Goal: Task Accomplishment & Management: Manage account settings

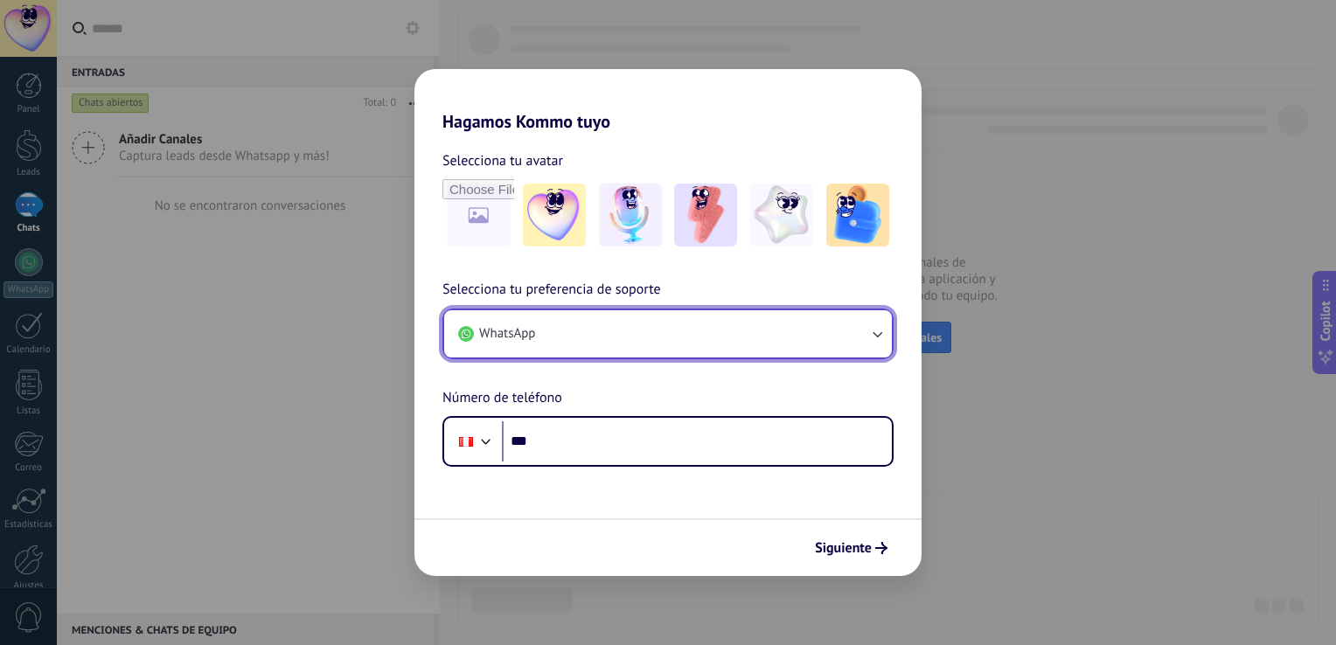
click at [619, 331] on button "WhatsApp" at bounding box center [668, 333] width 448 height 47
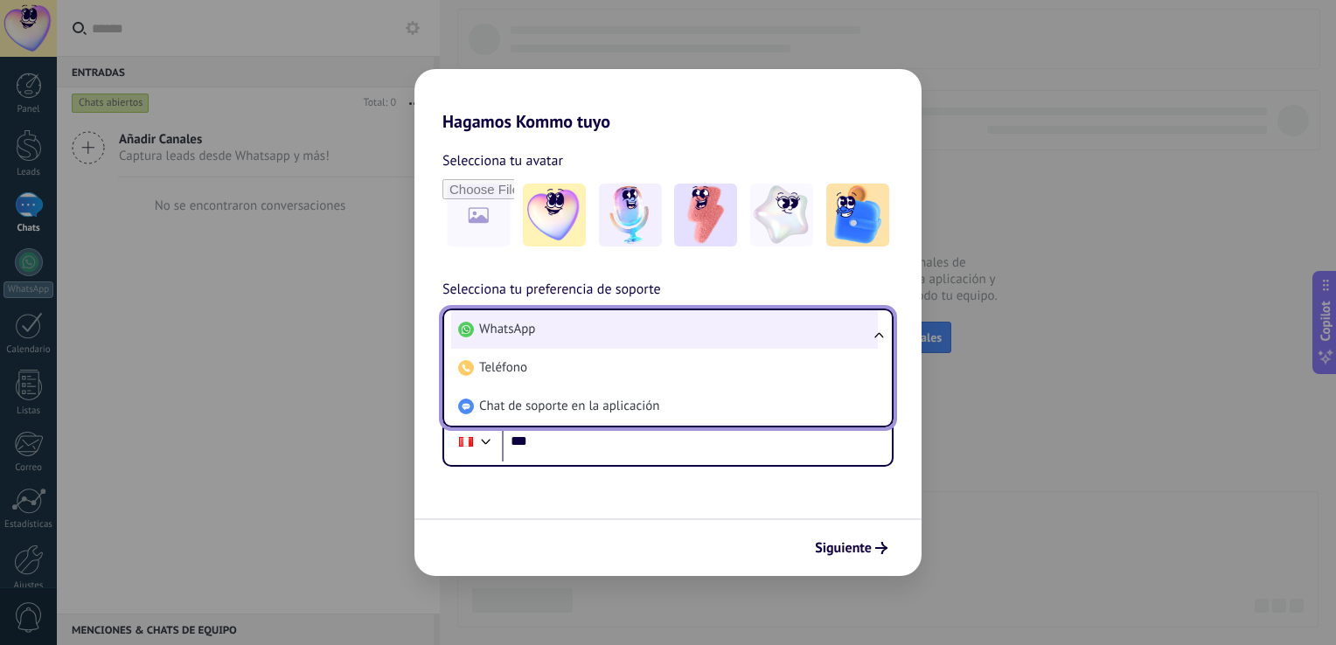
click at [616, 333] on li "WhatsApp" at bounding box center [664, 329] width 427 height 38
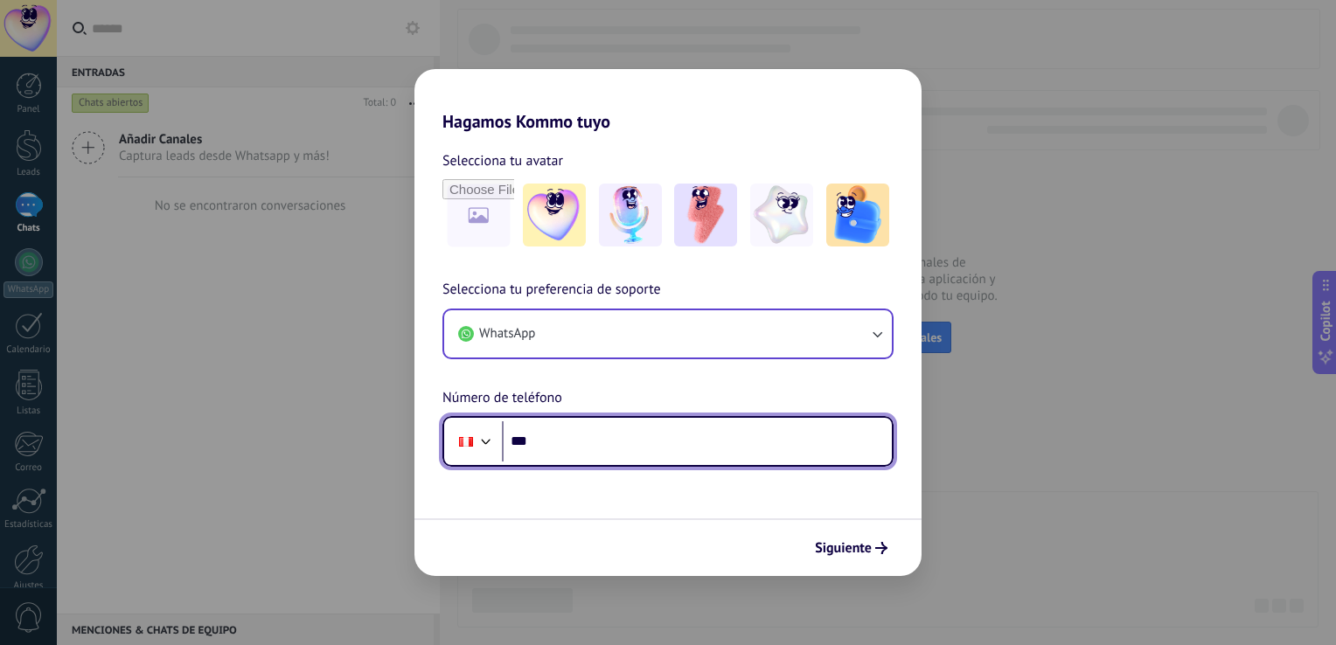
click at [628, 439] on input "***" at bounding box center [697, 441] width 390 height 40
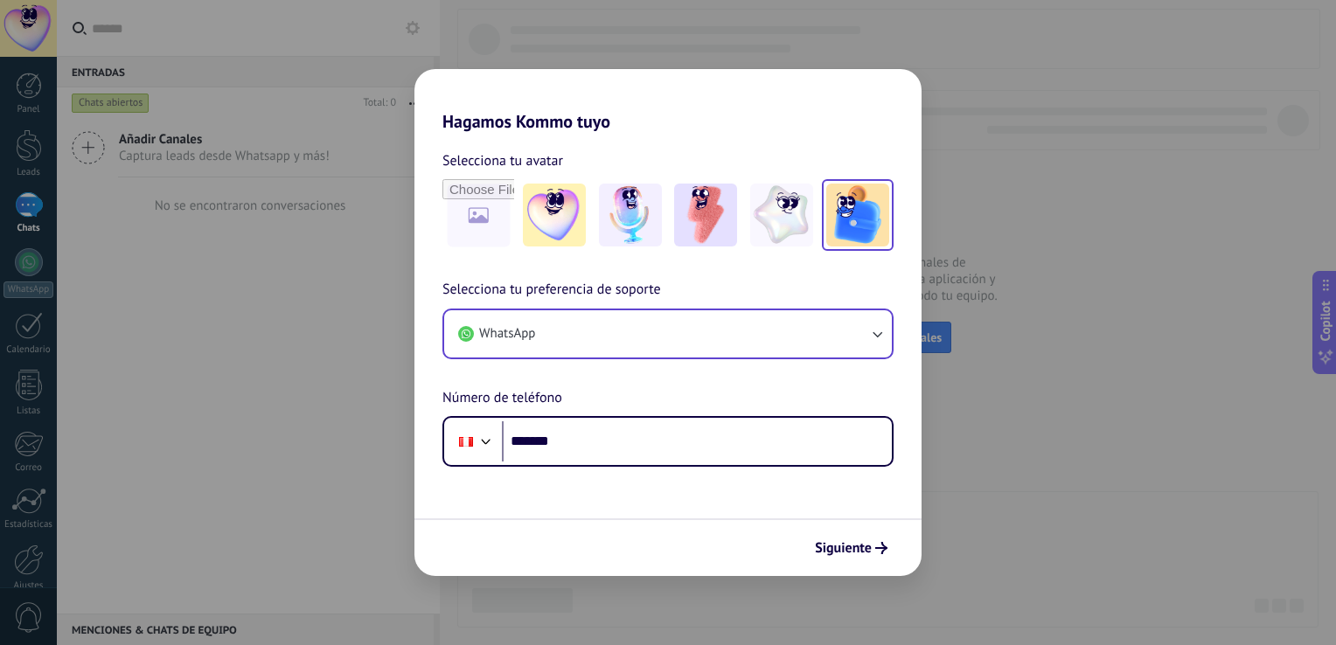
click at [842, 218] on img at bounding box center [857, 215] width 63 height 63
click at [735, 275] on div "Selecciona tu avatar Restablecer Selecciona tu preferencia de soporte WhatsApp …" at bounding box center [667, 299] width 507 height 335
click at [666, 402] on div "Selecciona tu preferencia de soporte WhatsApp Número de teléfono Phone *******" at bounding box center [667, 373] width 507 height 188
click at [825, 547] on span "Siguiente" at bounding box center [843, 548] width 57 height 12
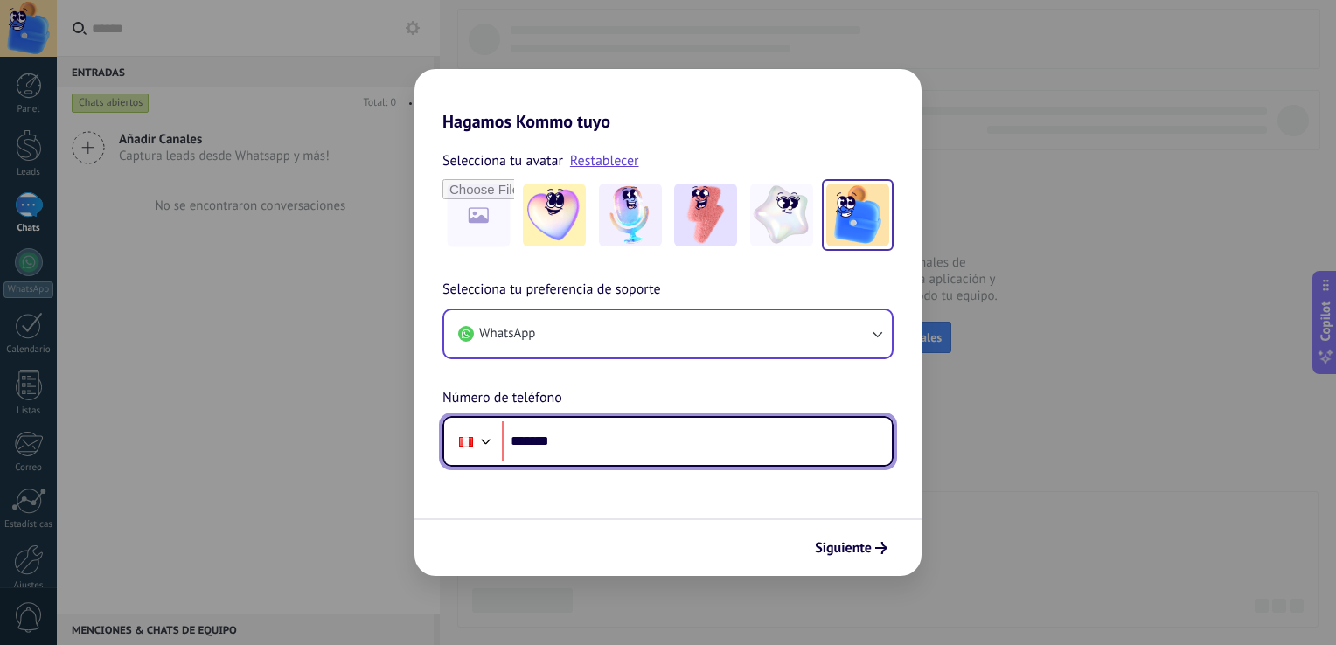
click at [656, 449] on input "*******" at bounding box center [697, 441] width 390 height 40
type input "**********"
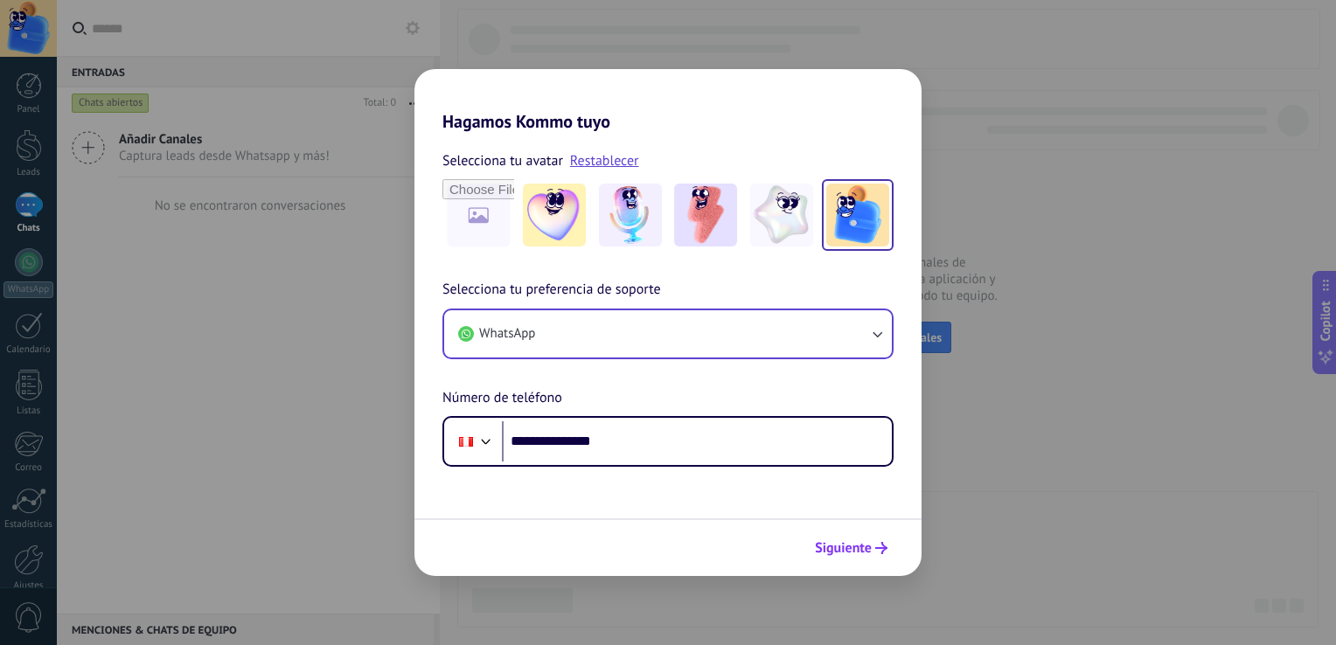
click at [811, 549] on button "Siguiente" at bounding box center [851, 548] width 88 height 30
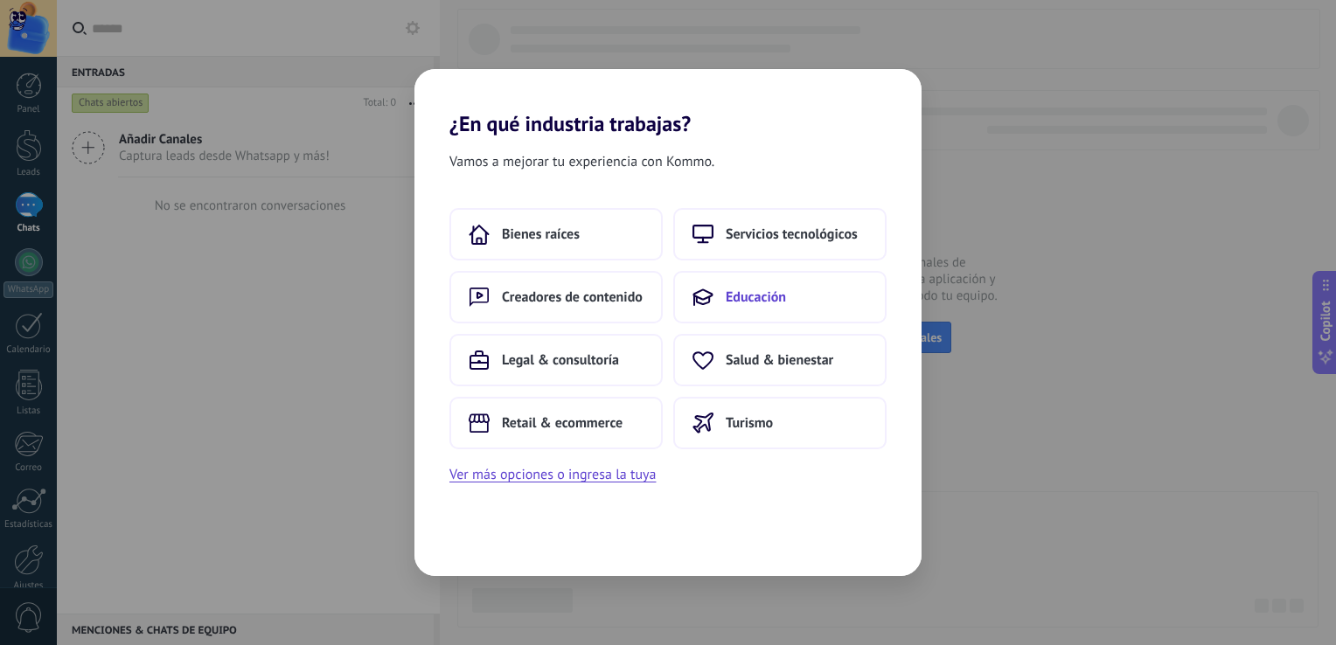
click at [735, 296] on span "Educación" at bounding box center [756, 297] width 60 height 17
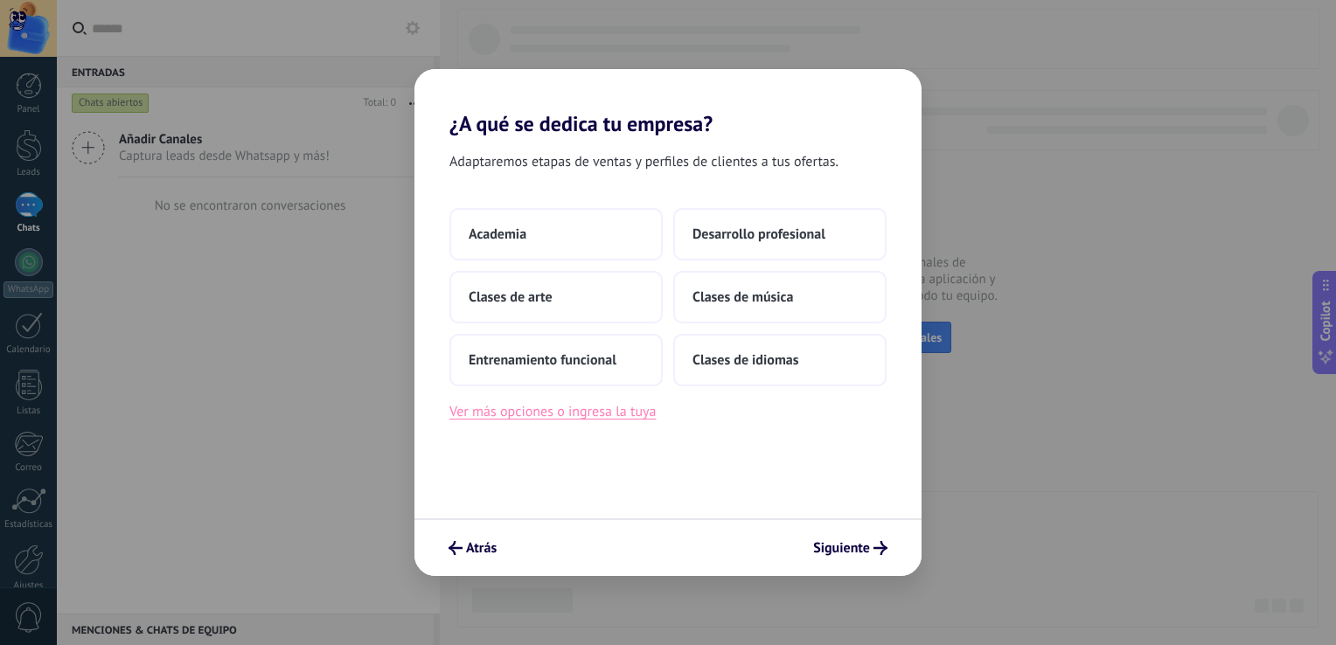
click at [567, 409] on button "Ver más opciones o ingresa la tuya" at bounding box center [552, 411] width 206 height 23
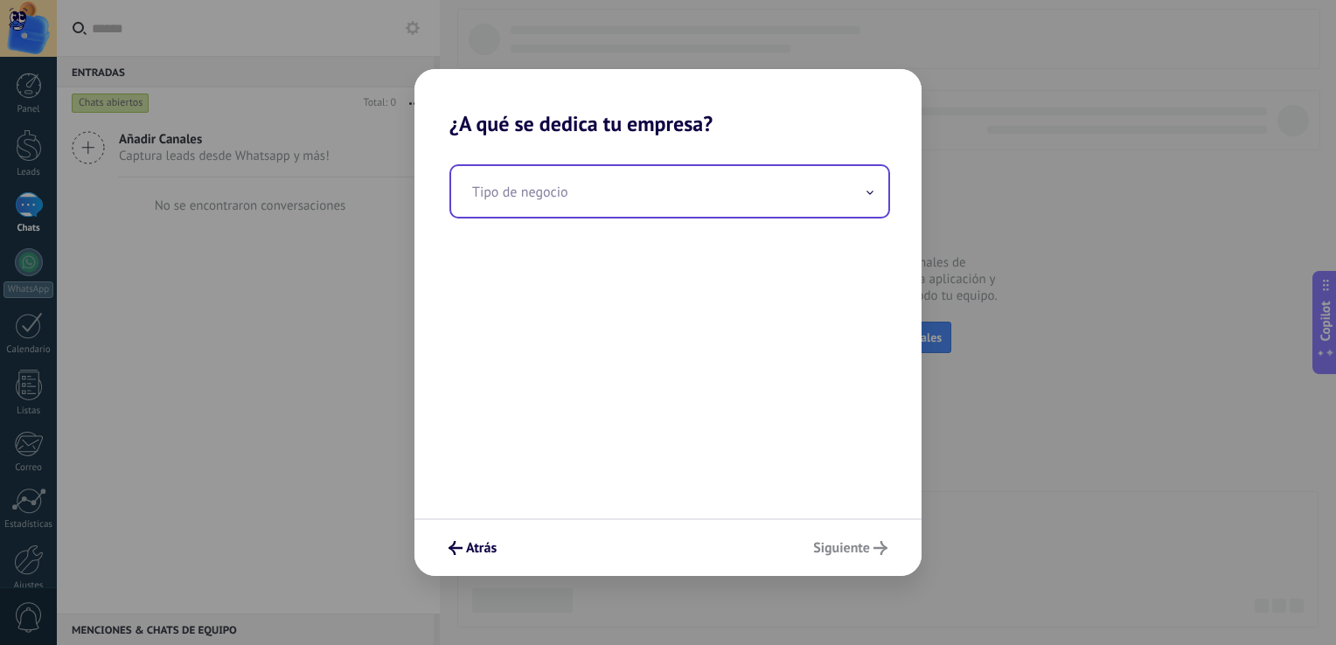
click at [519, 203] on input "text" at bounding box center [669, 191] width 437 height 51
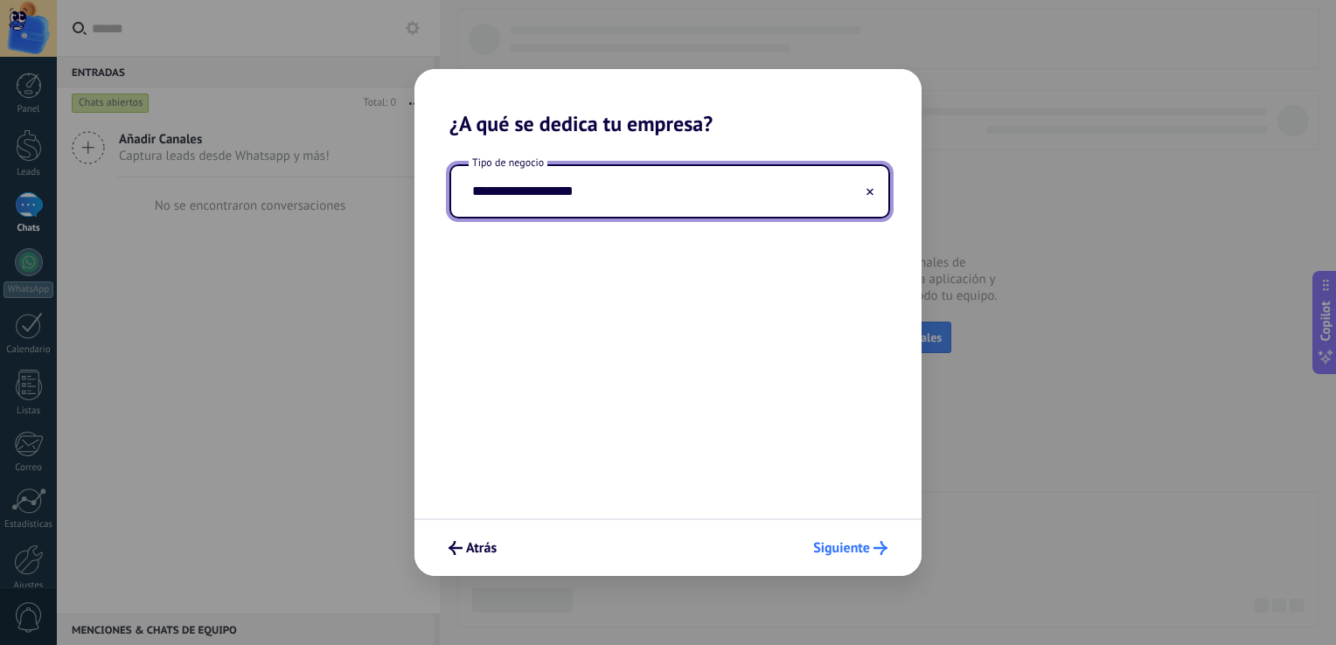
type input "**********"
click at [857, 539] on button "Siguiente" at bounding box center [850, 548] width 90 height 30
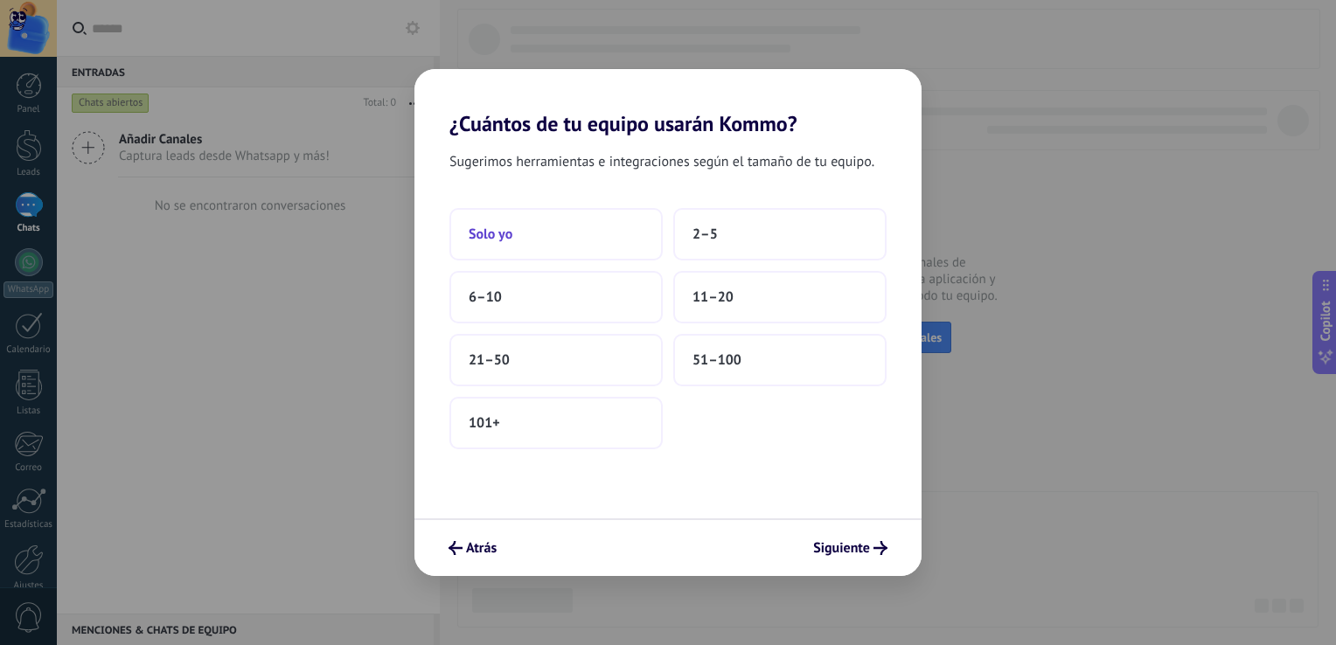
click at [518, 234] on button "Solo yo" at bounding box center [555, 234] width 213 height 52
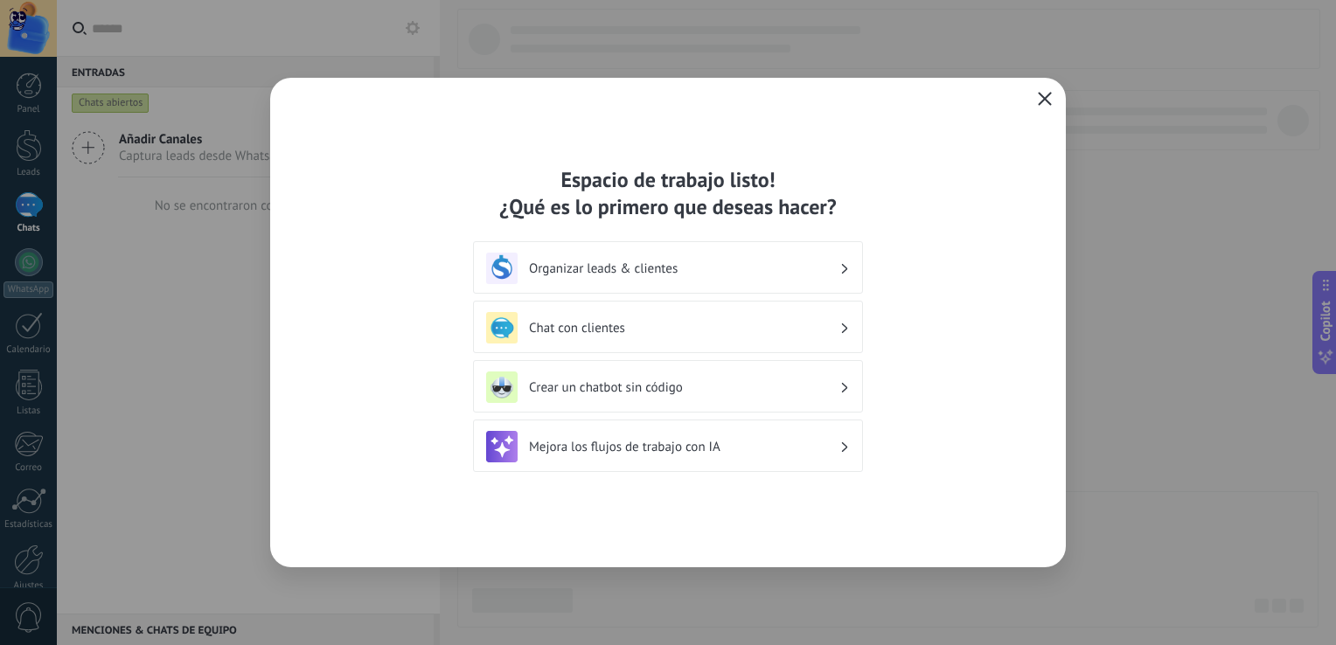
click at [1041, 105] on icon "button" at bounding box center [1045, 99] width 14 height 14
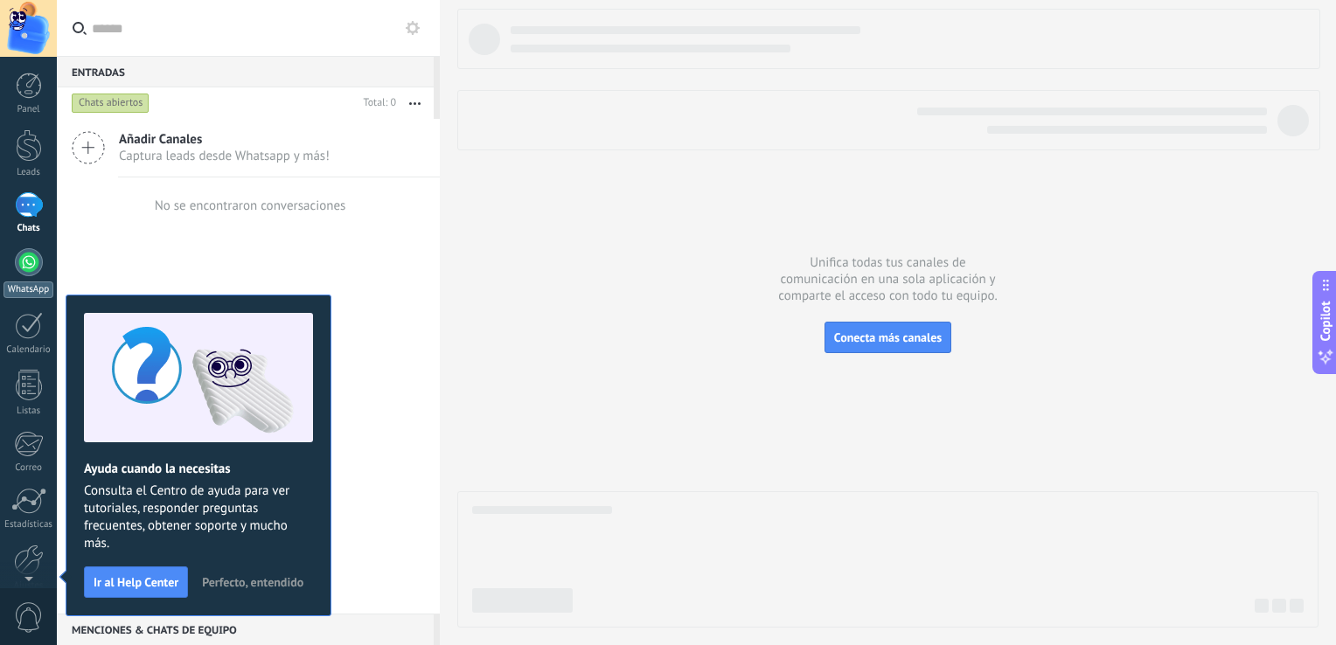
click at [21, 267] on div at bounding box center [29, 262] width 28 height 28
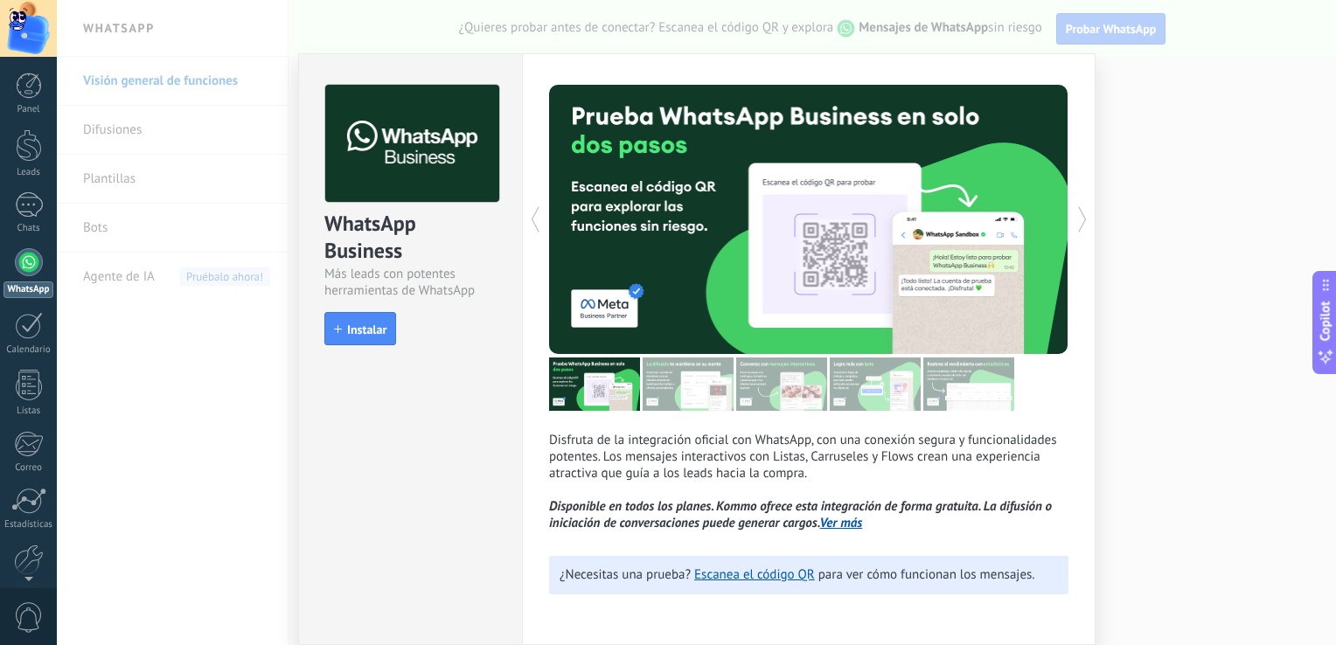
scroll to position [5, 0]
click at [381, 327] on span "Instalar" at bounding box center [366, 330] width 39 height 12
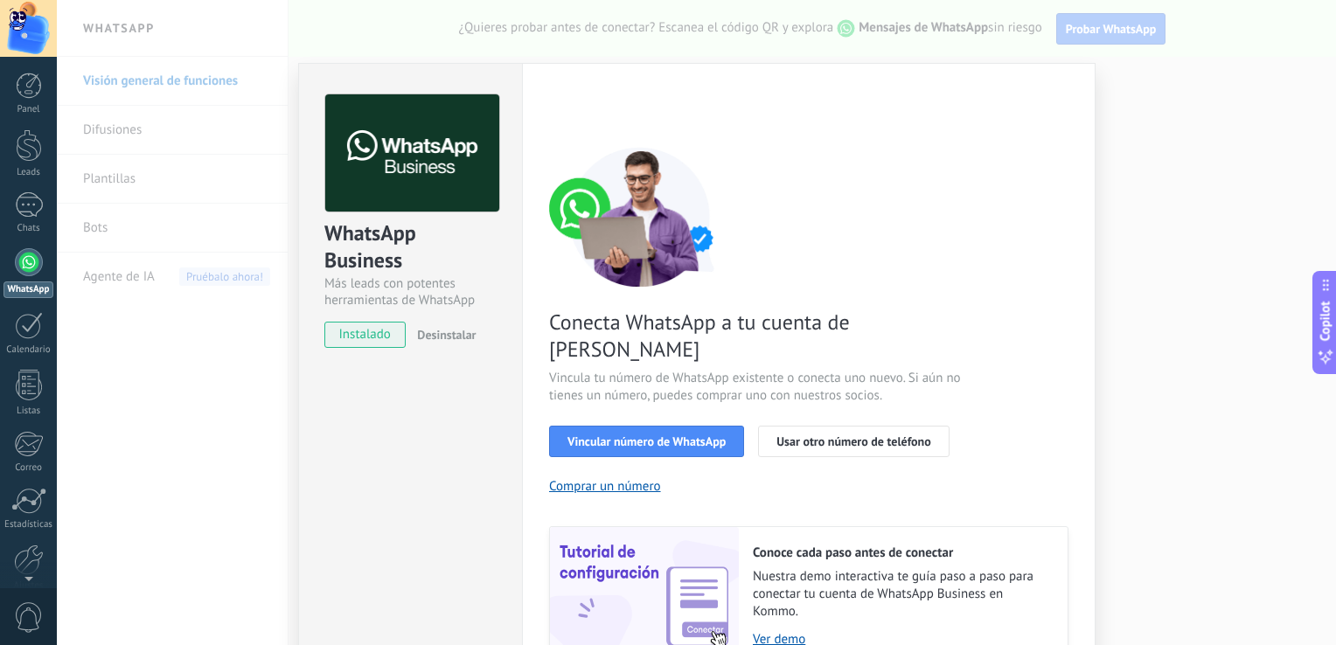
scroll to position [72, 0]
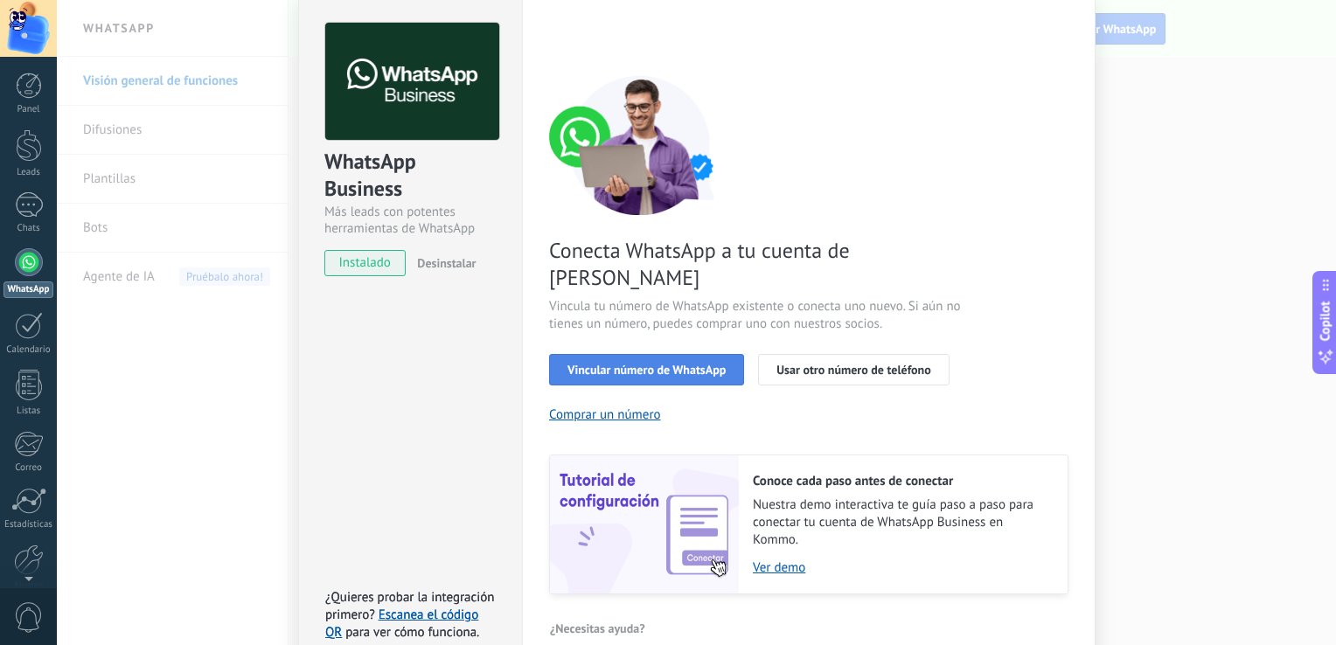
click at [667, 364] on span "Vincular número de WhatsApp" at bounding box center [646, 370] width 158 height 12
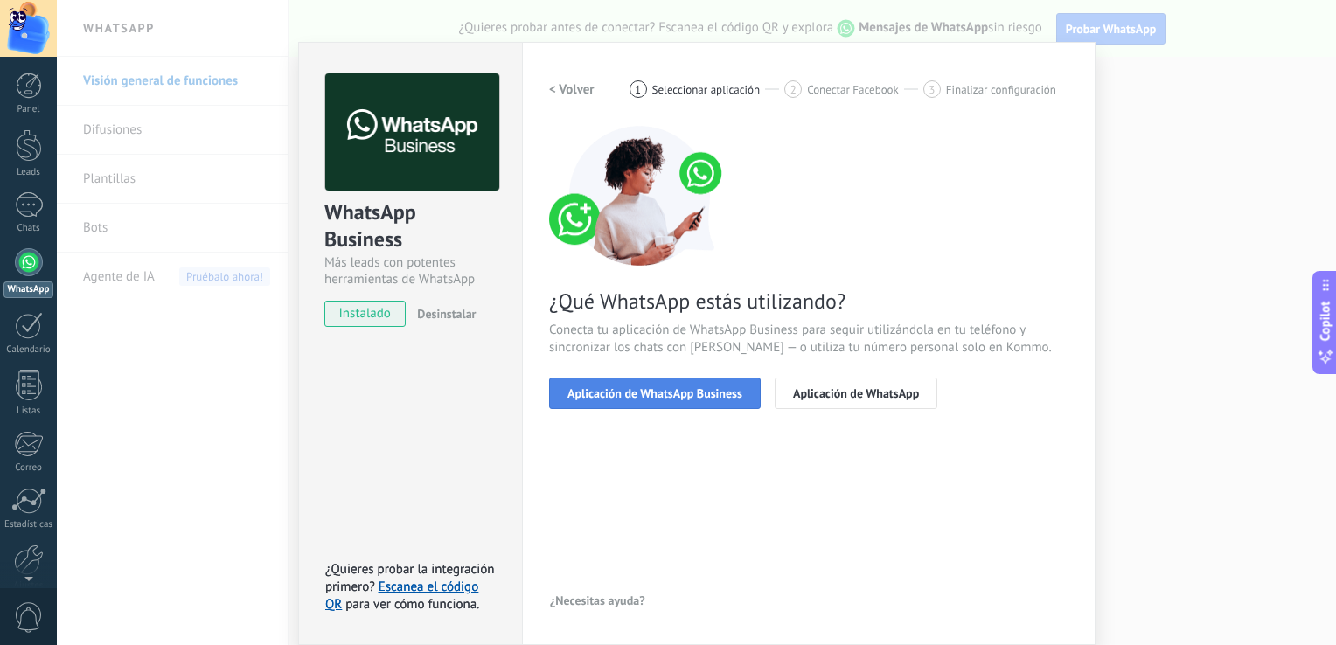
click at [725, 404] on button "Aplicación de WhatsApp Business" at bounding box center [655, 393] width 212 height 31
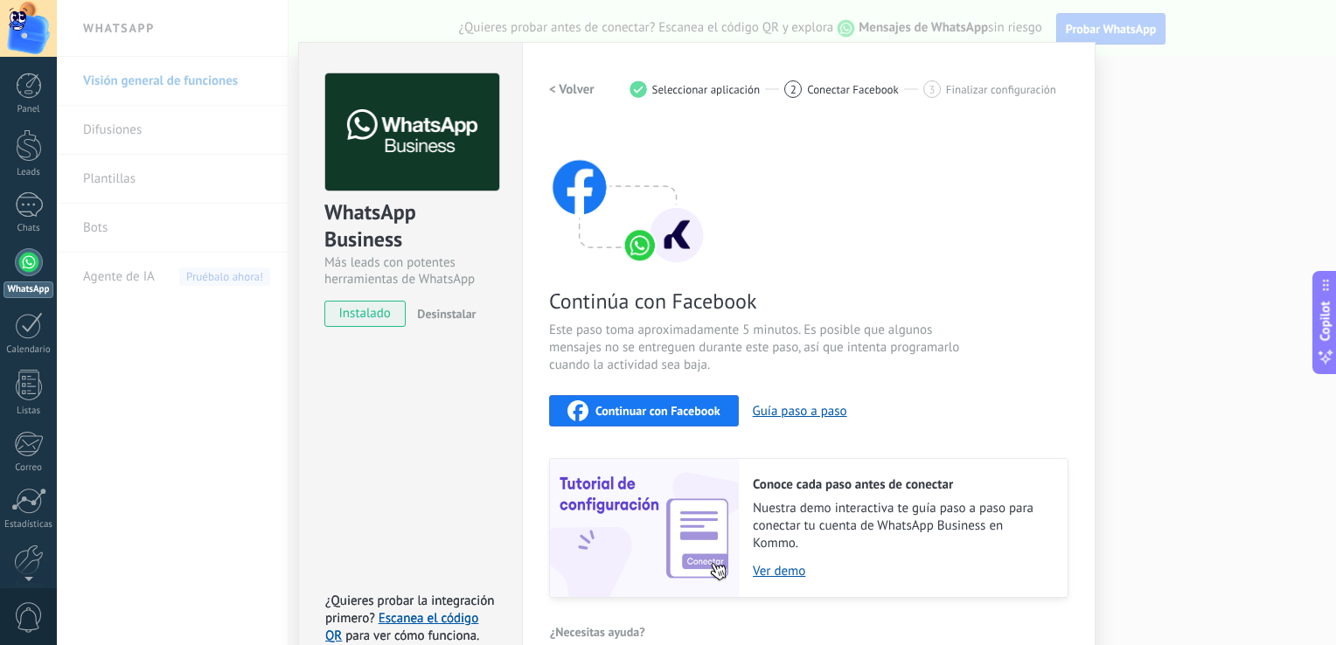
click at [564, 87] on h2 "< Volver" at bounding box center [571, 89] width 45 height 17
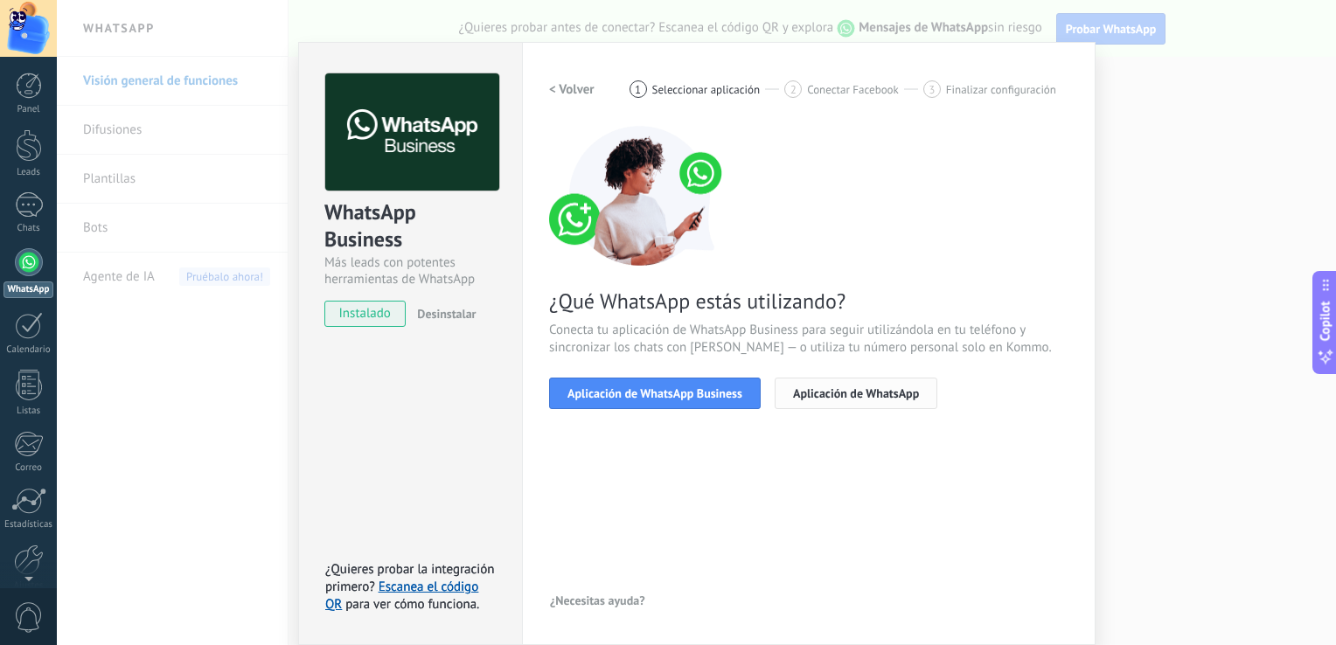
click at [818, 402] on button "Aplicación de WhatsApp" at bounding box center [856, 393] width 163 height 31
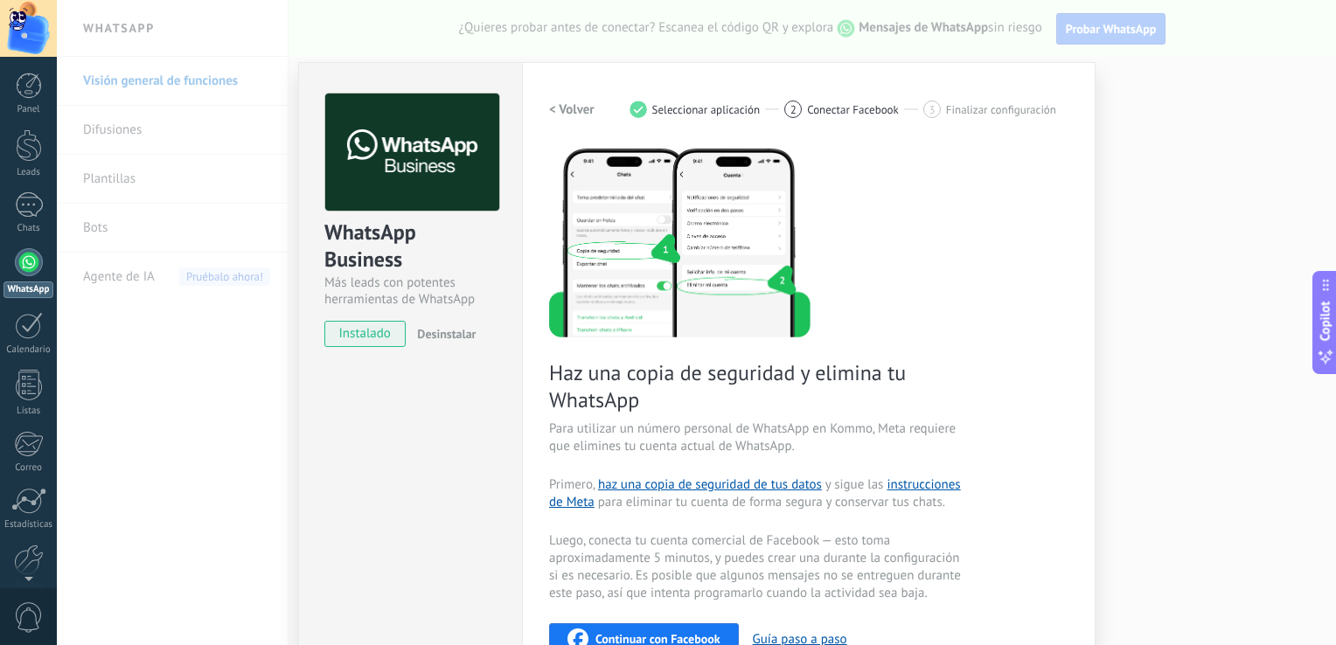
scroll to position [0, 0]
click at [574, 120] on button "< Volver" at bounding box center [571, 109] width 45 height 31
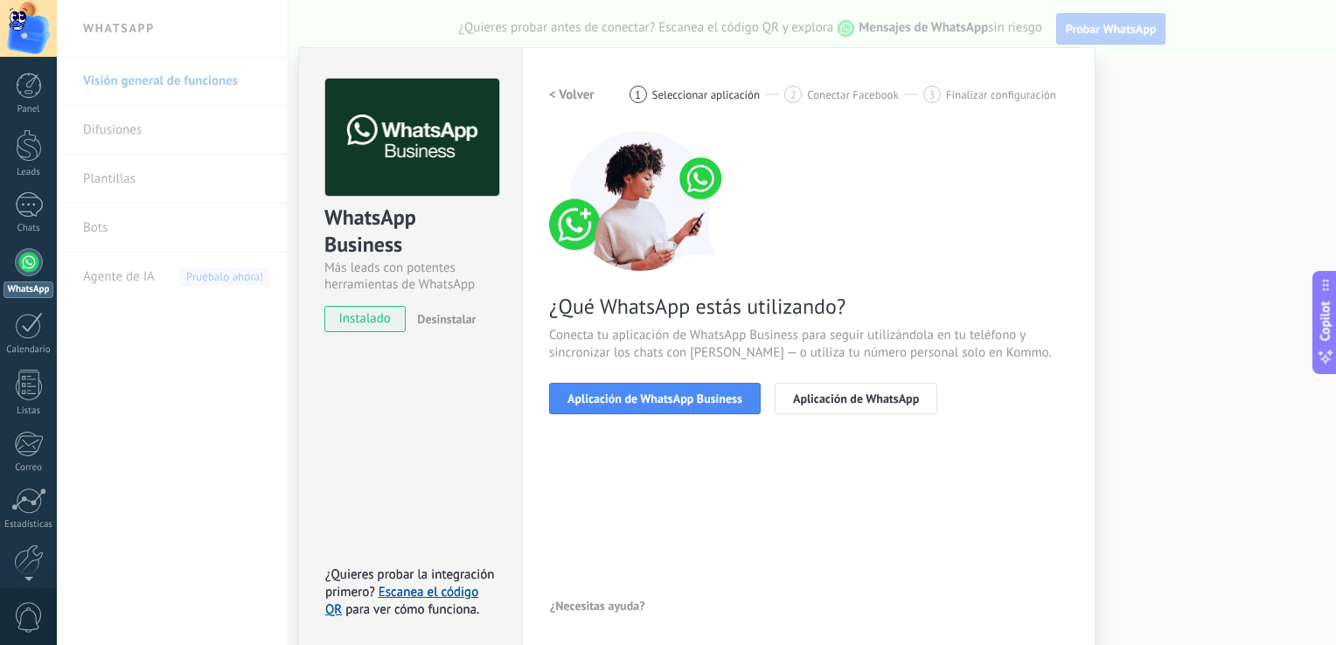
scroll to position [21, 0]
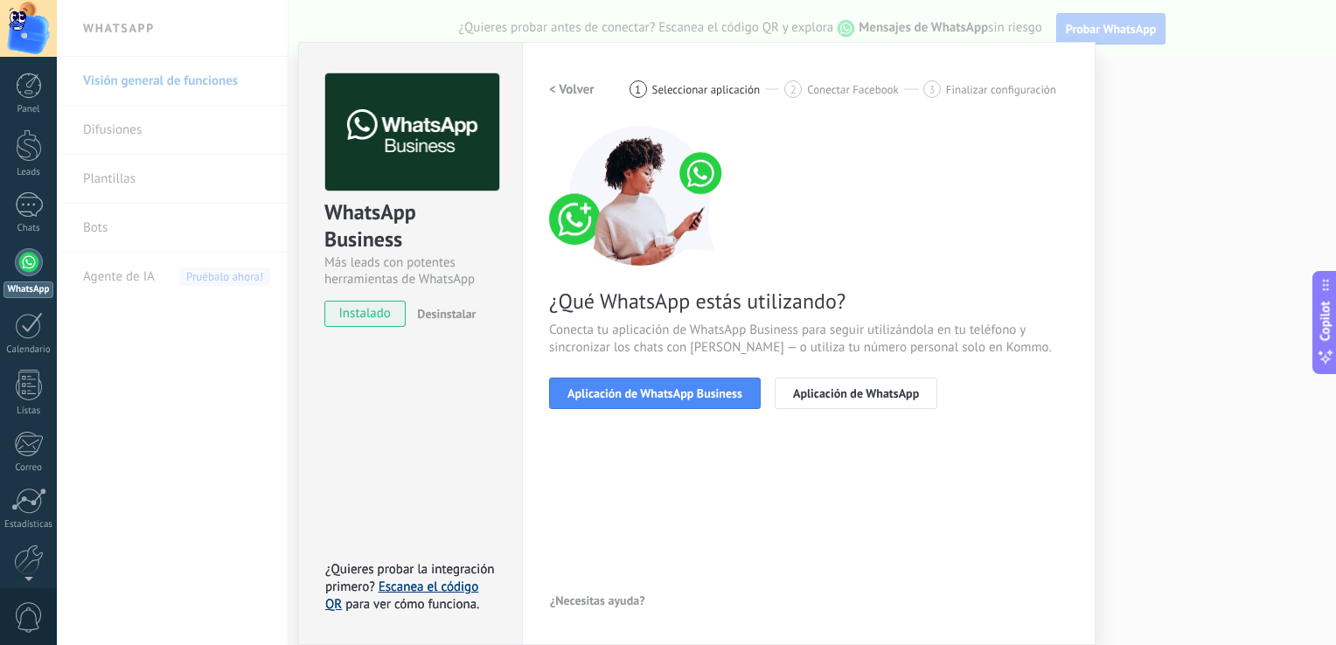
click at [455, 588] on link "Escanea el código QR" at bounding box center [401, 596] width 153 height 34
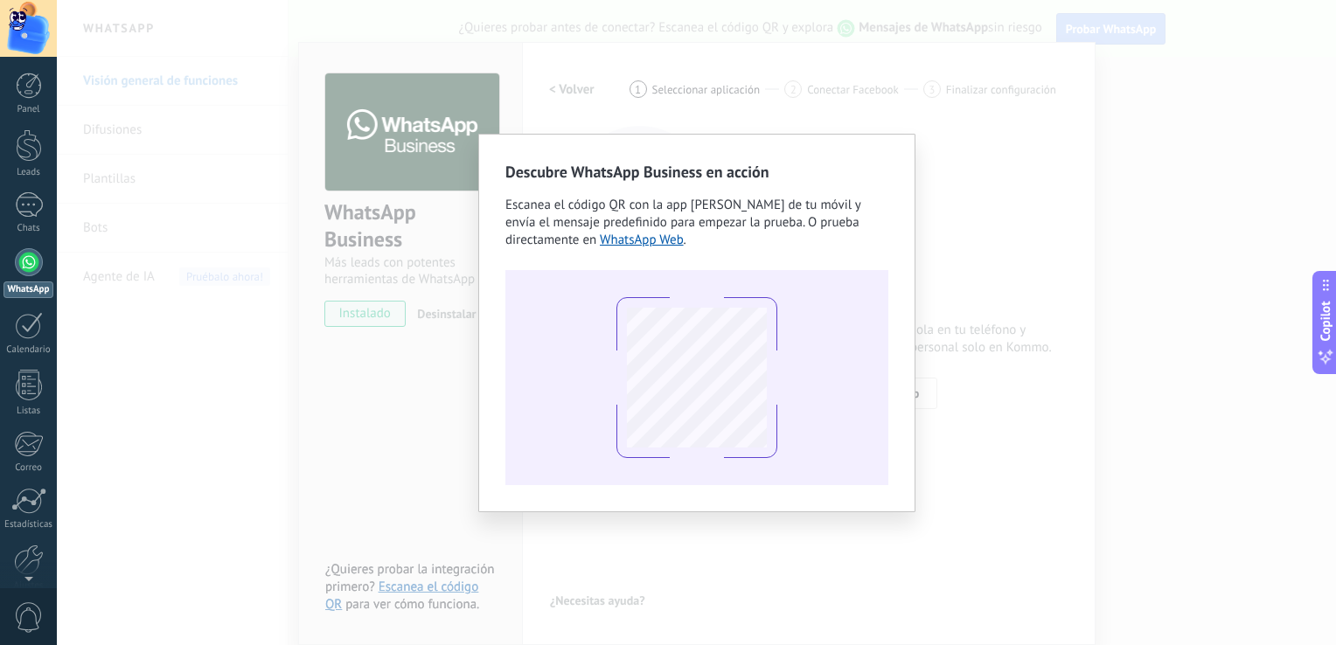
click at [992, 237] on div "Descubre WhatsApp Business en acción Escanea el código QR con la app [PERSON_NA…" at bounding box center [696, 322] width 1279 height 645
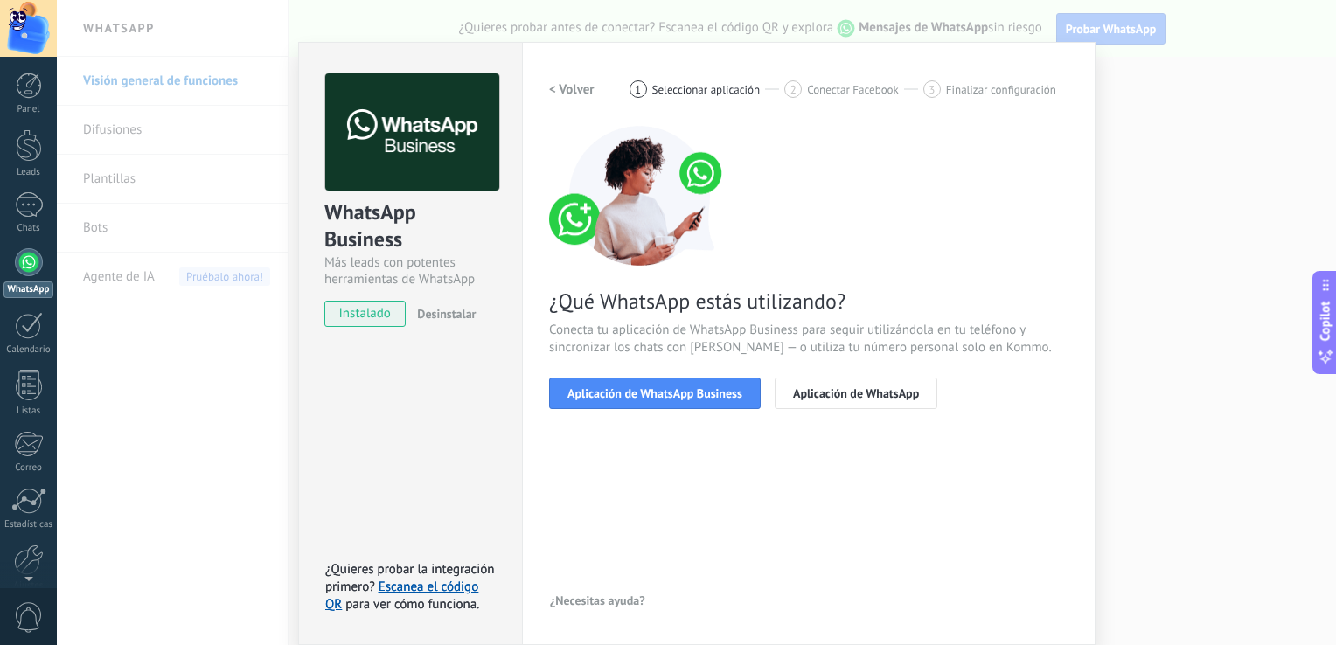
click at [703, 493] on div "< Volver 1 Seleccionar aplicación 2 Conectar Facebook 3 Finalizar configuración…" at bounding box center [808, 343] width 519 height 540
click at [703, 391] on span "Aplicación de WhatsApp Business" at bounding box center [654, 393] width 175 height 12
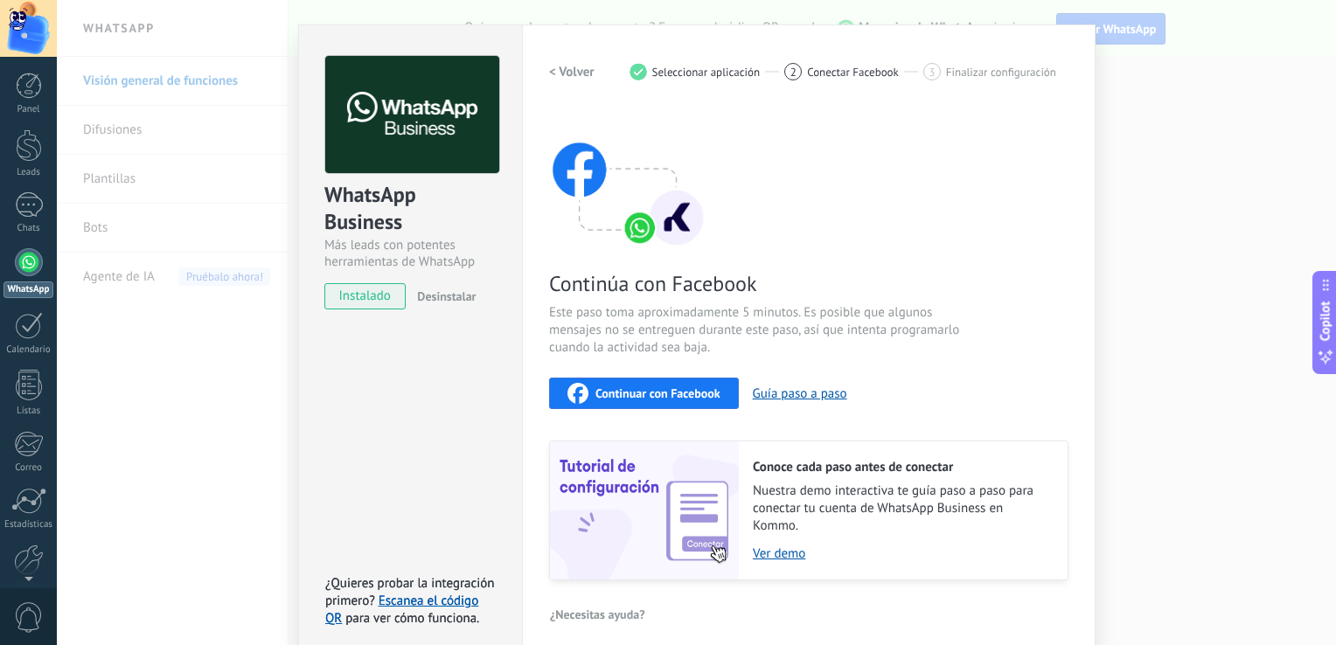
scroll to position [52, 0]
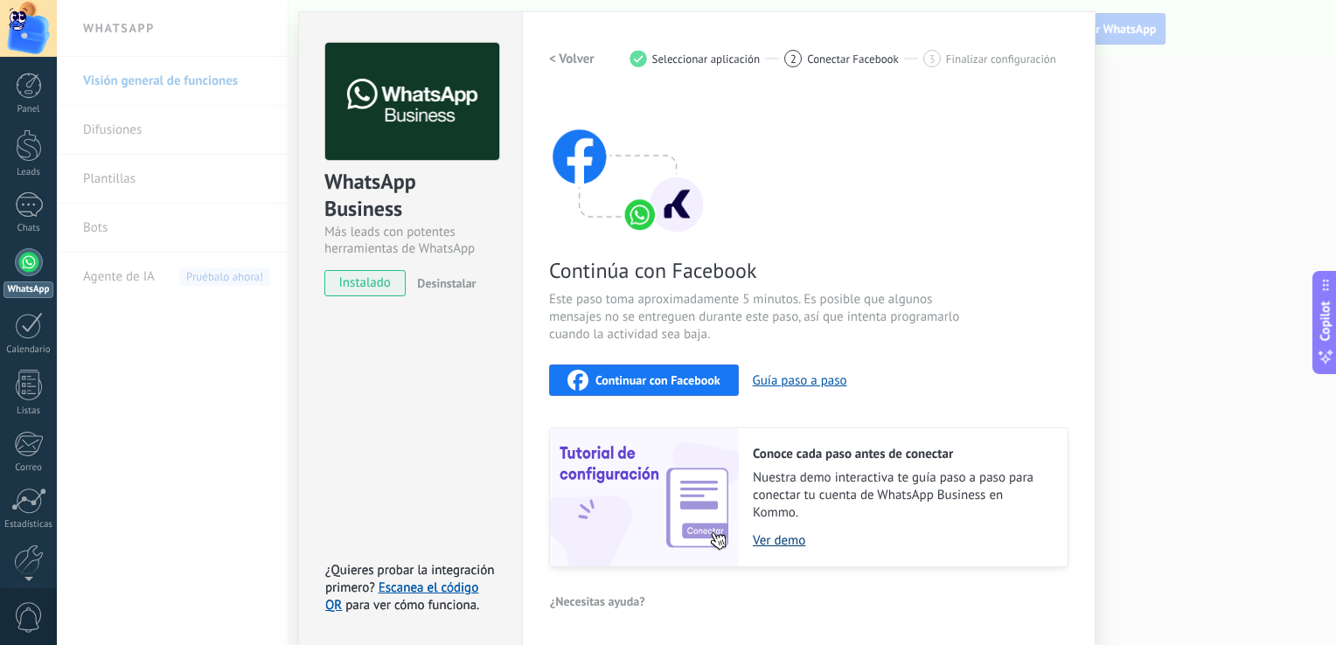
click at [774, 540] on link "Ver demo" at bounding box center [901, 541] width 297 height 17
click at [663, 386] on span "Continuar con Facebook" at bounding box center [657, 380] width 125 height 12
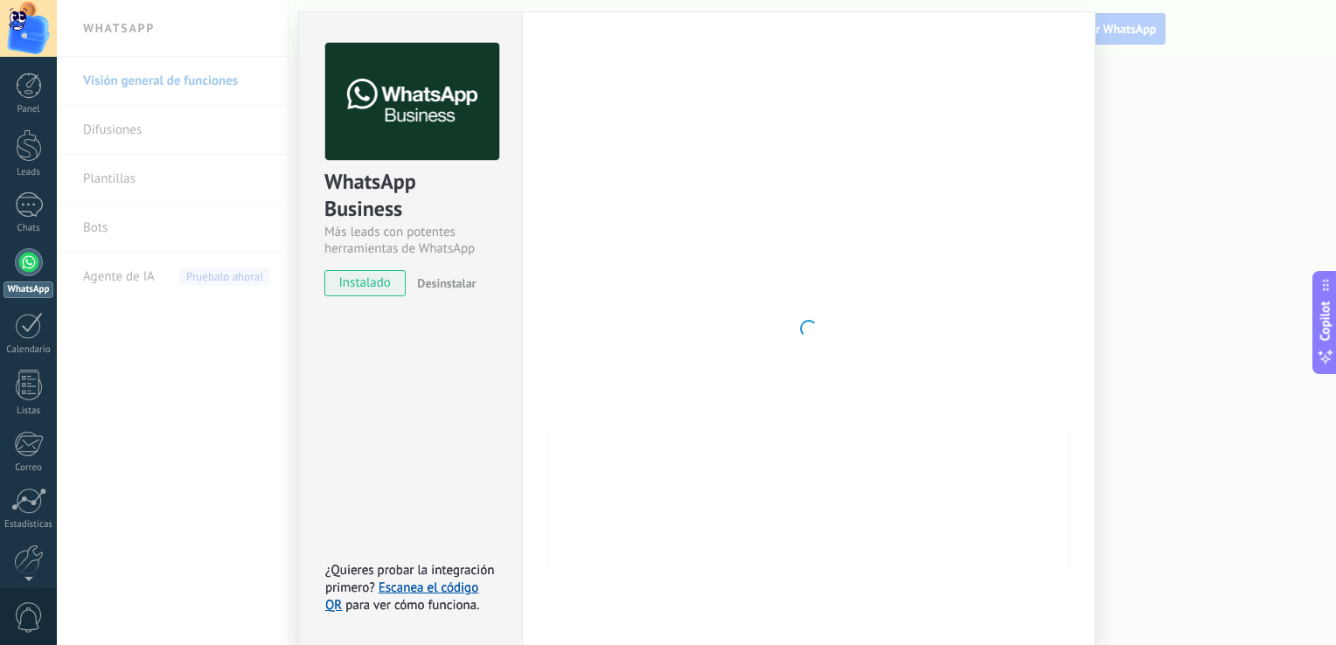
click at [803, 212] on div at bounding box center [808, 329] width 519 height 572
click at [19, 211] on div "1" at bounding box center [29, 204] width 28 height 25
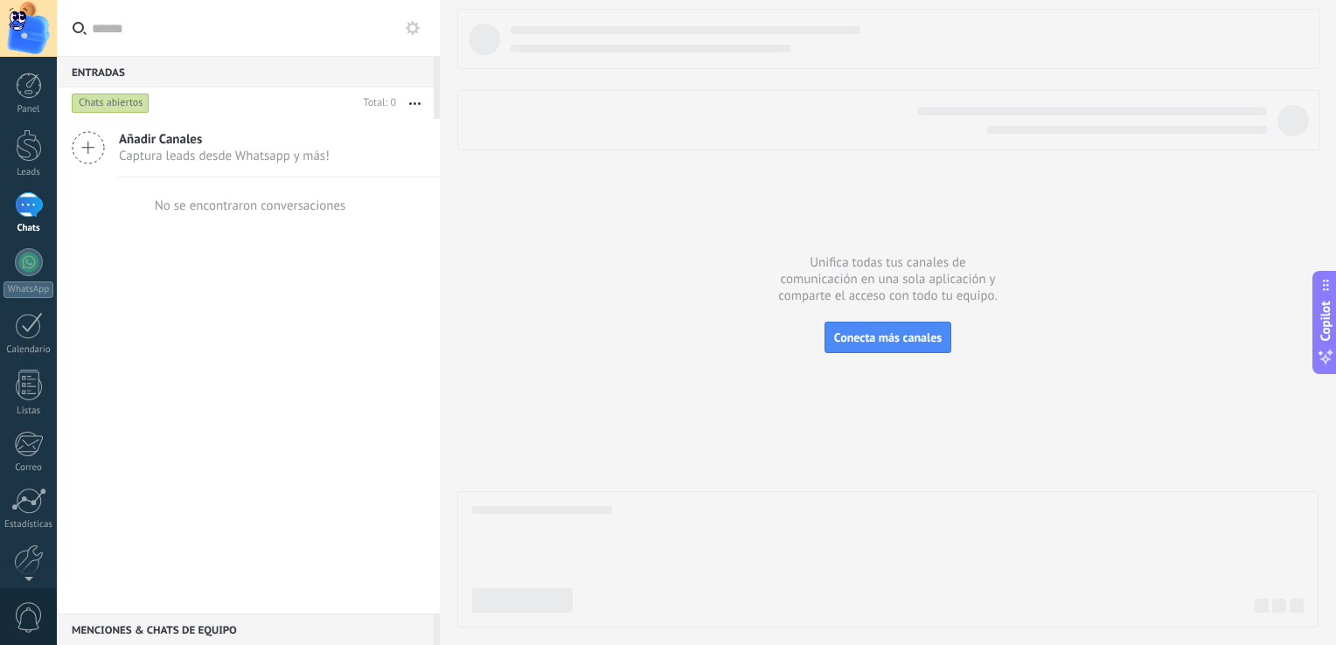
click at [30, 199] on div "1" at bounding box center [29, 204] width 28 height 25
click at [540, 39] on div at bounding box center [915, 39] width 809 height 26
click at [114, 100] on div "Chats abiertos" at bounding box center [111, 103] width 78 height 21
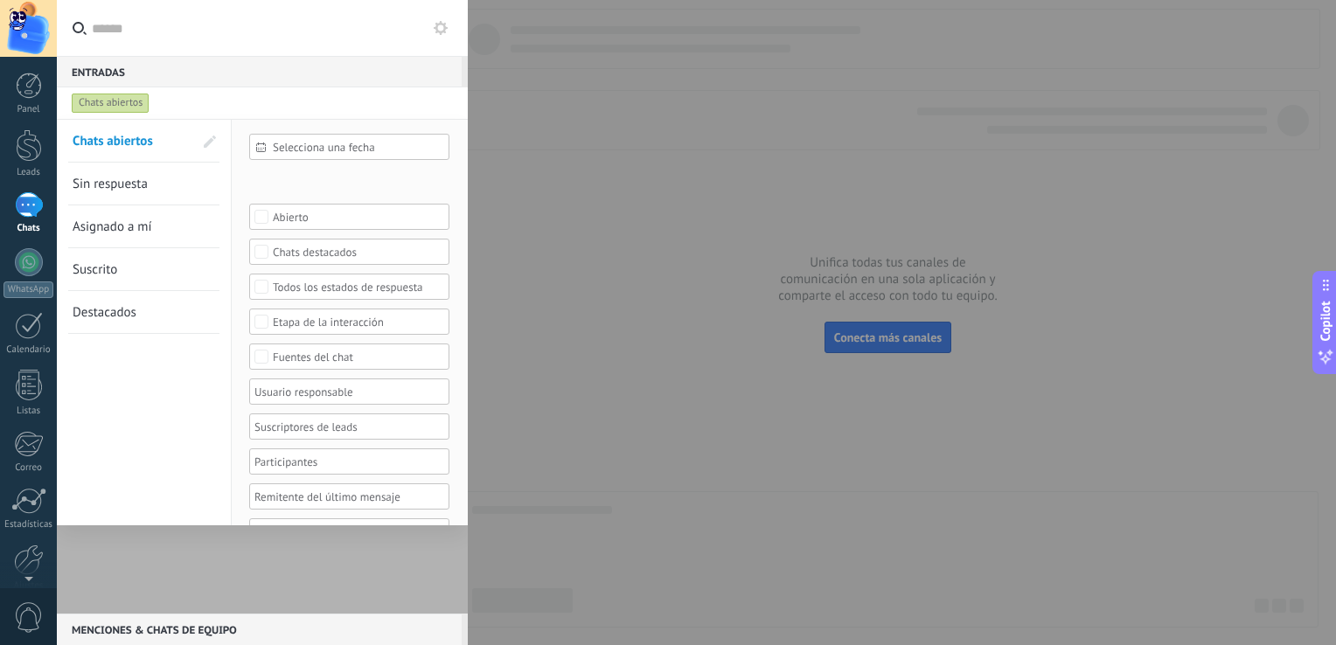
click at [142, 141] on span "Chats abiertos" at bounding box center [113, 141] width 80 height 17
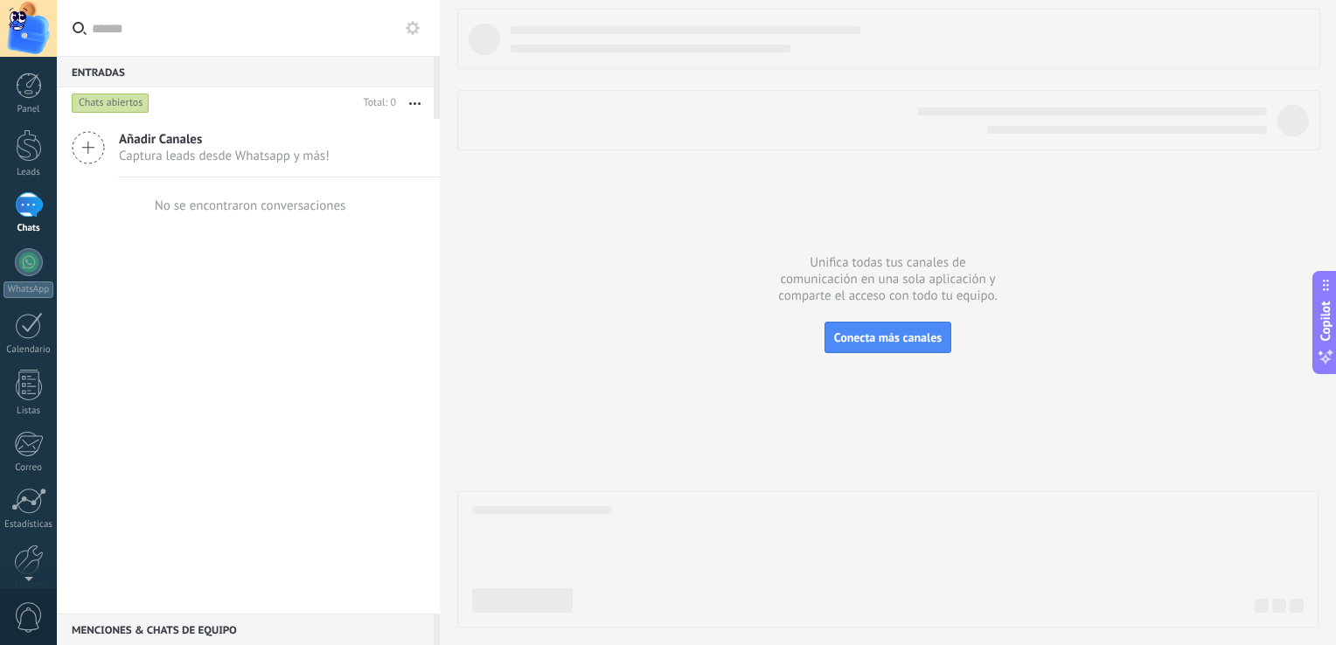
click at [231, 275] on div "Añadir Canales Captura leads desde Whatsapp y más! No se encontraron conversaci…" at bounding box center [248, 366] width 383 height 495
click at [155, 136] on span "Añadir Canales" at bounding box center [224, 139] width 211 height 17
click at [178, 138] on div "Entradas 0 Chats abiertos Total: 0 Silenciar Acciones múltiples Ordenar Más rec…" at bounding box center [248, 322] width 383 height 645
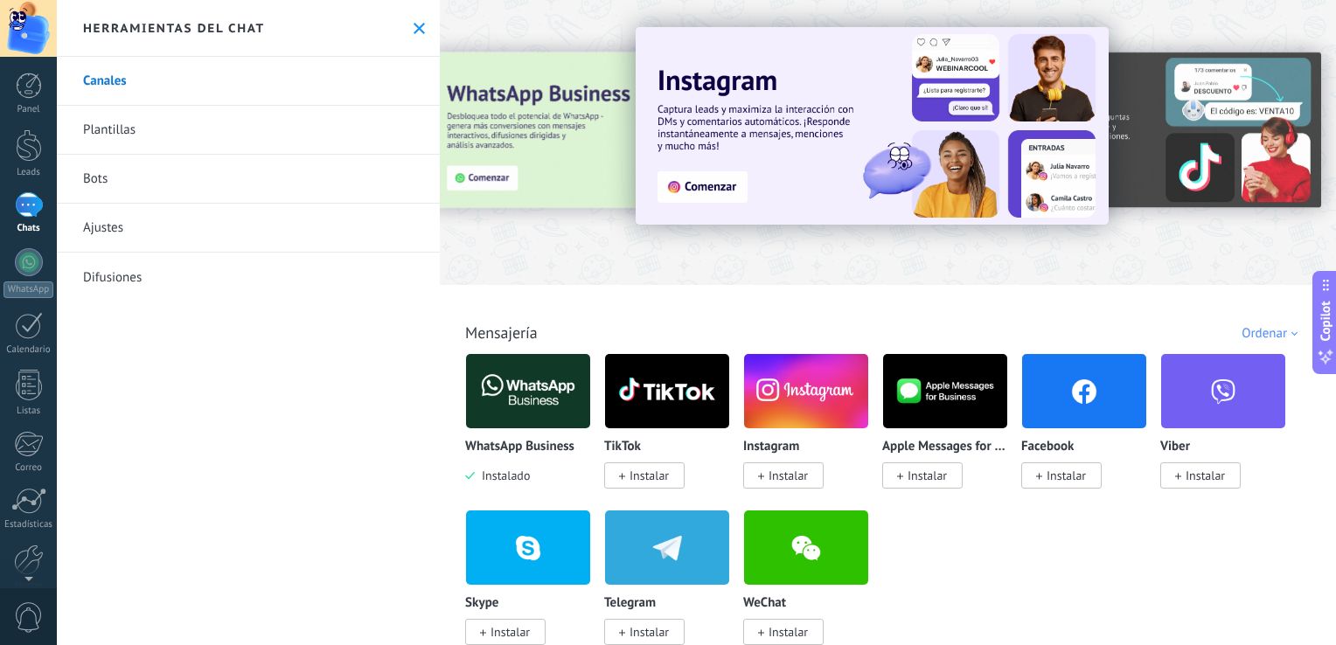
click at [412, 26] on button at bounding box center [419, 28] width 15 height 15
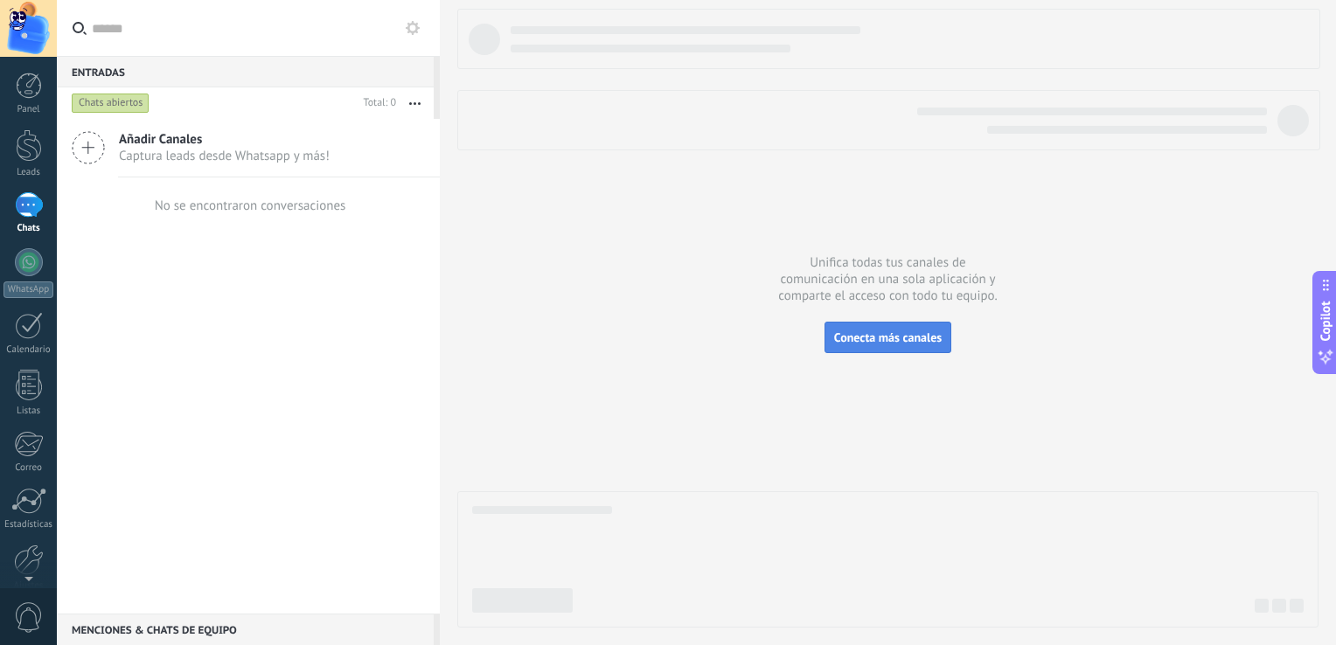
click at [923, 338] on span "Conecta más canales" at bounding box center [888, 338] width 108 height 16
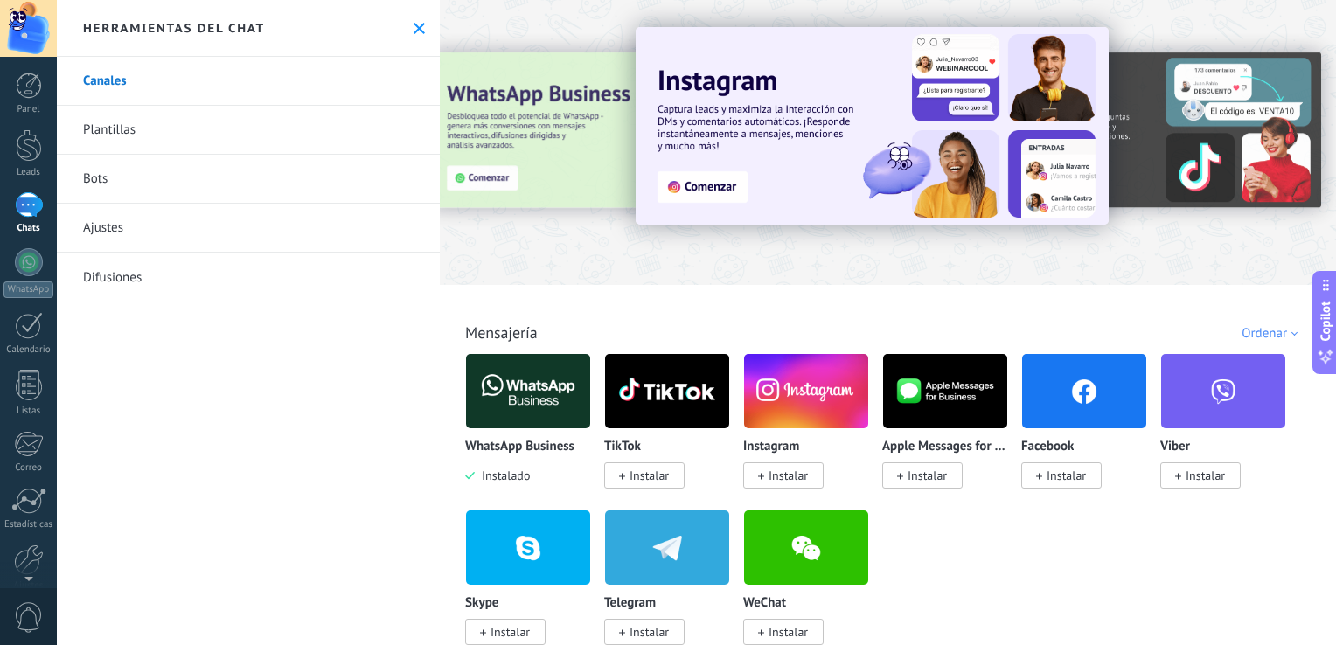
click at [414, 30] on icon at bounding box center [419, 28] width 11 height 11
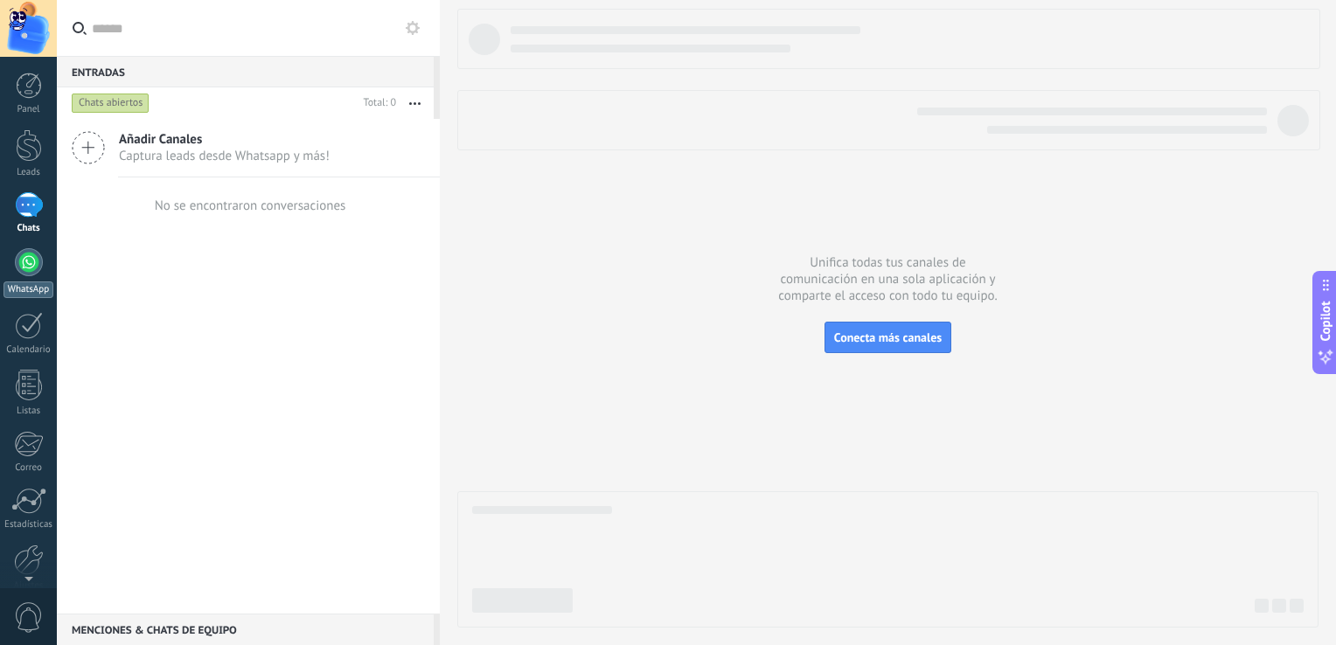
click at [10, 275] on link "WhatsApp" at bounding box center [28, 273] width 57 height 50
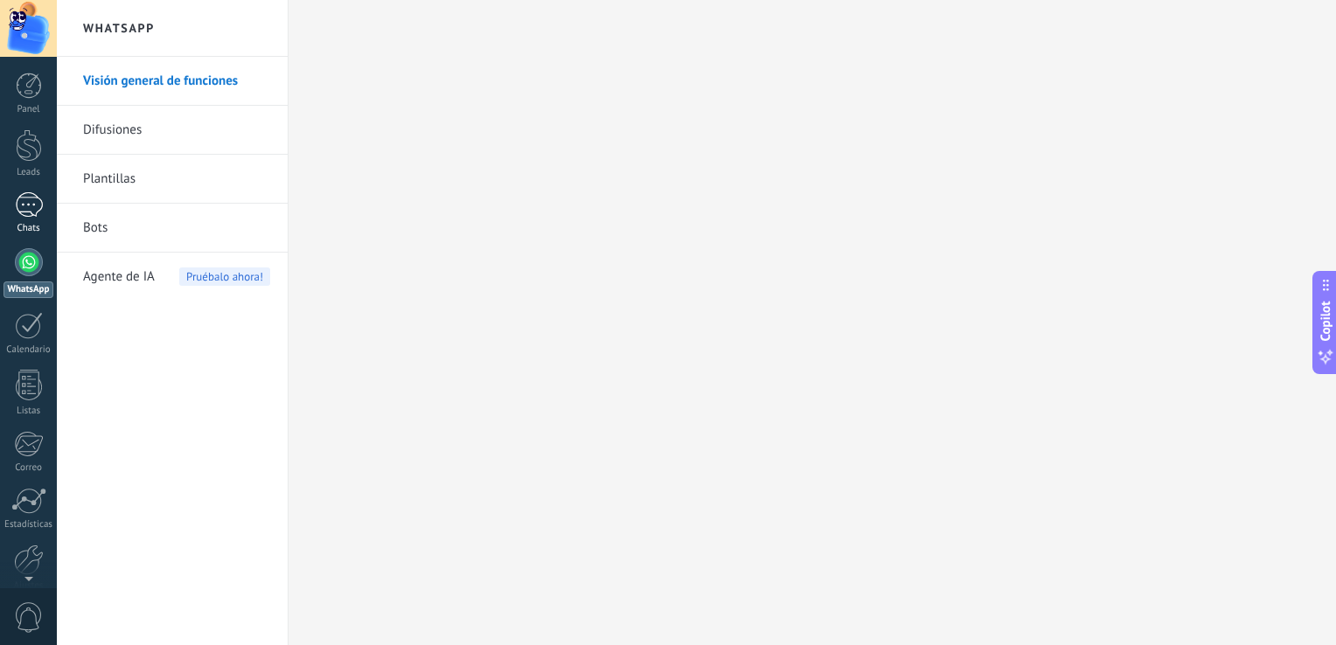
click at [48, 194] on link "1 Chats" at bounding box center [28, 213] width 57 height 42
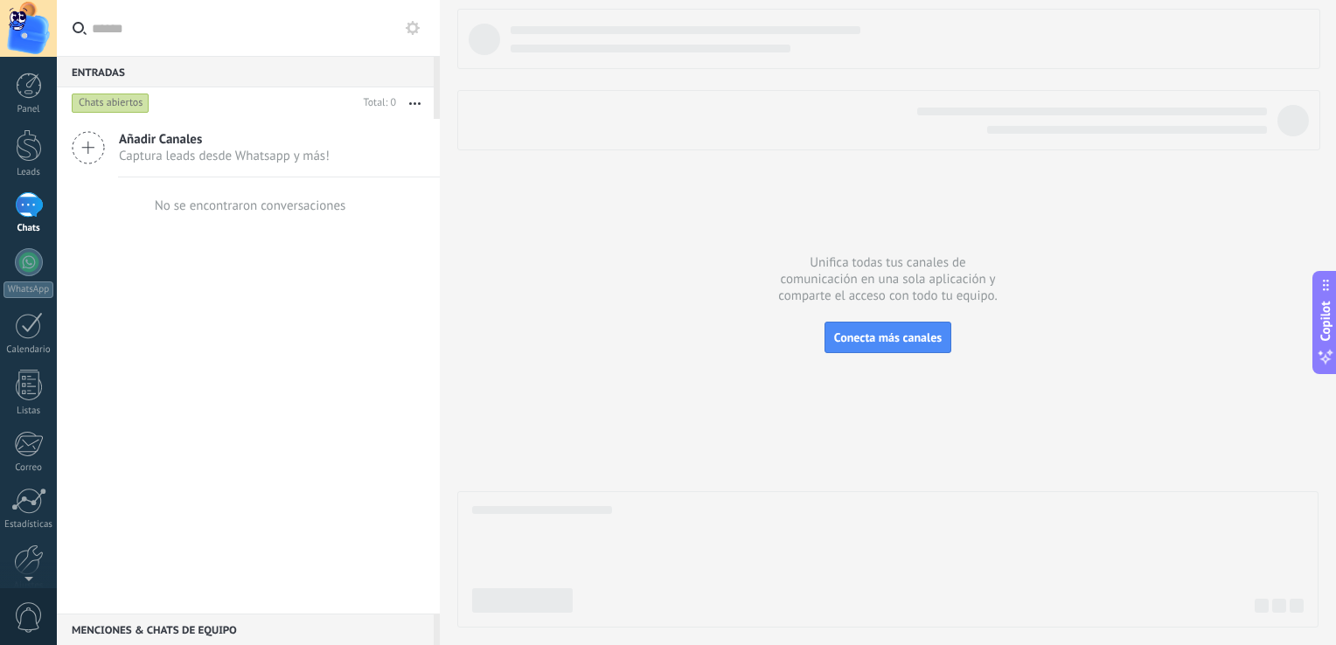
drag, startPoint x: 274, startPoint y: 220, endPoint x: 266, endPoint y: 205, distance: 16.8
click at [271, 220] on div "No se encontraron conversaciones" at bounding box center [248, 206] width 195 height 56
click at [266, 205] on div "No se encontraron conversaciones" at bounding box center [250, 206] width 191 height 17
click at [31, 271] on div at bounding box center [29, 262] width 28 height 28
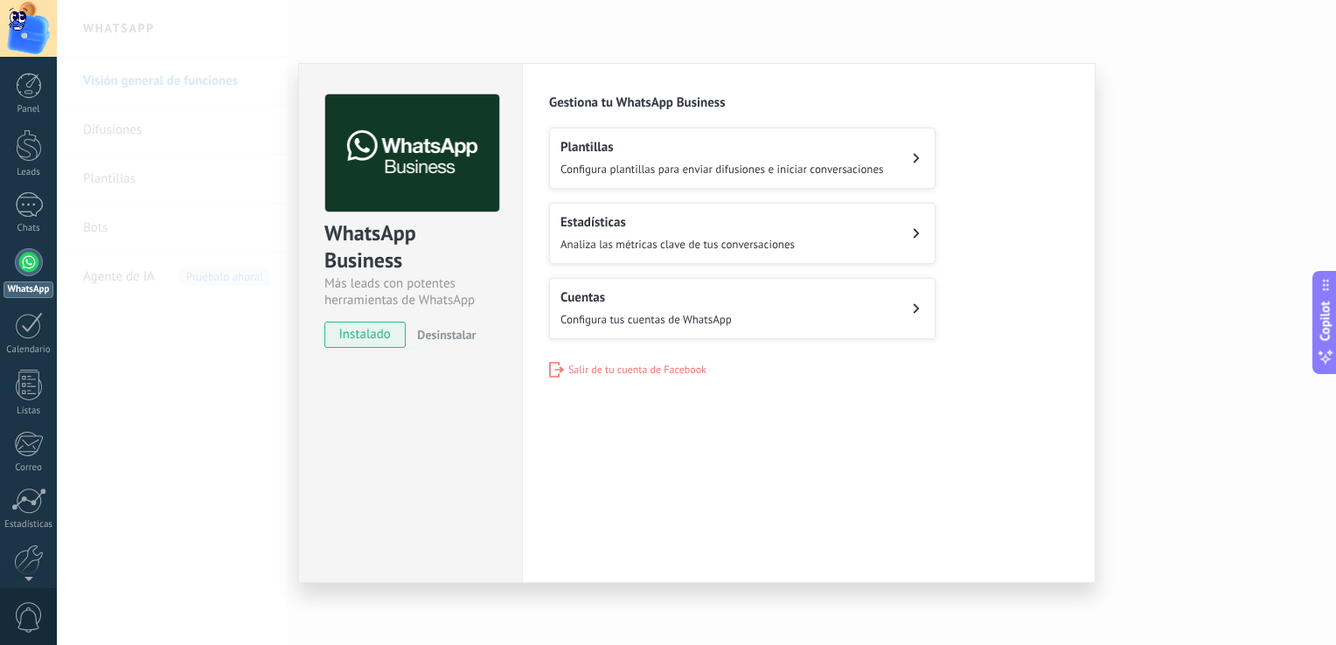
click at [893, 313] on button "Cuentas Configura tus cuentas de WhatsApp" at bounding box center [742, 308] width 386 height 61
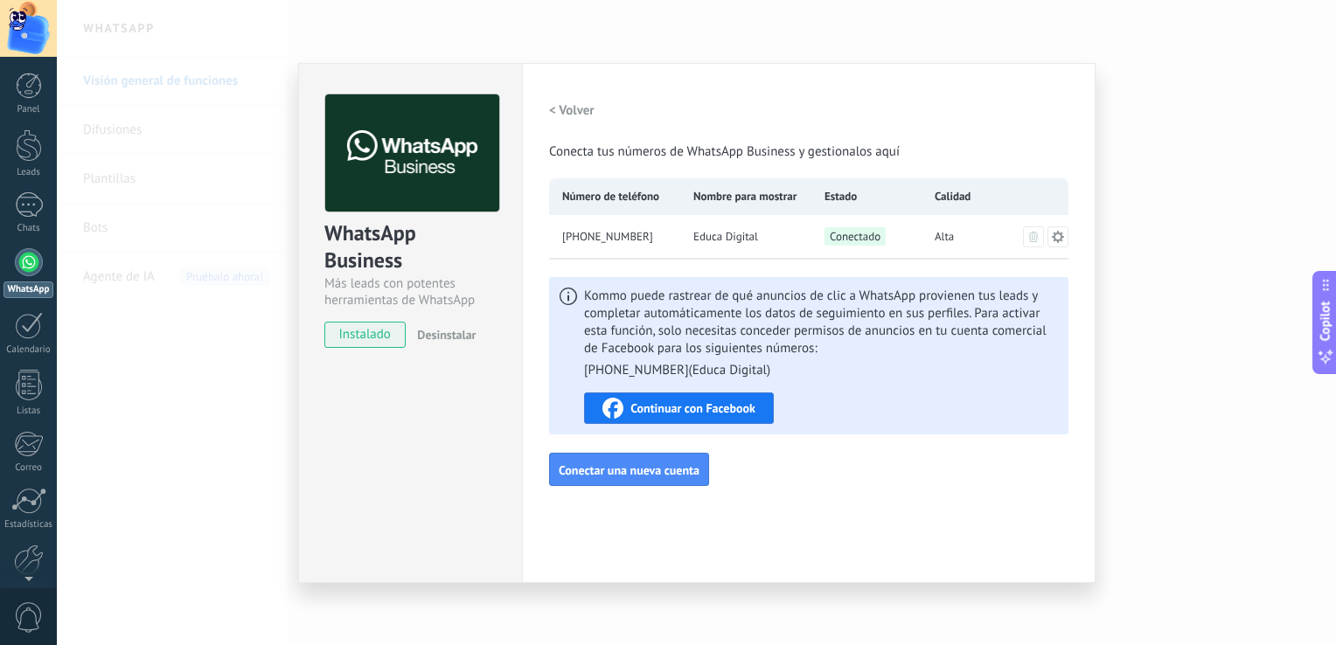
click at [233, 247] on div "WhatsApp Business Más leads con potentes herramientas de WhatsApp instalado Des…" at bounding box center [696, 322] width 1279 height 645
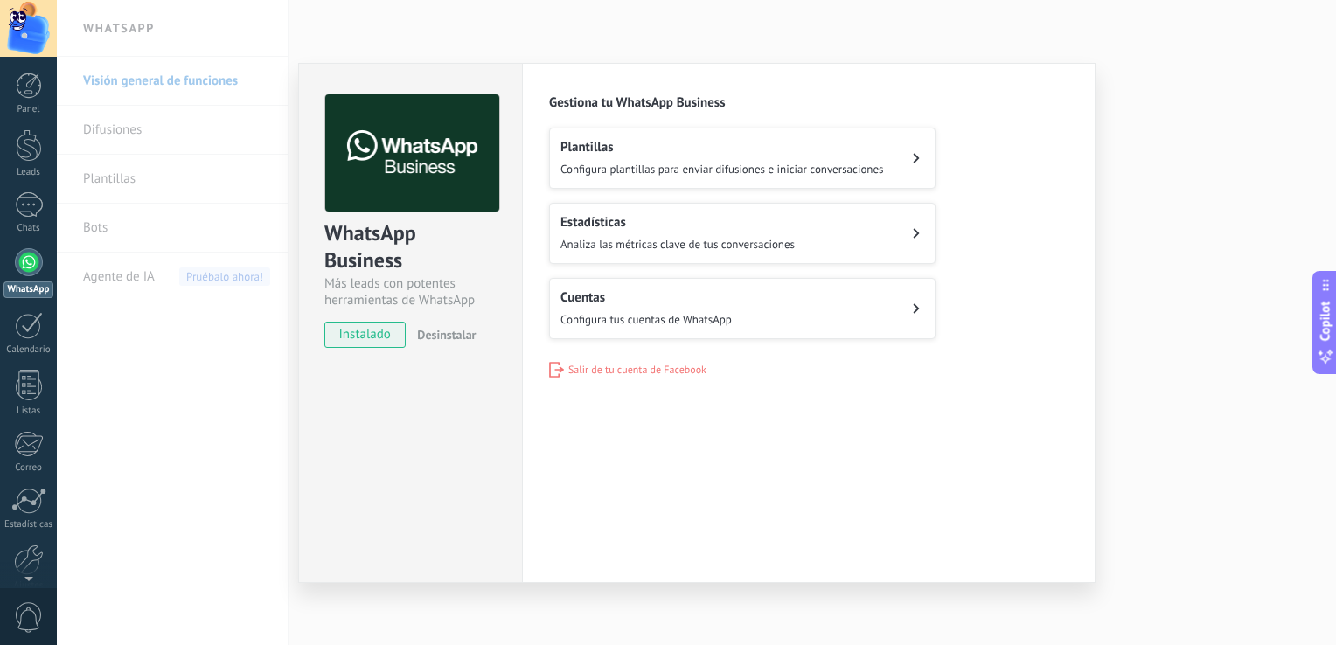
click at [1194, 170] on div "WhatsApp Business Más leads con potentes herramientas de WhatsApp instalado Des…" at bounding box center [696, 322] width 1279 height 645
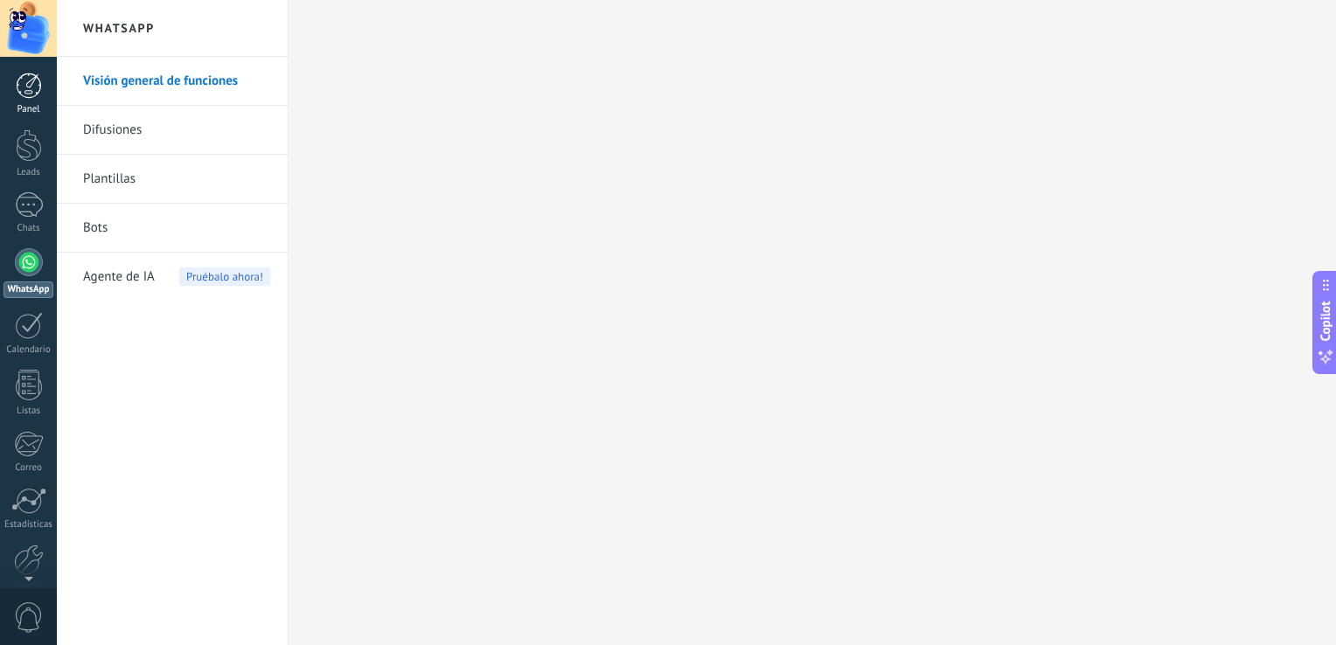
click at [28, 96] on div at bounding box center [29, 86] width 26 height 26
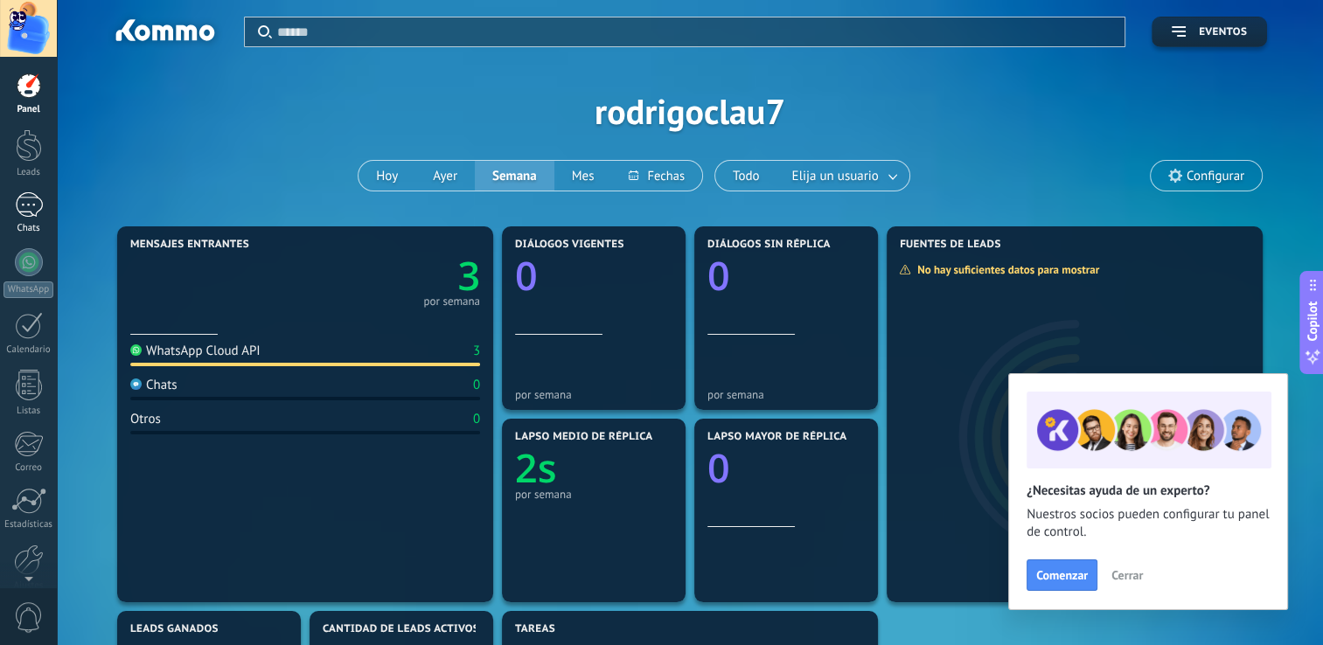
click at [30, 219] on link "1 Chats" at bounding box center [28, 213] width 57 height 42
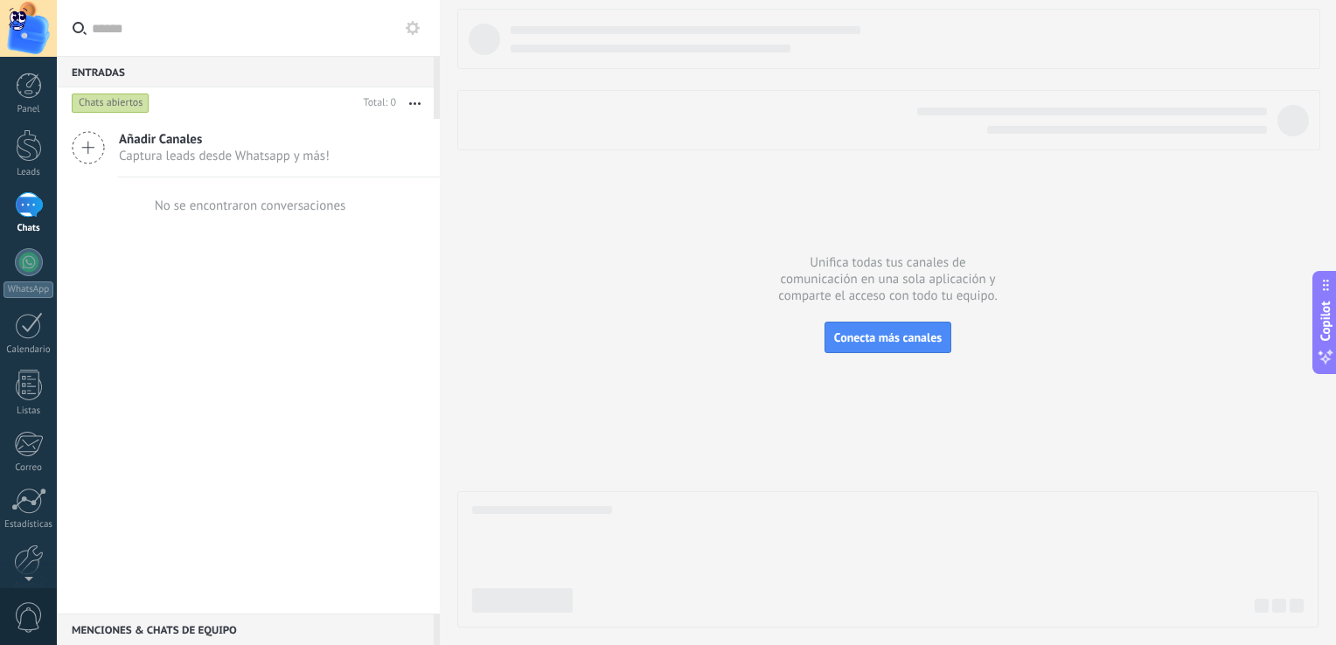
click at [111, 107] on div "Chats abiertos" at bounding box center [111, 103] width 78 height 21
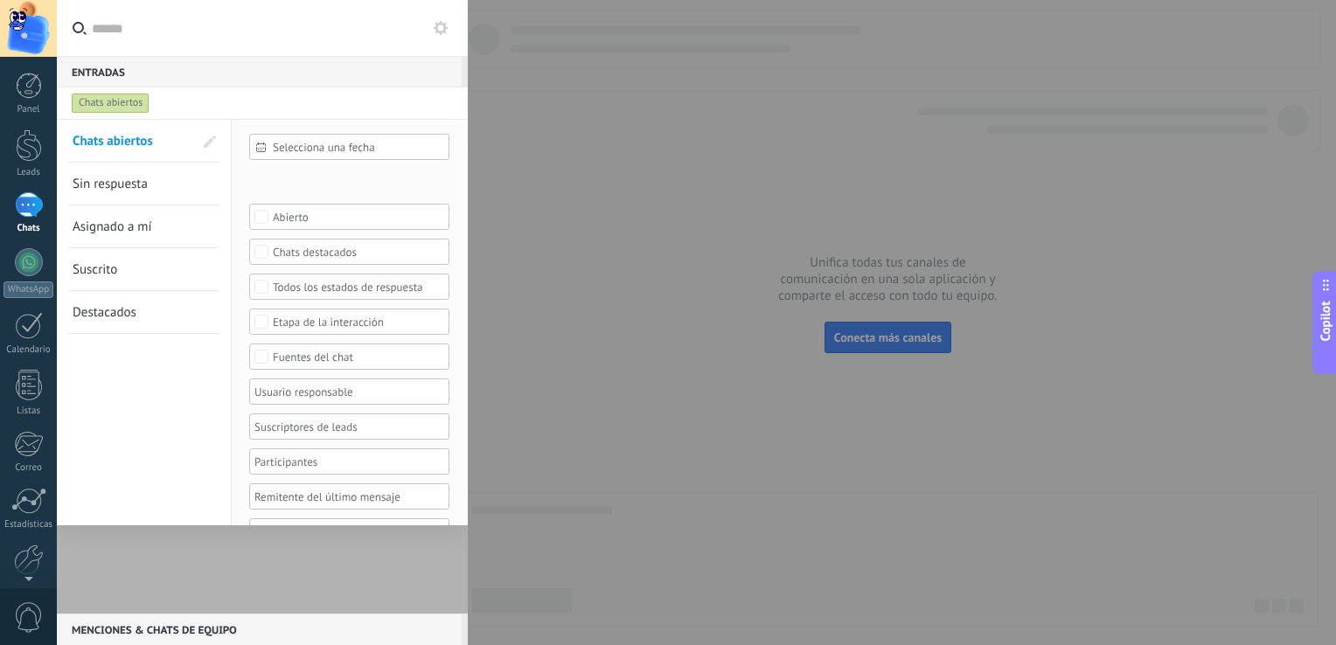
click at [136, 177] on span "Sin respuesta" at bounding box center [110, 184] width 75 height 17
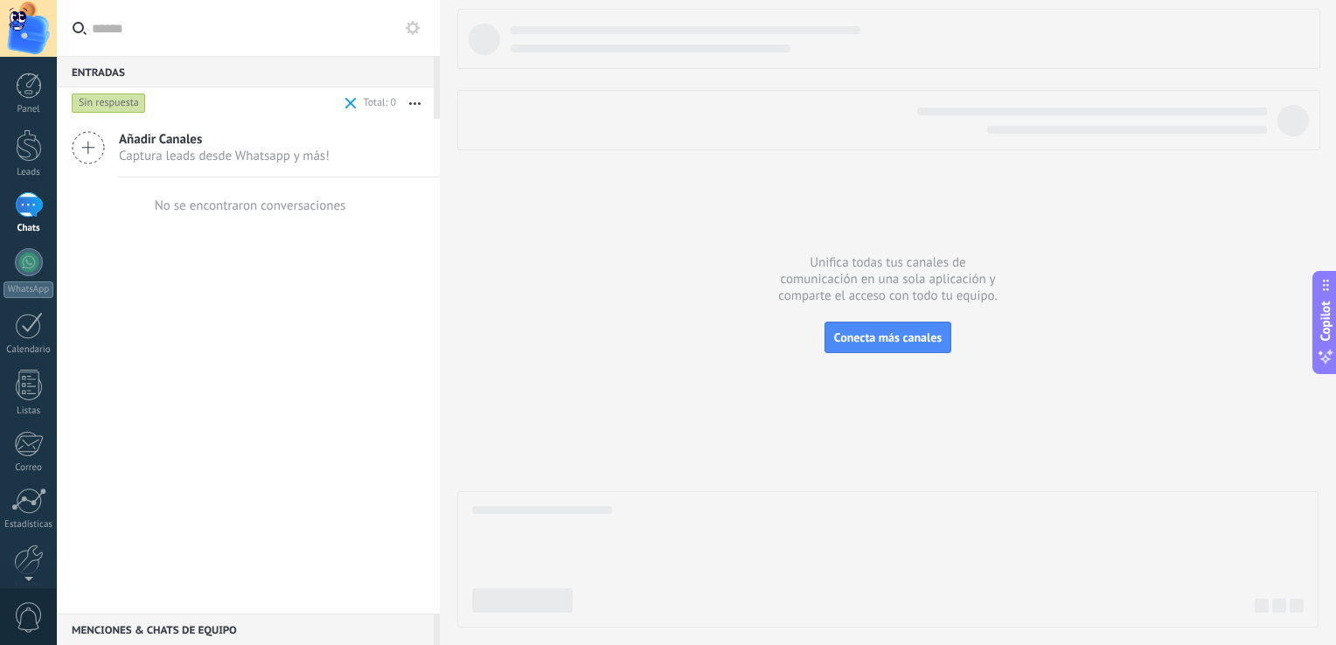
click at [107, 107] on div "Sin respuesta" at bounding box center [109, 103] width 74 height 21
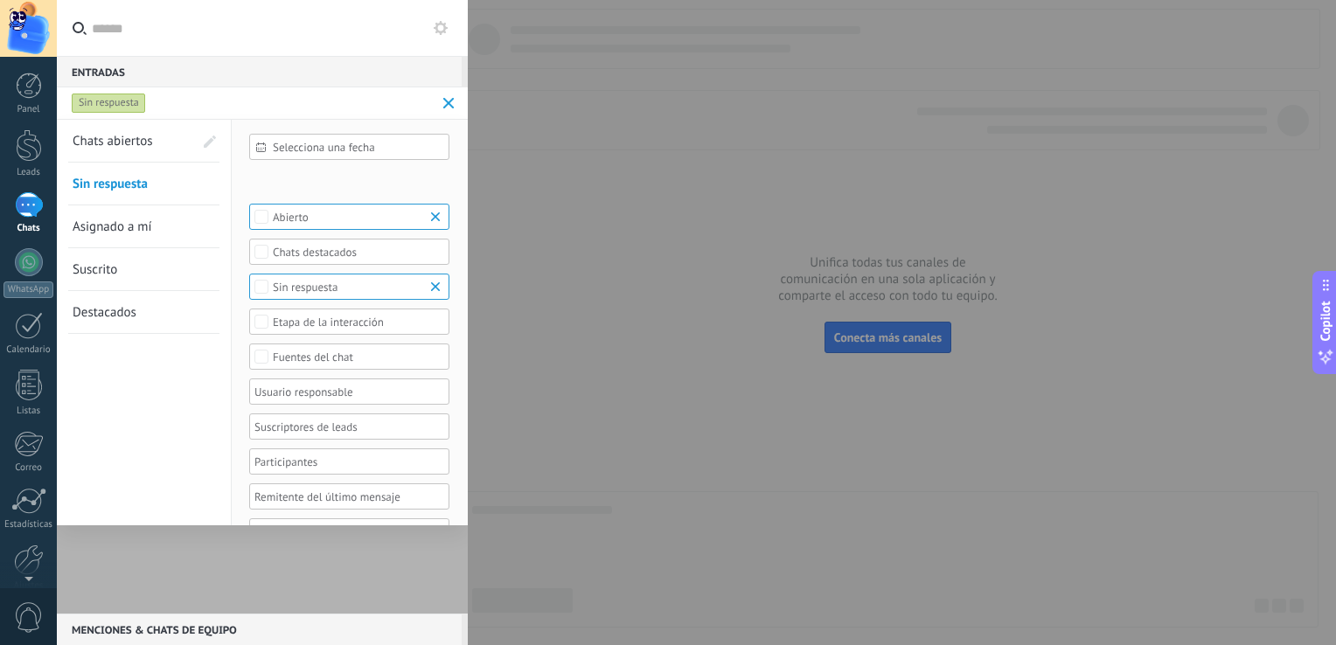
click at [119, 137] on span "Chats abiertos" at bounding box center [113, 141] width 80 height 17
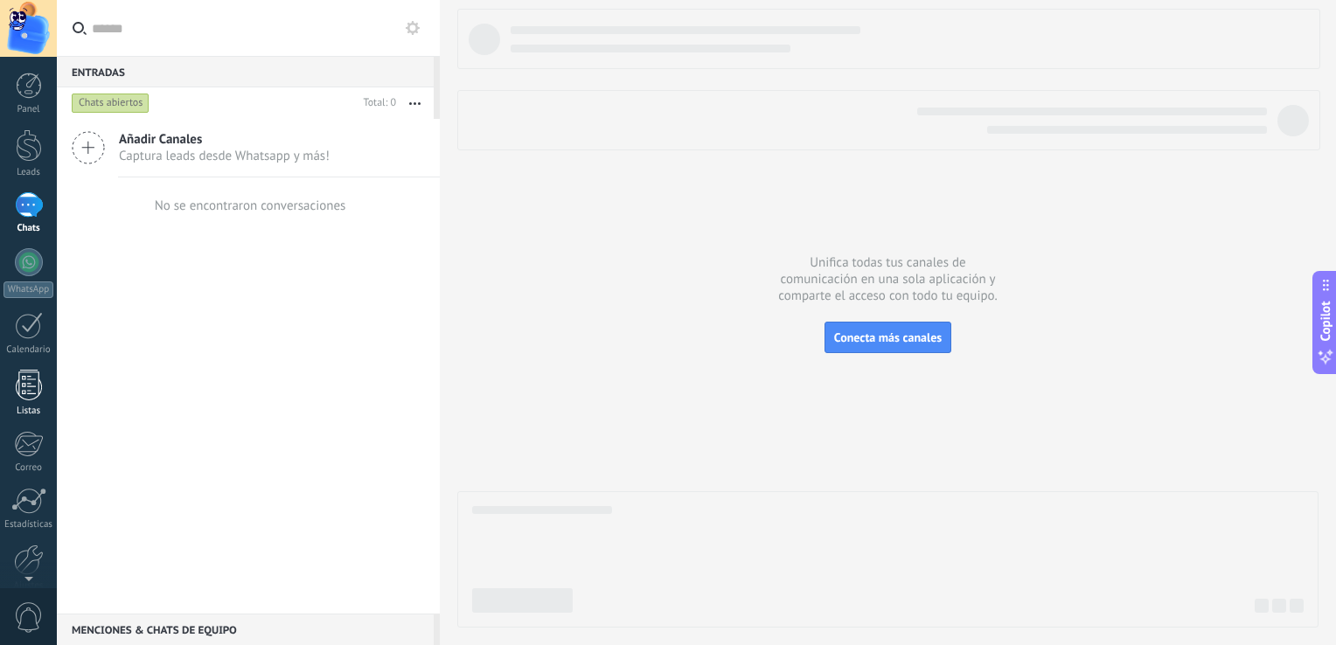
click at [24, 387] on div at bounding box center [29, 385] width 26 height 31
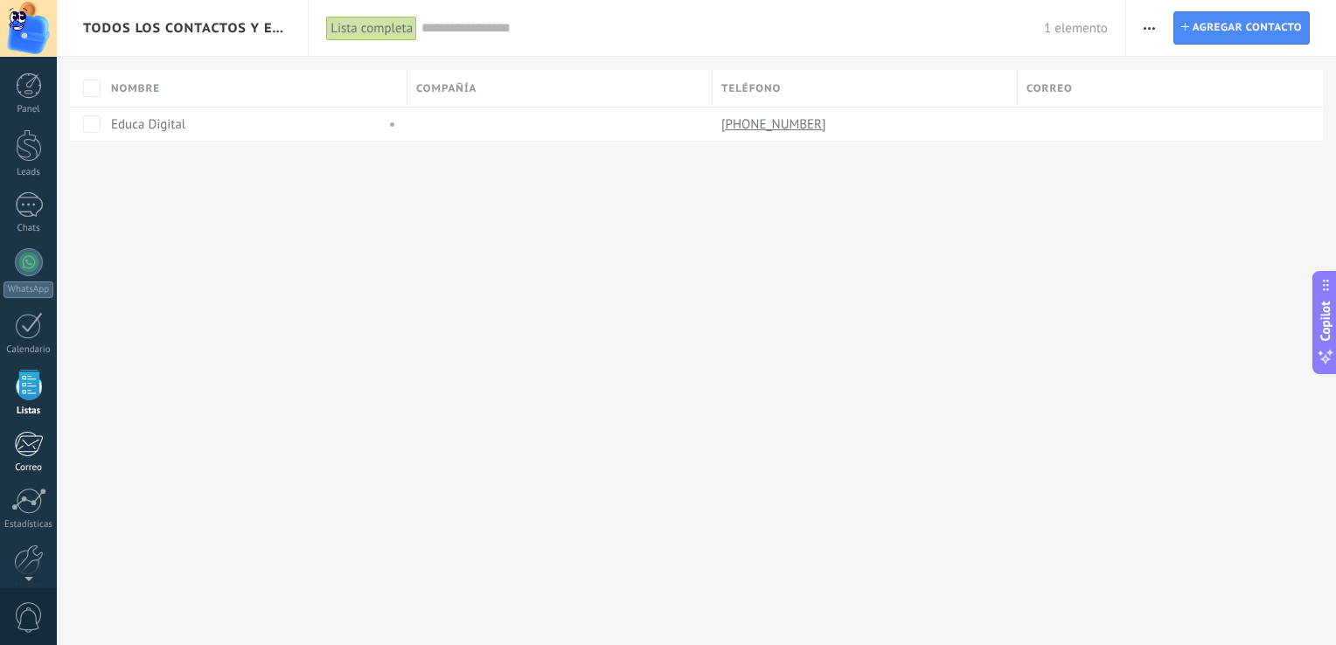
click at [30, 442] on div at bounding box center [28, 444] width 29 height 26
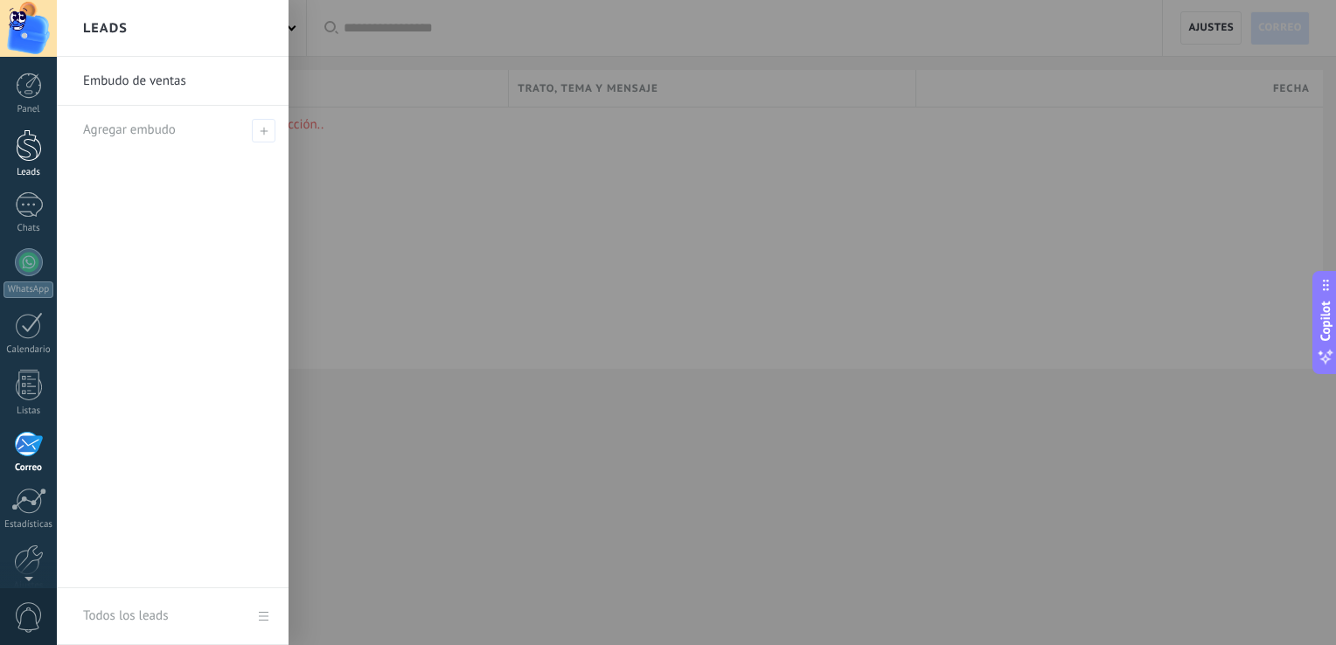
click at [32, 169] on div "Leads" at bounding box center [28, 172] width 51 height 11
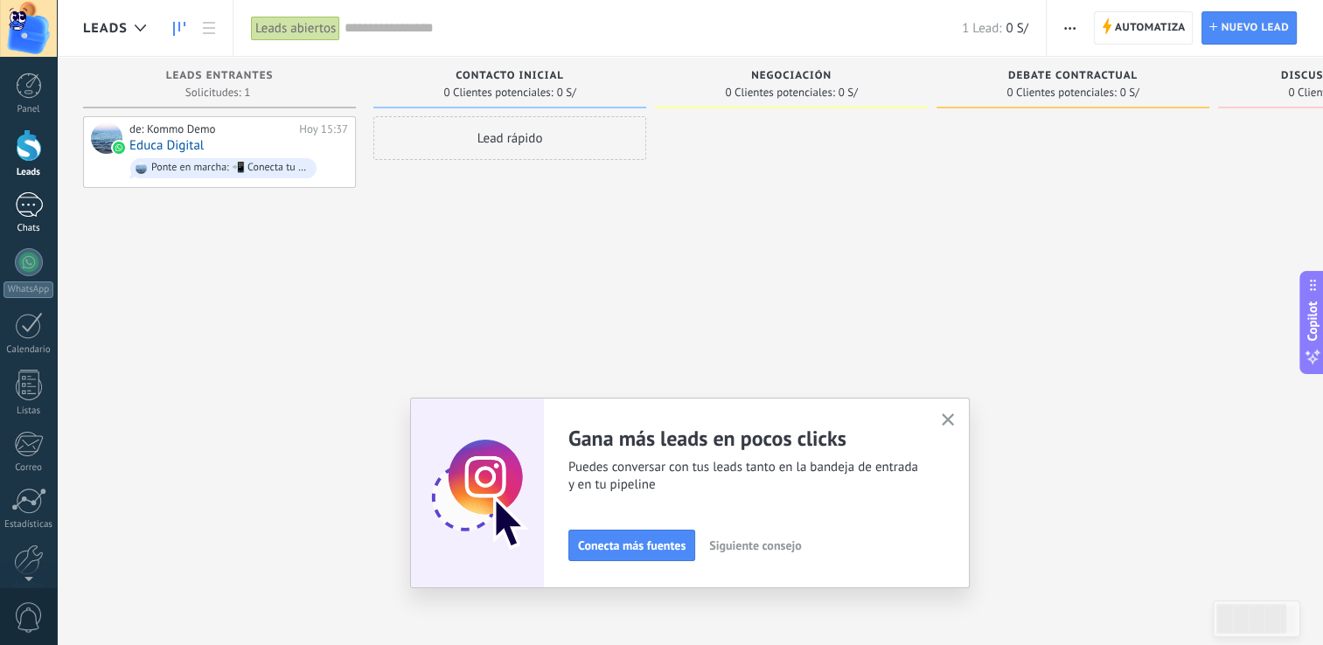
click at [35, 202] on div "1" at bounding box center [29, 204] width 28 height 25
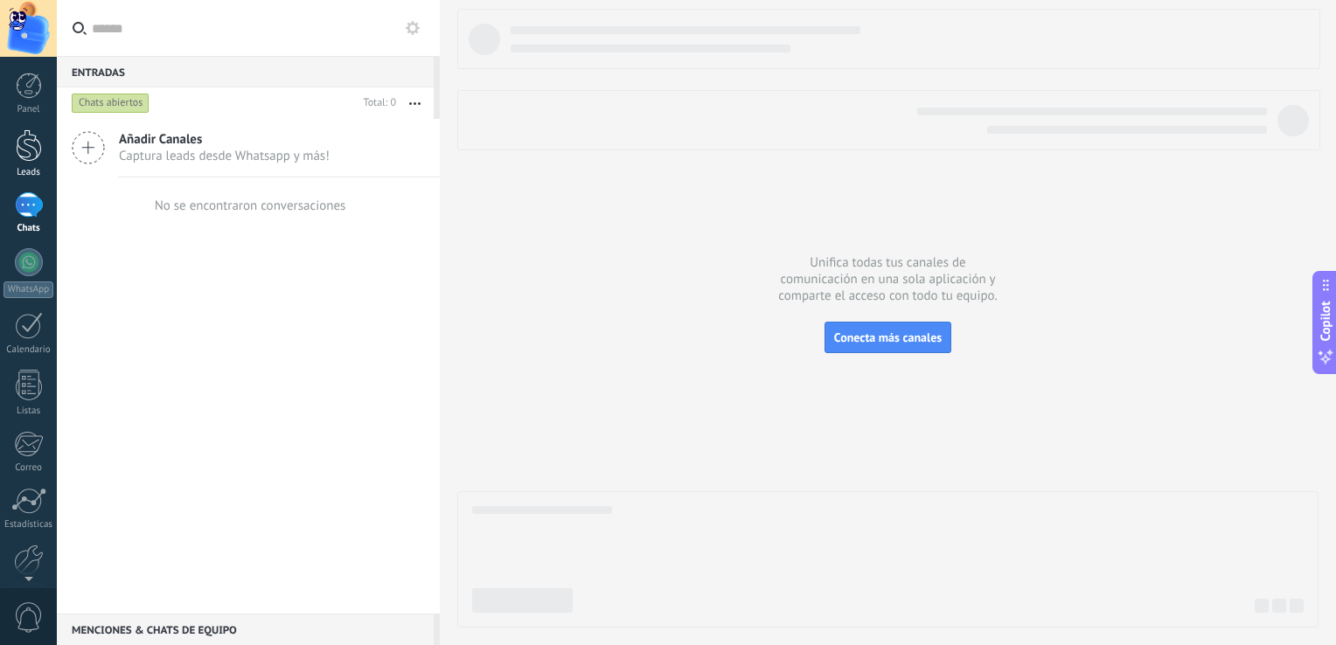
click at [28, 145] on div at bounding box center [29, 145] width 26 height 32
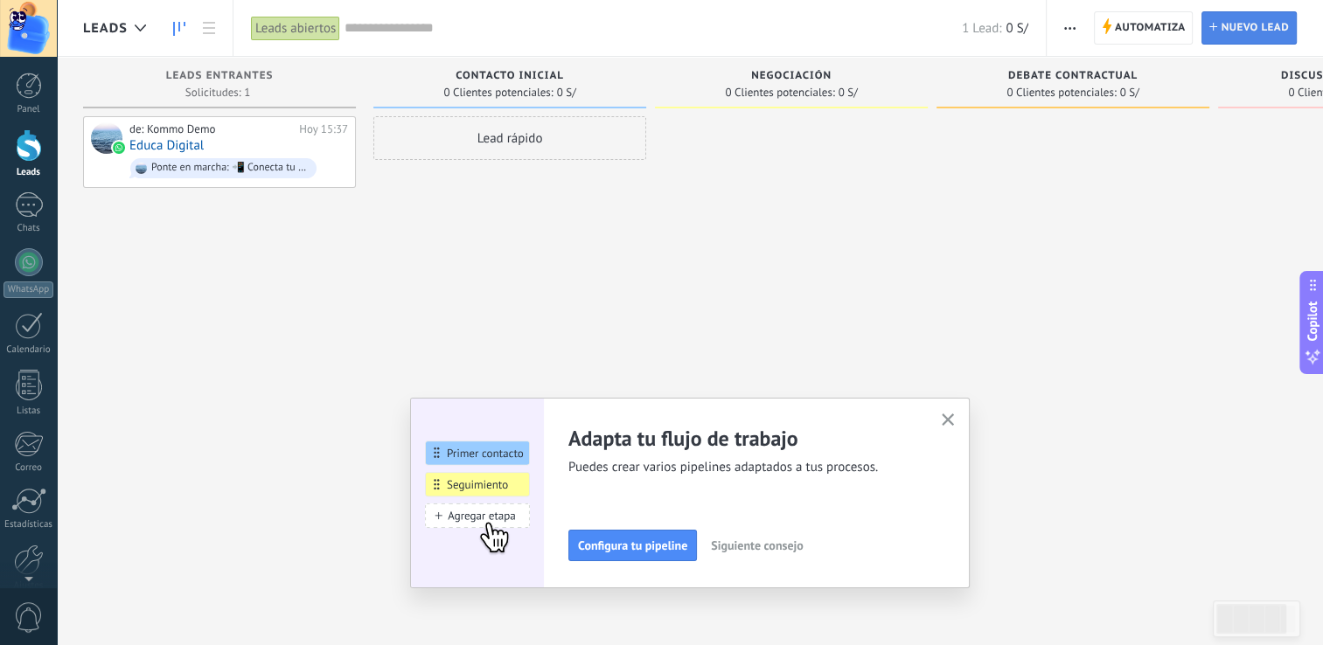
click at [1241, 26] on span "Nuevo lead" at bounding box center [1255, 27] width 68 height 31
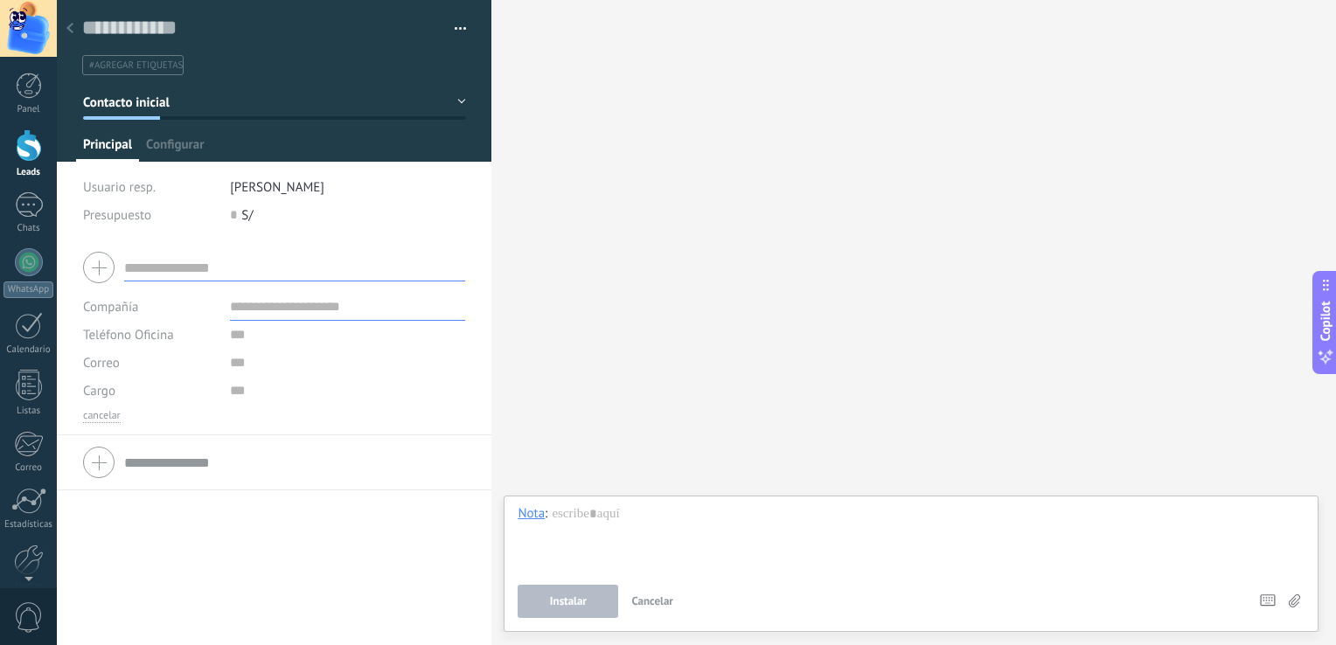
click at [74, 24] on div at bounding box center [70, 29] width 24 height 34
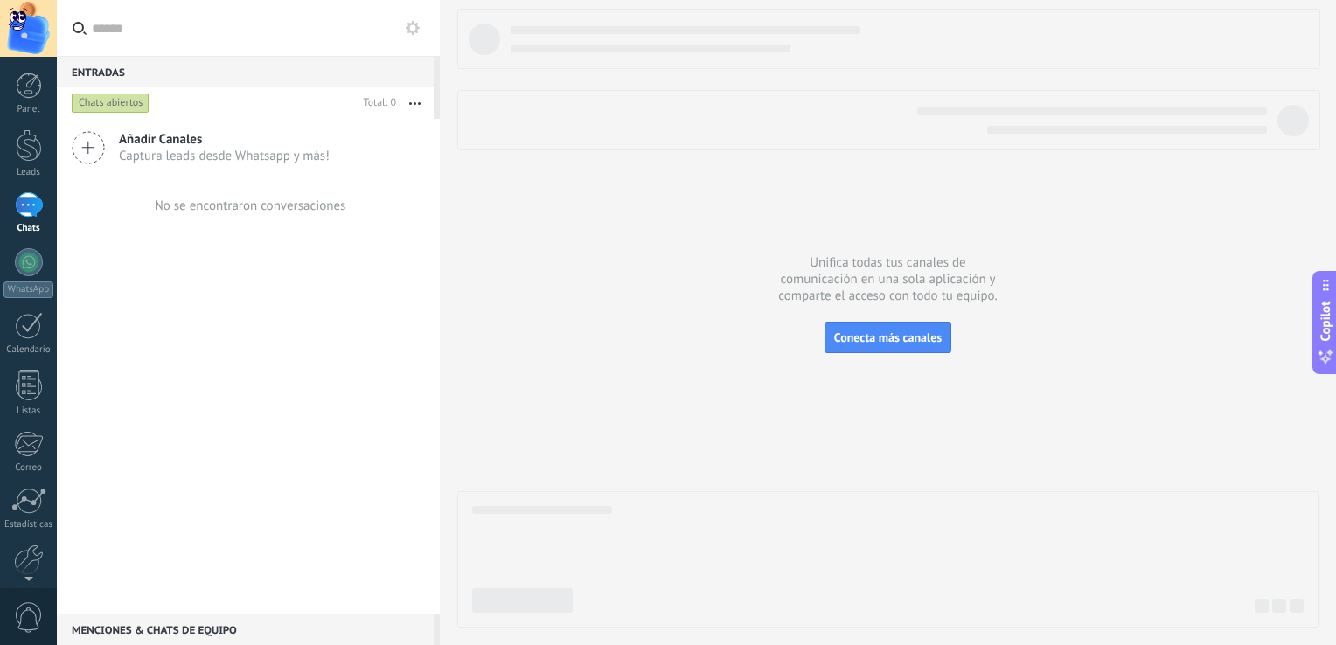
click at [409, 94] on button "button" at bounding box center [415, 102] width 38 height 31
click at [32, 150] on div at bounding box center [29, 145] width 26 height 32
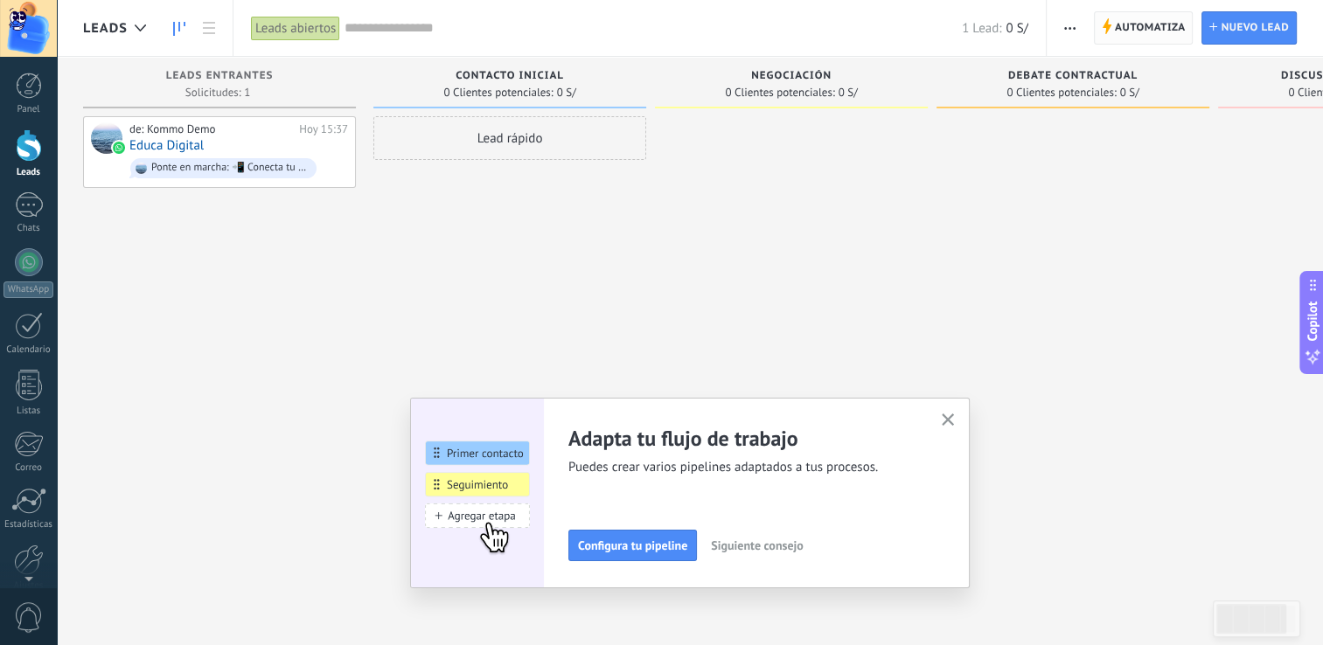
click at [1158, 21] on span "Automatiza" at bounding box center [1150, 27] width 71 height 31
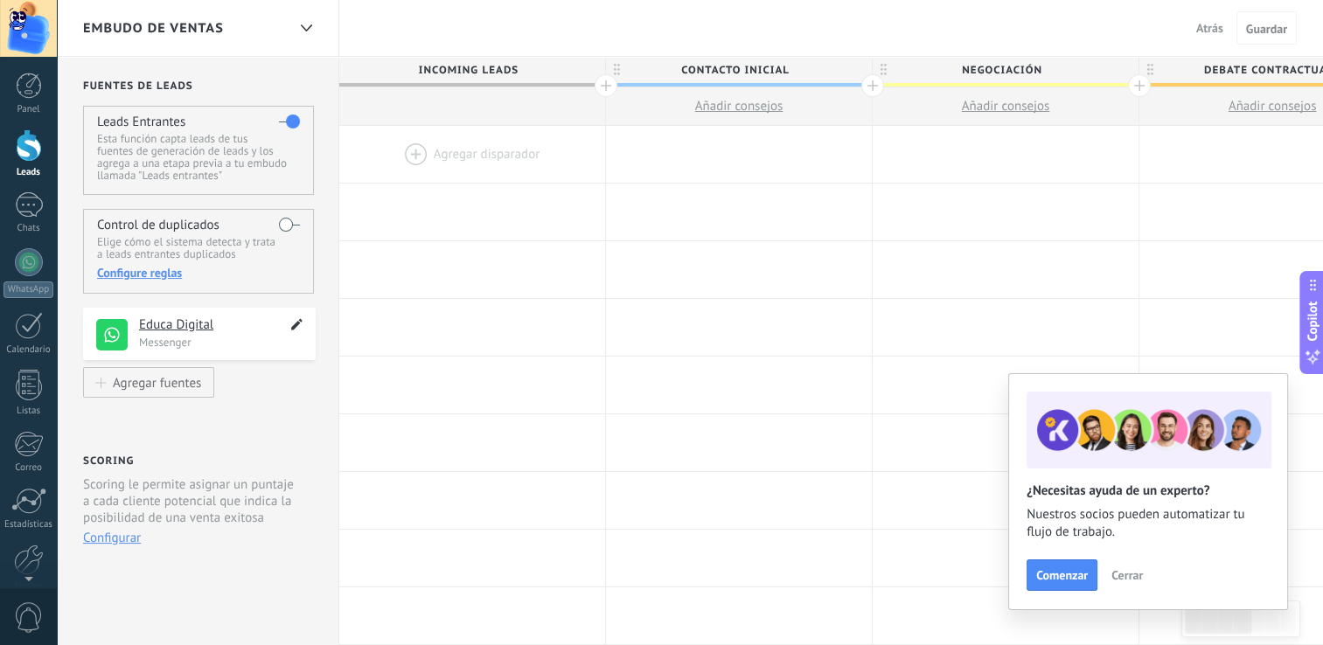
click at [297, 331] on icon at bounding box center [297, 324] width 20 height 21
click at [1217, 30] on span "Atrás" at bounding box center [1209, 28] width 27 height 16
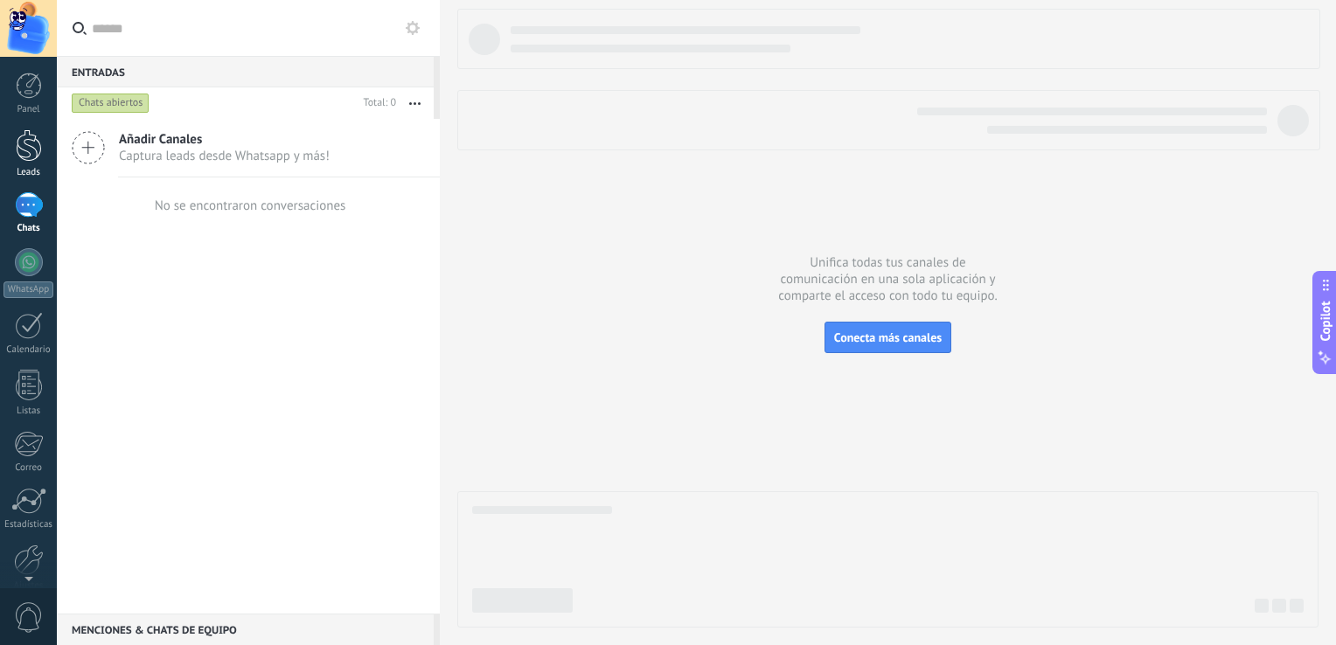
click at [37, 157] on div at bounding box center [29, 145] width 26 height 32
click at [38, 207] on div "1" at bounding box center [29, 204] width 28 height 25
click at [31, 206] on div "1" at bounding box center [29, 204] width 28 height 25
click at [13, 276] on link "WhatsApp" at bounding box center [28, 273] width 57 height 50
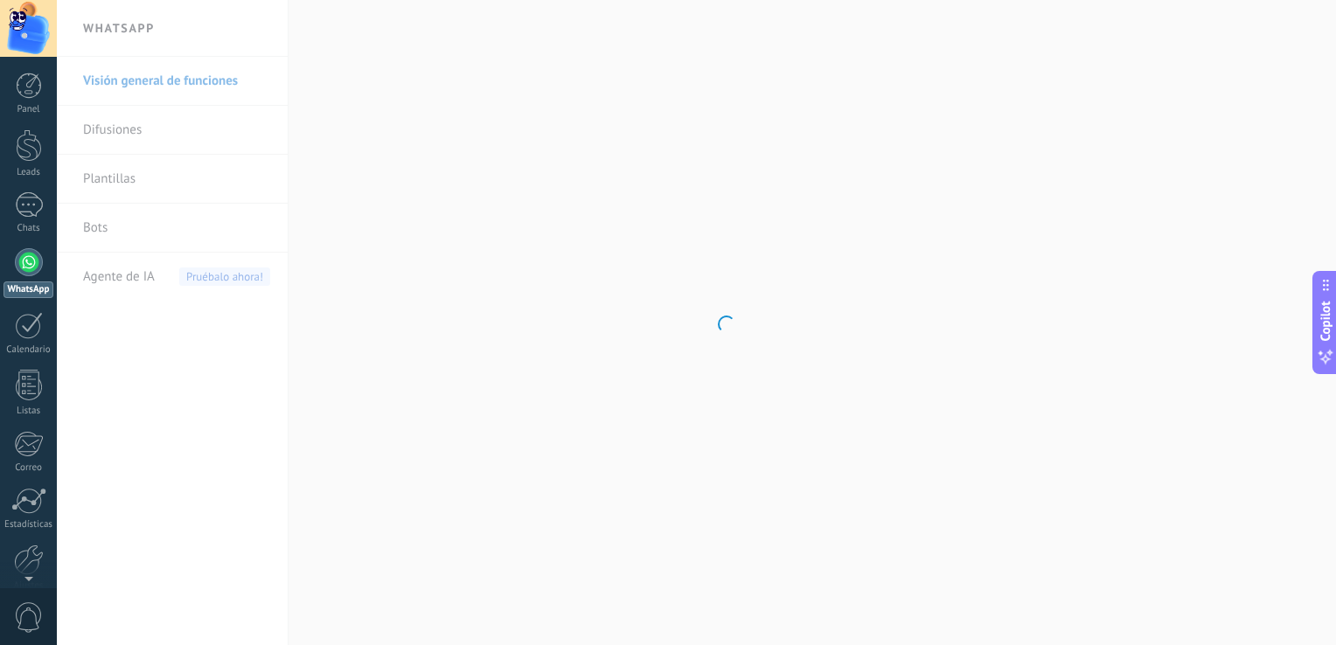
click at [230, 278] on body ".abecls-1,.abecls-2{fill-rule:evenodd}.abecls-2{fill:#fff} .abhcls-1{fill:none}…" at bounding box center [668, 322] width 1336 height 645
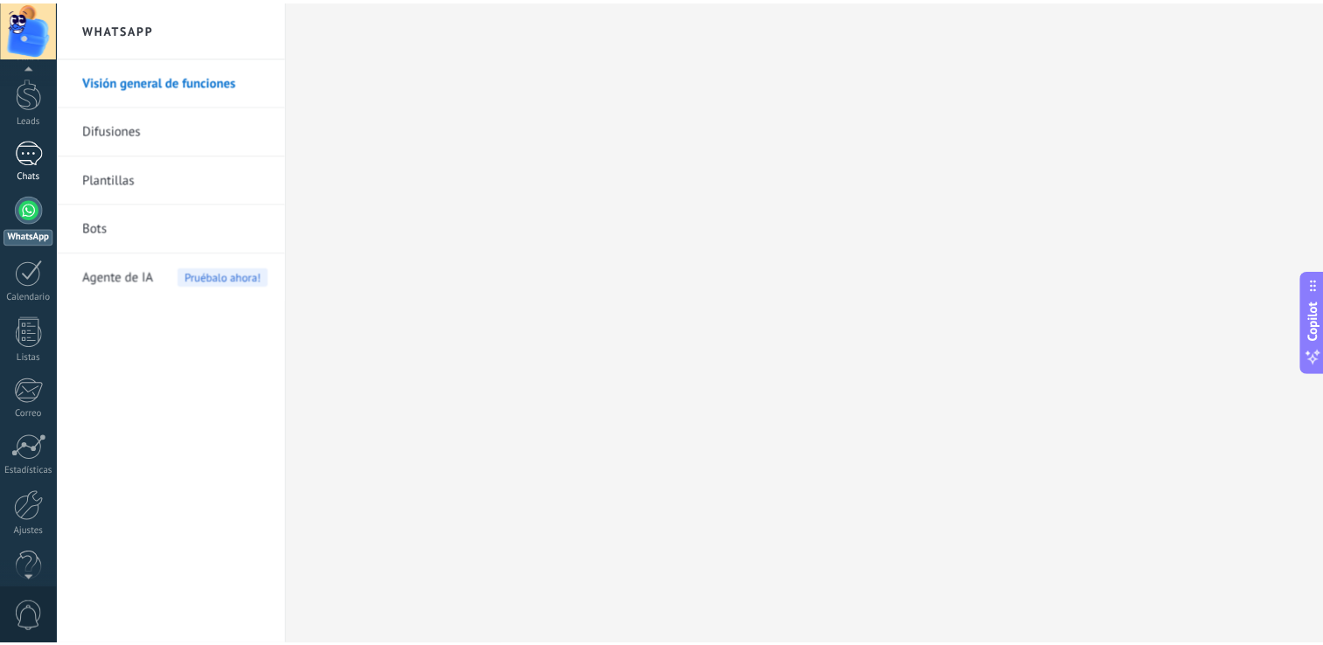
scroll to position [80, 0]
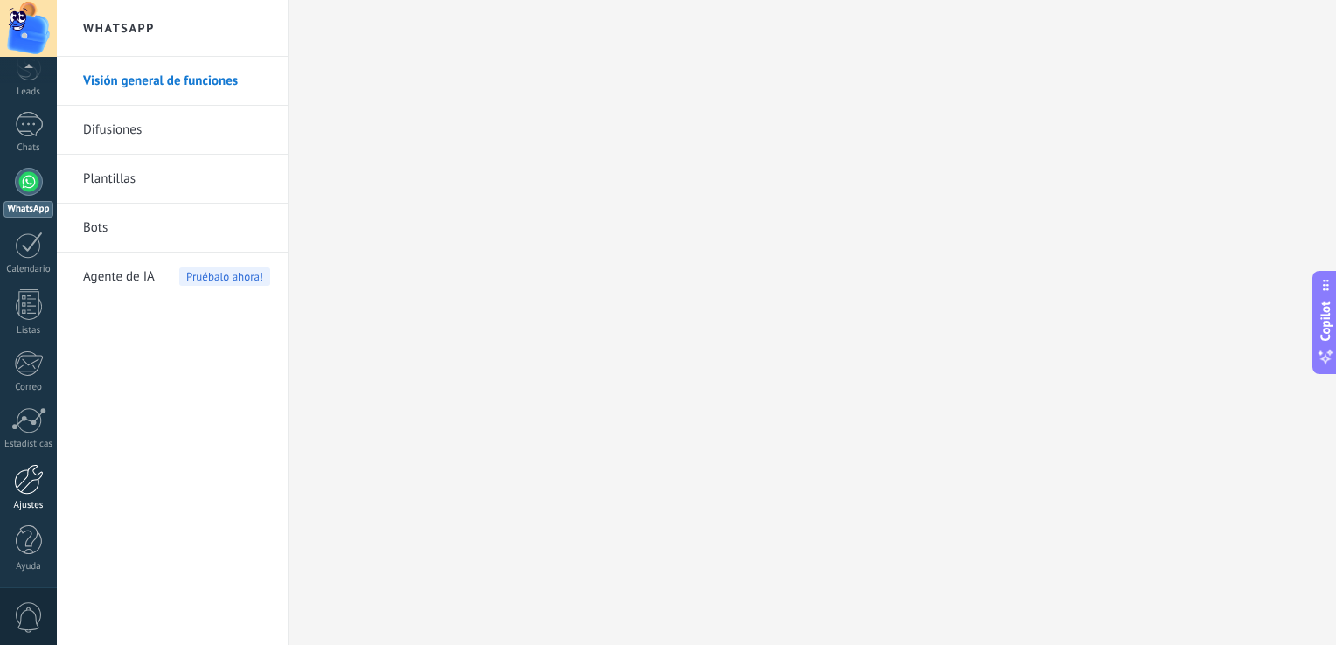
click at [28, 477] on div at bounding box center [29, 479] width 30 height 31
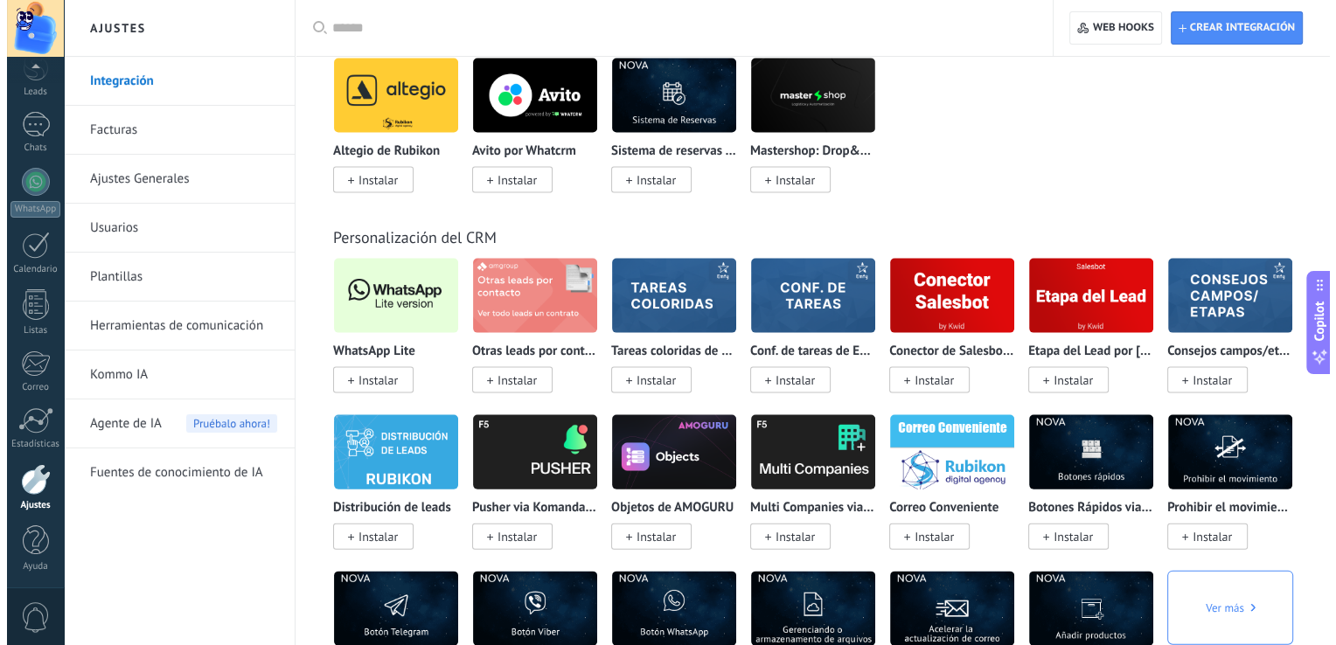
scroll to position [3673, 0]
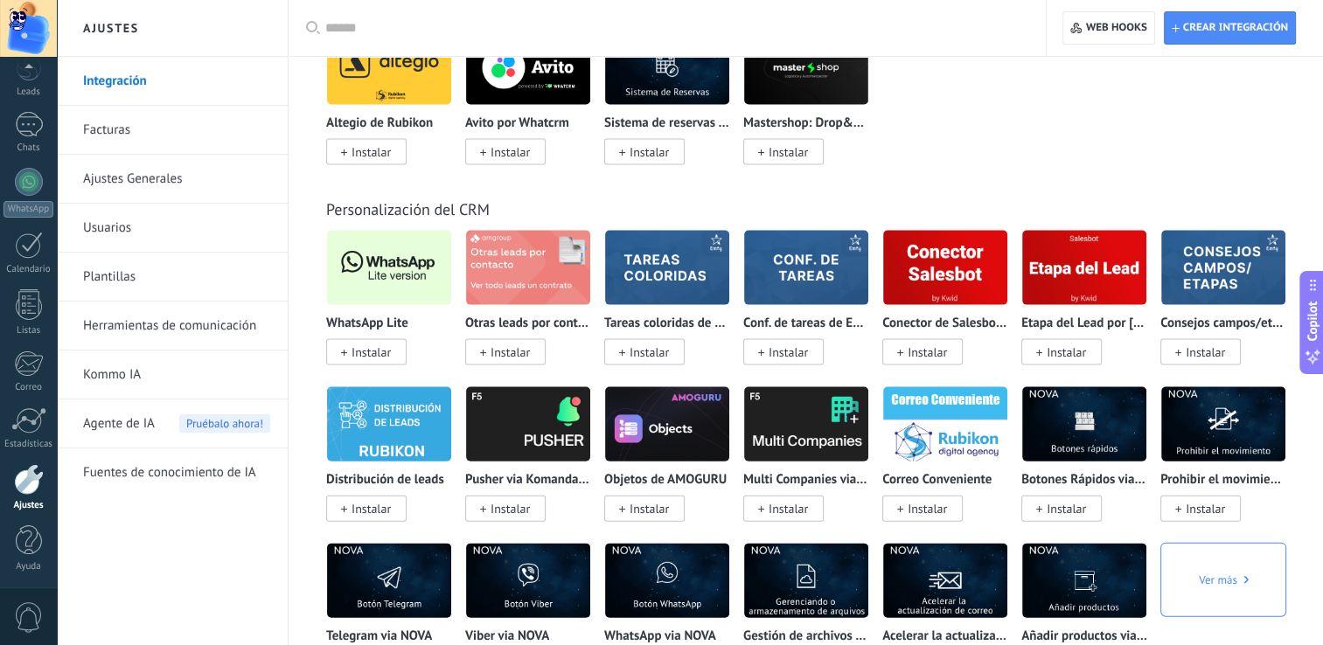
click at [361, 360] on span "Instalar" at bounding box center [371, 353] width 39 height 16
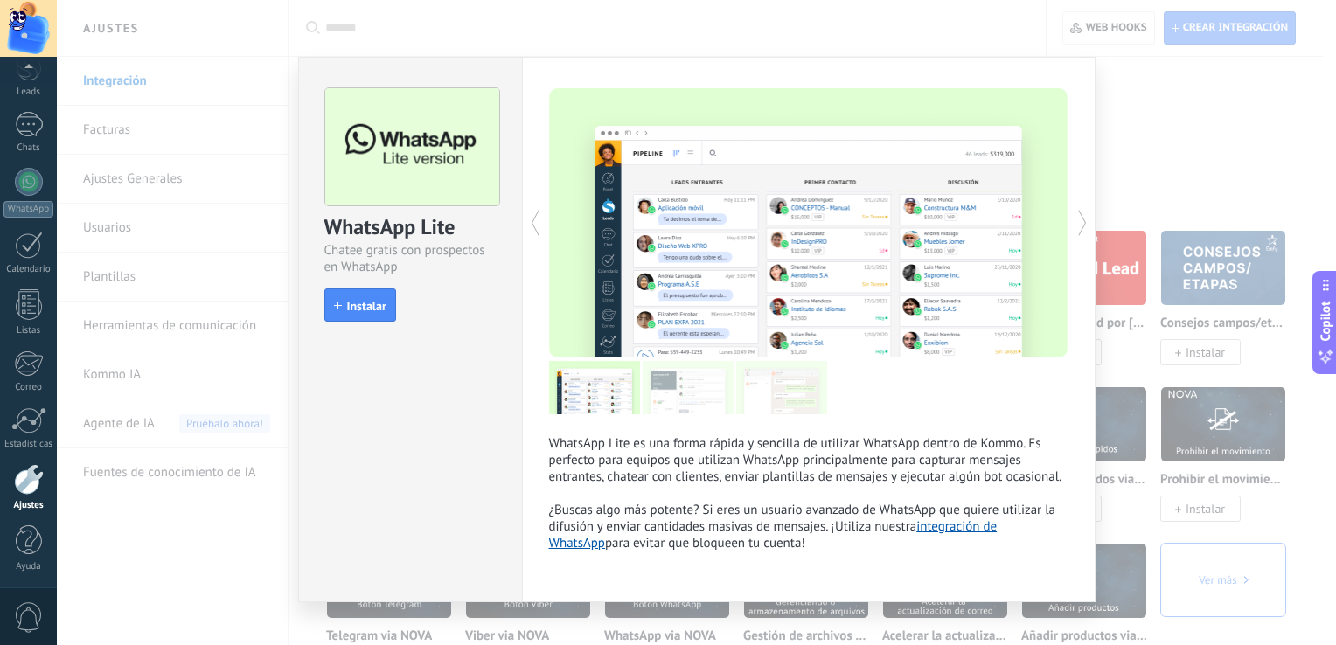
scroll to position [23, 0]
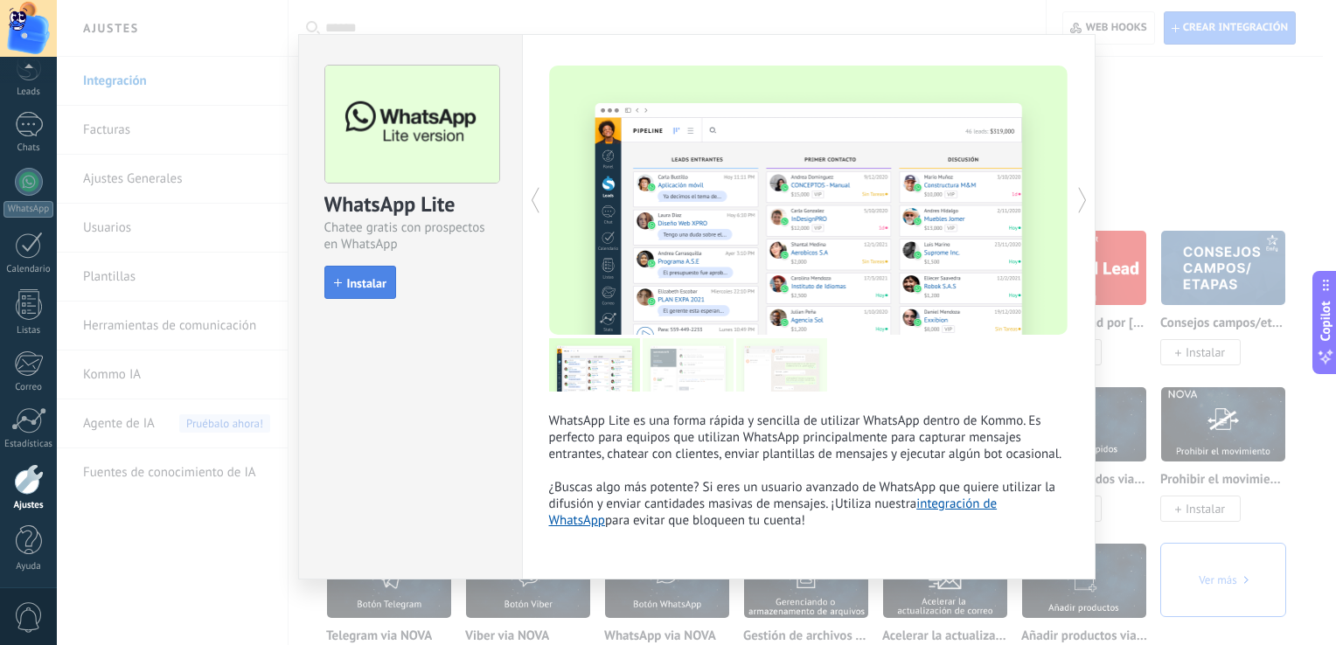
click at [351, 271] on button "Instalar" at bounding box center [360, 282] width 72 height 33
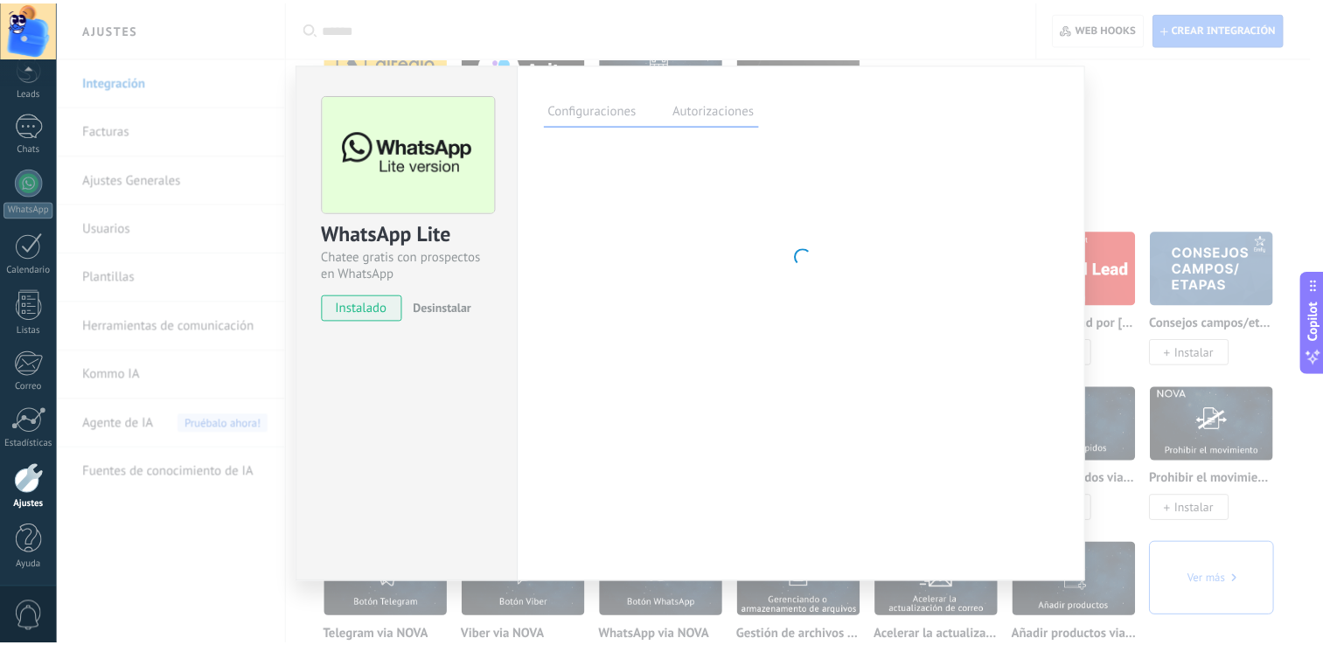
scroll to position [0, 0]
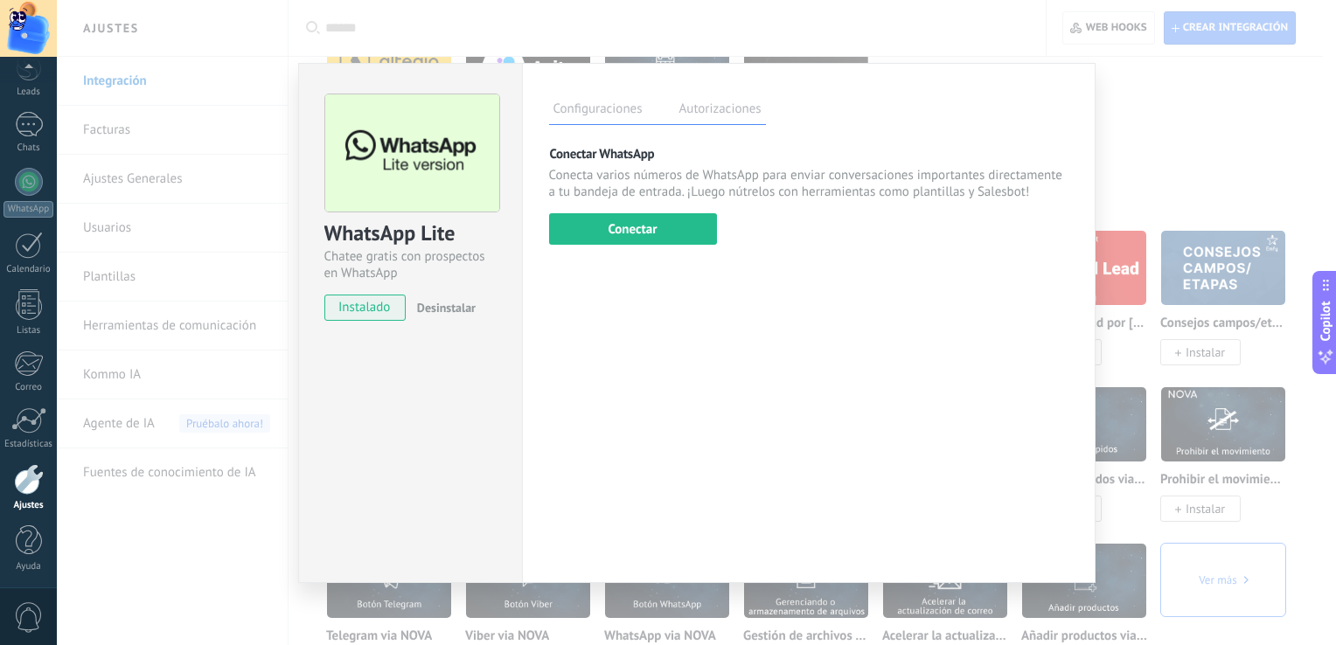
click at [649, 247] on div "Configuraciones Autorizaciones Esta pestaña registra a los usuarios que han con…" at bounding box center [809, 323] width 574 height 520
click at [638, 240] on button "Conectar" at bounding box center [633, 228] width 168 height 31
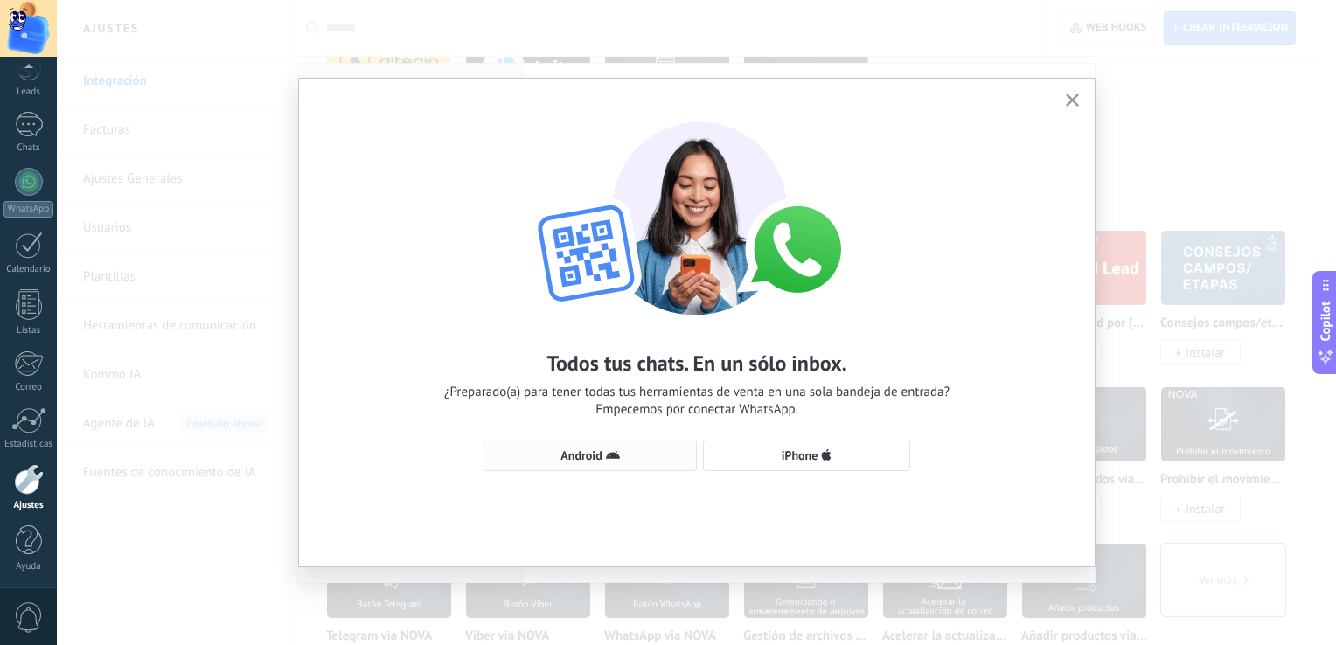
click at [652, 453] on span "Android" at bounding box center [590, 456] width 194 height 14
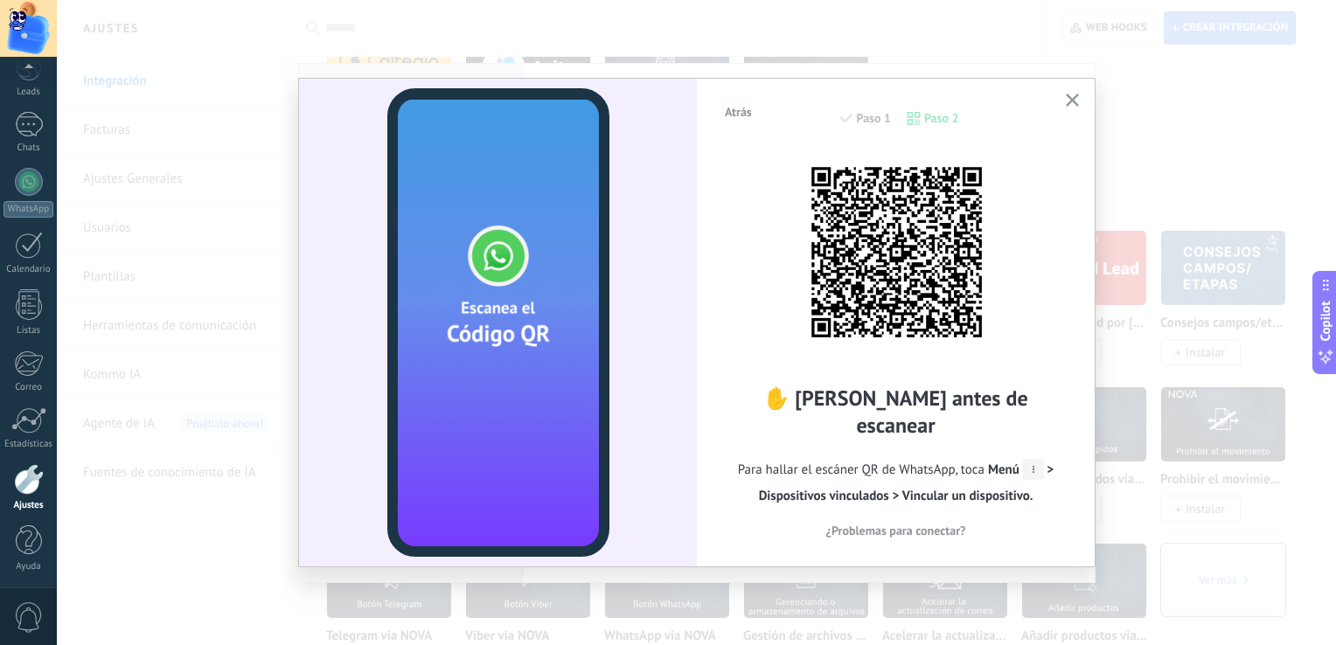
click at [922, 525] on span "¿Problemas para conectar?" at bounding box center [896, 531] width 140 height 12
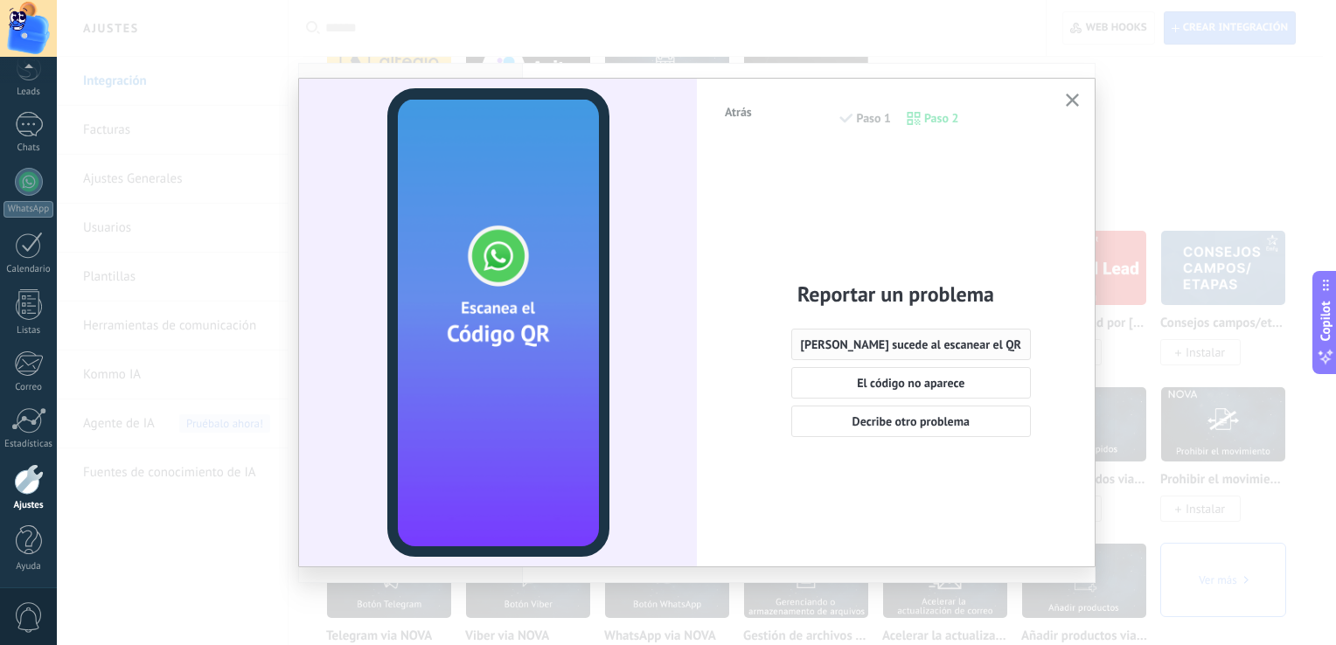
click at [913, 337] on button "[PERSON_NAME] sucede al escanear el QR" at bounding box center [911, 344] width 240 height 31
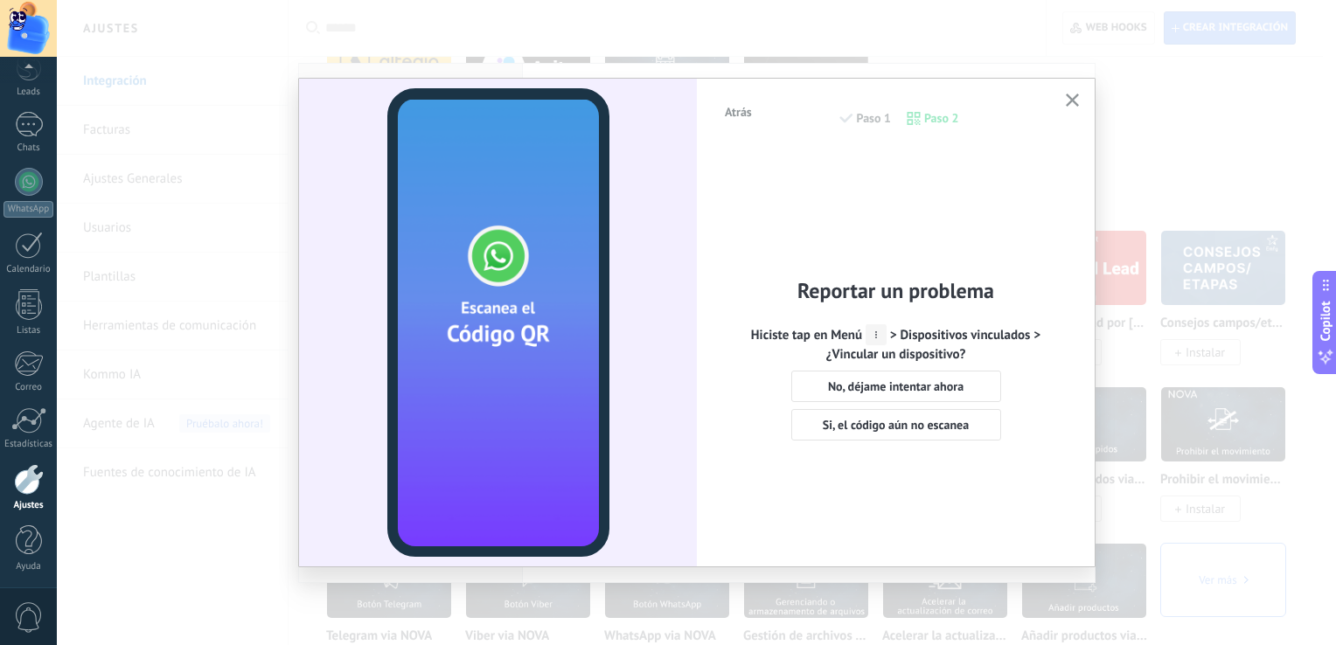
click at [1076, 101] on icon "button" at bounding box center [1072, 100] width 13 height 13
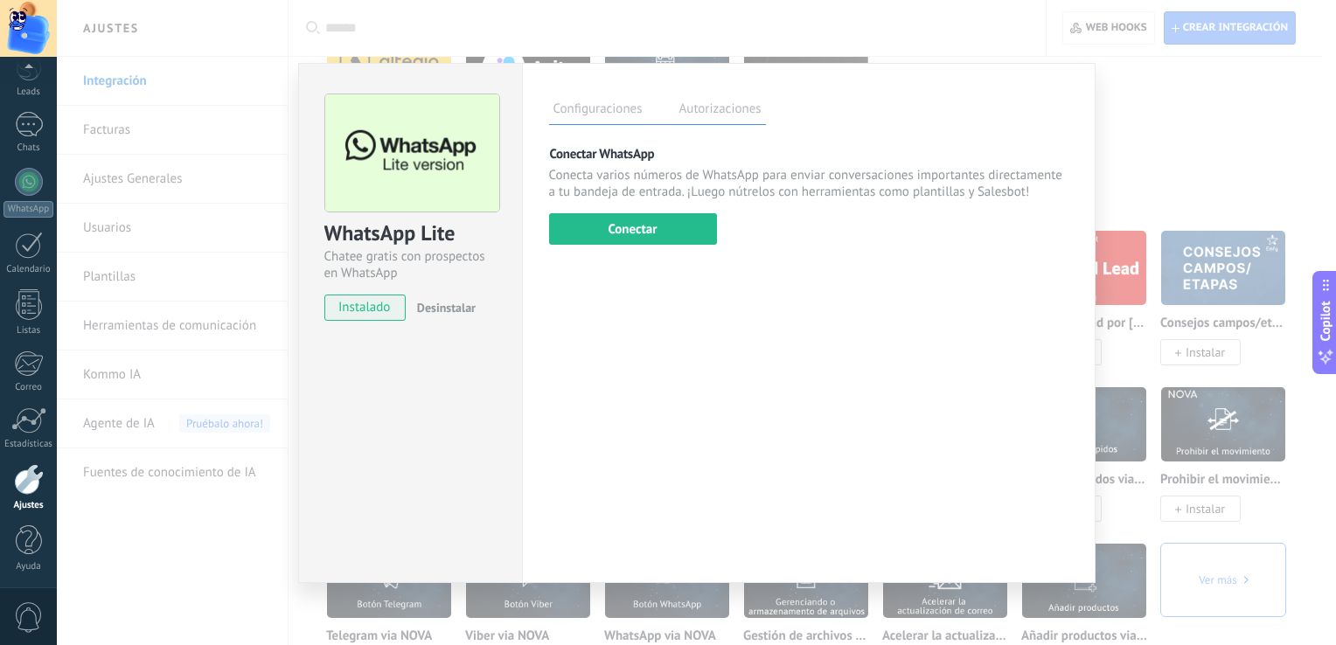
click at [1280, 142] on div "WhatsApp Lite Chatee gratis con prospectos en WhatsApp instalado Desinstalar Co…" at bounding box center [696, 322] width 1279 height 645
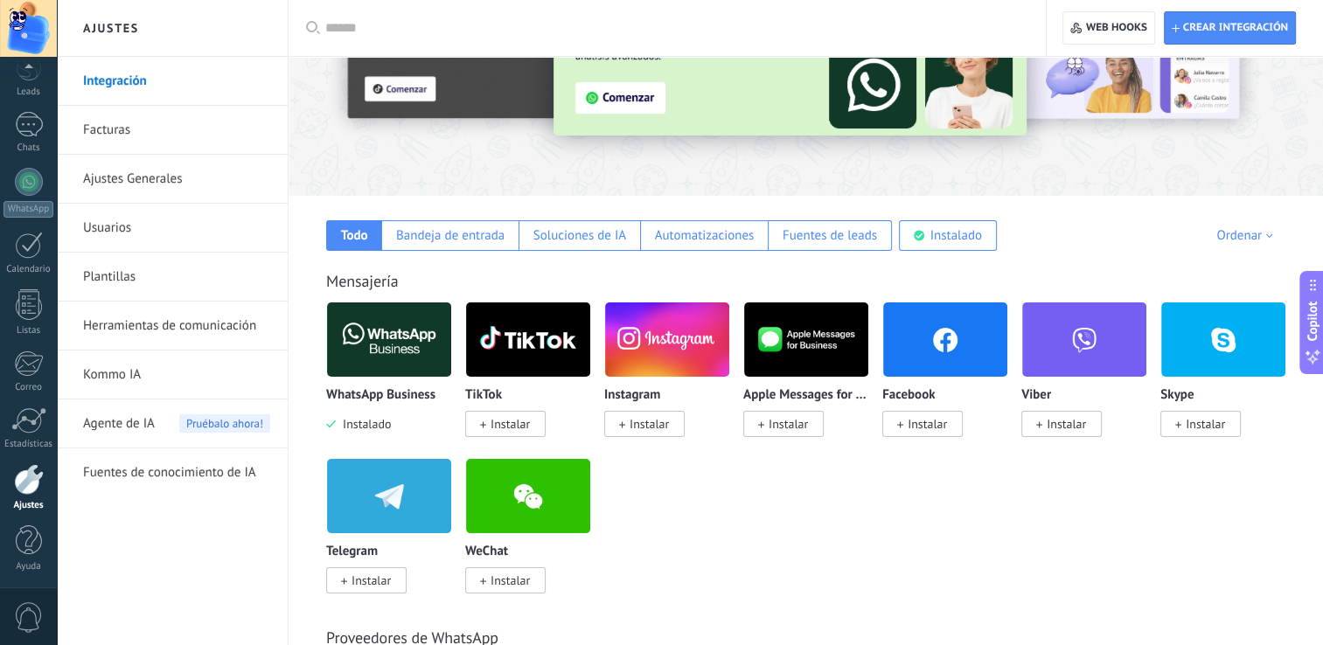
scroll to position [175, 0]
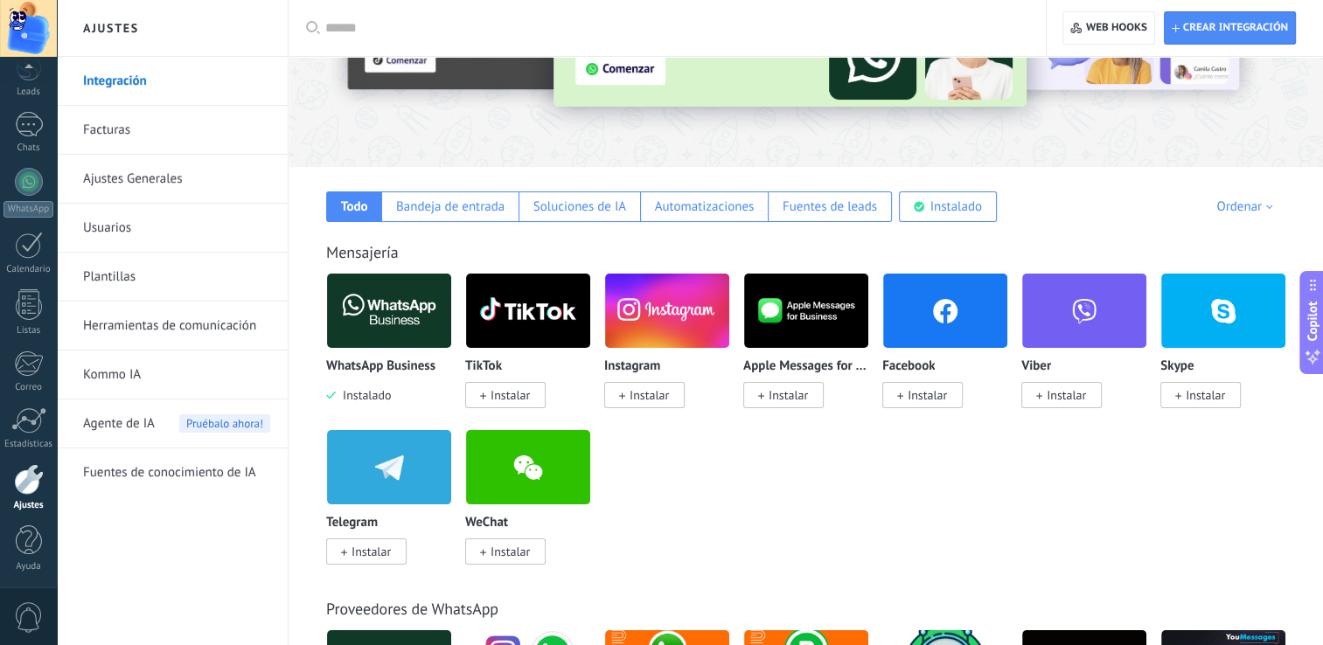
click at [407, 336] on img at bounding box center [389, 310] width 124 height 85
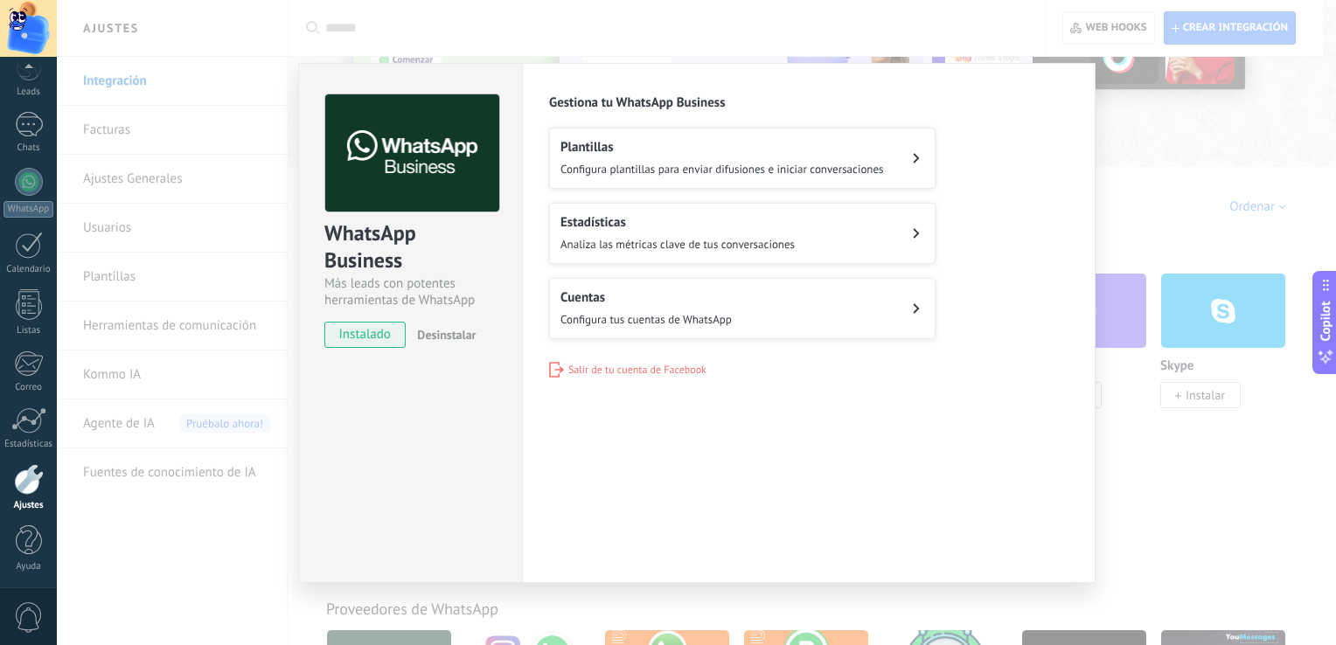
click at [439, 336] on span "Desinstalar" at bounding box center [446, 335] width 59 height 16
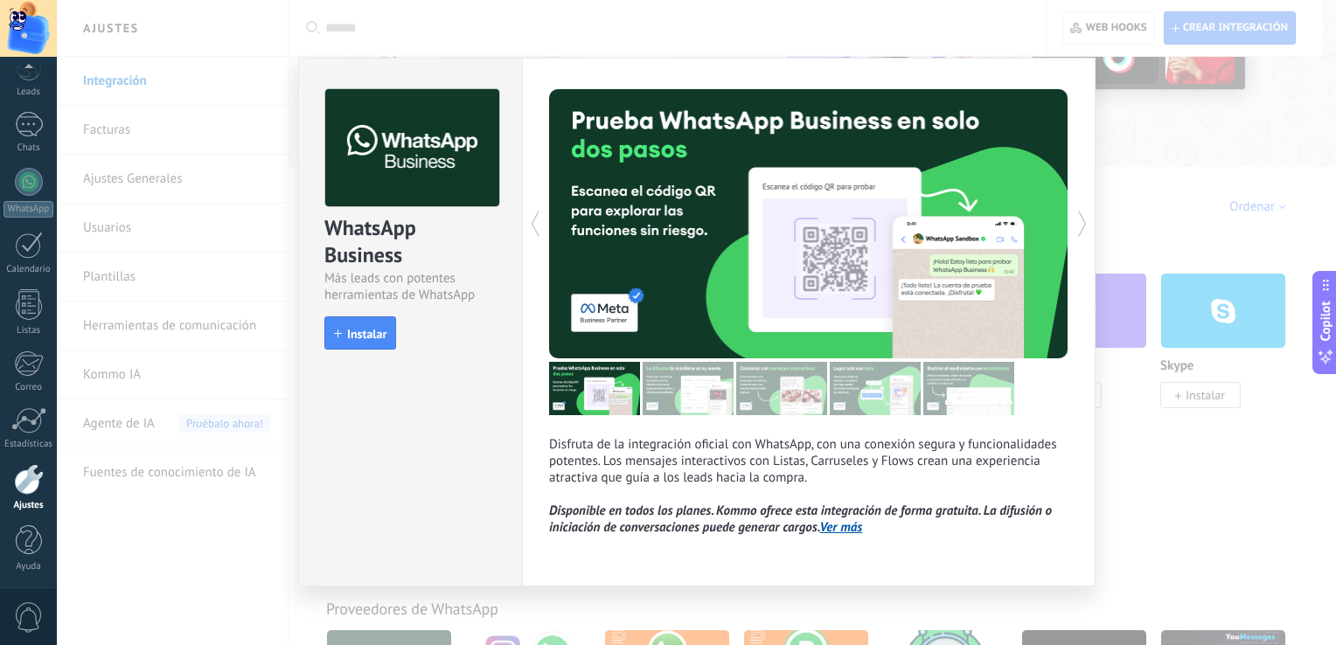
click at [1153, 144] on div "WhatsApp Business Más leads con potentes herramientas de WhatsApp install Insta…" at bounding box center [696, 322] width 1279 height 645
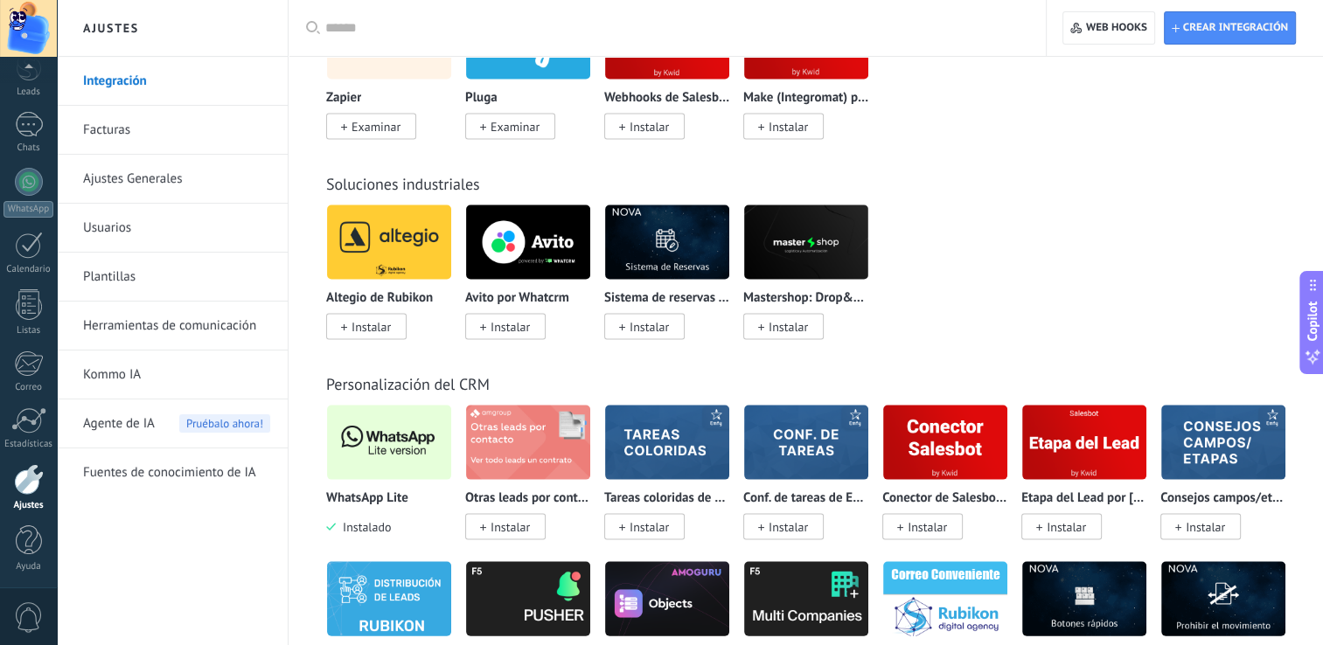
scroll to position [3673, 0]
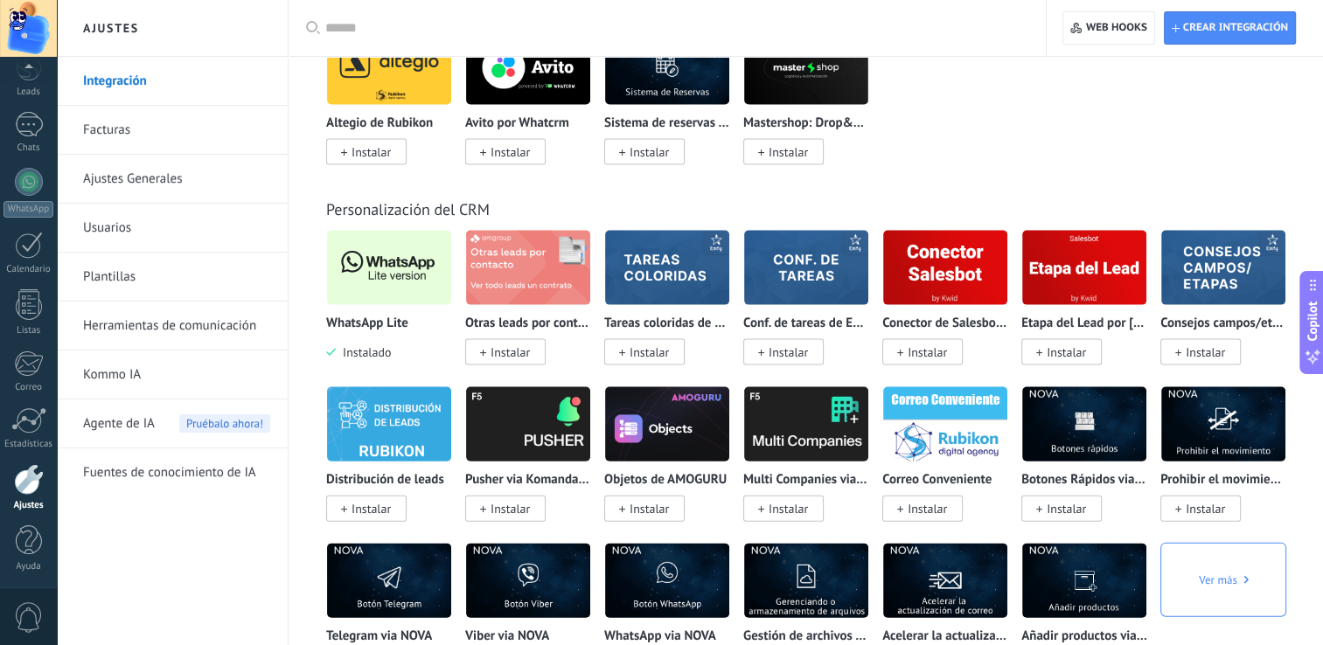
click at [379, 289] on img at bounding box center [389, 268] width 124 height 85
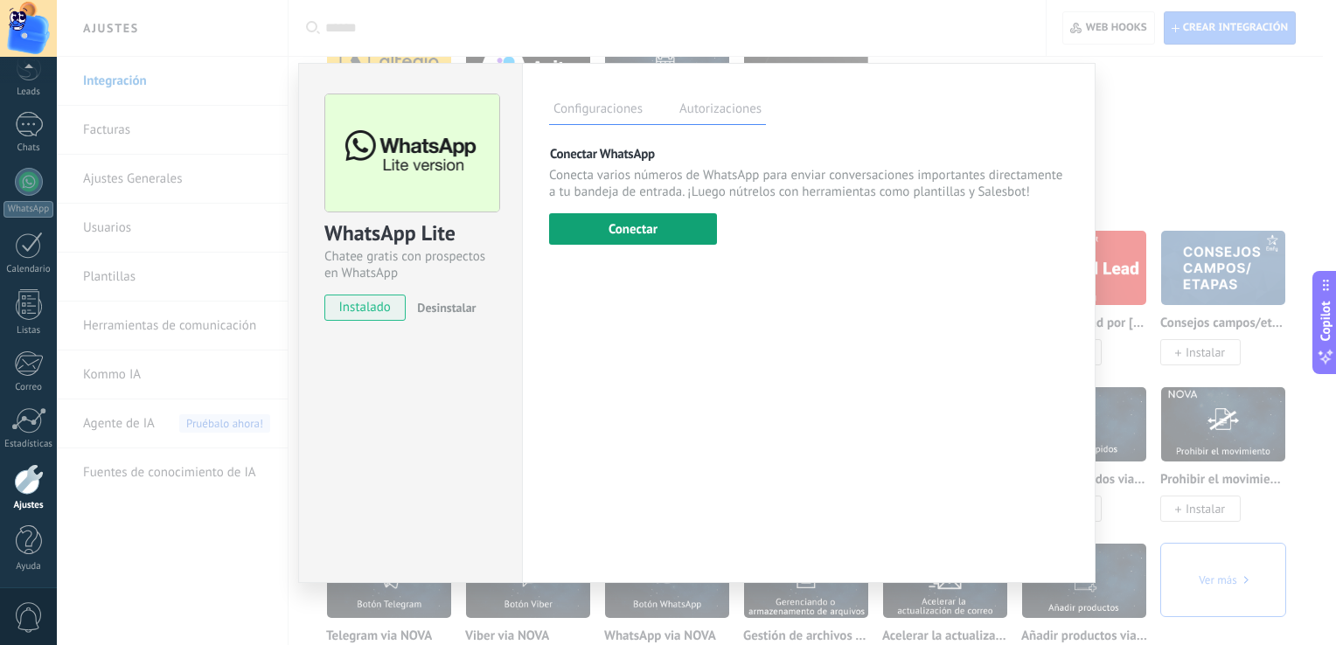
click at [617, 228] on button "Conectar" at bounding box center [633, 228] width 168 height 31
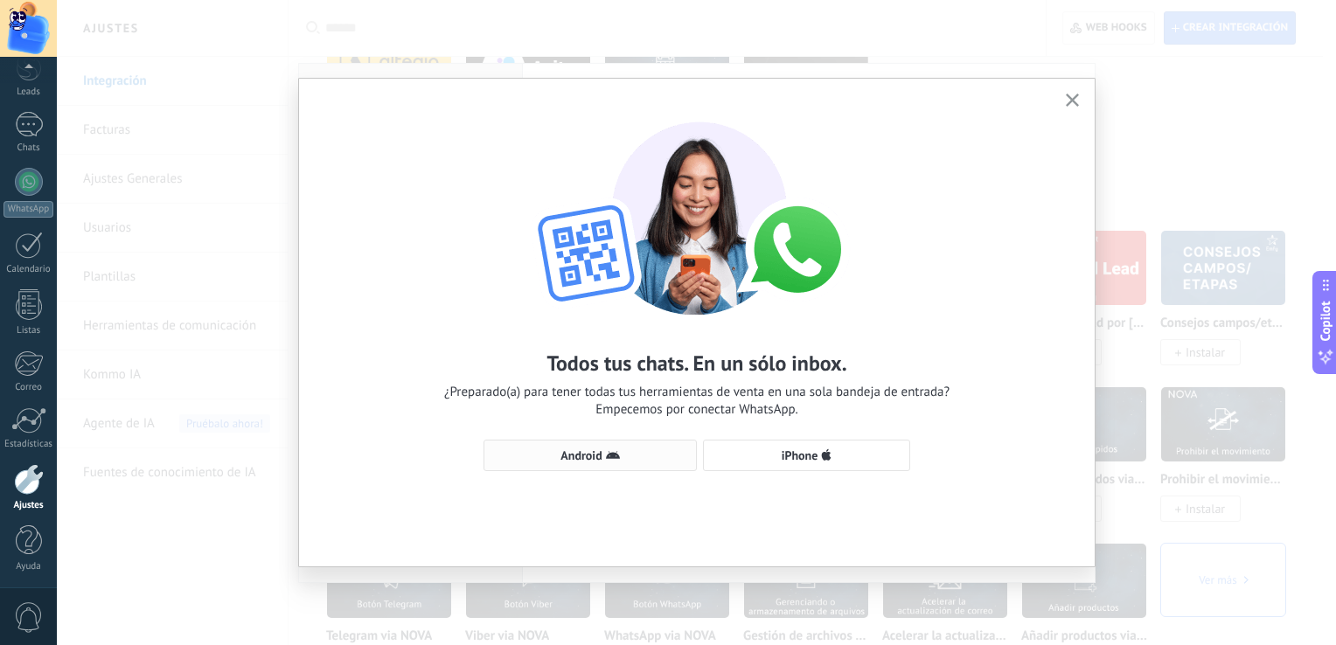
click at [606, 459] on icon "button" at bounding box center [613, 456] width 14 height 14
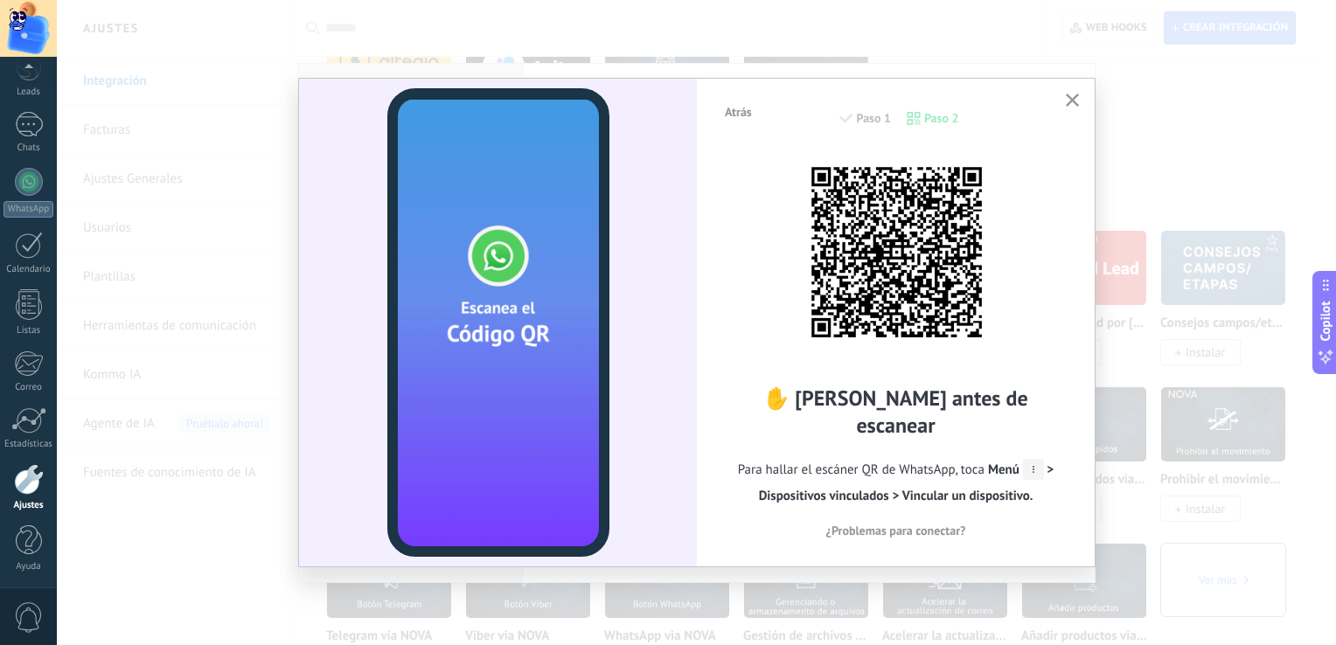
click at [1067, 101] on icon "button" at bounding box center [1072, 100] width 13 height 13
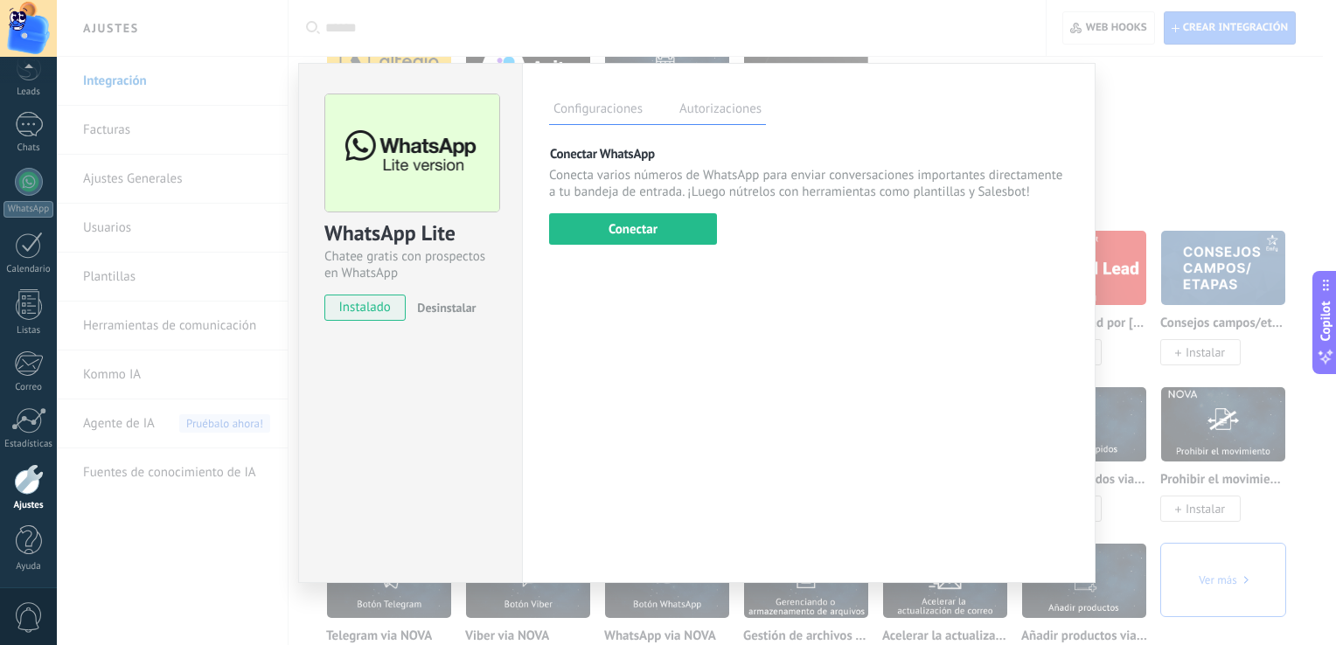
click at [1151, 133] on div "WhatsApp Lite Chatee gratis con prospectos en WhatsApp instalado Desinstalar Co…" at bounding box center [696, 322] width 1279 height 645
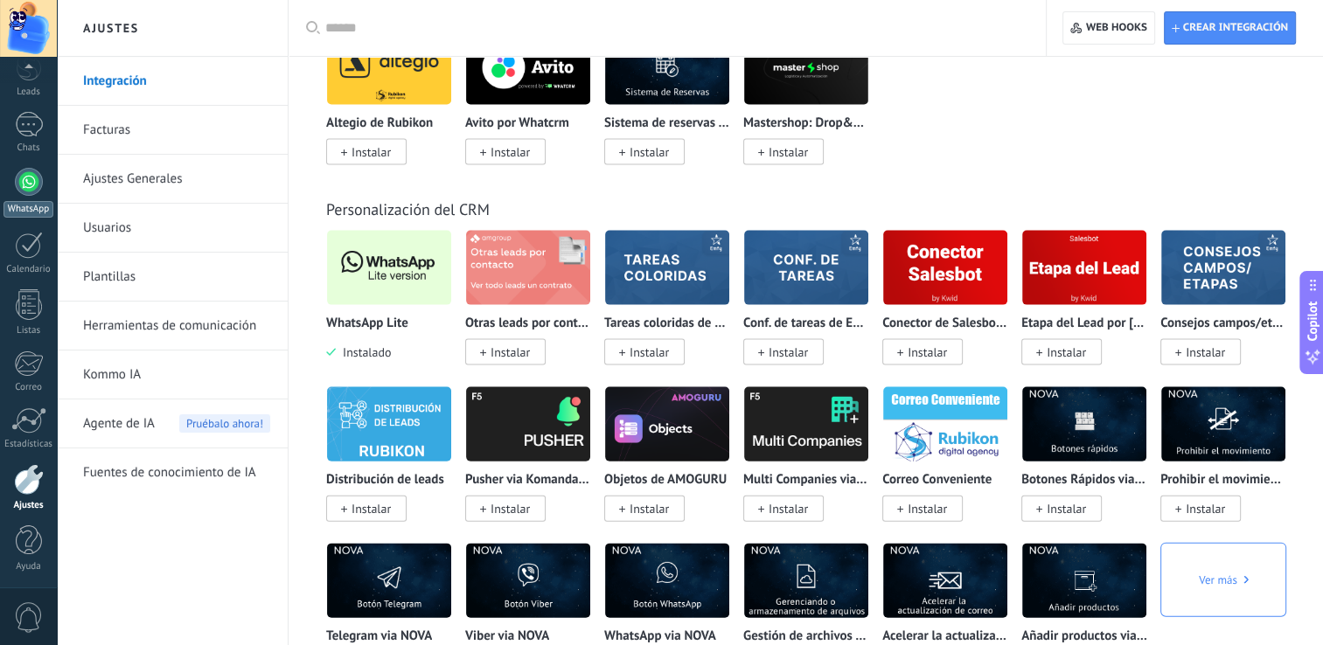
click at [14, 193] on link "WhatsApp" at bounding box center [28, 193] width 57 height 50
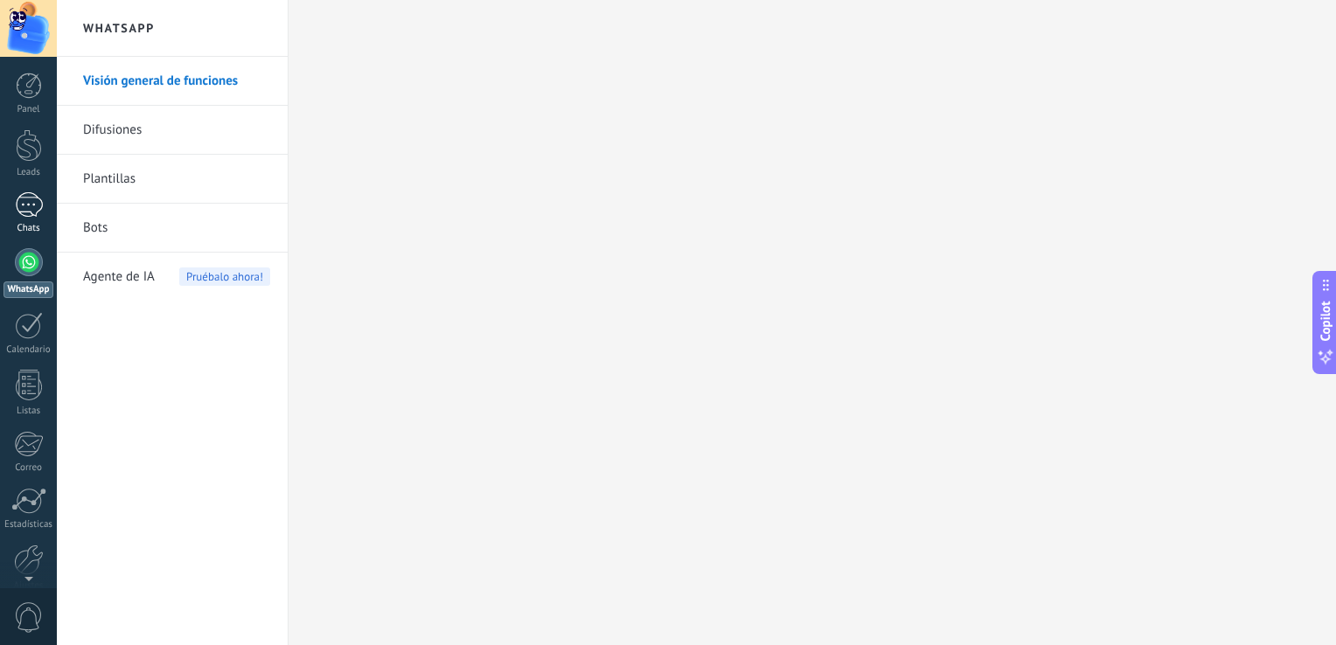
click at [20, 214] on div "1" at bounding box center [29, 204] width 28 height 25
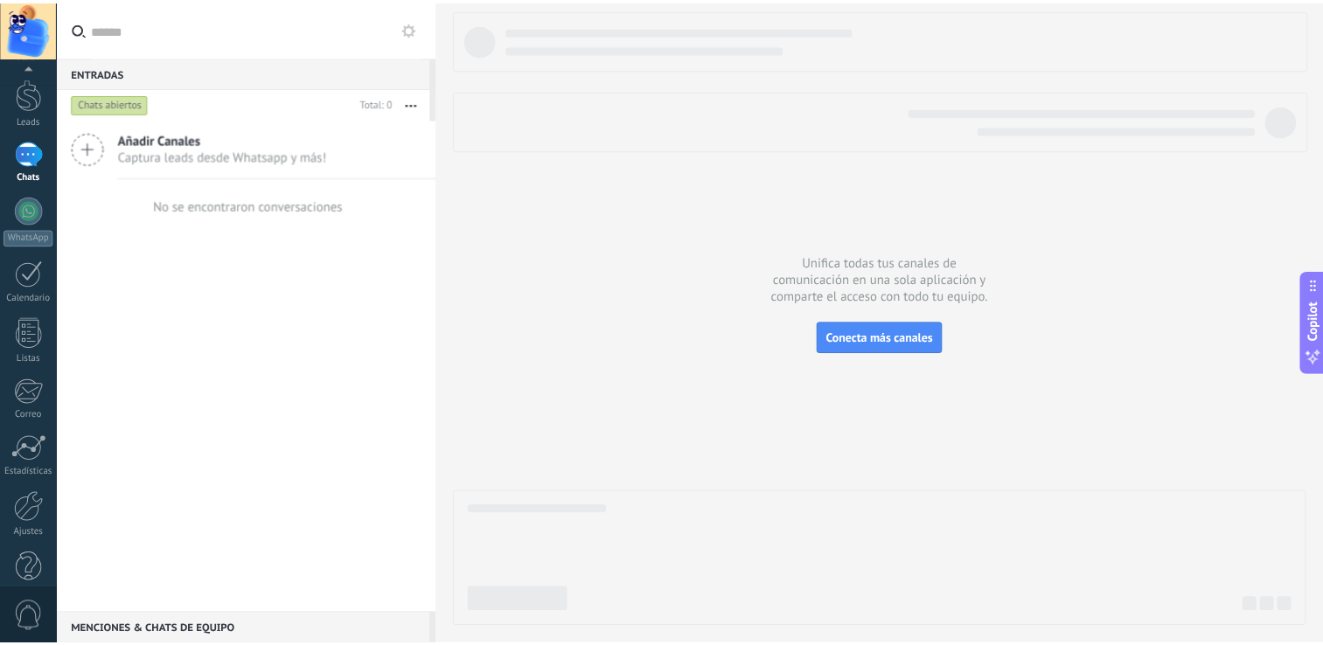
scroll to position [80, 0]
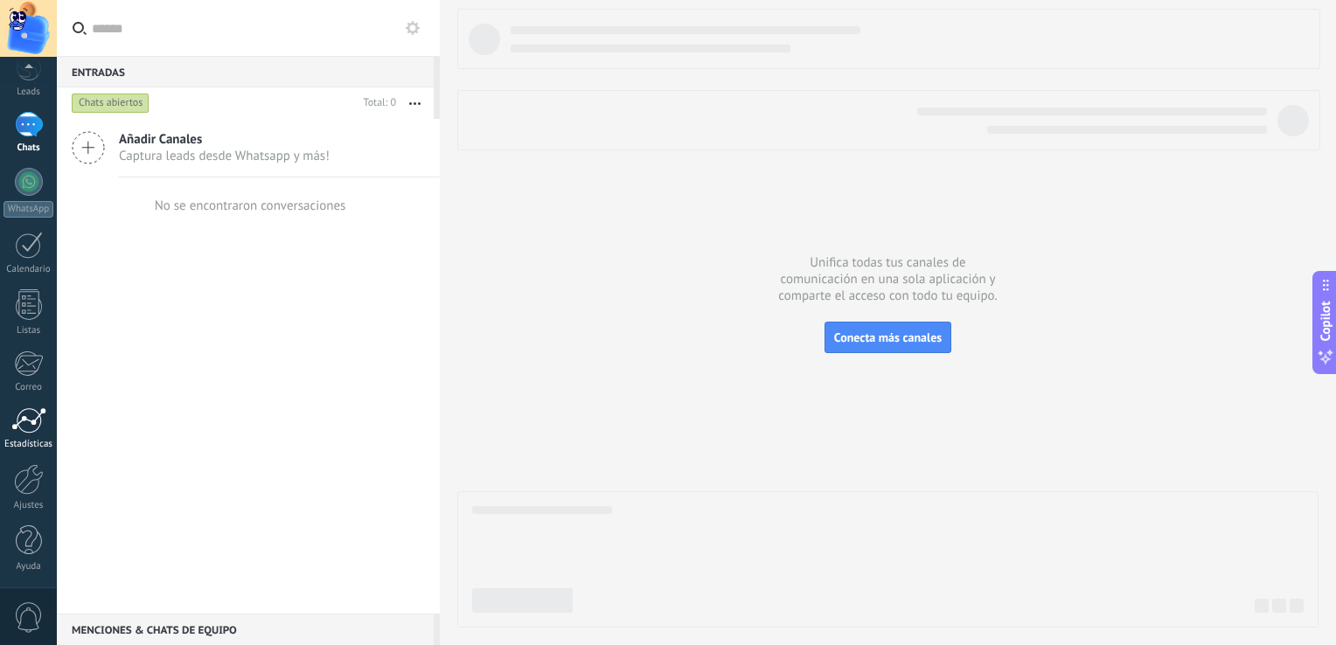
click at [37, 425] on div at bounding box center [28, 420] width 35 height 26
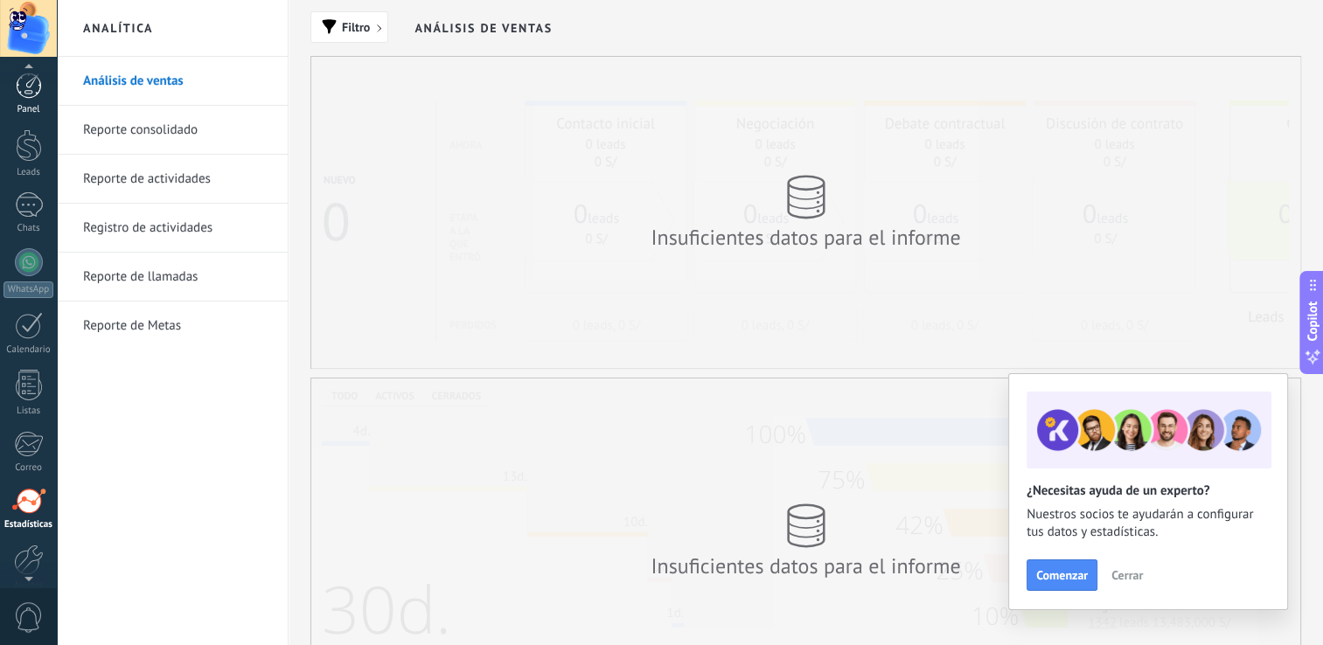
click at [31, 97] on div at bounding box center [29, 86] width 26 height 26
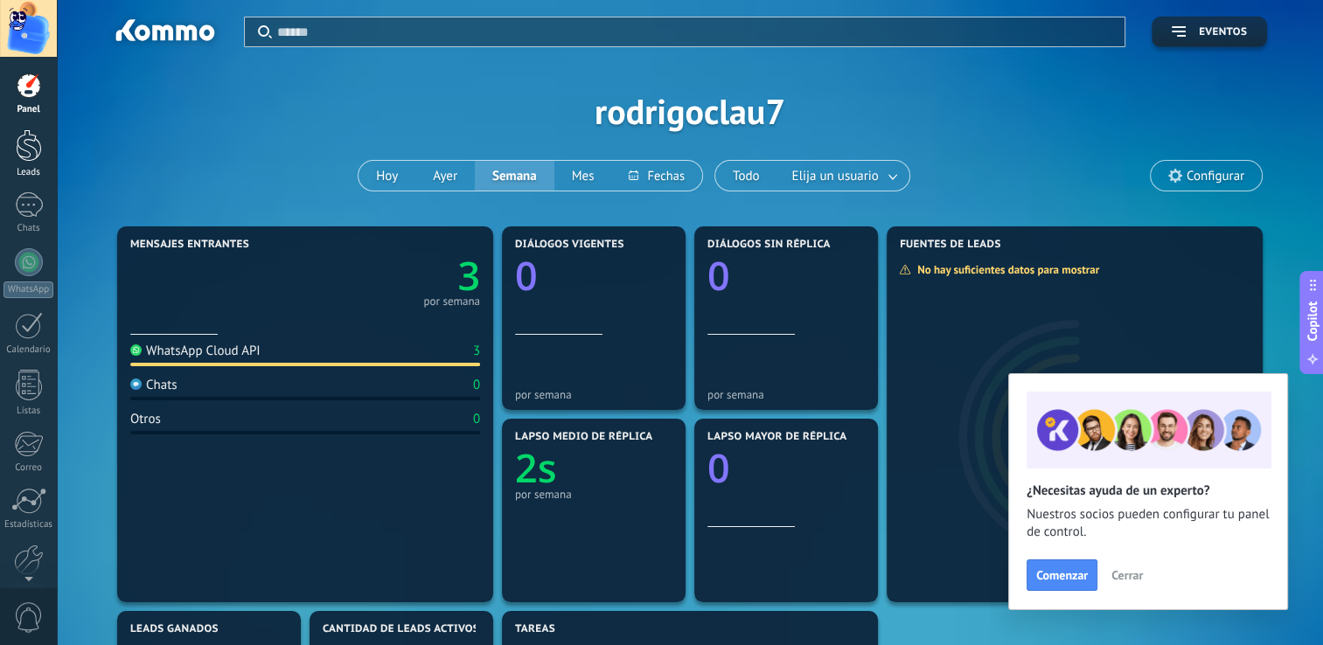
click at [35, 136] on div at bounding box center [29, 145] width 26 height 32
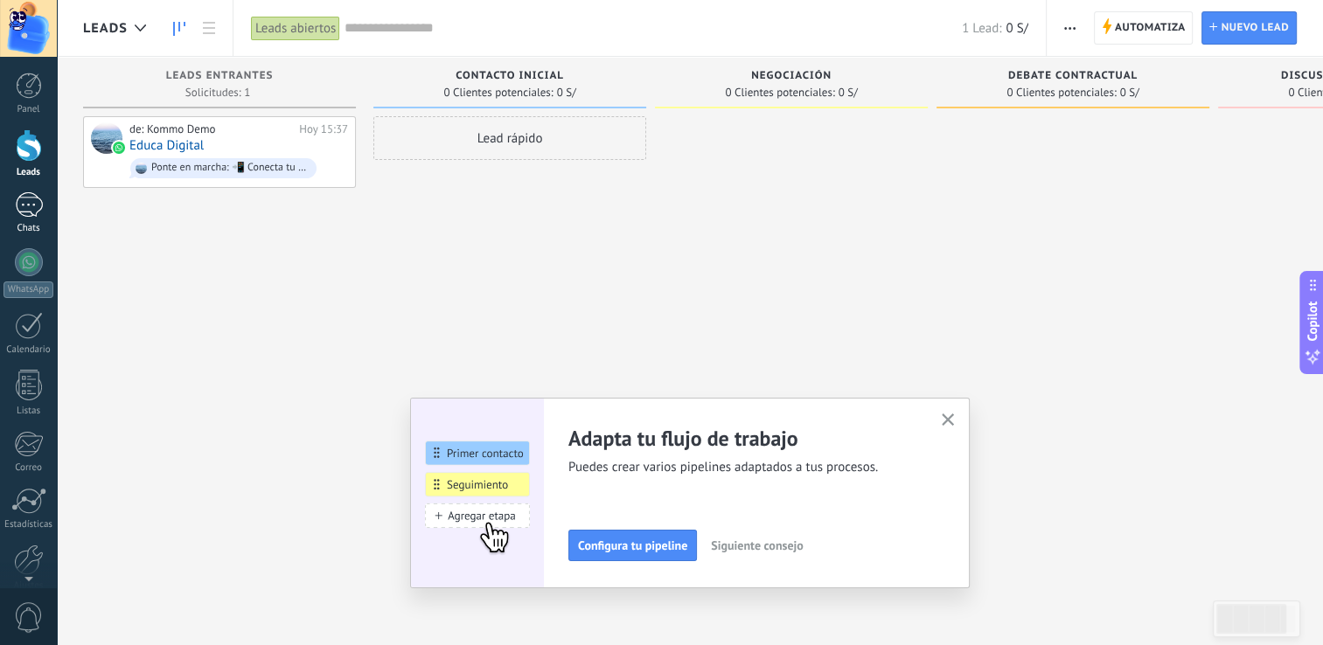
click at [31, 198] on div "1" at bounding box center [29, 204] width 28 height 25
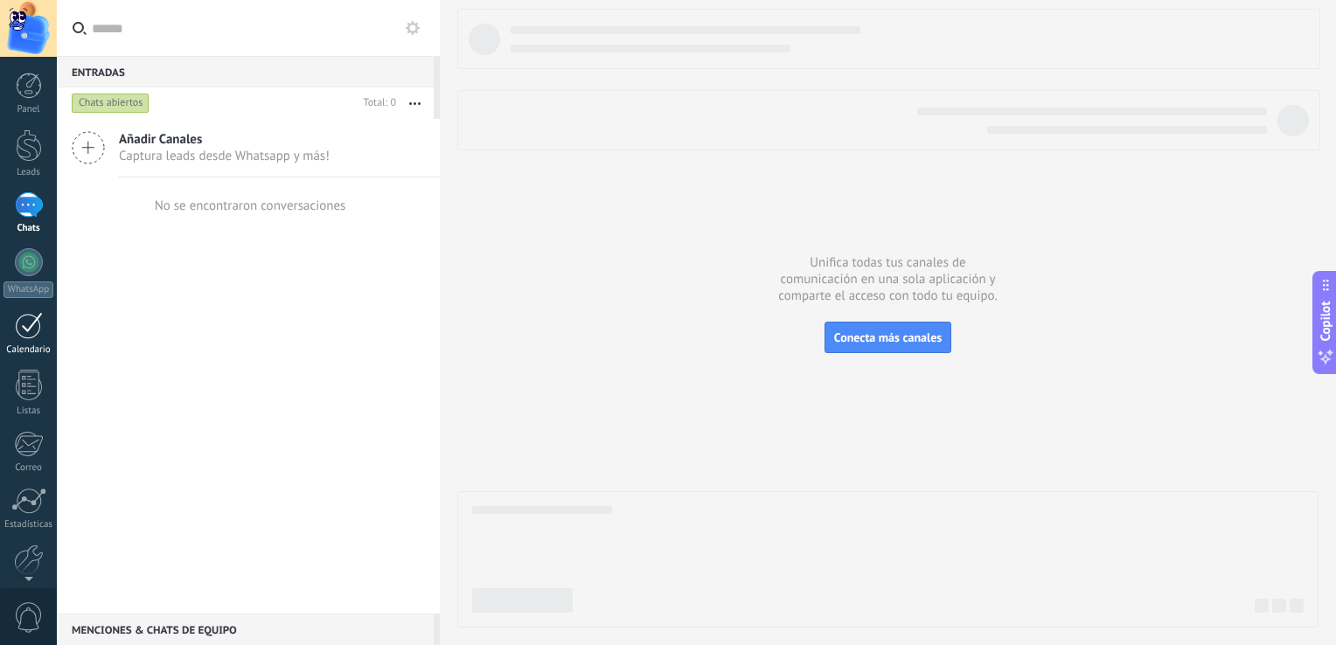
click at [25, 324] on div at bounding box center [29, 325] width 28 height 27
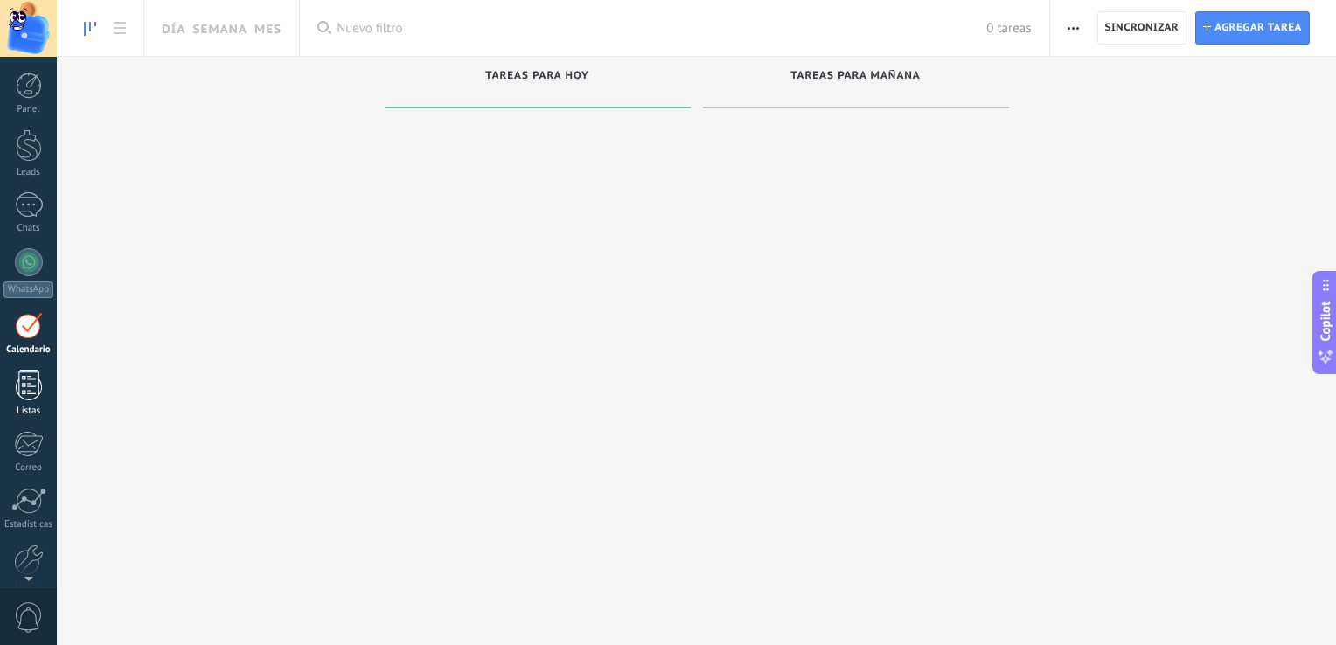
click at [31, 390] on div at bounding box center [29, 385] width 26 height 31
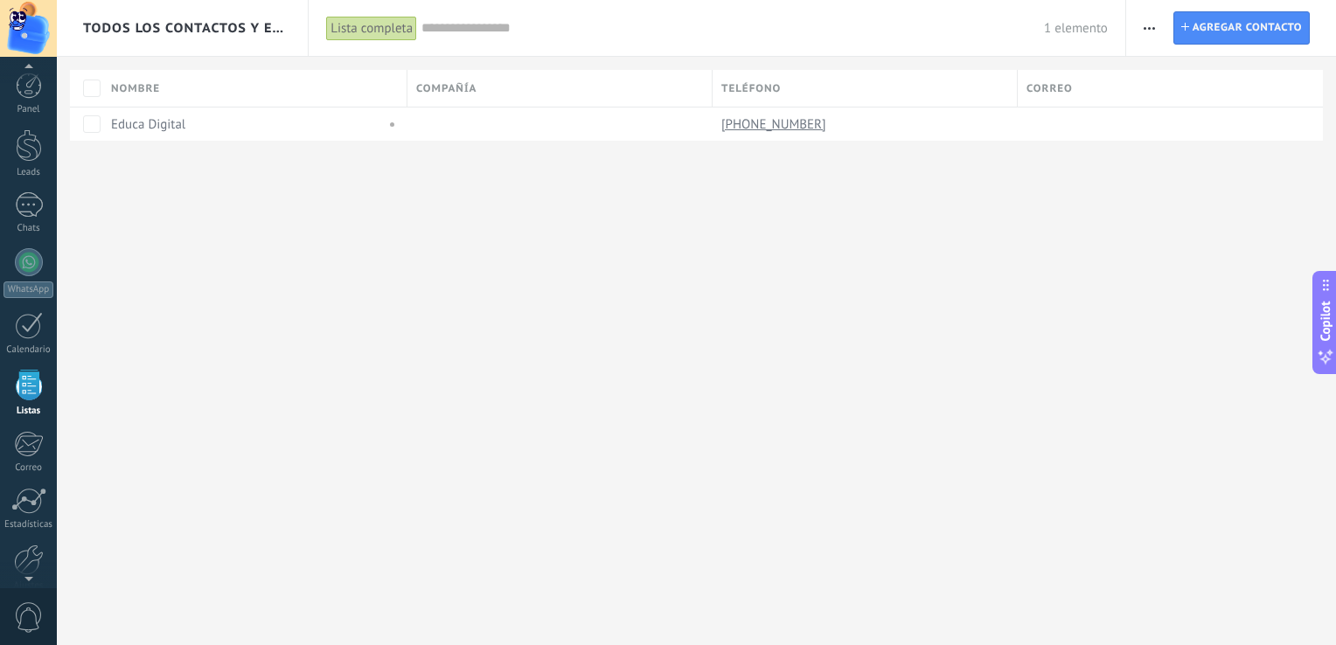
scroll to position [45, 0]
click at [327, 198] on div "Todos los contactos y empresas Lista completa Aplicar 1 elemento Lista completa…" at bounding box center [696, 322] width 1279 height 645
click at [24, 502] on div at bounding box center [29, 515] width 30 height 31
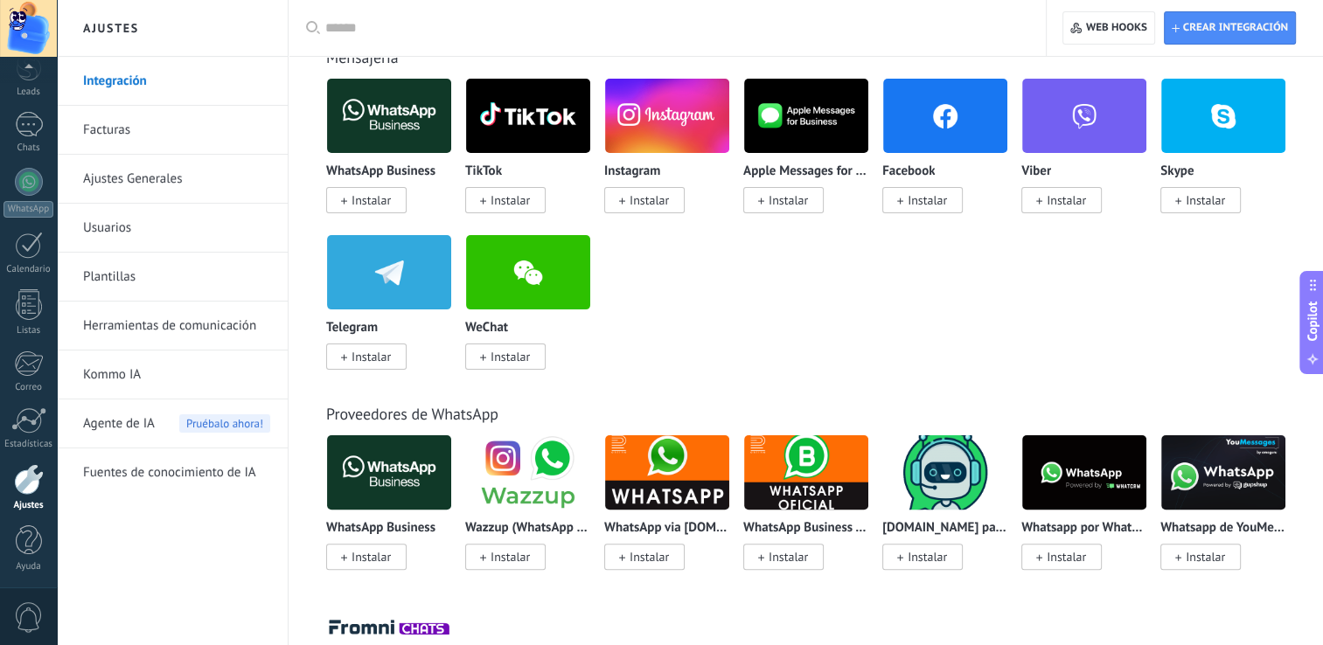
scroll to position [350, 0]
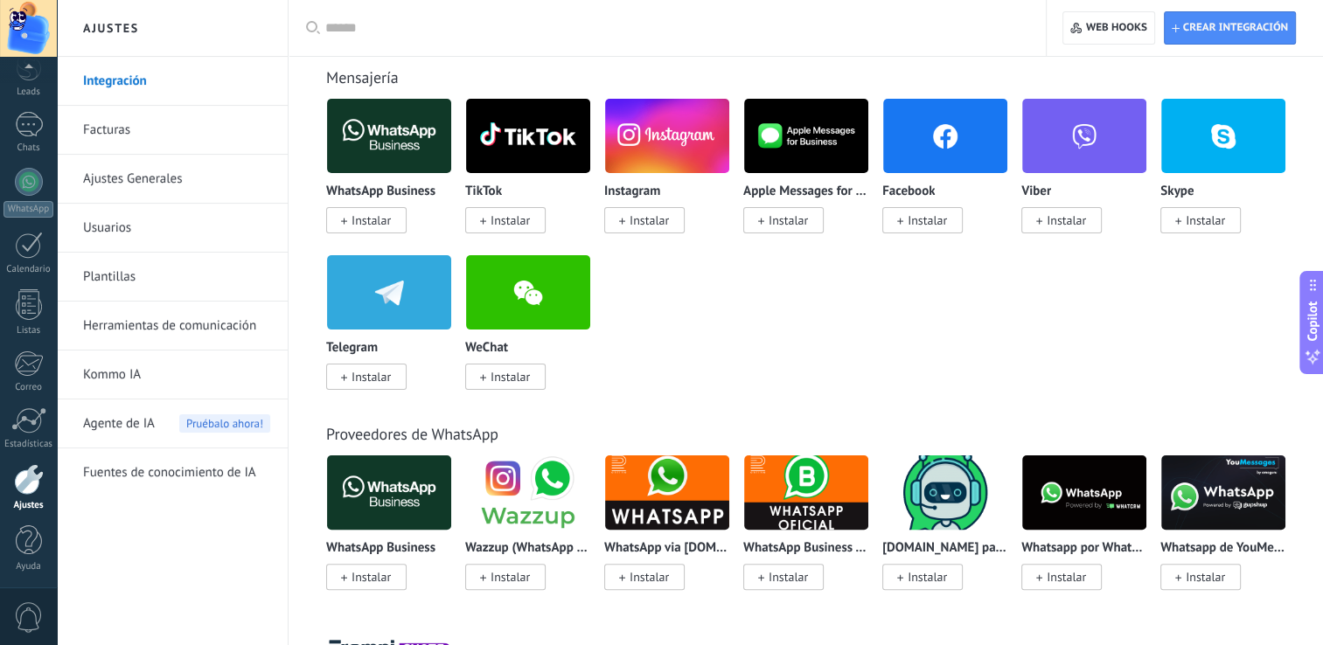
click at [366, 473] on img at bounding box center [389, 492] width 124 height 85
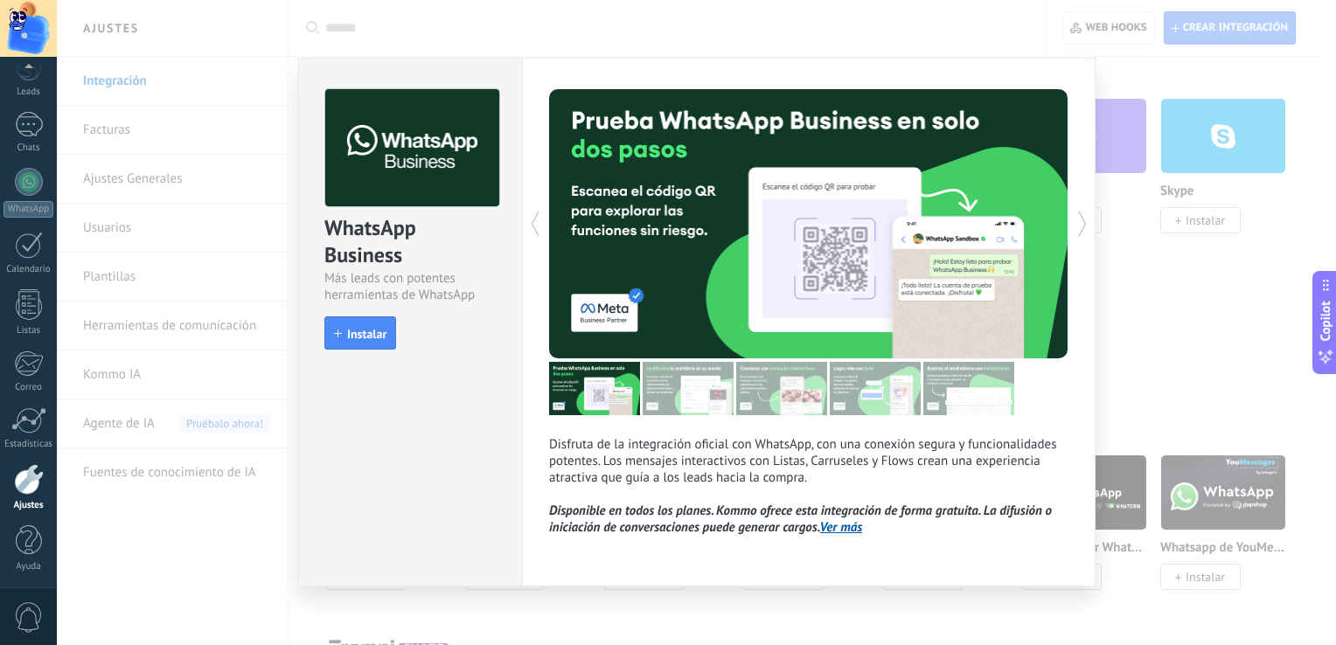
click at [1213, 295] on div "WhatsApp Business Más leads con potentes herramientas de WhatsApp install Insta…" at bounding box center [696, 322] width 1279 height 645
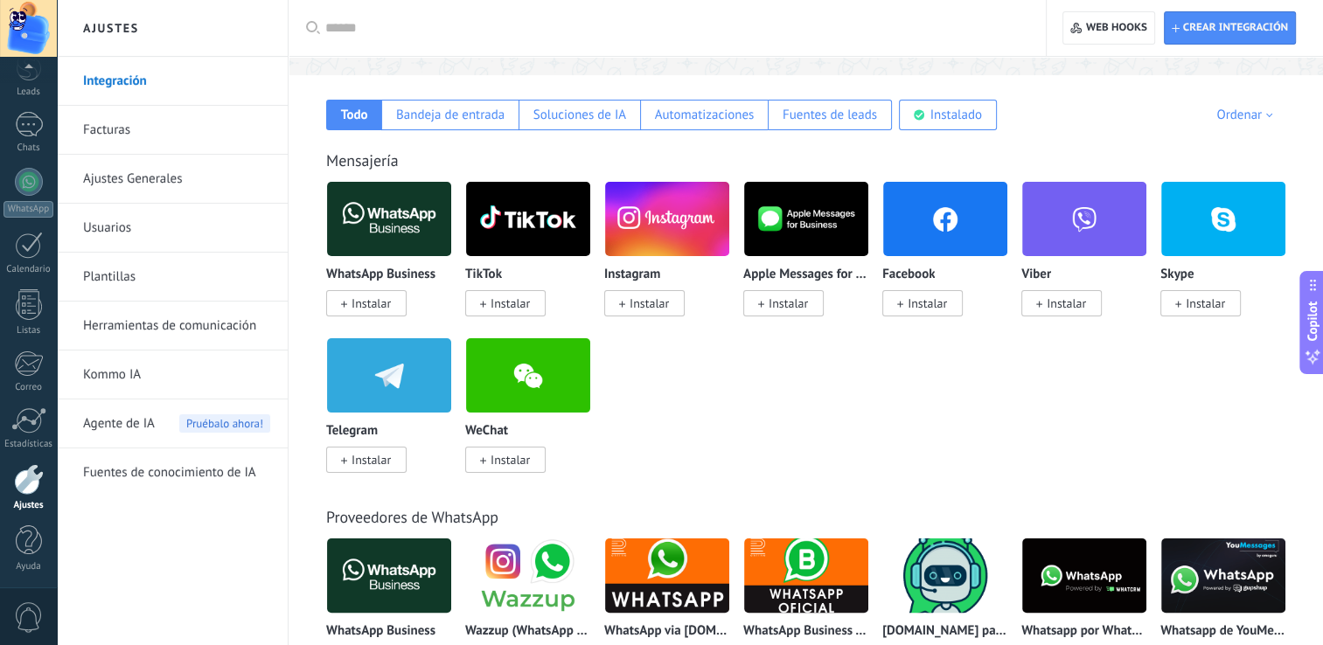
scroll to position [175, 0]
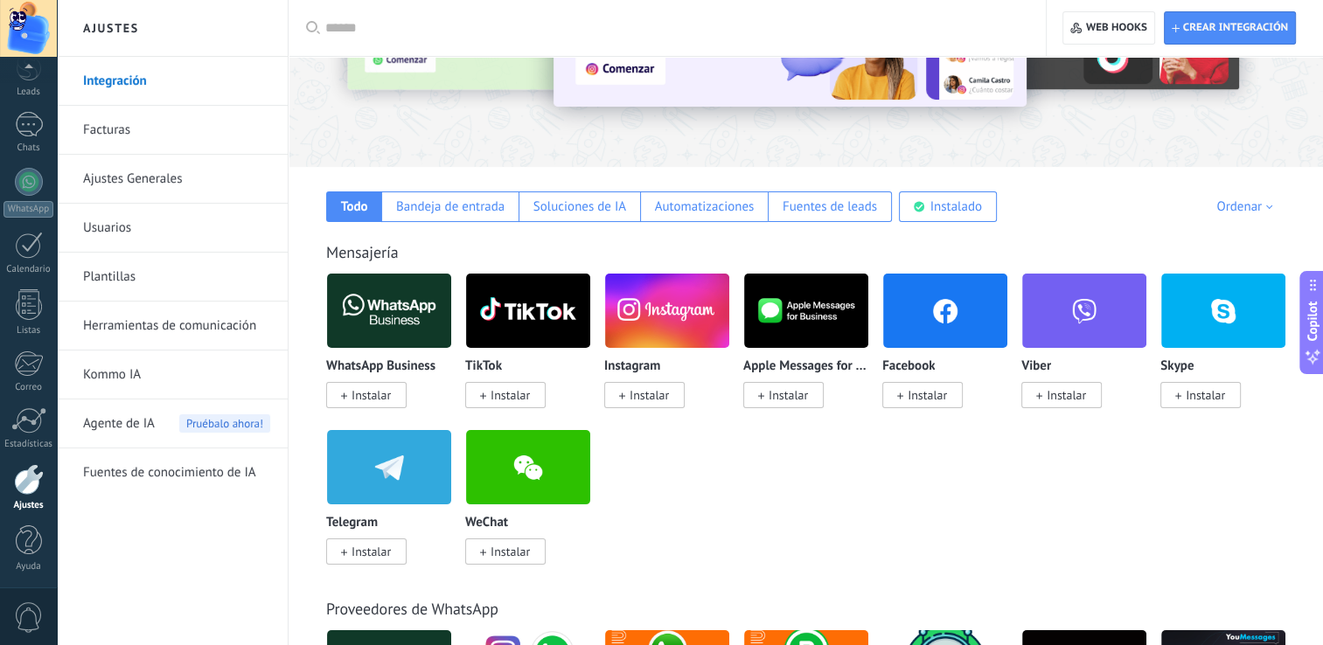
click at [393, 299] on img at bounding box center [389, 310] width 124 height 85
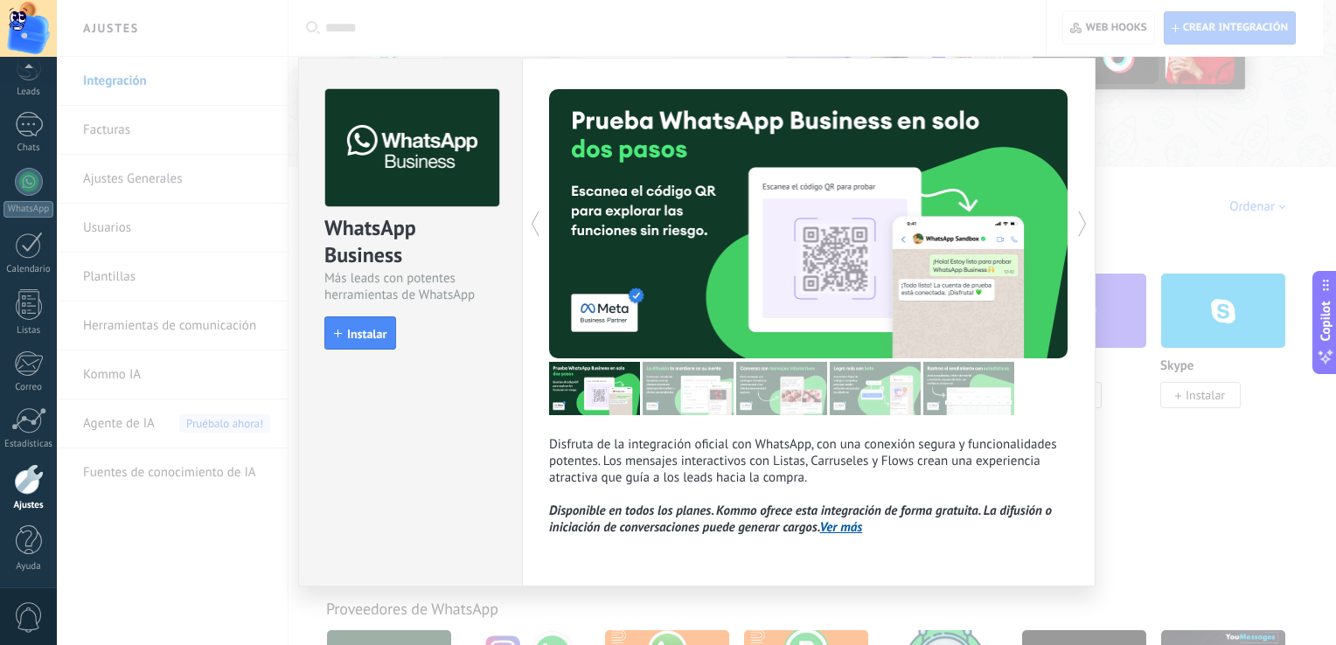
click at [192, 212] on div "WhatsApp Business Más leads con potentes herramientas de WhatsApp install Insta…" at bounding box center [696, 322] width 1279 height 645
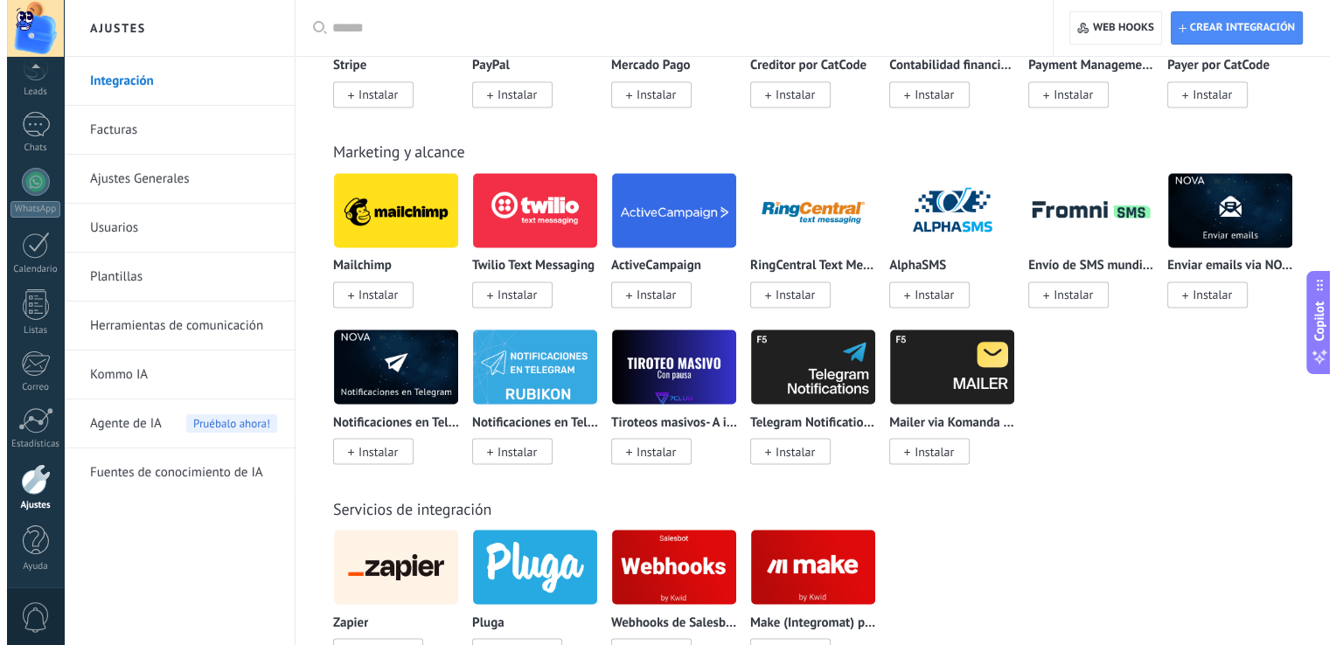
scroll to position [3498, 0]
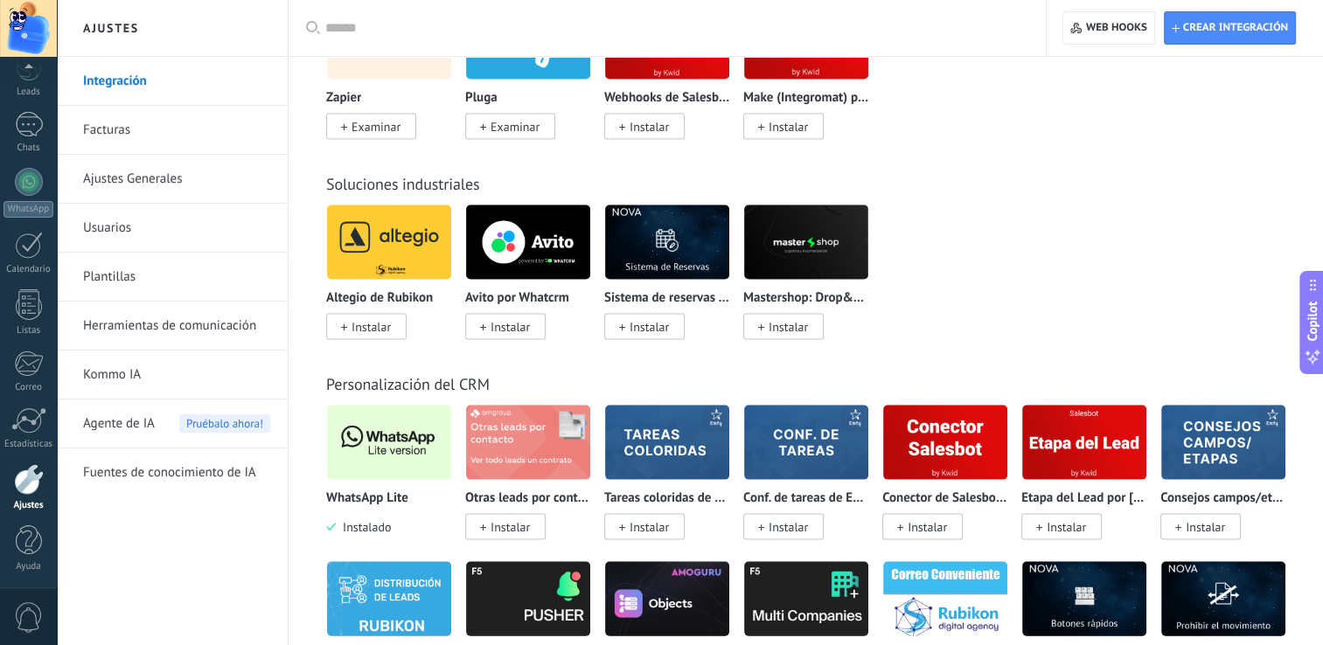
click at [348, 458] on img at bounding box center [389, 442] width 124 height 85
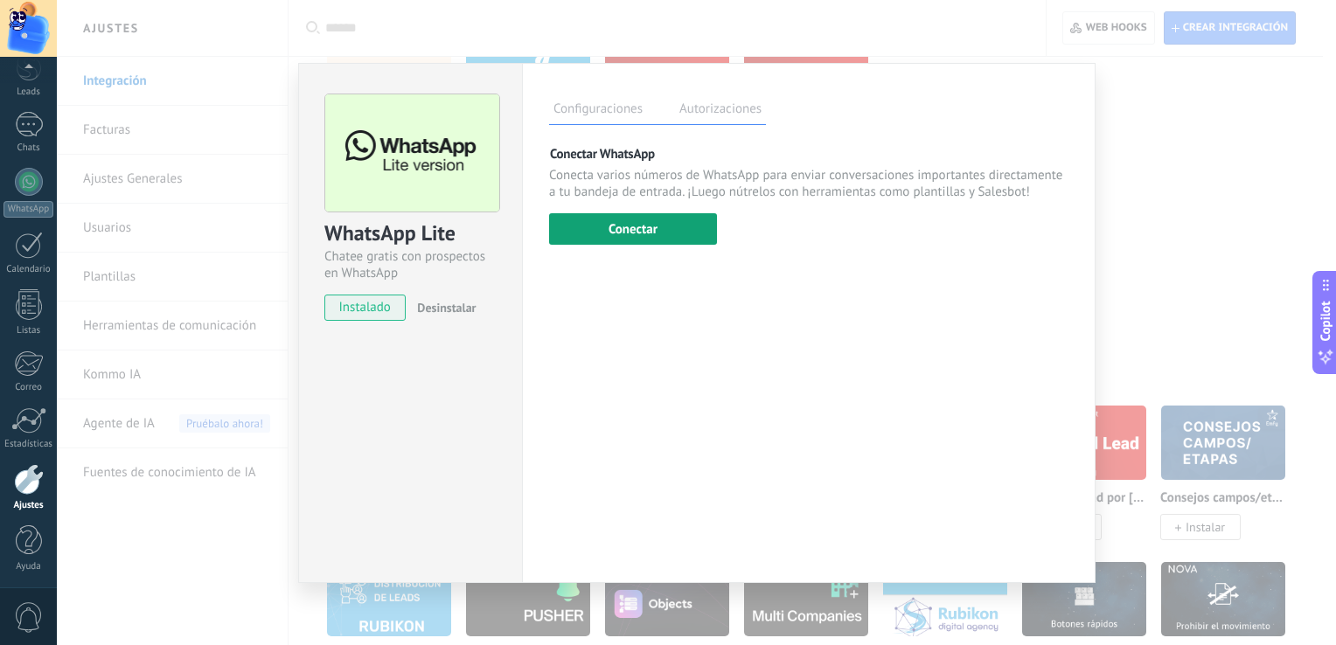
click at [623, 230] on button "Conectar" at bounding box center [633, 228] width 168 height 31
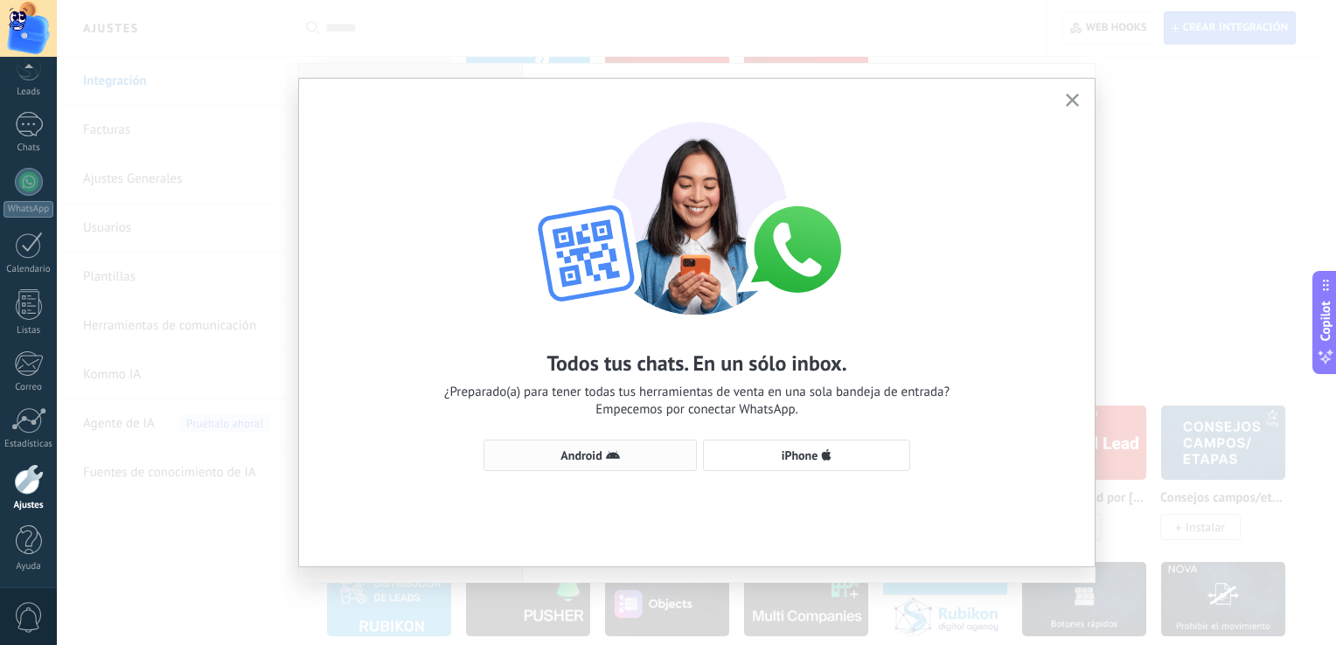
click at [602, 466] on button "Android" at bounding box center [590, 455] width 213 height 31
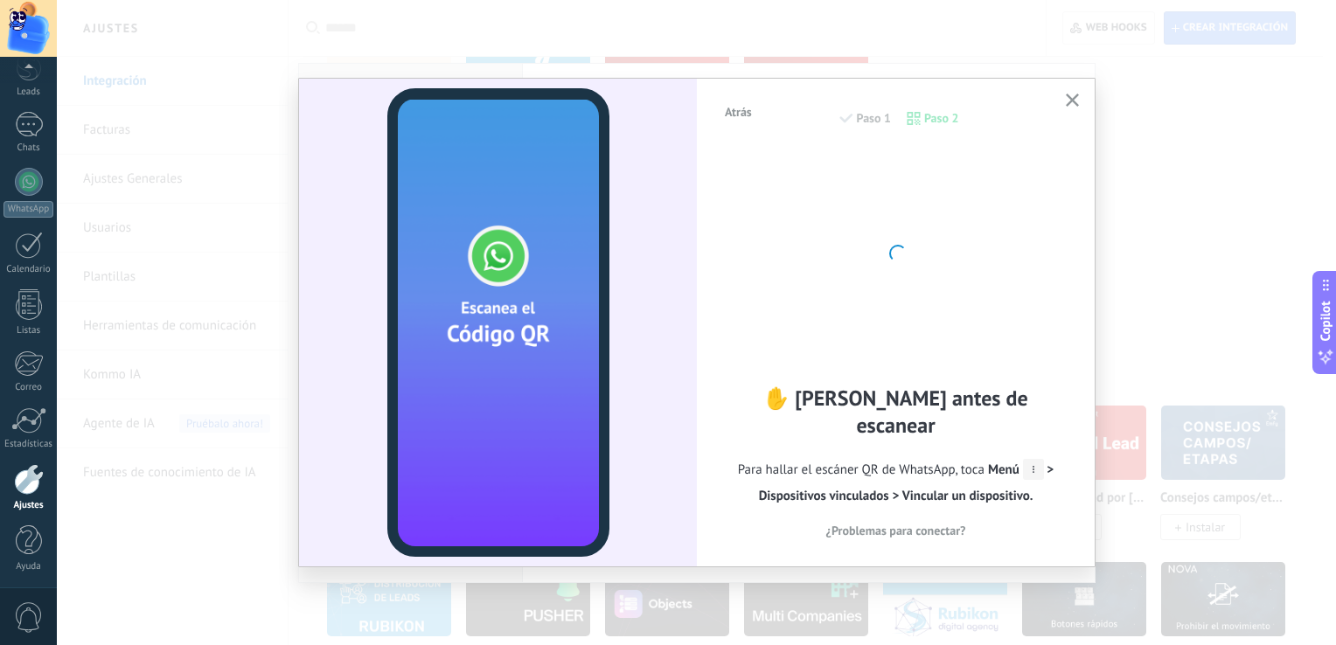
click at [860, 525] on span "¿Problemas para conectar?" at bounding box center [896, 531] width 140 height 12
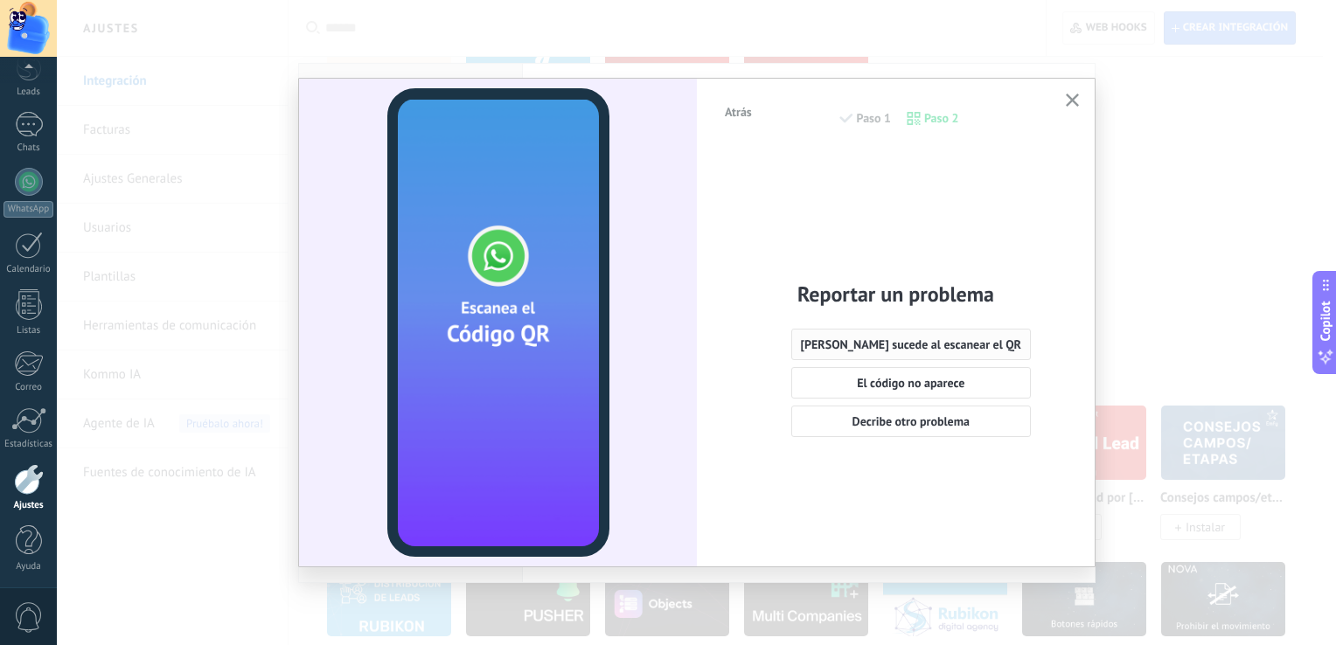
click at [894, 344] on span "[PERSON_NAME] sucede al escanear el QR" at bounding box center [911, 344] width 221 height 12
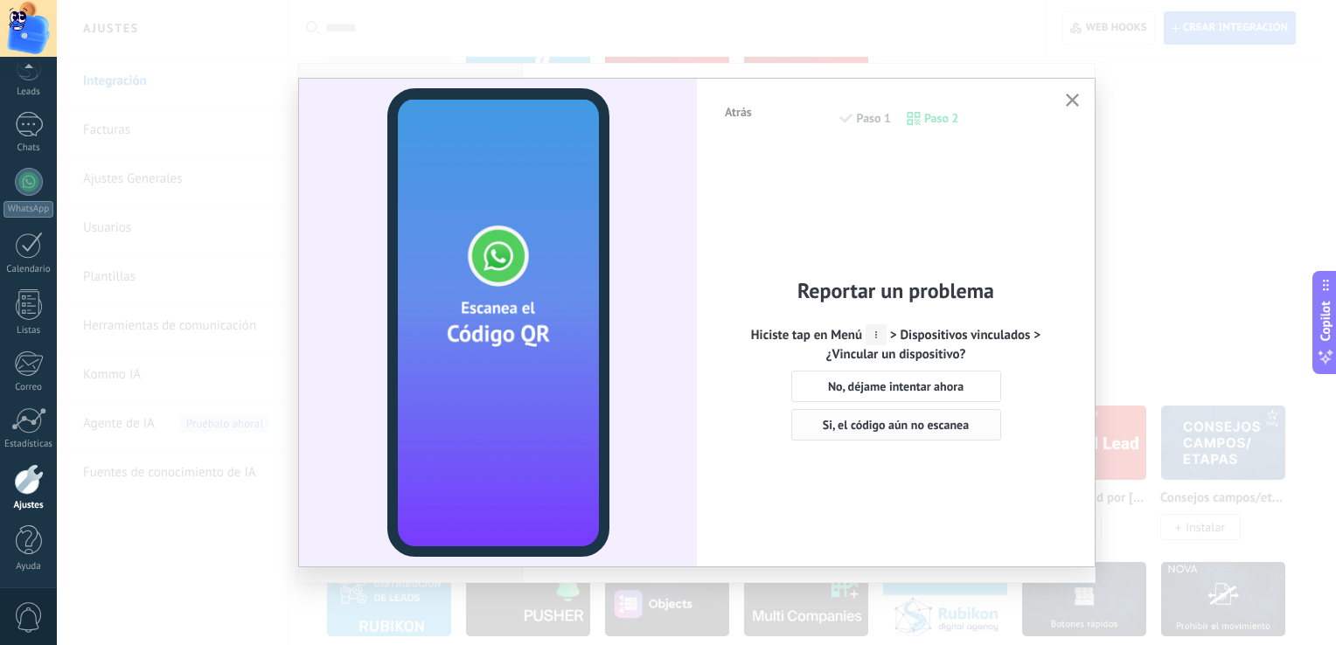
click at [923, 427] on span "Si, el código aún no escanea" at bounding box center [896, 425] width 146 height 12
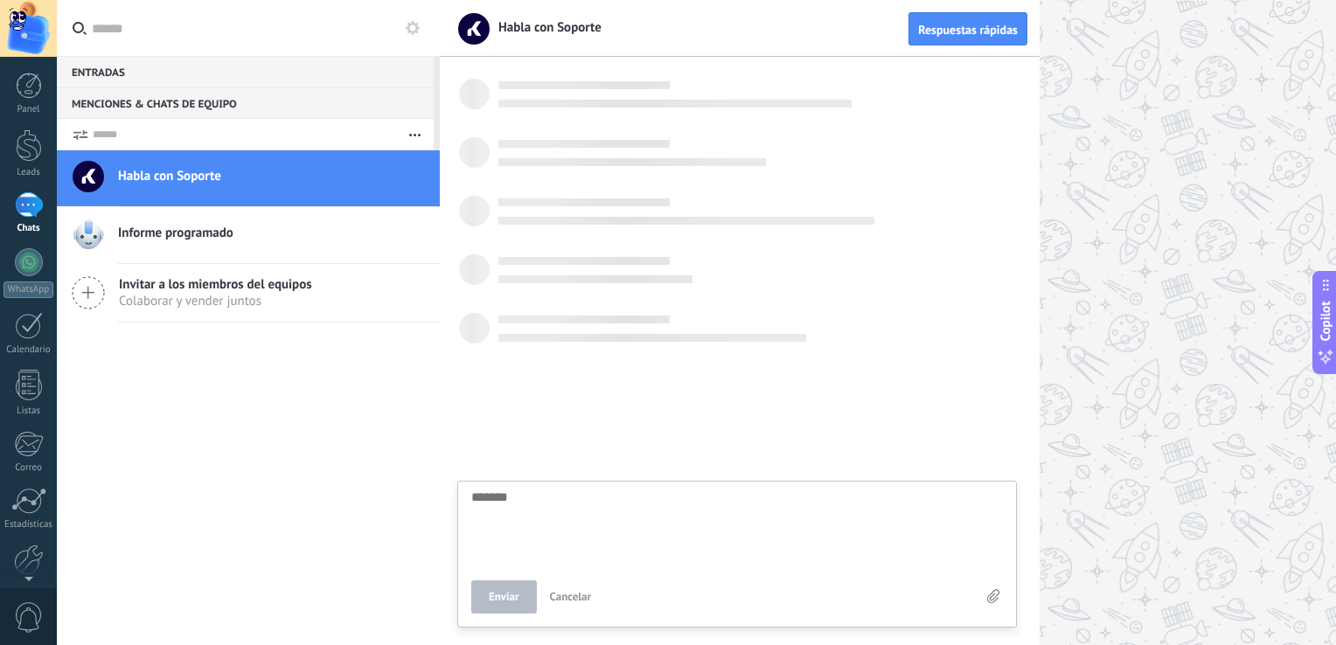
scroll to position [17, 0]
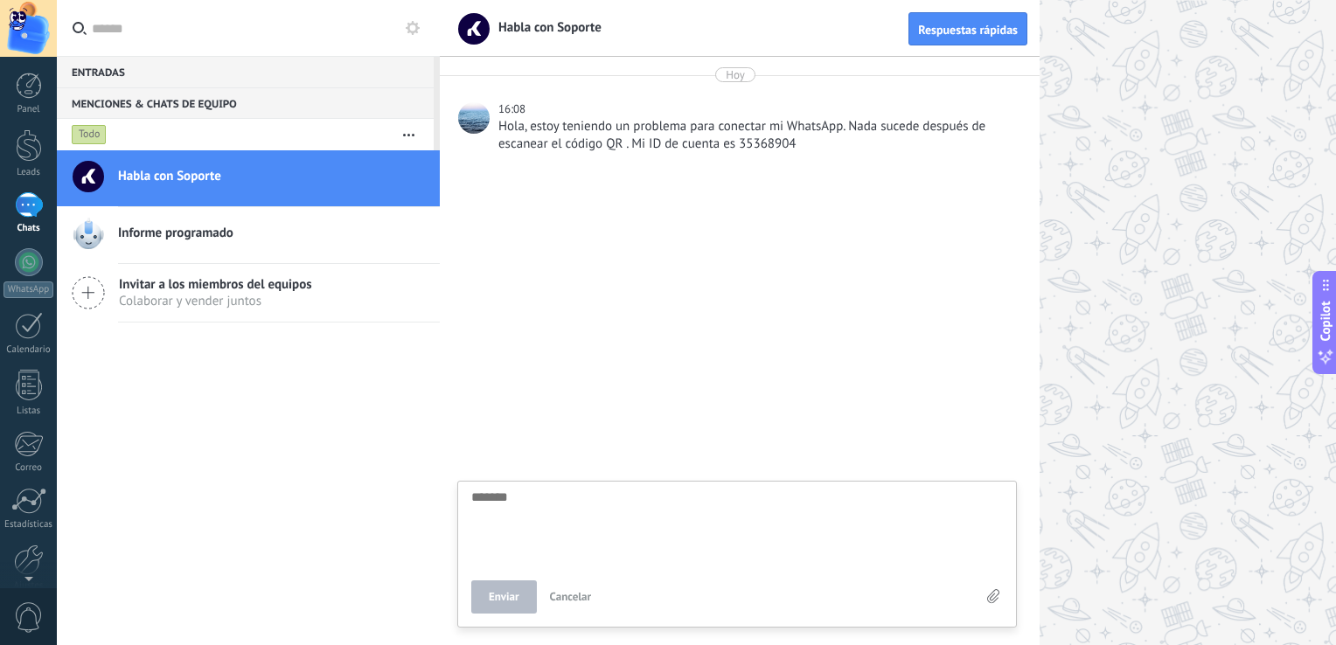
click at [616, 502] on textarea at bounding box center [737, 527] width 532 height 72
type textarea "*"
type textarea "**"
type textarea "***"
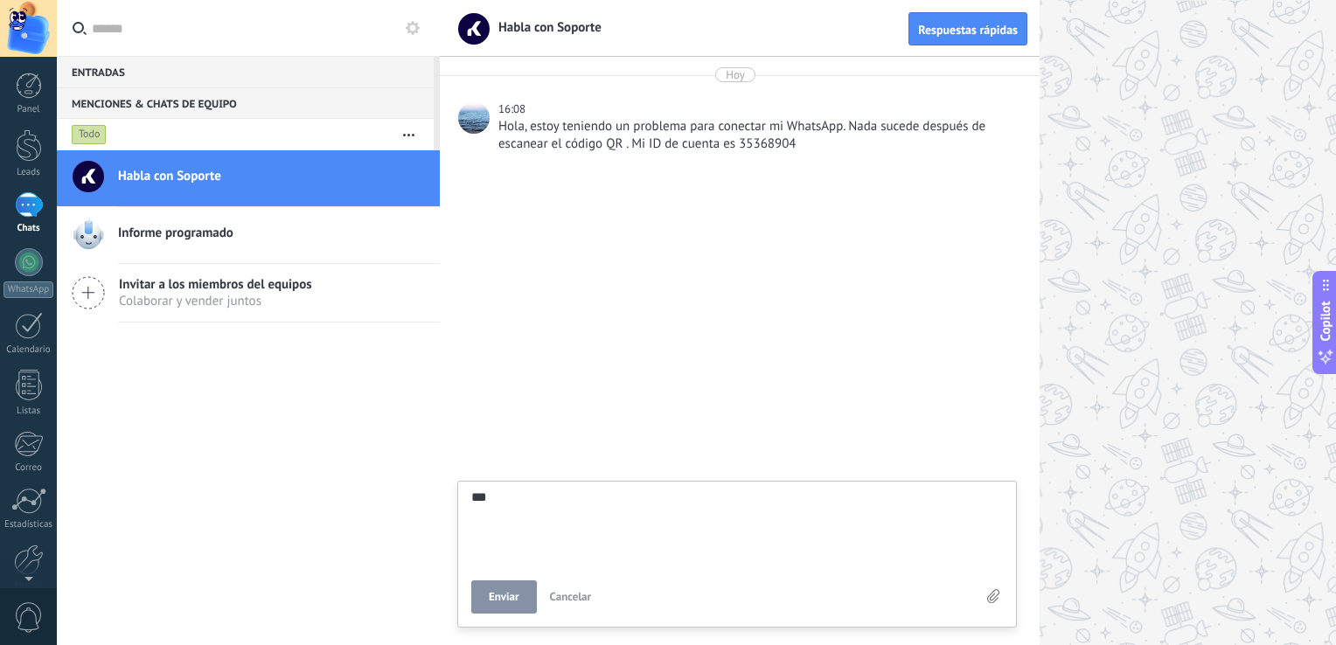
type textarea "****"
type textarea "******"
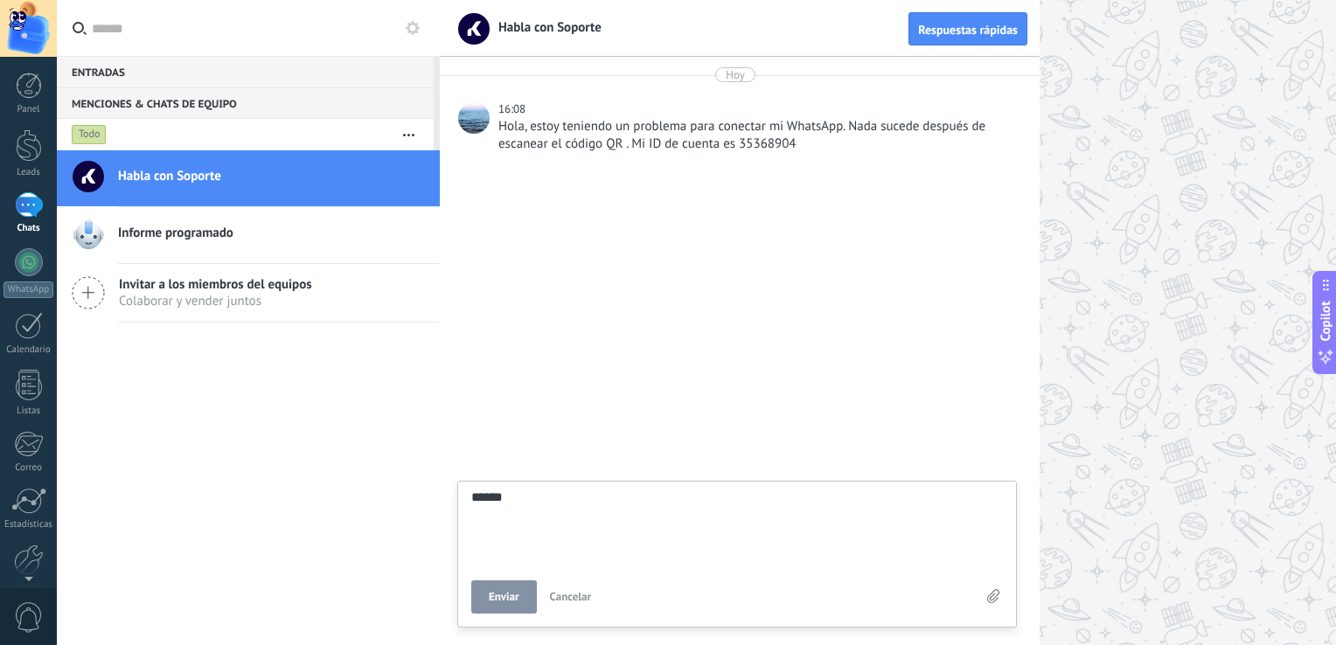
type textarea "*******"
type textarea "********"
type textarea "*********"
type textarea "**********"
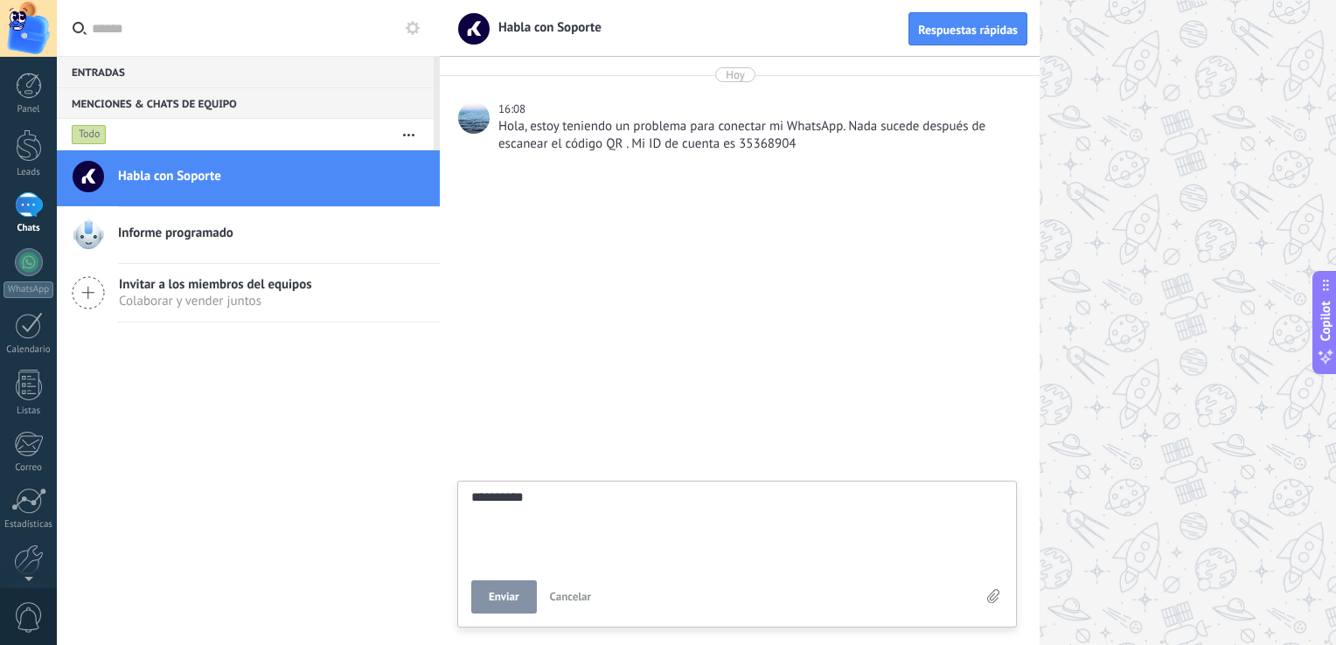
type textarea "**********"
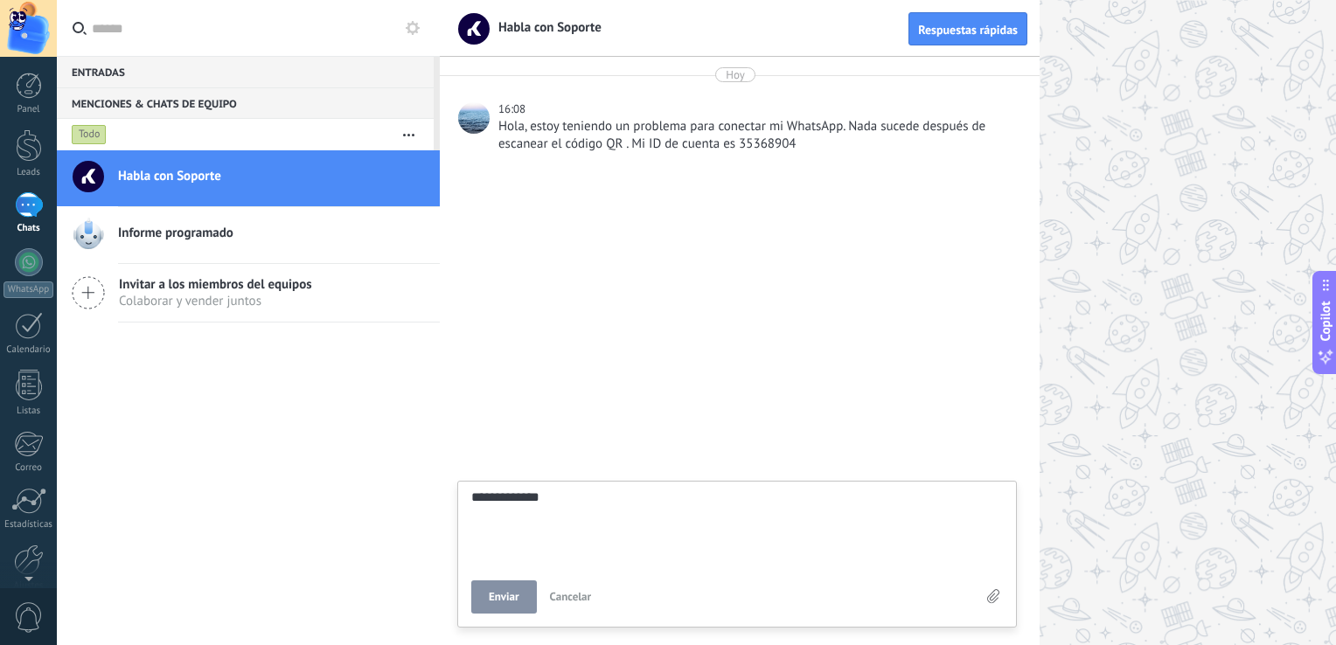
type textarea "**********"
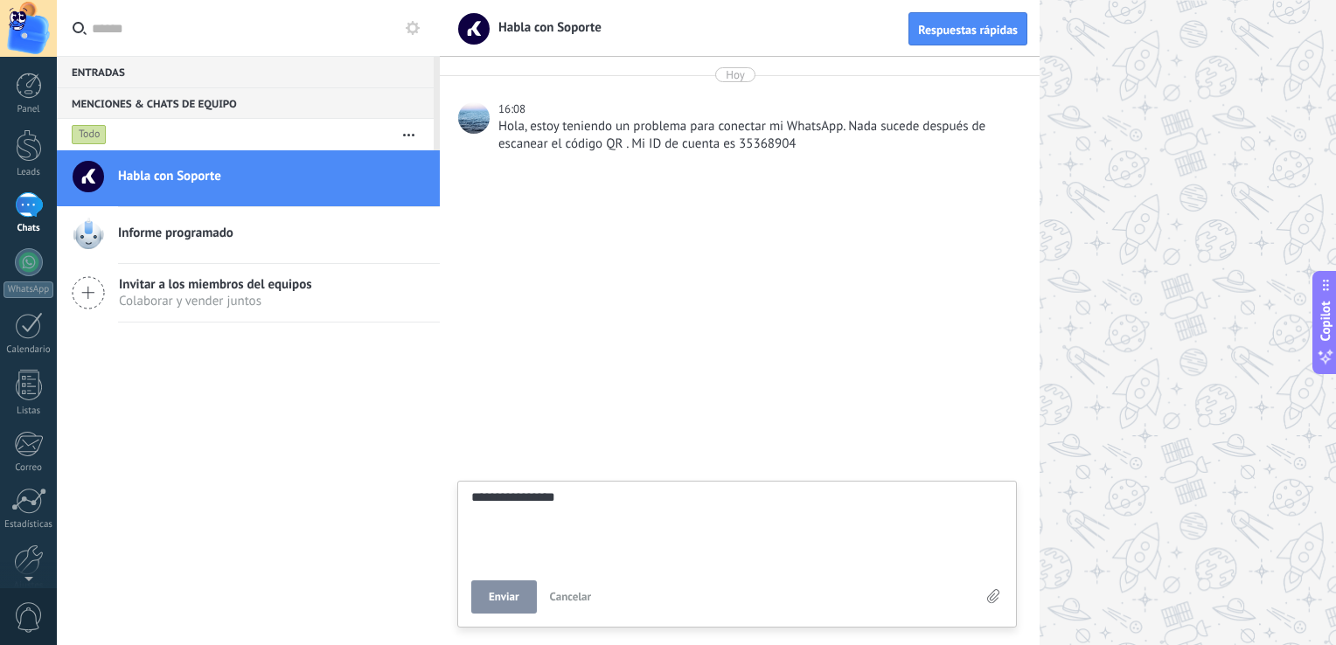
type textarea "**********"
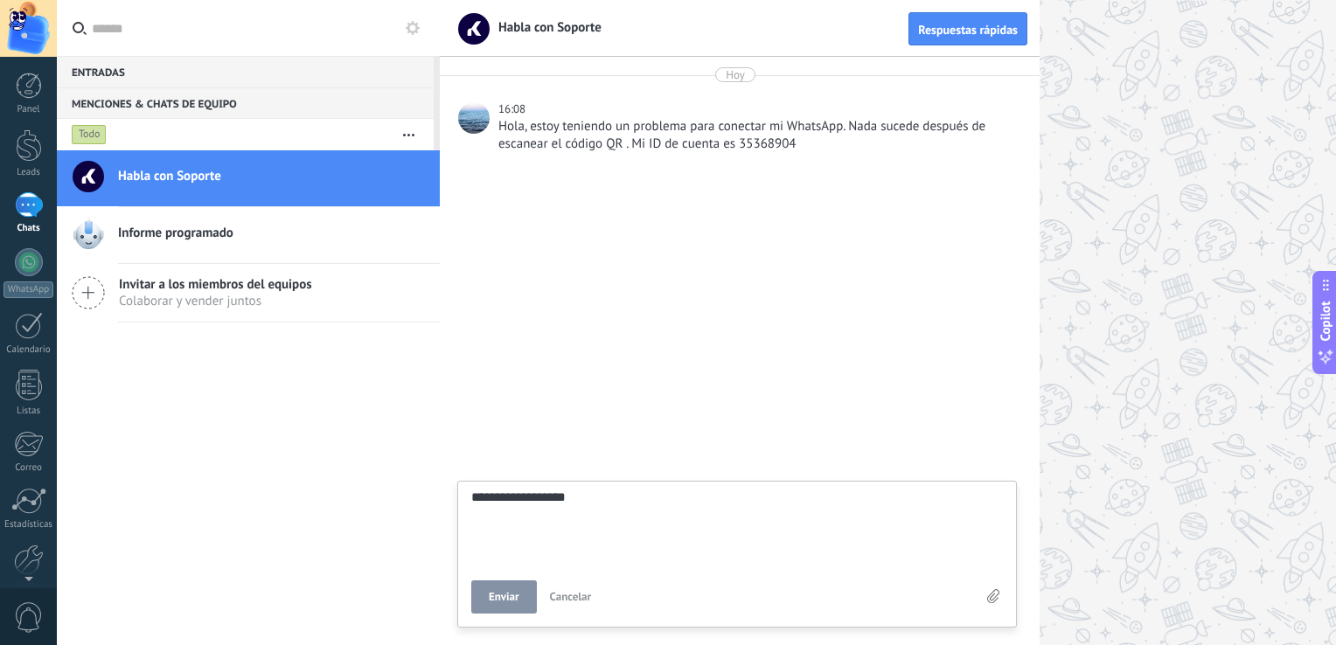
type textarea "**********"
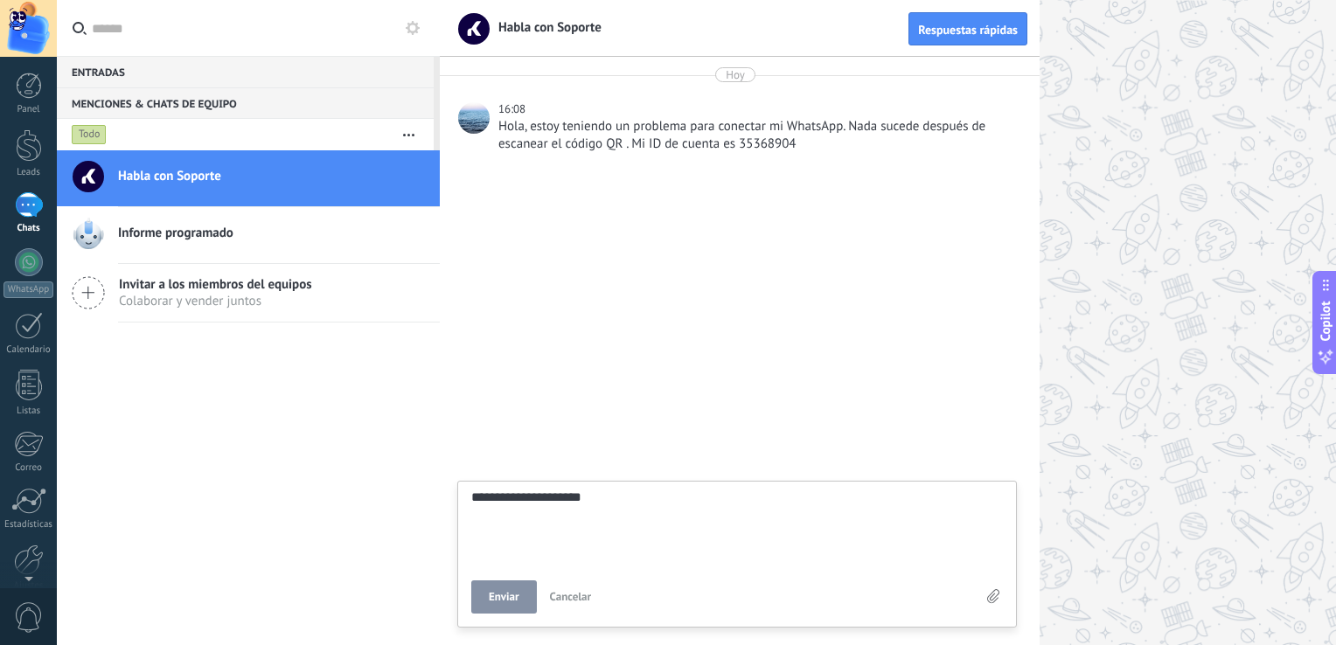
type textarea "**********"
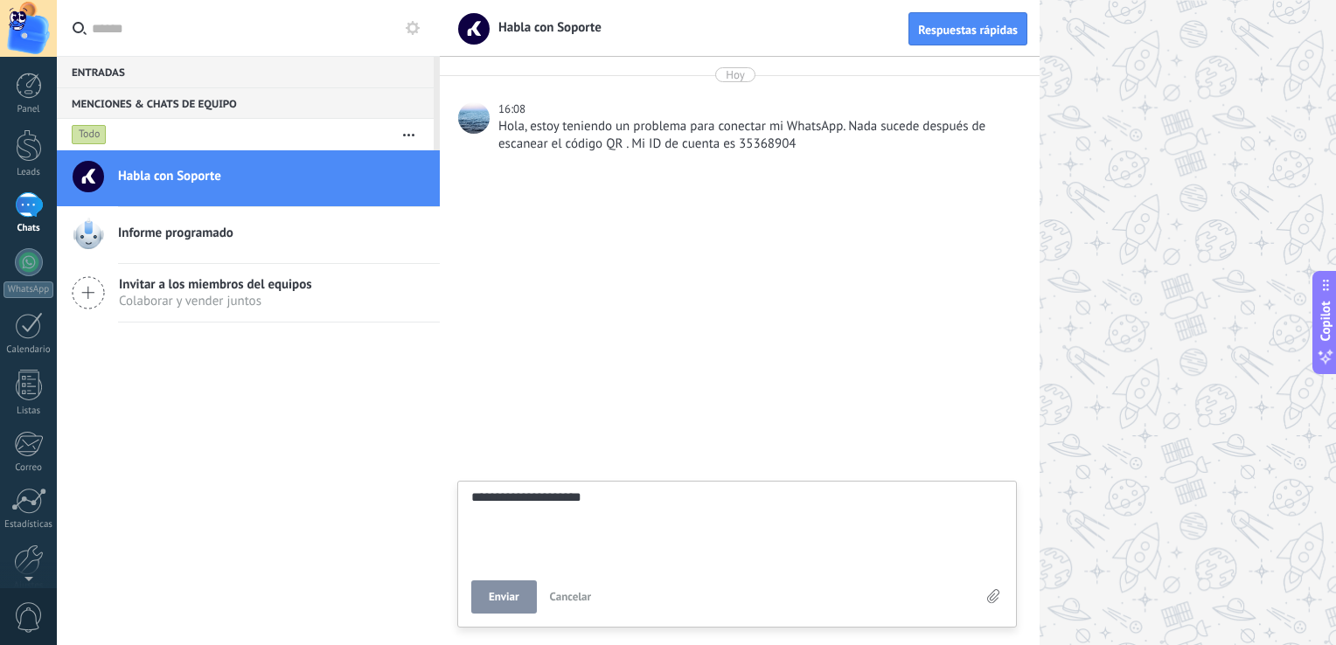
type textarea "**********"
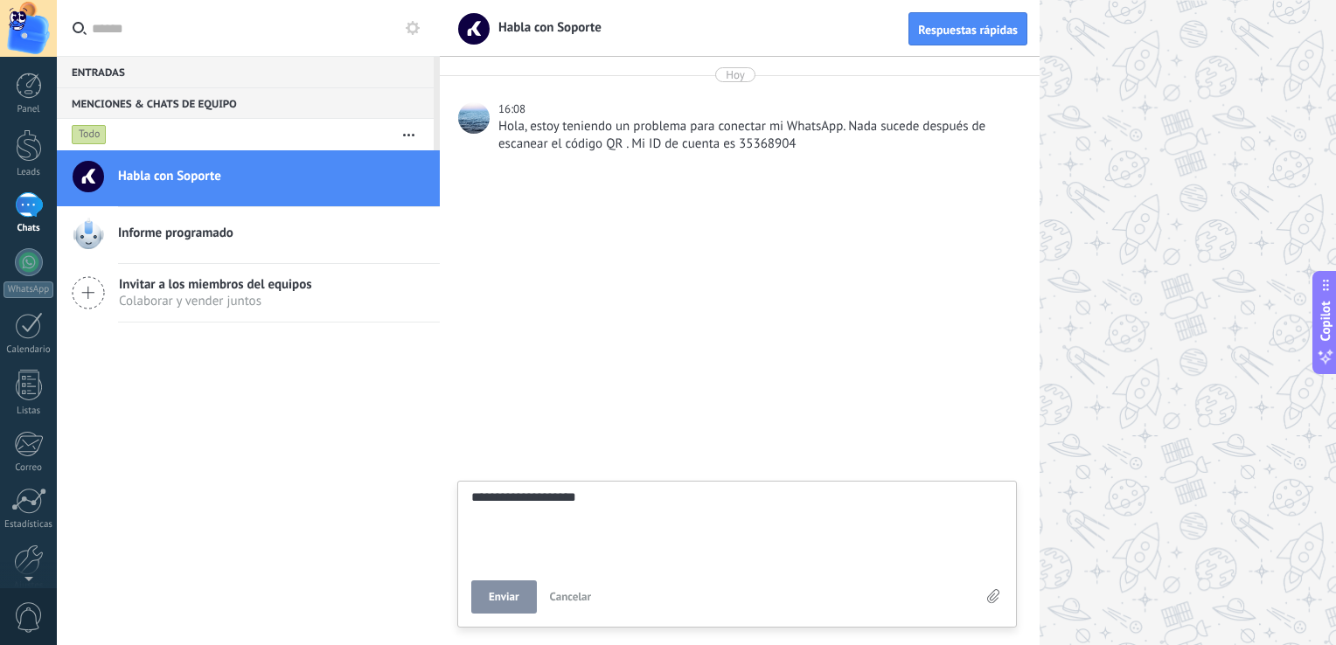
type textarea "**********"
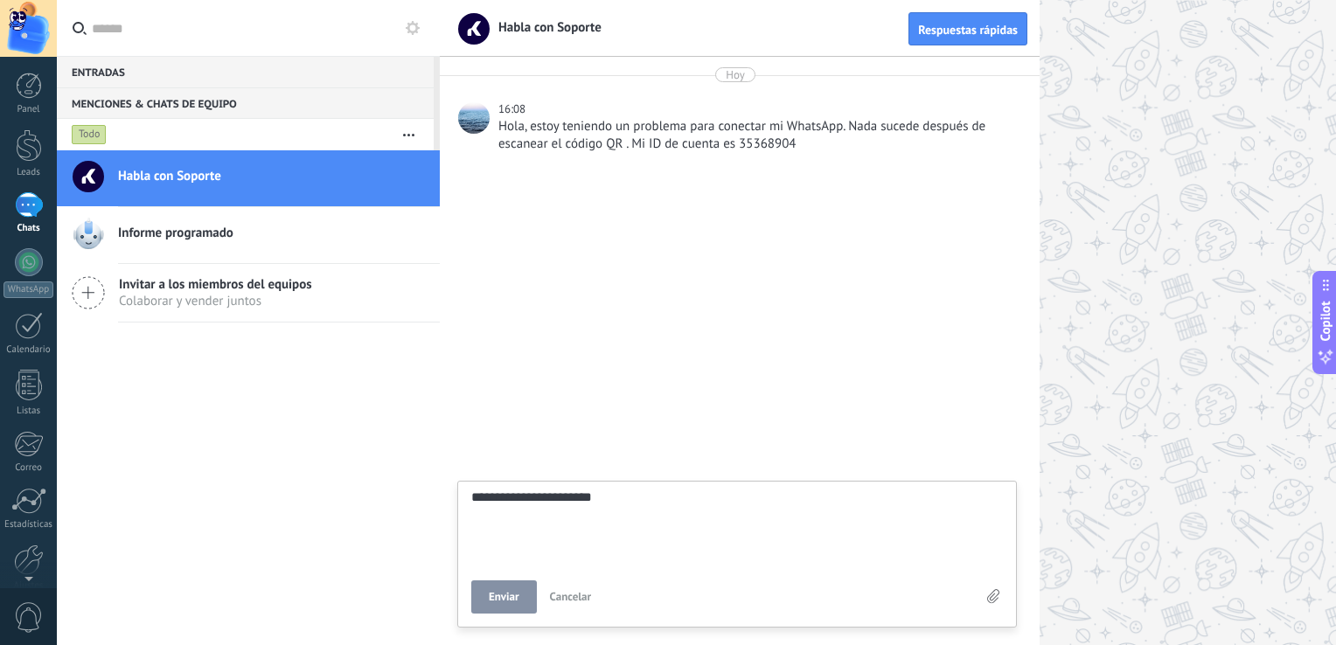
type textarea "**********"
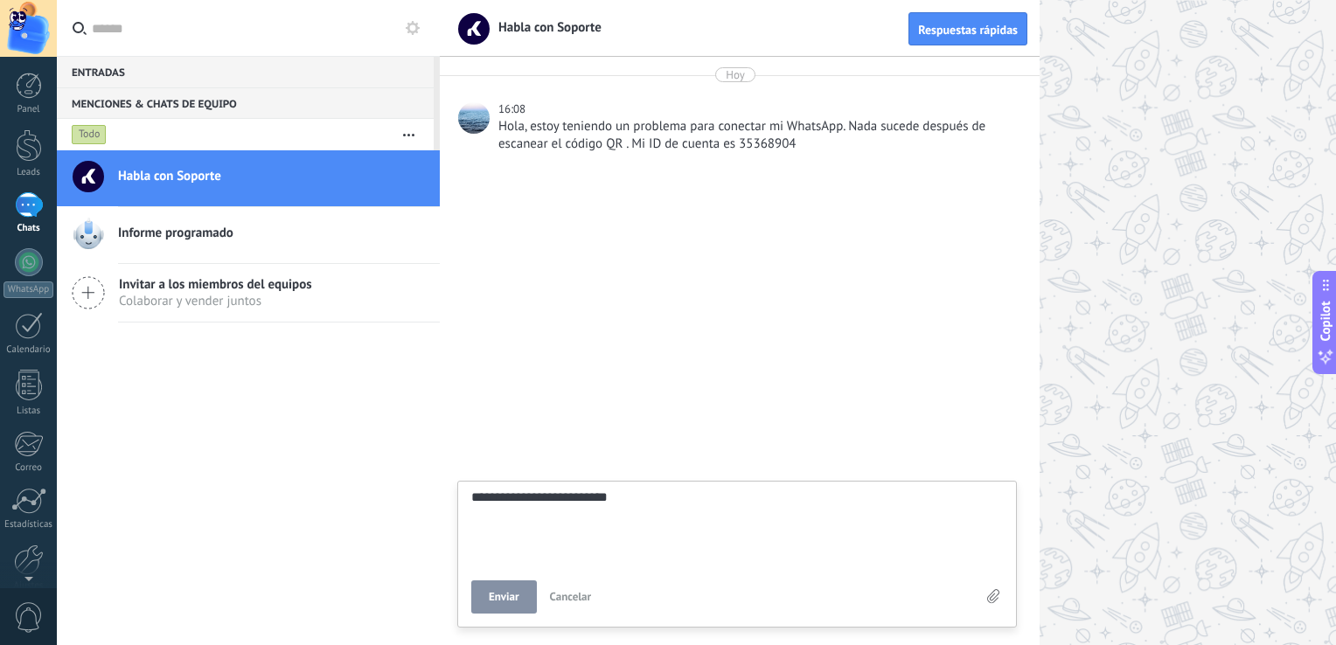
type textarea "**********"
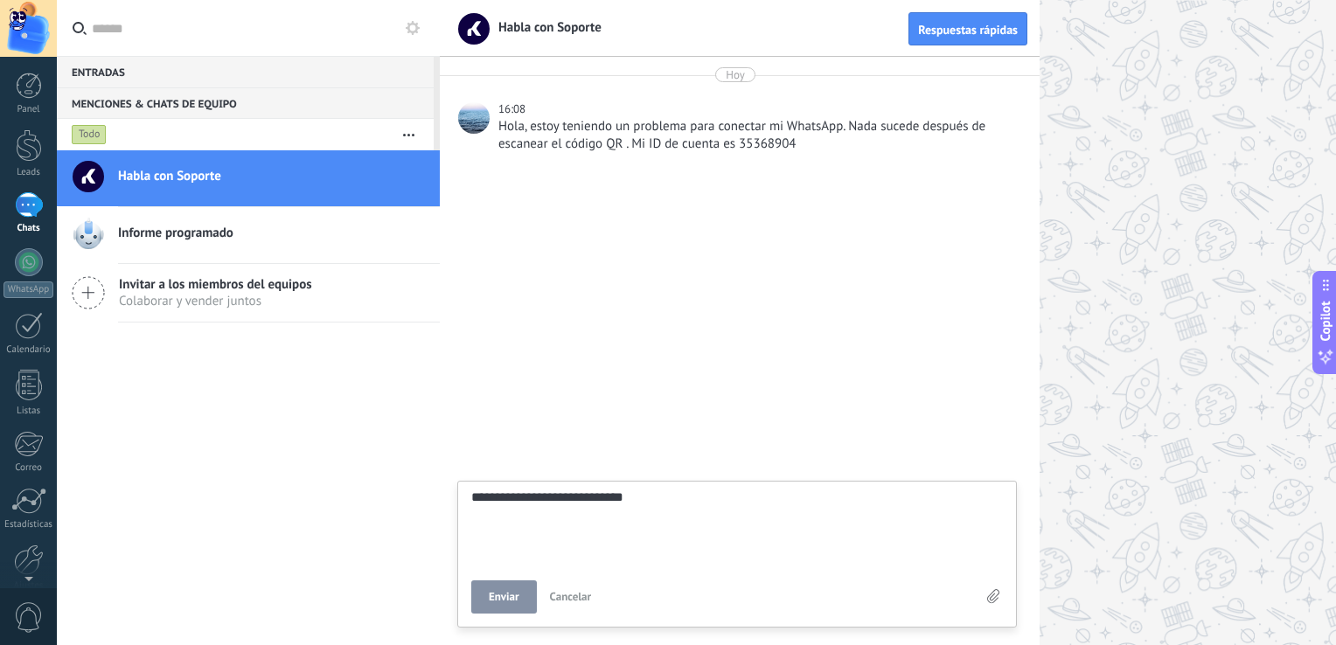
type textarea "**********"
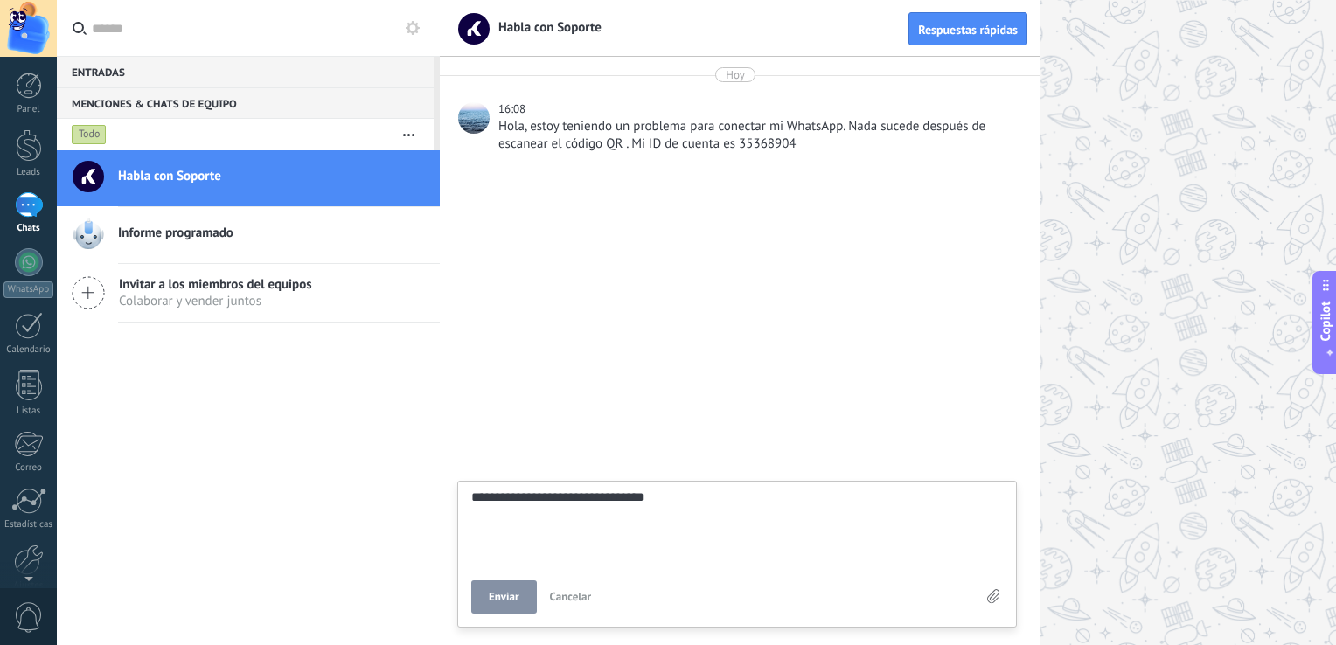
type textarea "**********"
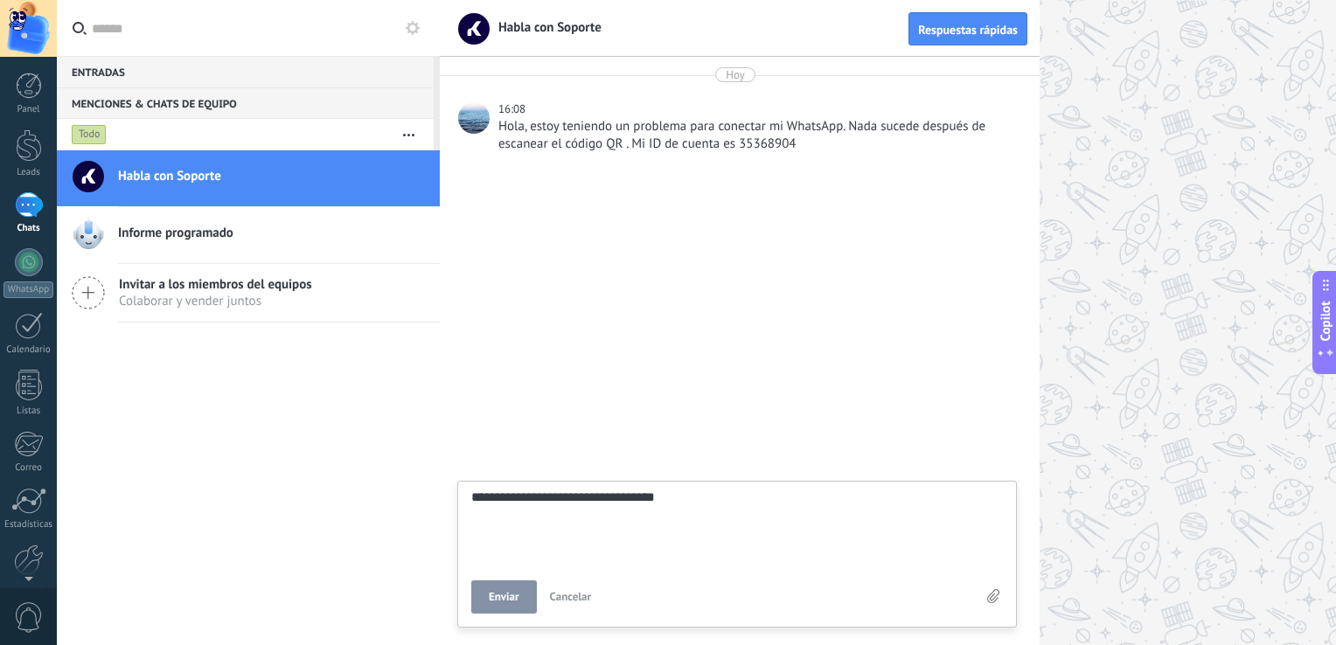
type textarea "**********"
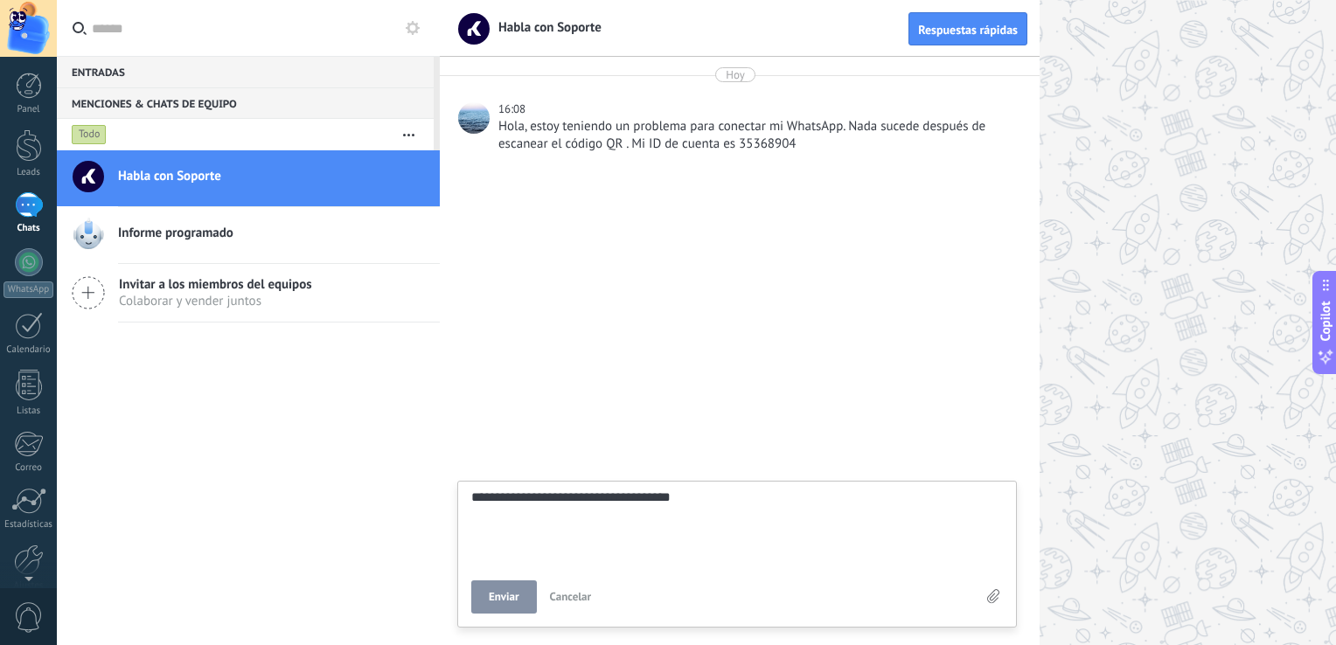
type textarea "**********"
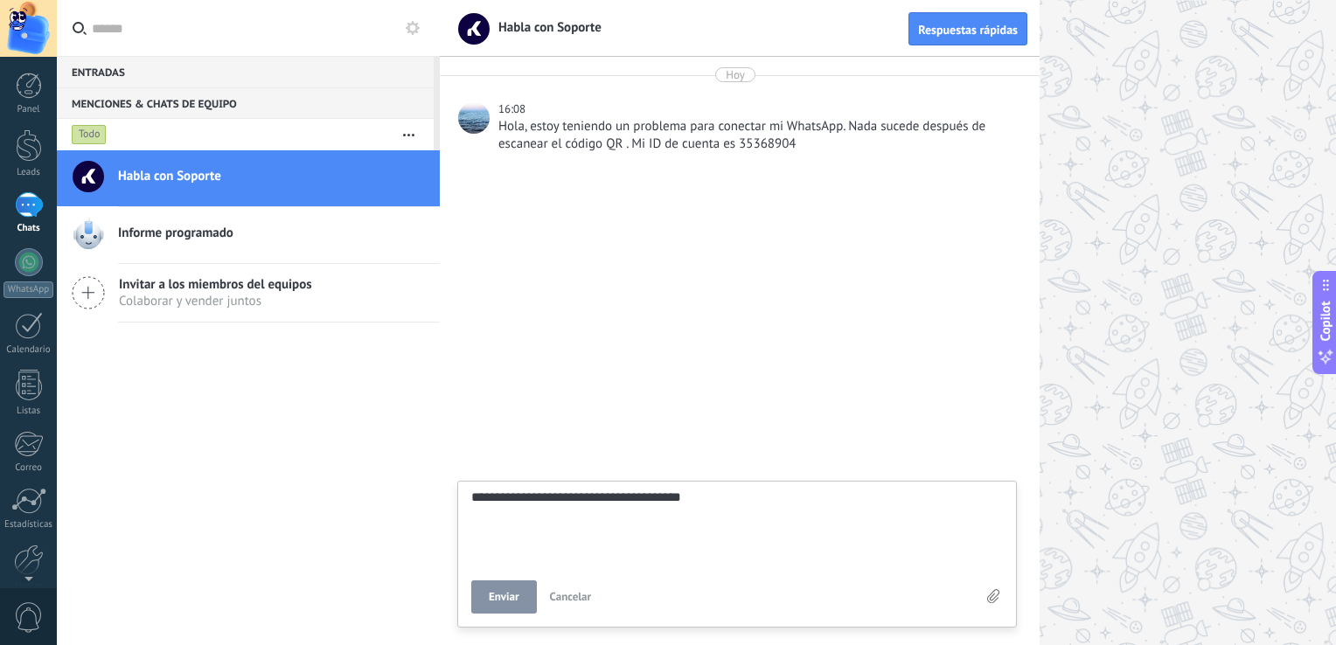
type textarea "**********"
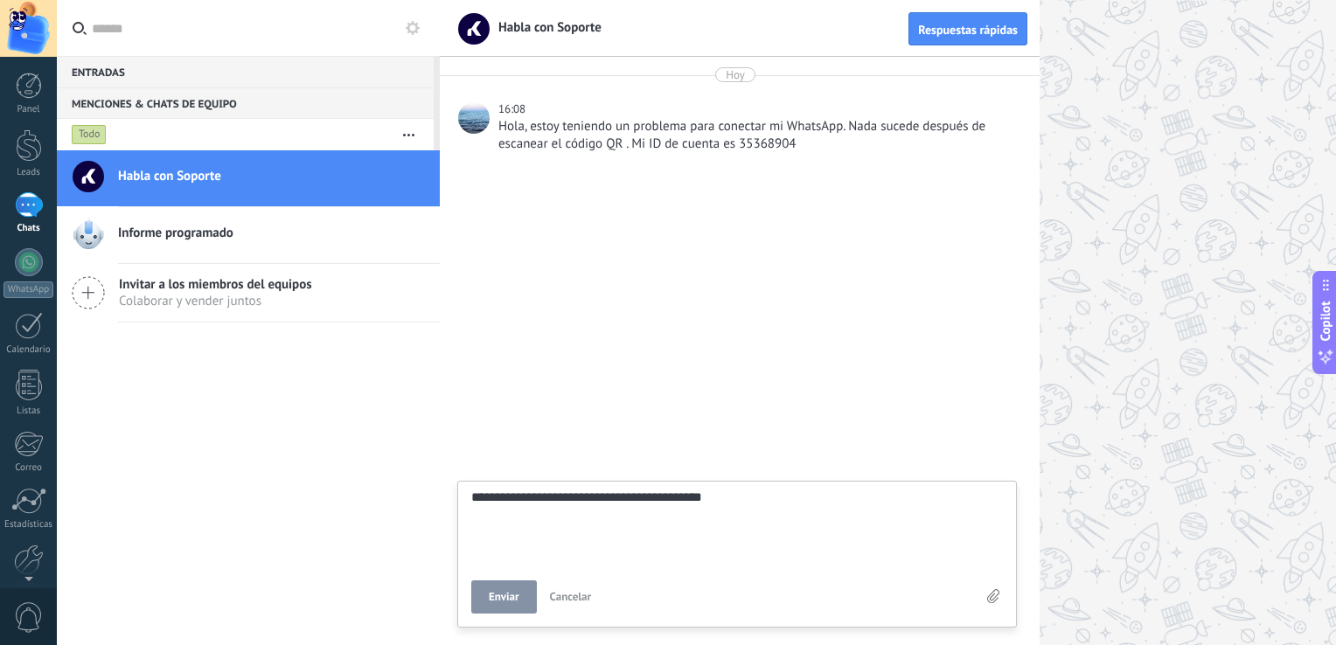
type textarea "**********"
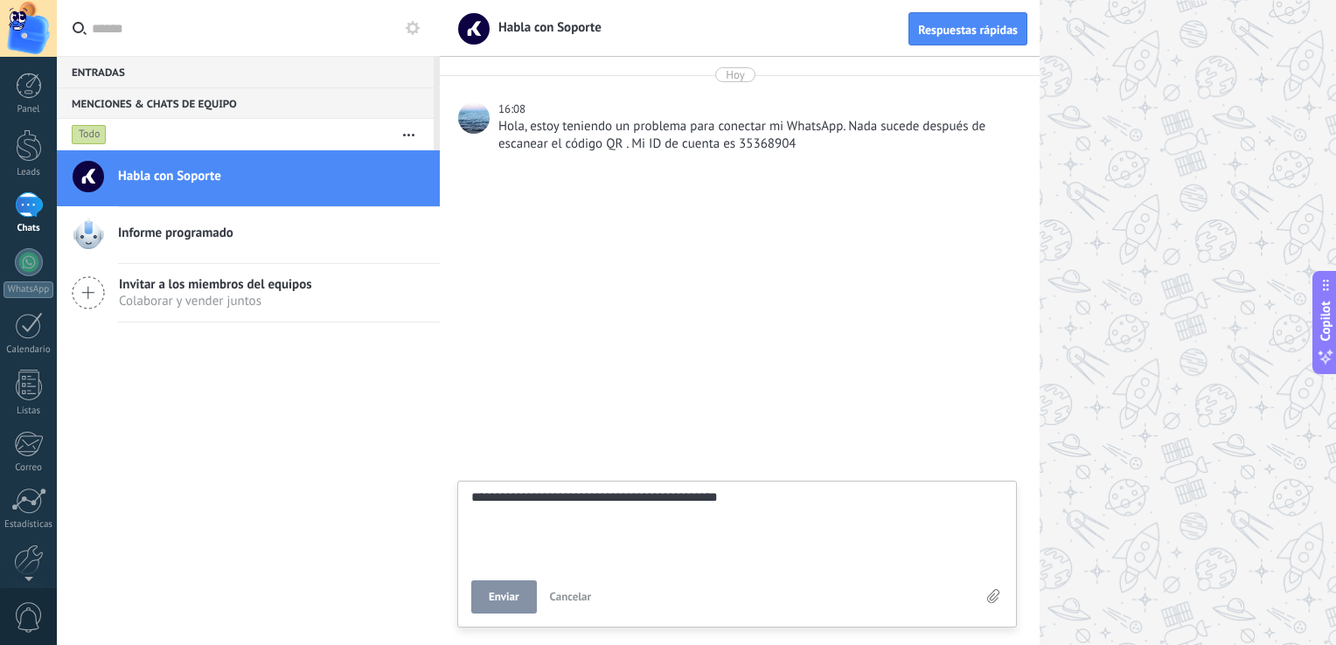
type textarea "**********"
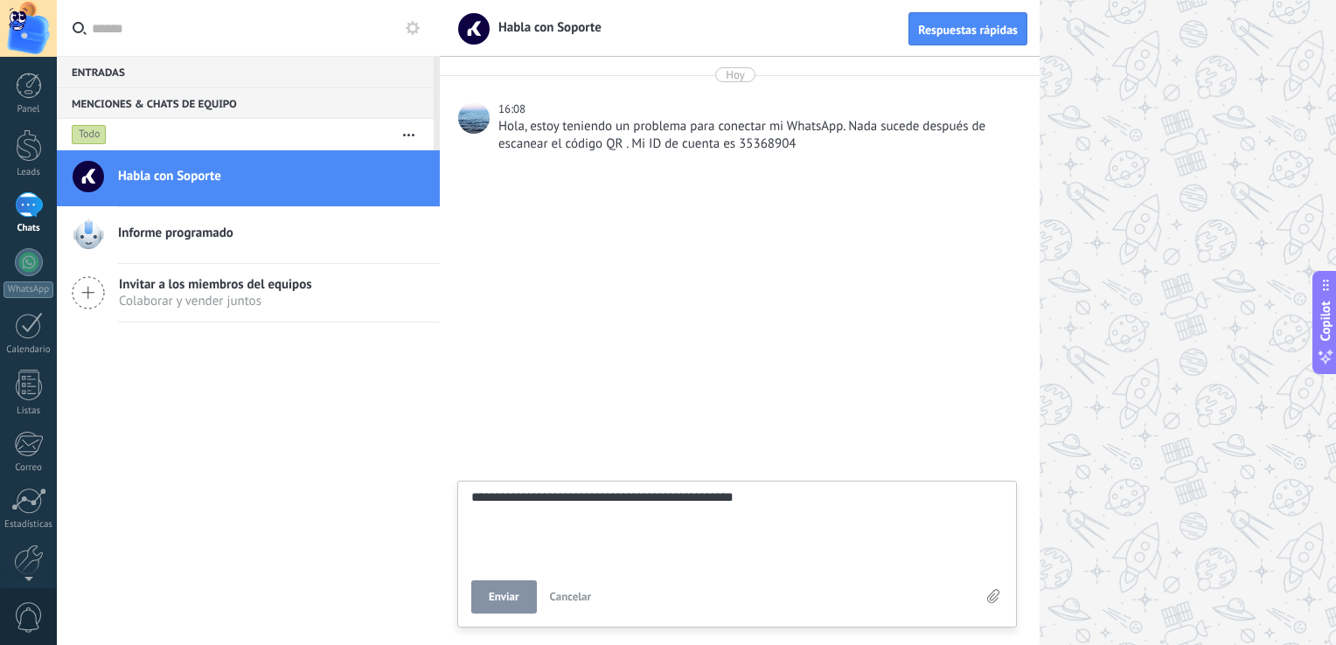
type textarea "**********"
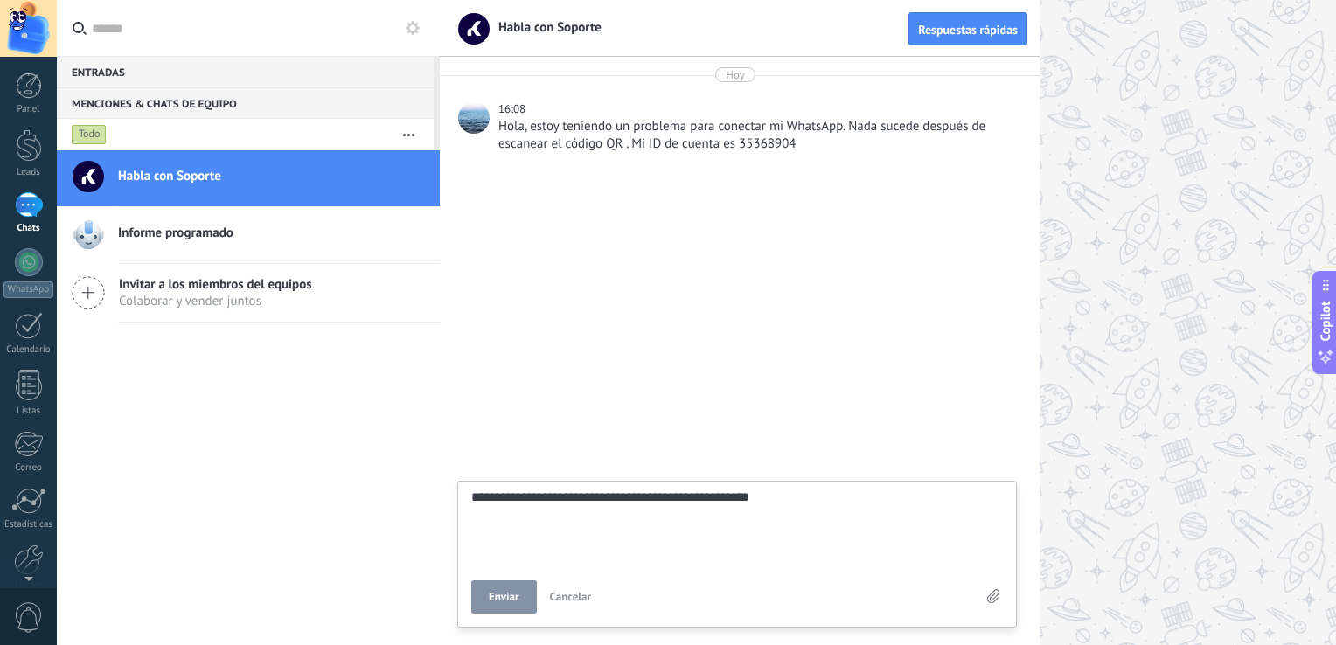
scroll to position [33, 0]
type textarea "**********"
click at [511, 601] on span "Enviar" at bounding box center [504, 597] width 31 height 12
type textarea "*******"
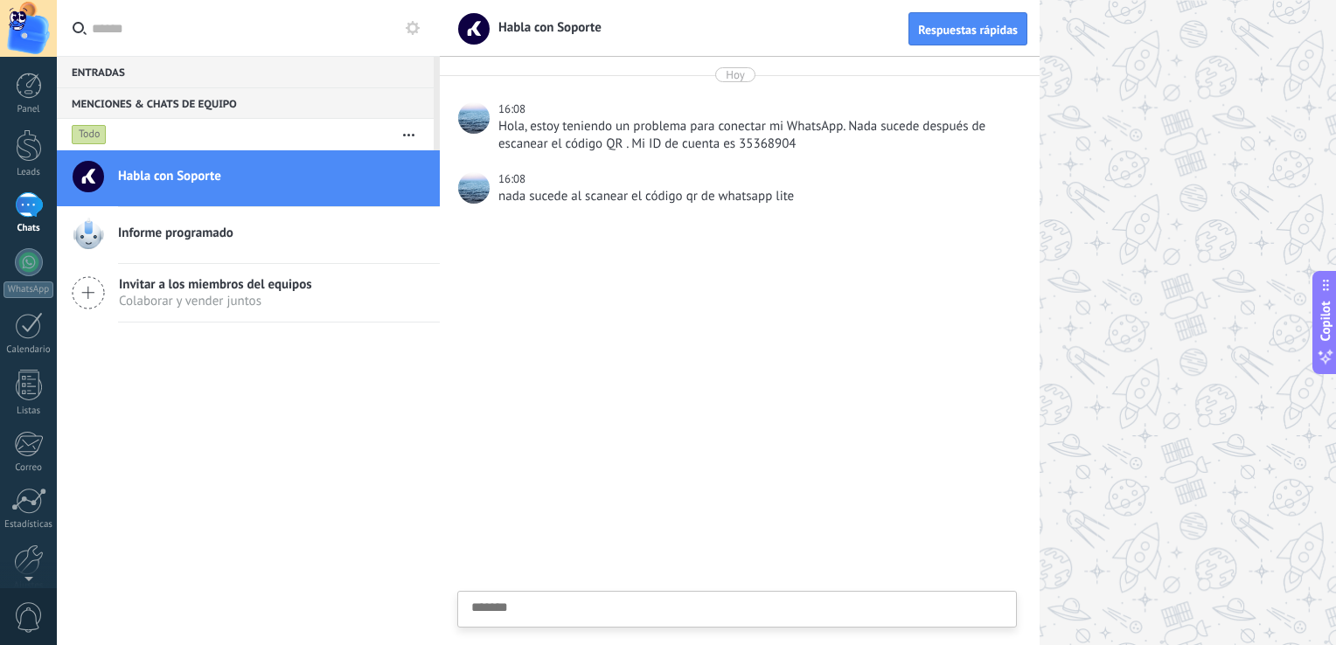
scroll to position [17, 0]
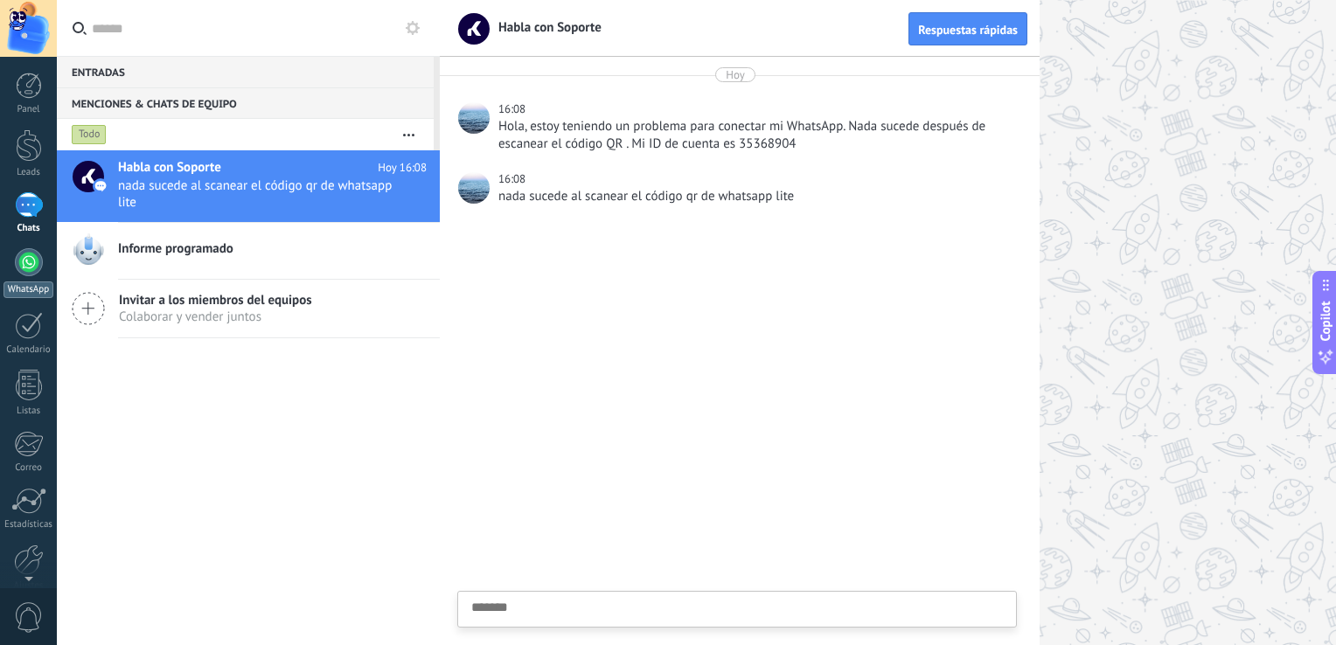
click at [26, 263] on div at bounding box center [29, 262] width 28 height 28
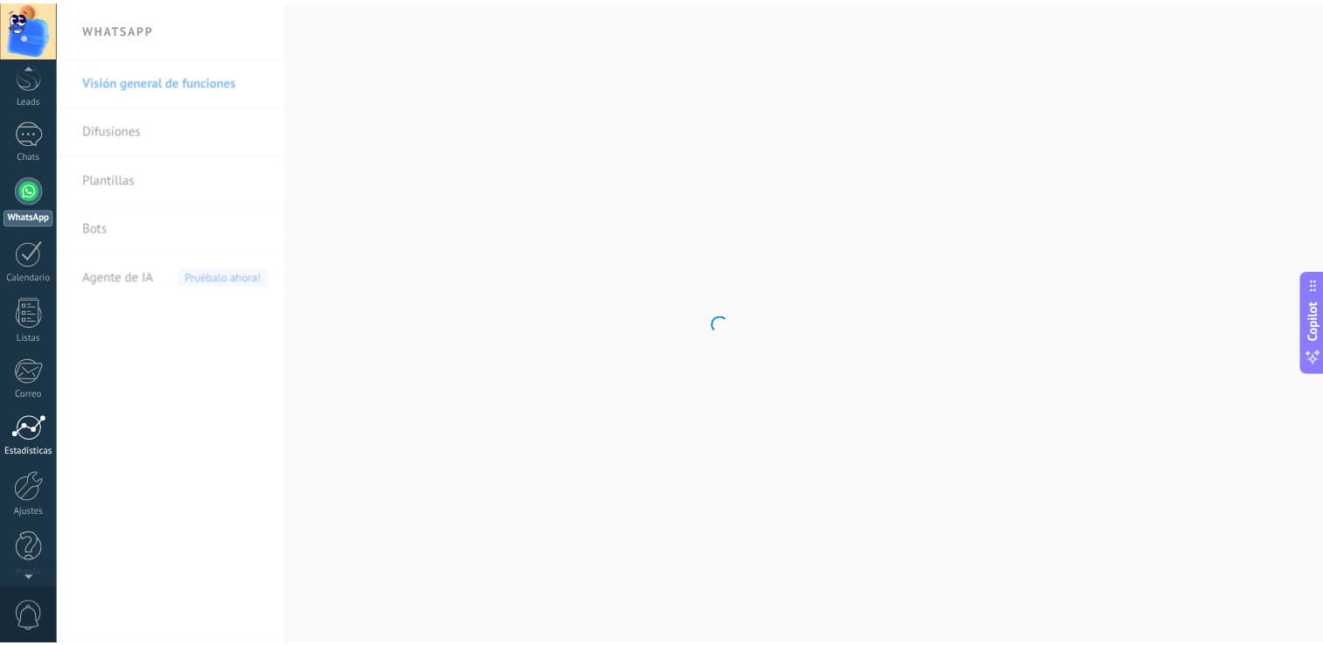
scroll to position [80, 0]
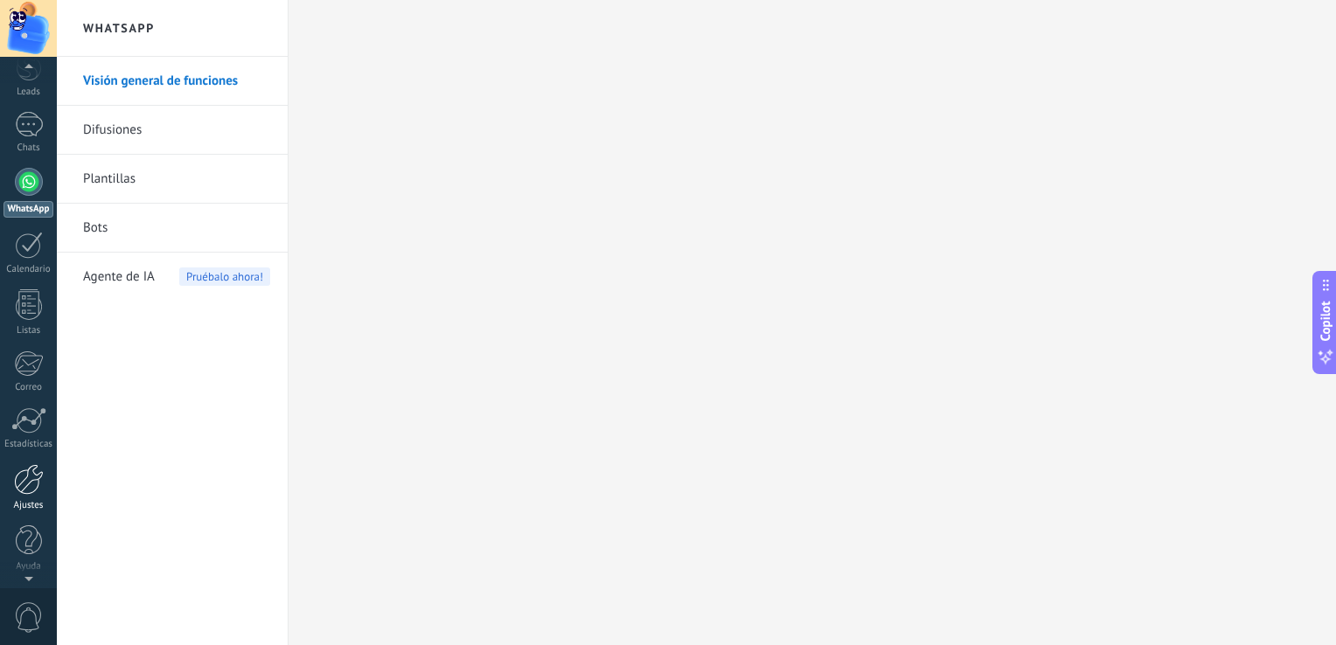
click at [28, 484] on div at bounding box center [29, 479] width 30 height 31
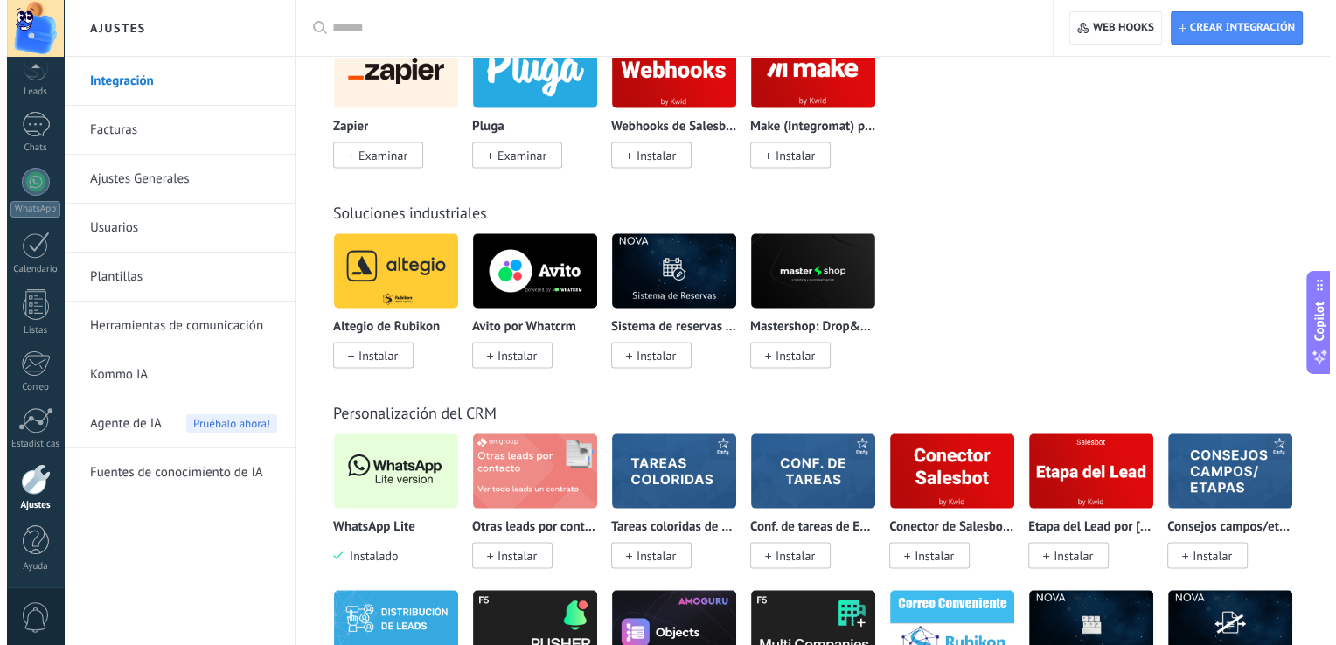
scroll to position [3498, 0]
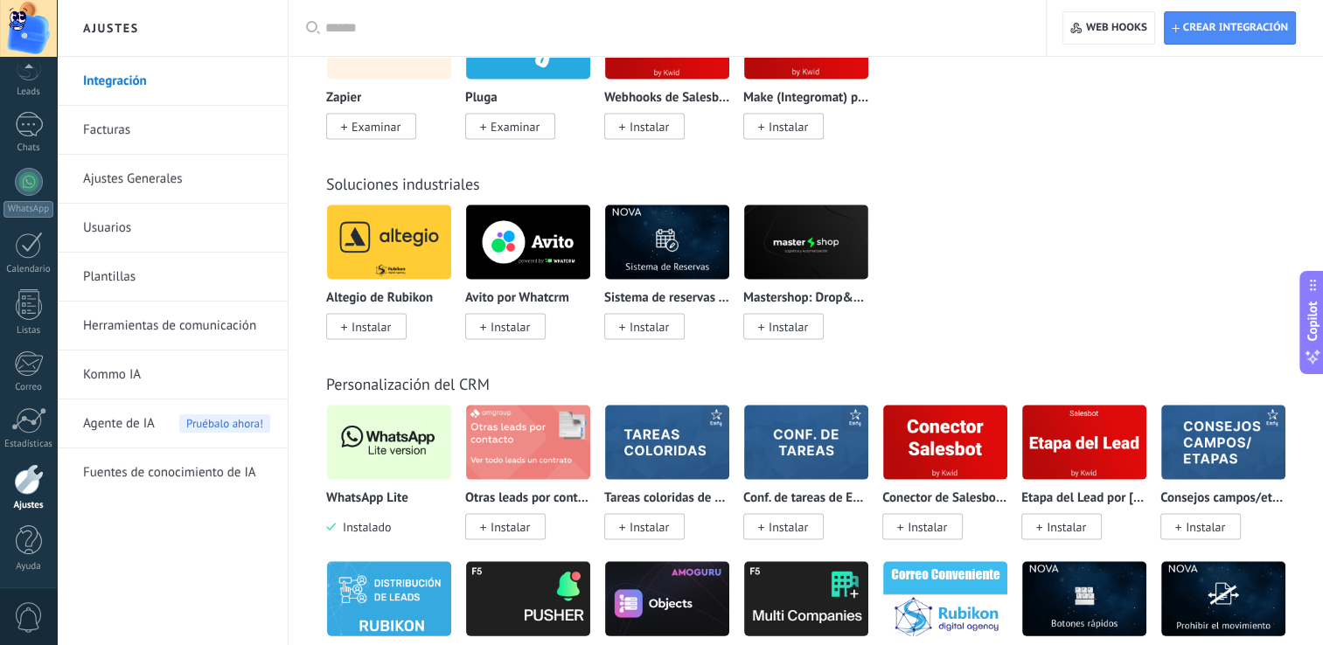
click at [408, 447] on img at bounding box center [389, 442] width 124 height 85
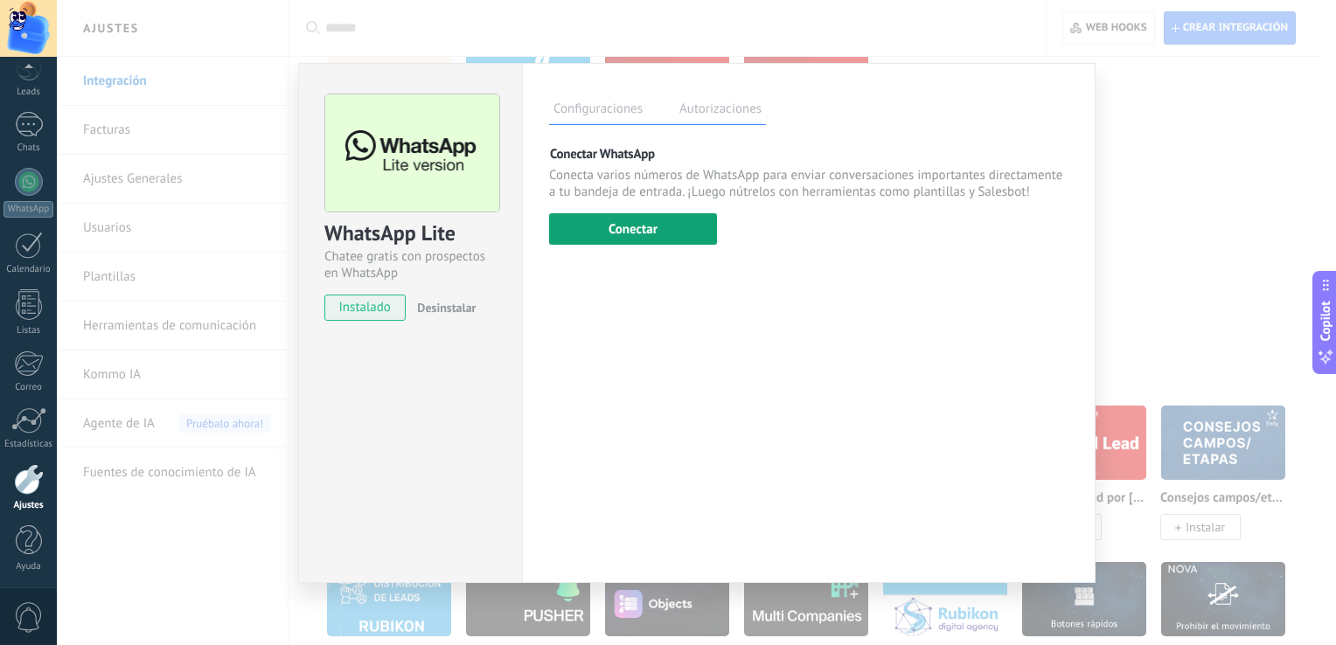
click at [651, 229] on button "Conectar" at bounding box center [633, 228] width 168 height 31
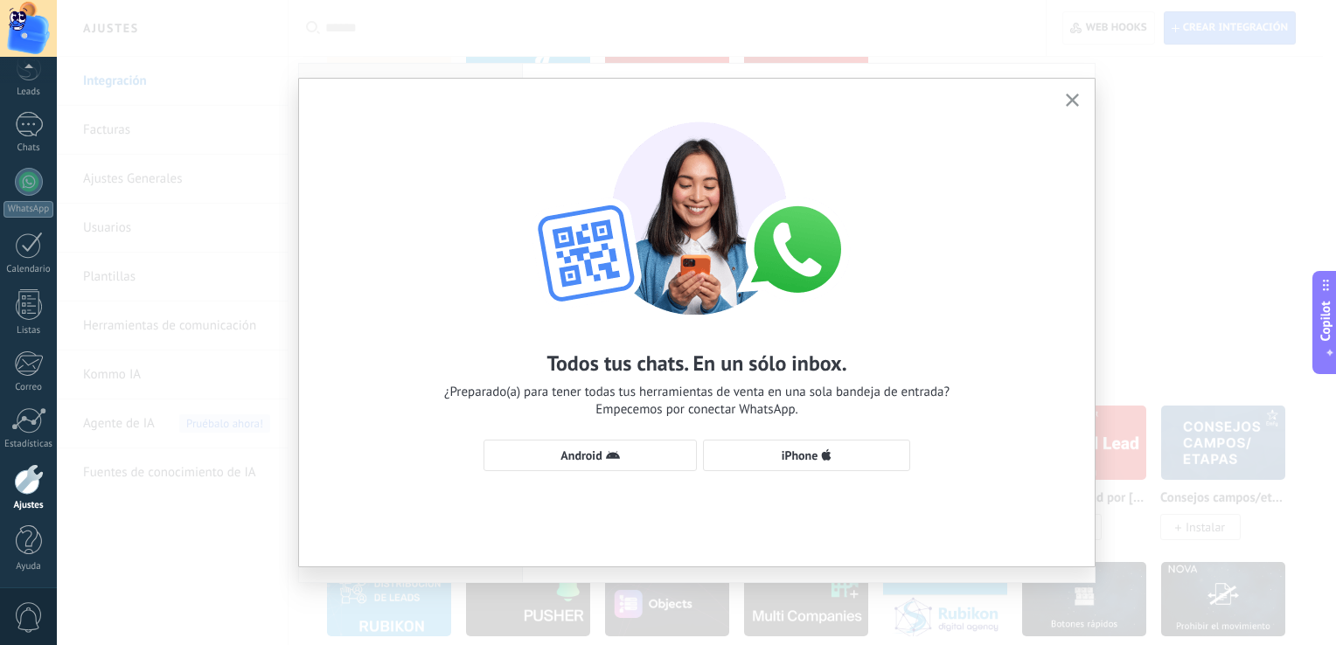
click at [617, 471] on div "Todos tus chats. En un sólo inbox. ¿Preparado(a) para tener todas tus herramien…" at bounding box center [697, 288] width 796 height 419
click at [609, 462] on icon "button" at bounding box center [613, 456] width 14 height 14
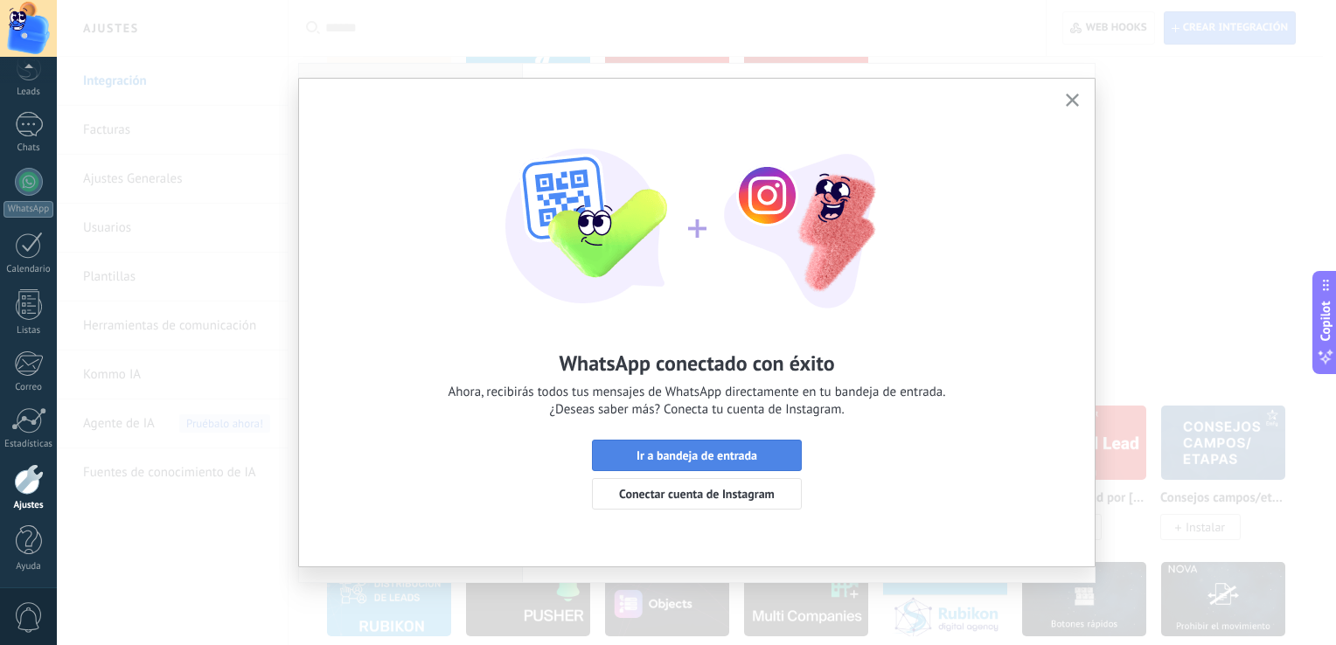
click at [672, 454] on span "Ir a bandeja de entrada" at bounding box center [697, 455] width 121 height 12
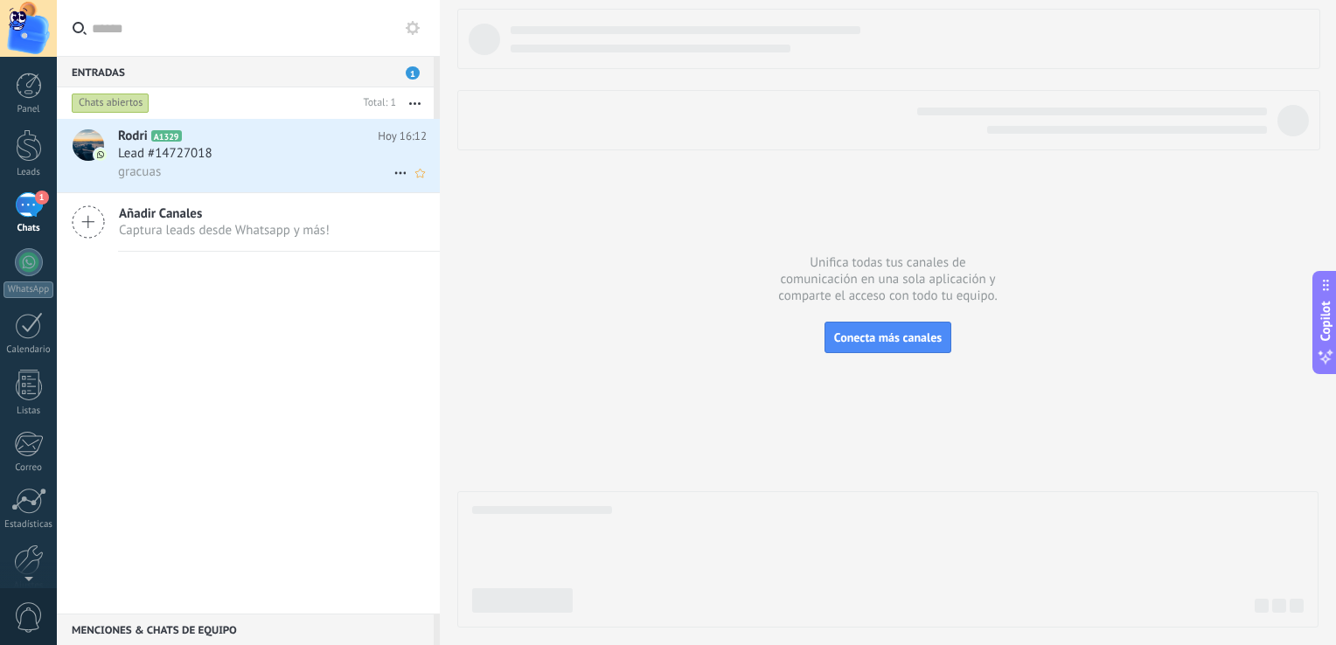
click at [217, 150] on h3 "Lead #14727018" at bounding box center [169, 153] width 103 height 17
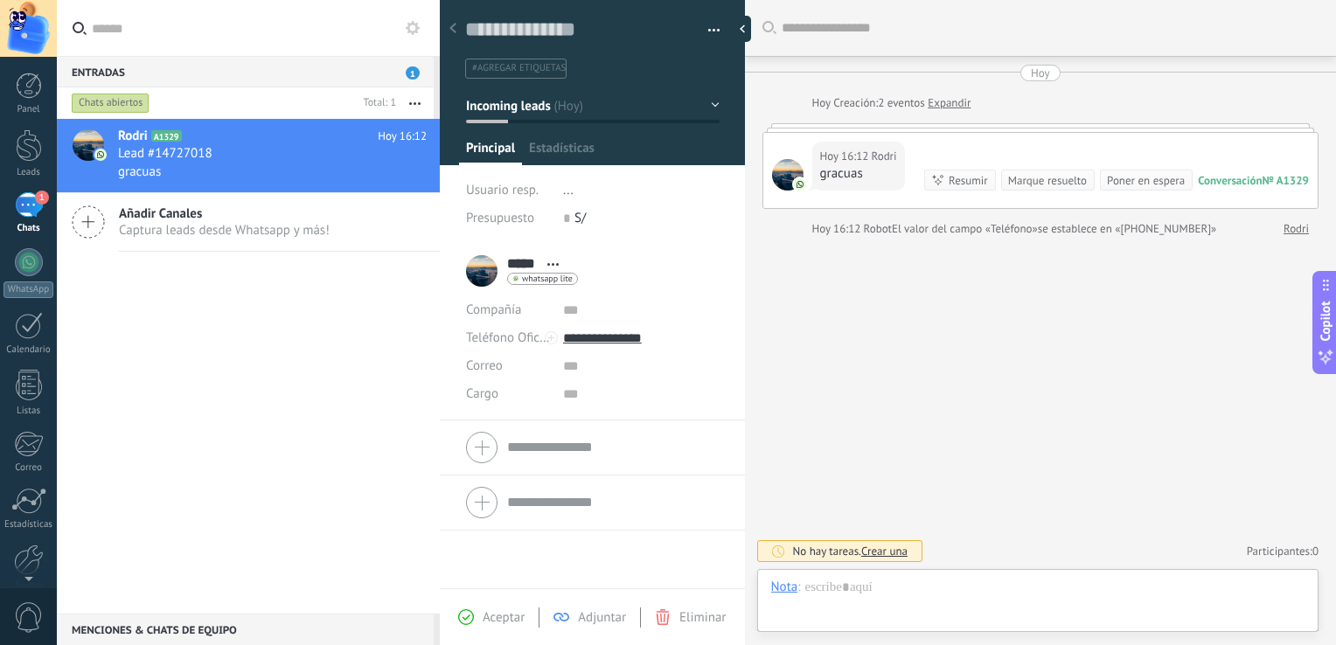
type textarea "**********"
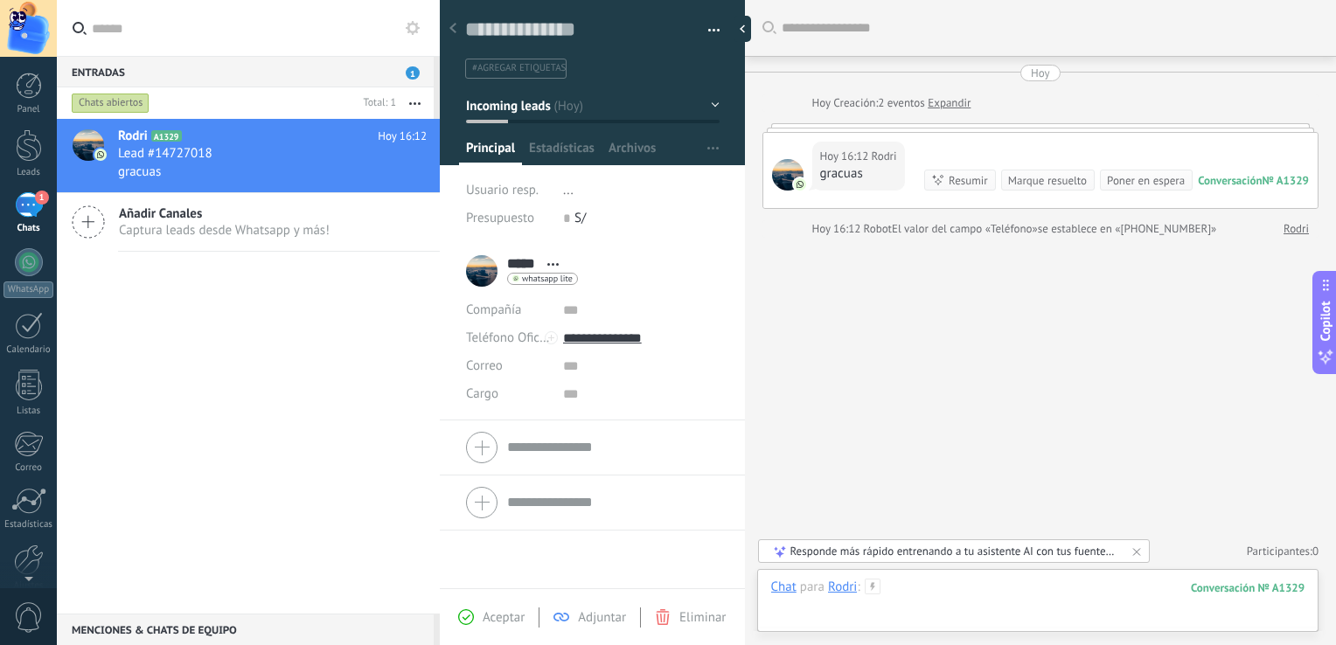
click at [915, 589] on div at bounding box center [1038, 605] width 534 height 52
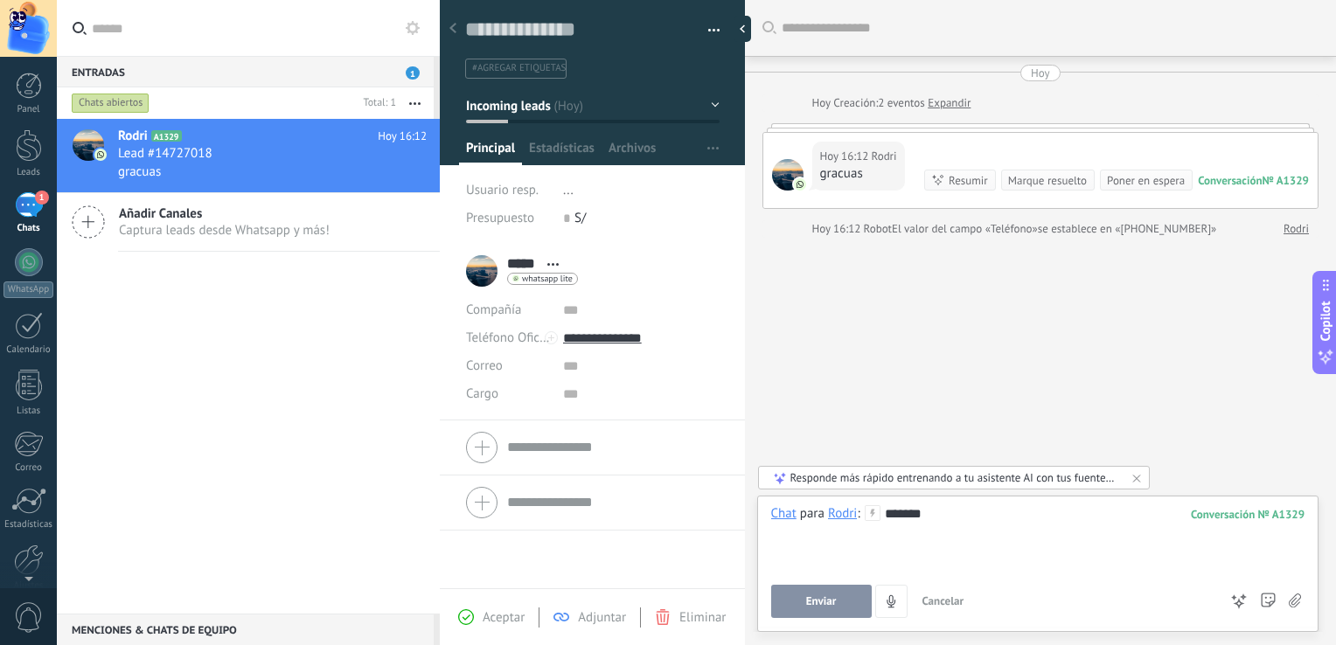
click at [825, 610] on button "Enviar" at bounding box center [821, 601] width 101 height 33
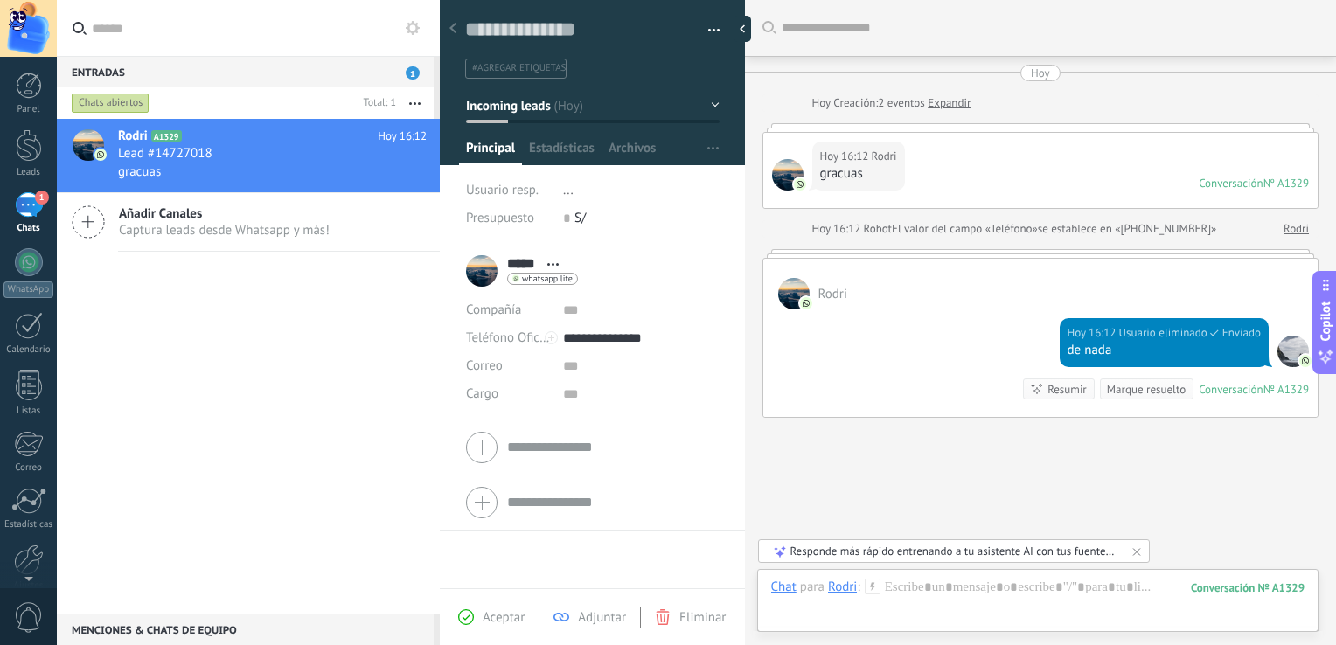
scroll to position [76, 0]
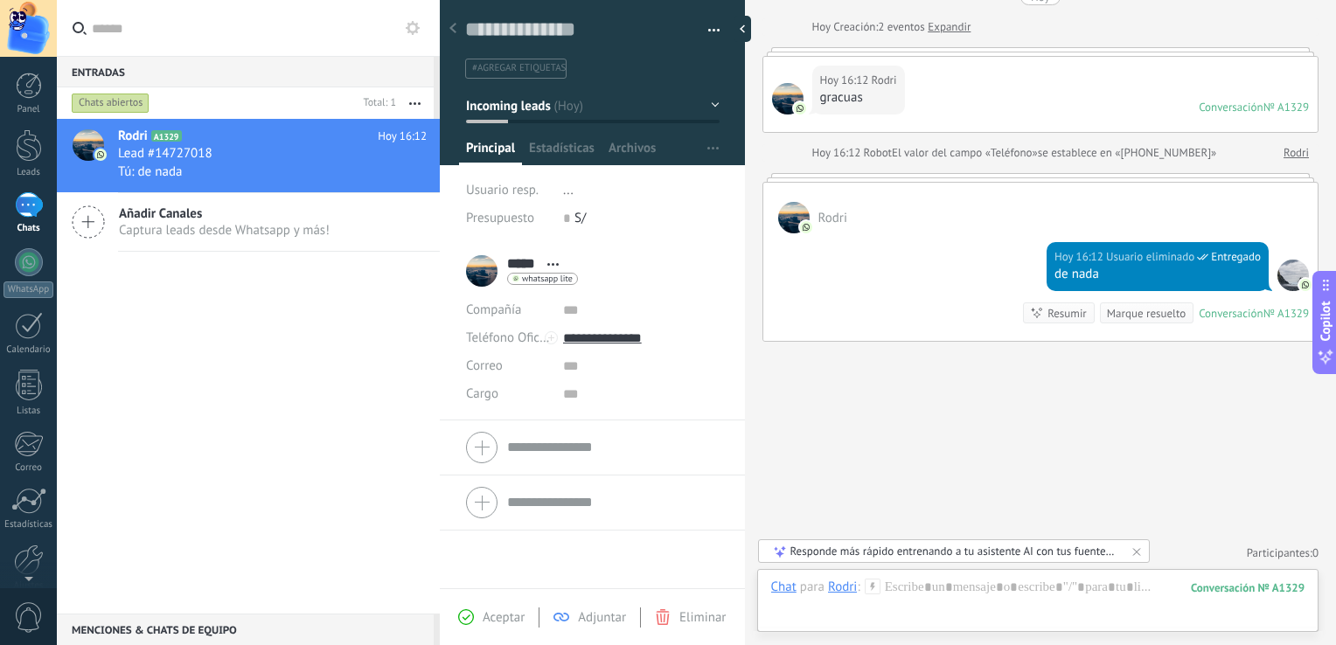
click at [934, 414] on div "Buscar Carga más [DATE] [DATE] Creación: 2 eventos Expandir [DATE] 16:12 Rodri …" at bounding box center [1041, 285] width 592 height 723
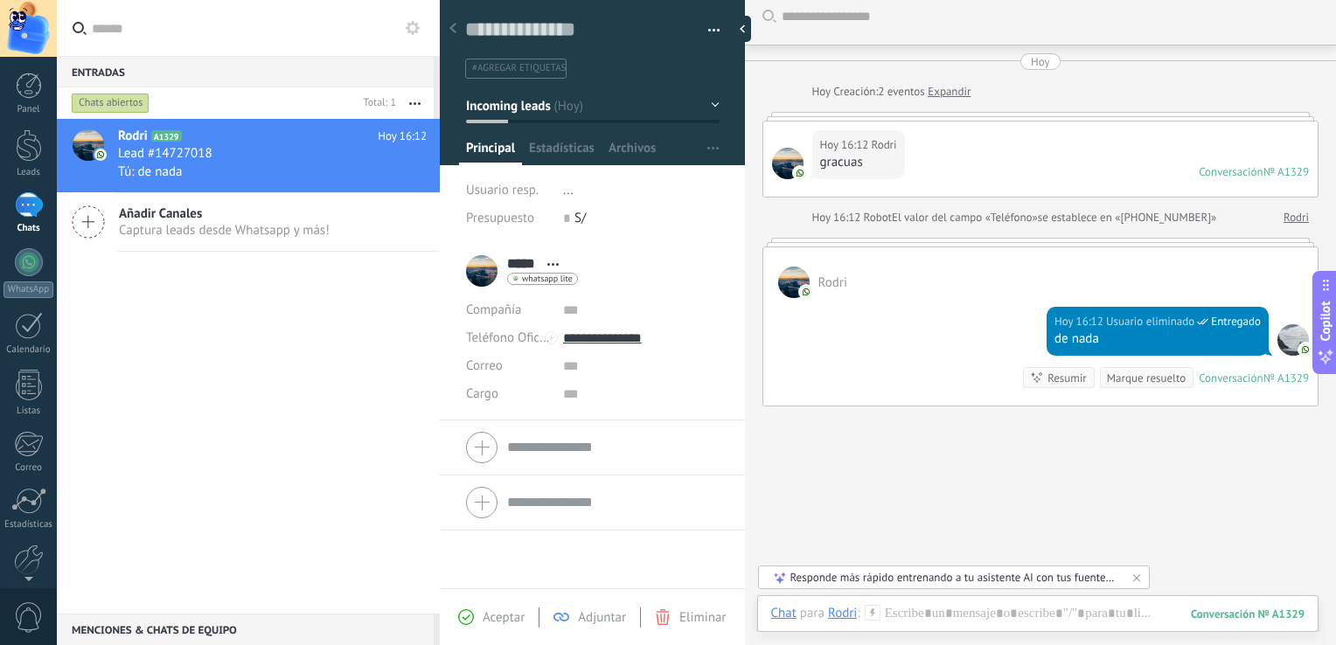
scroll to position [0, 0]
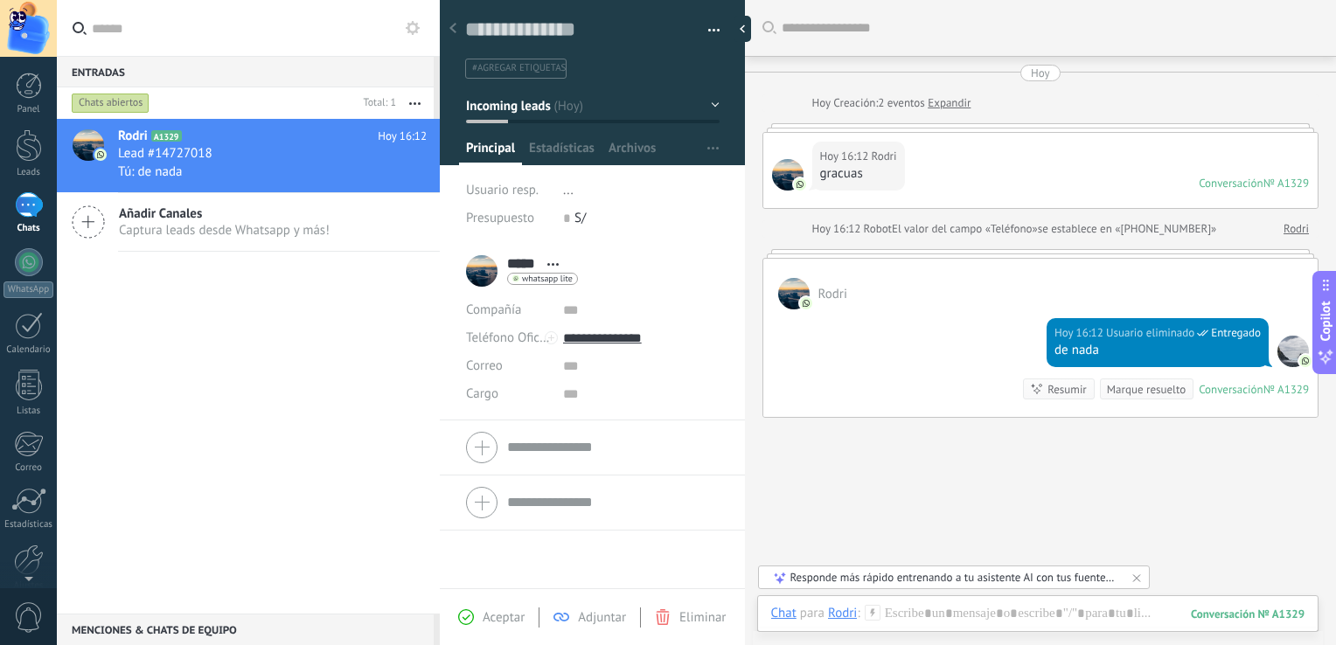
click at [449, 28] on icon at bounding box center [452, 28] width 7 height 10
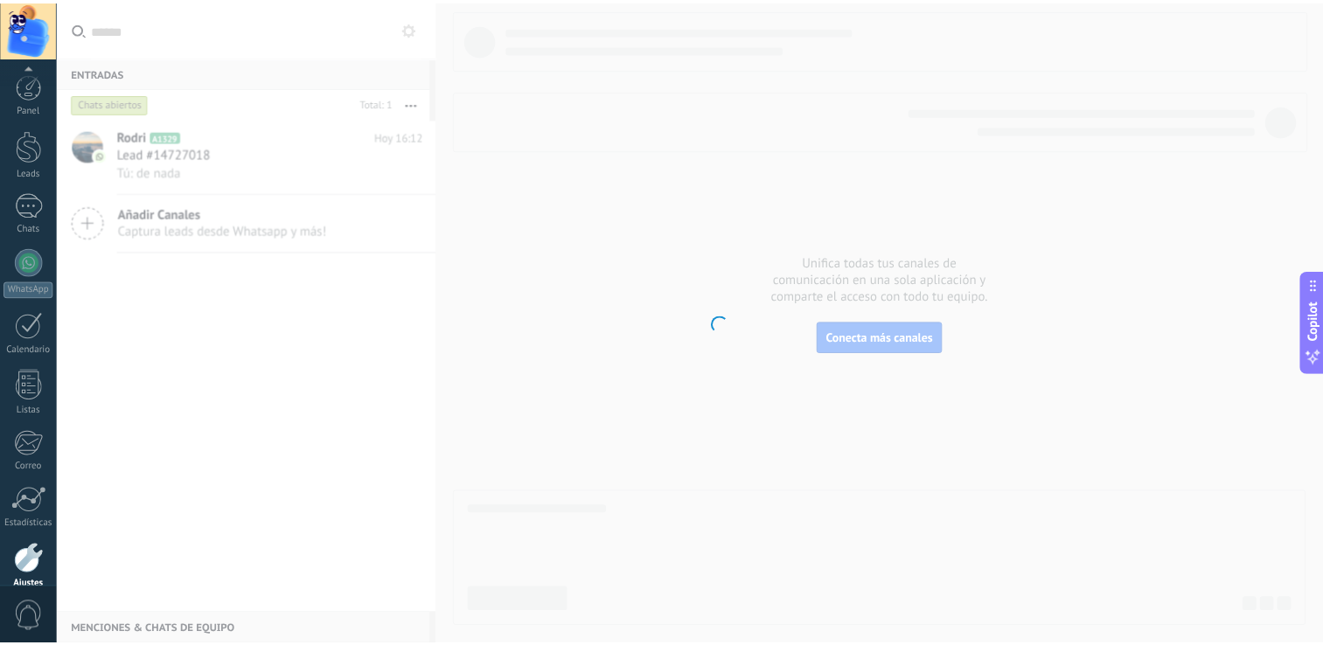
scroll to position [80, 0]
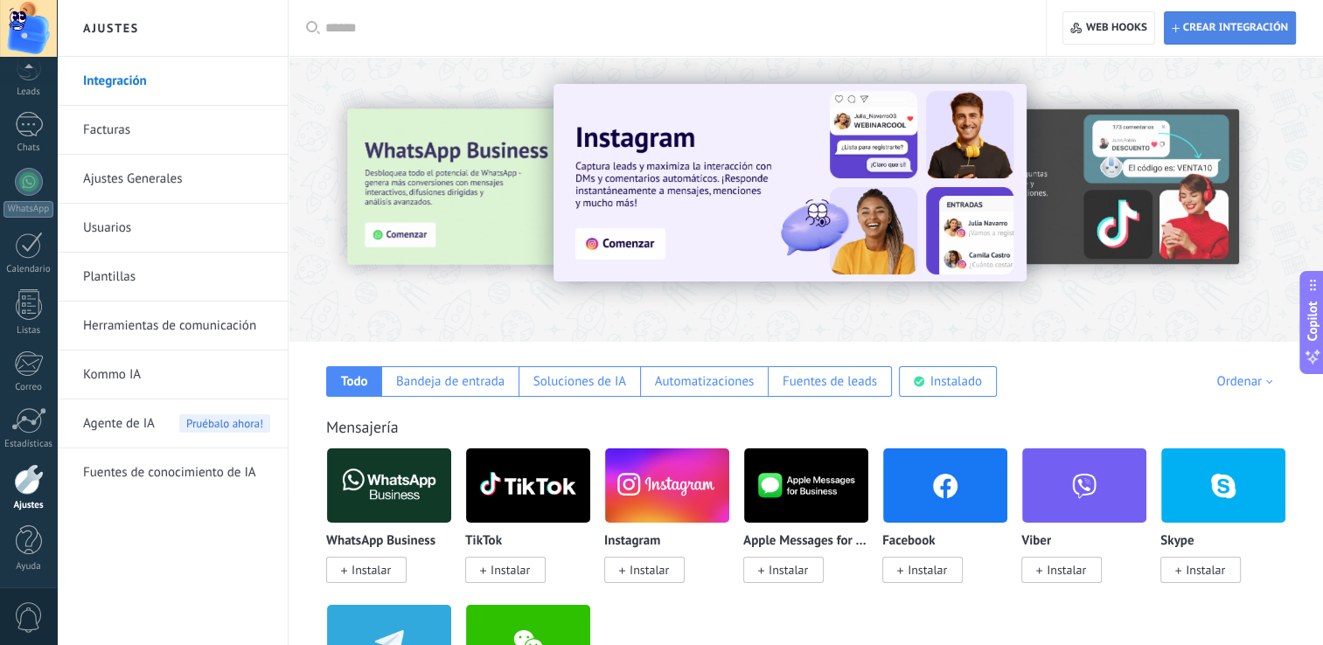
click at [1209, 31] on span "Crear integración" at bounding box center [1235, 28] width 105 height 14
type textarea "**********"
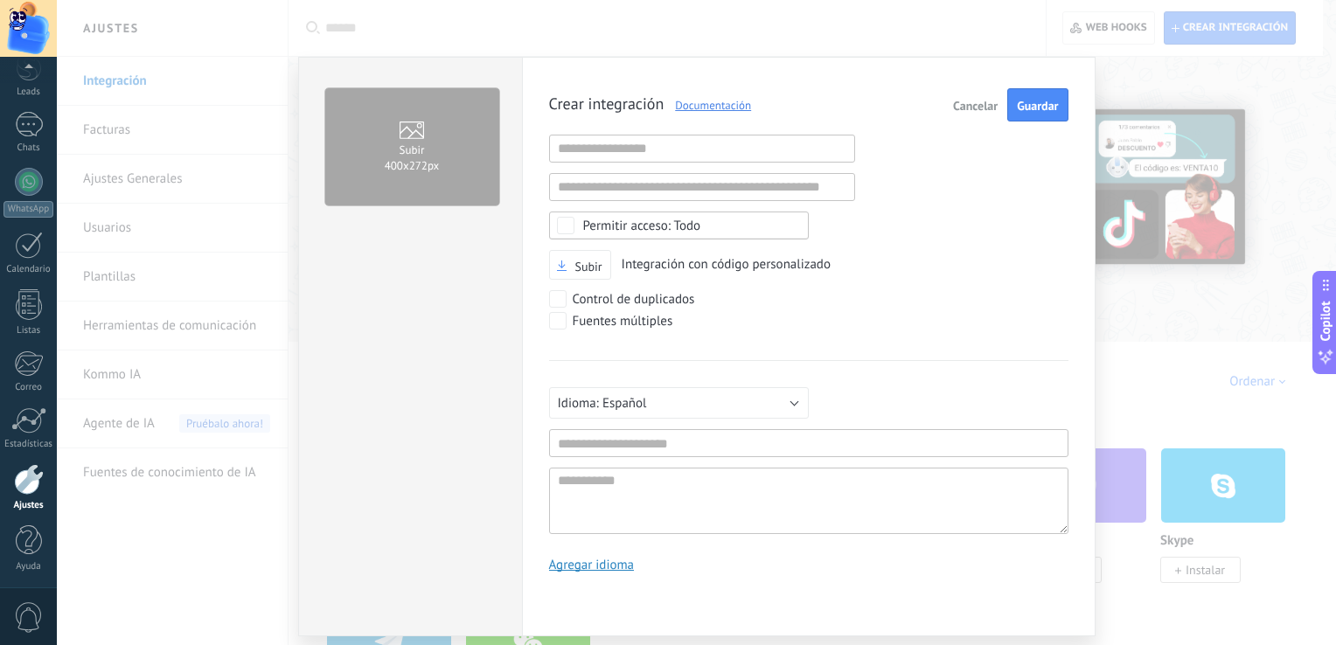
click at [1161, 170] on div "Subir 400х272px Crear integración Documentación Cancelar Guardar URL inválida U…" at bounding box center [696, 322] width 1279 height 645
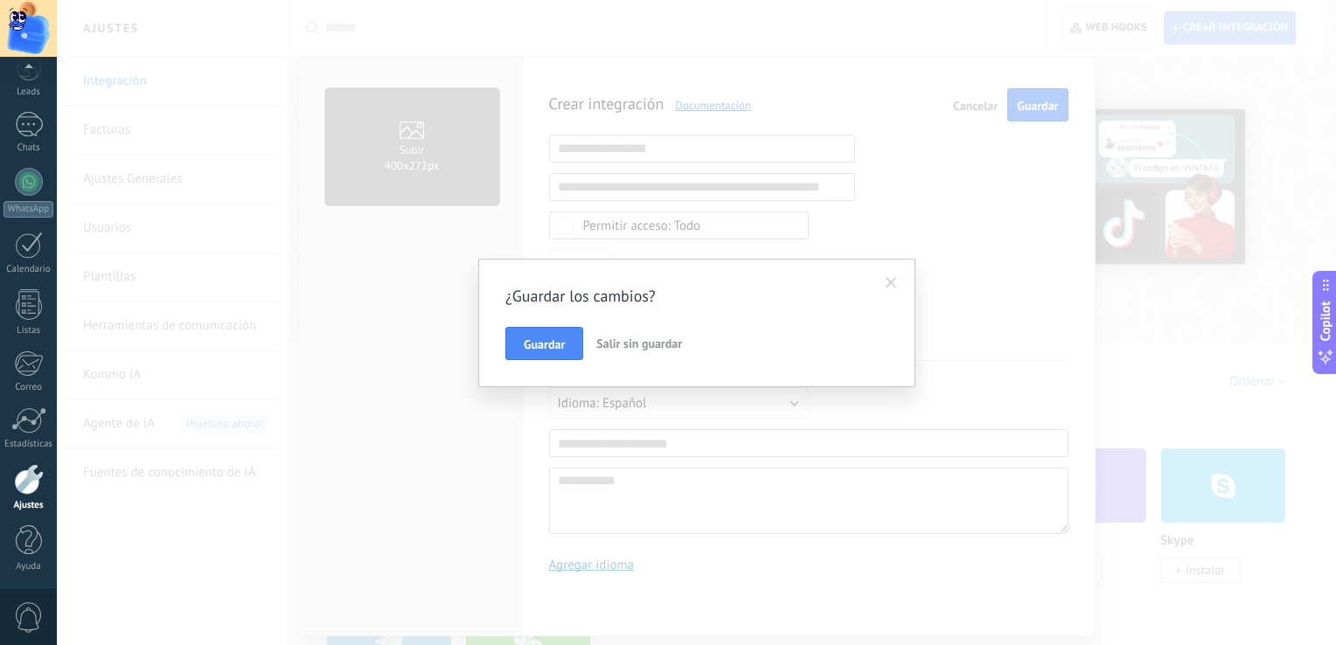
click at [633, 345] on span "Salir sin guardar" at bounding box center [639, 344] width 86 height 16
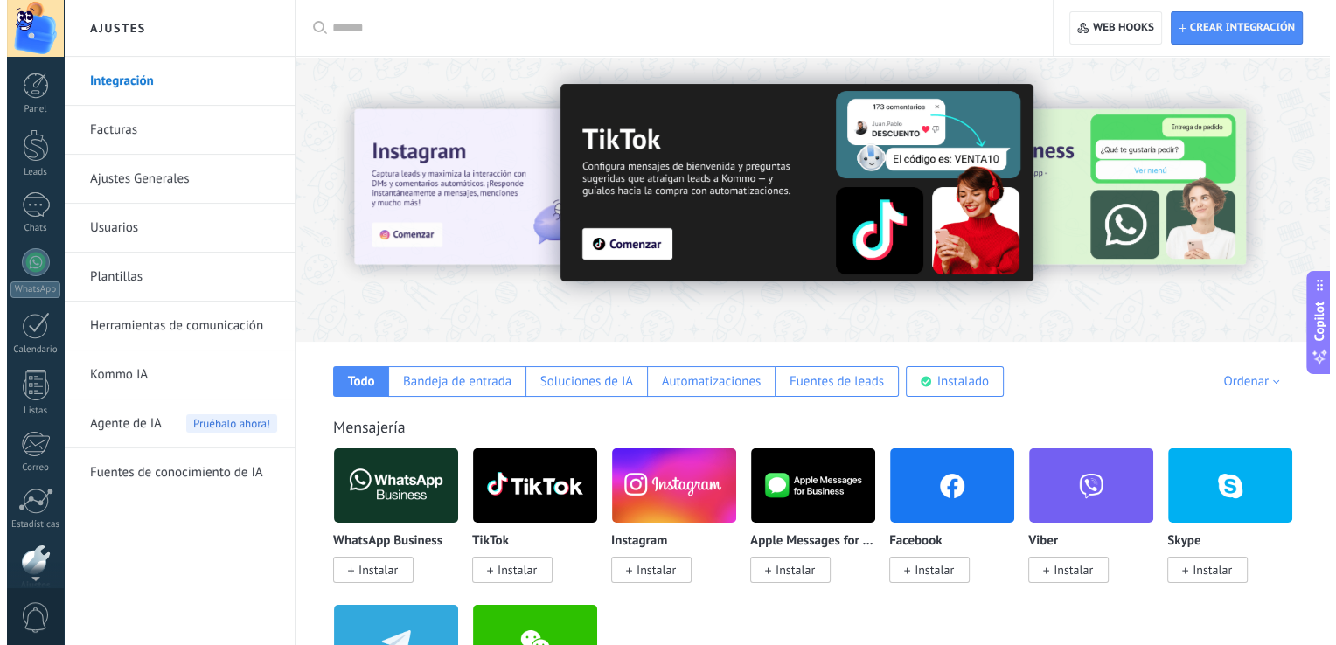
scroll to position [80, 0]
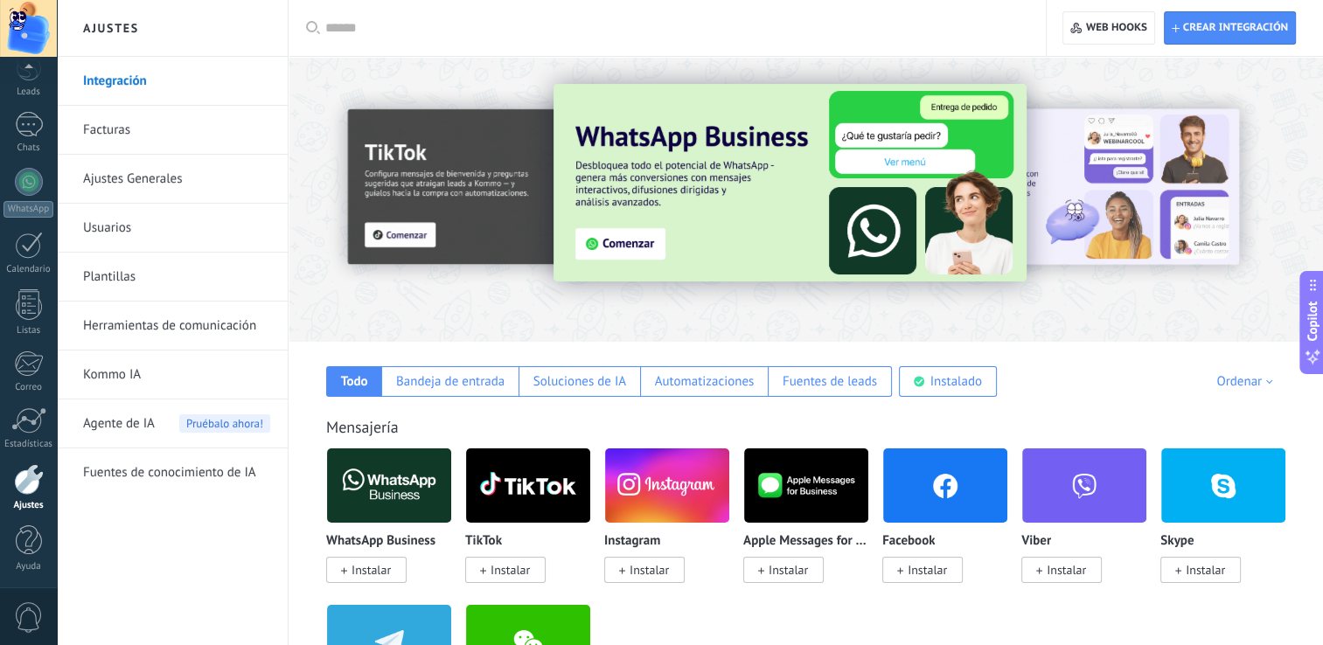
click at [157, 416] on div "Agente de IA Pruébalo ahora!" at bounding box center [176, 424] width 187 height 49
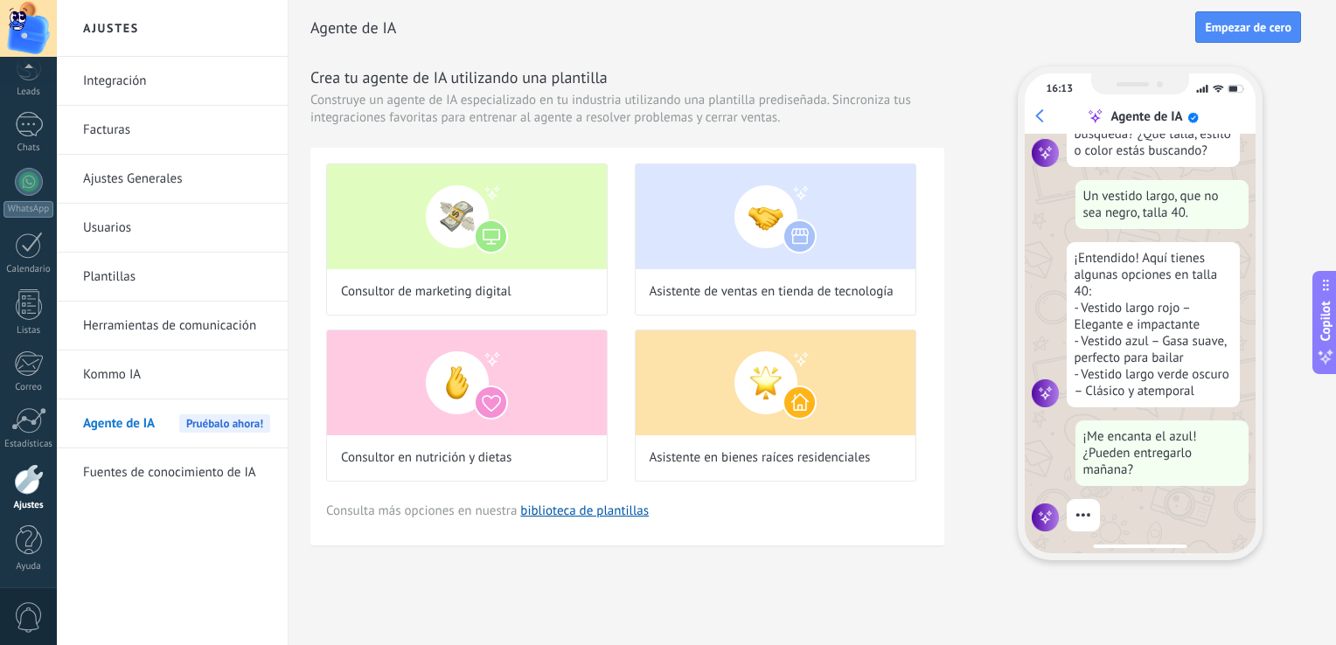
scroll to position [181, 0]
click at [144, 268] on link "Plantillas" at bounding box center [176, 277] width 187 height 49
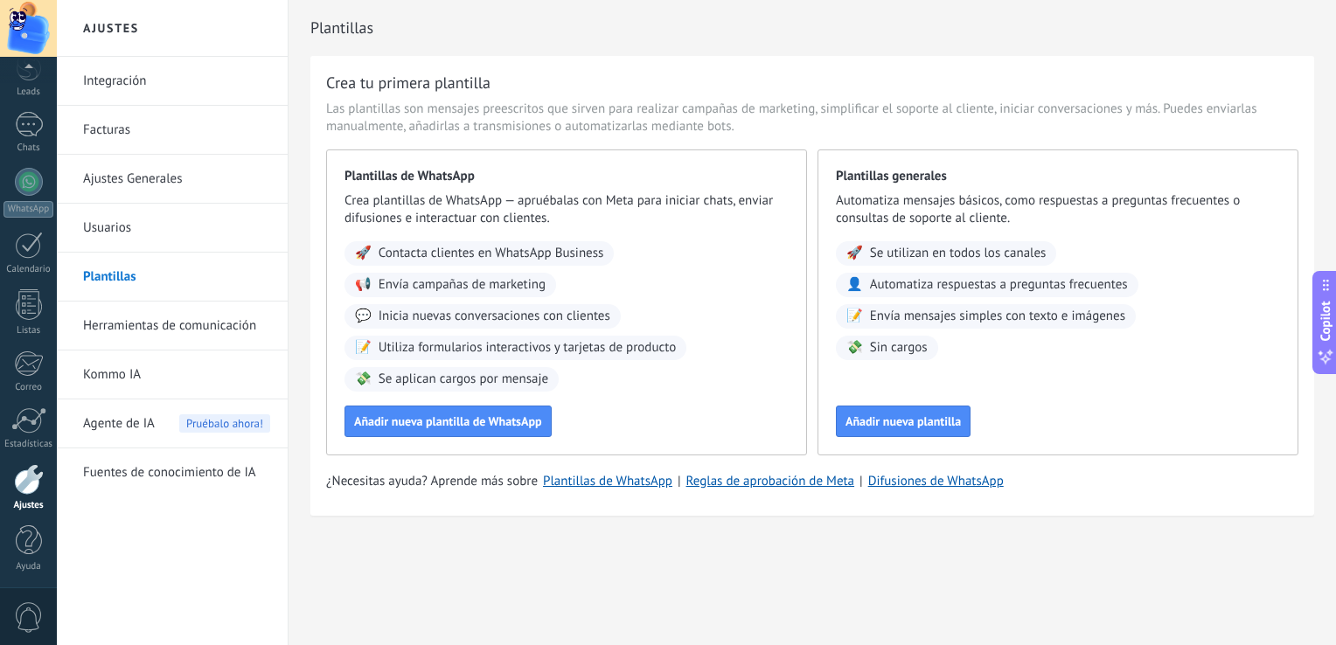
click at [125, 225] on link "Usuarios" at bounding box center [176, 228] width 187 height 49
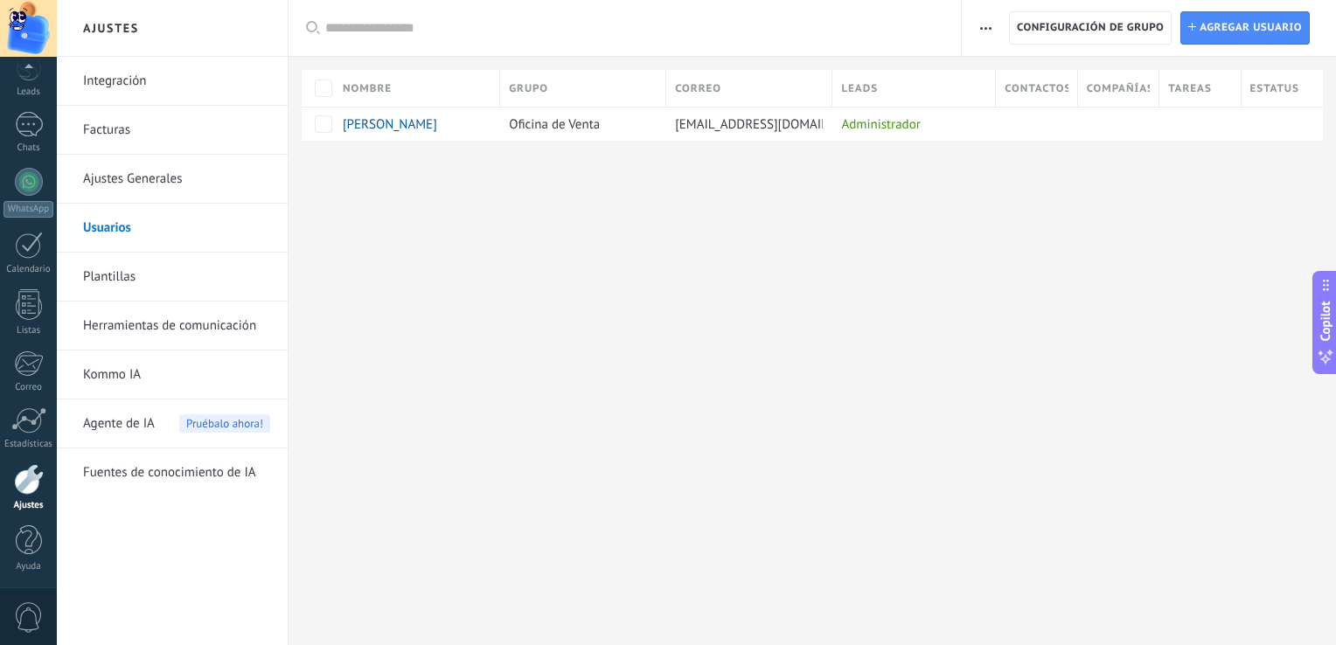
click at [131, 184] on link "Ajustes Generales" at bounding box center [176, 179] width 187 height 49
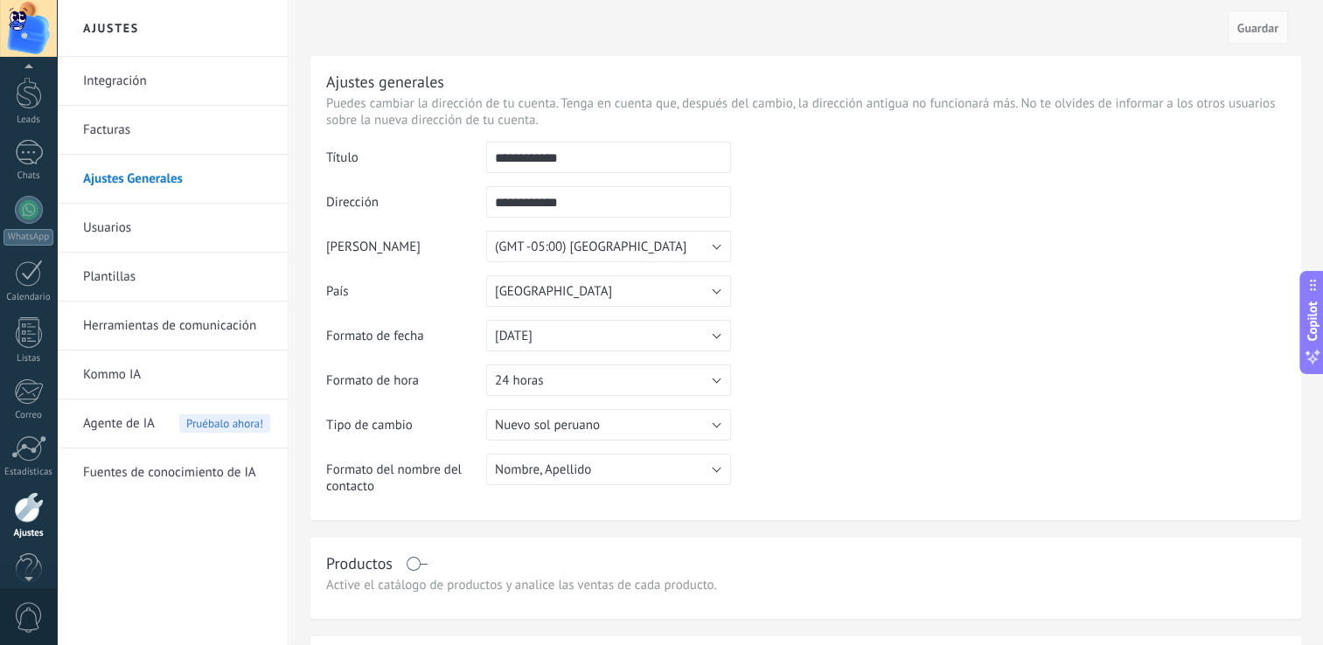
scroll to position [80, 0]
click at [27, 533] on div at bounding box center [29, 541] width 26 height 31
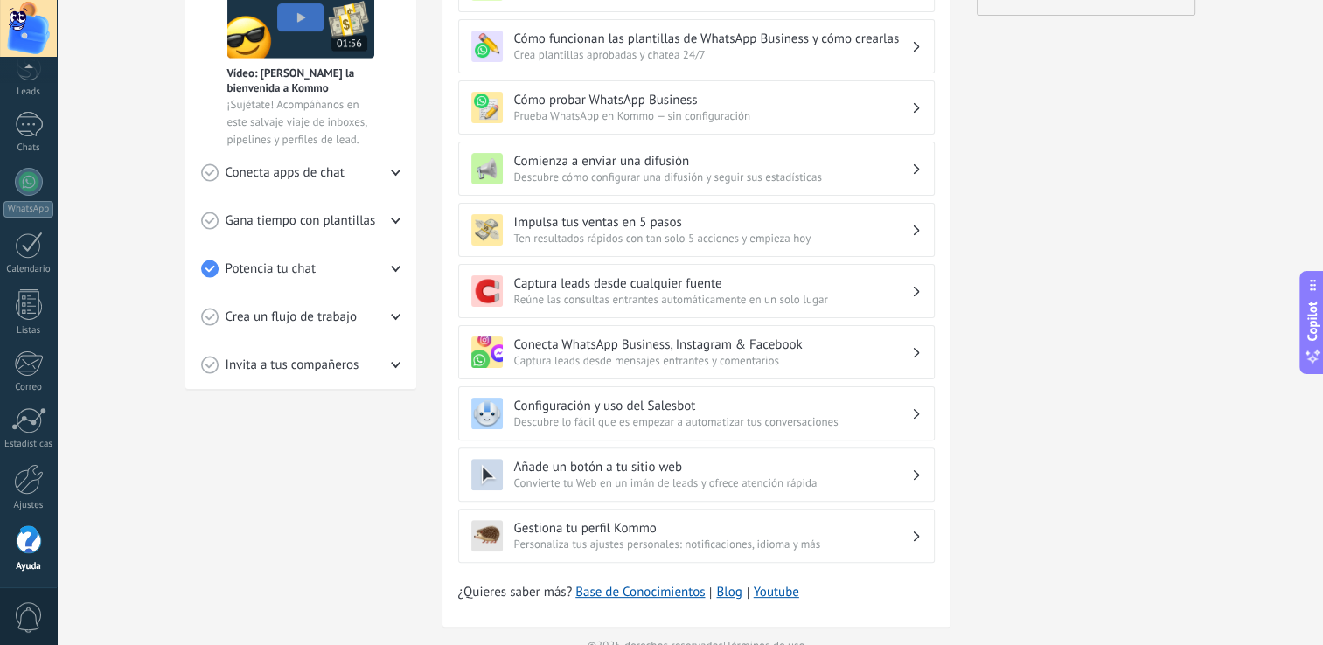
scroll to position [437, 0]
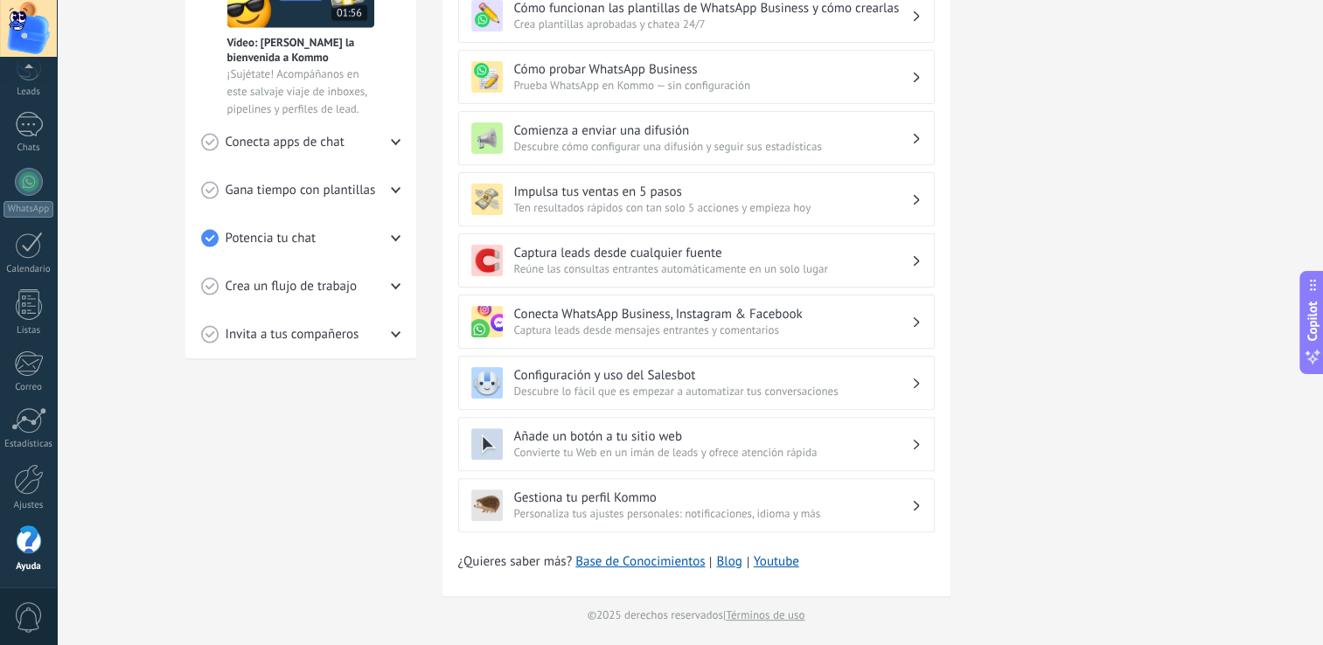
click at [320, 291] on span "Crea un flujo de trabajo" at bounding box center [292, 286] width 132 height 17
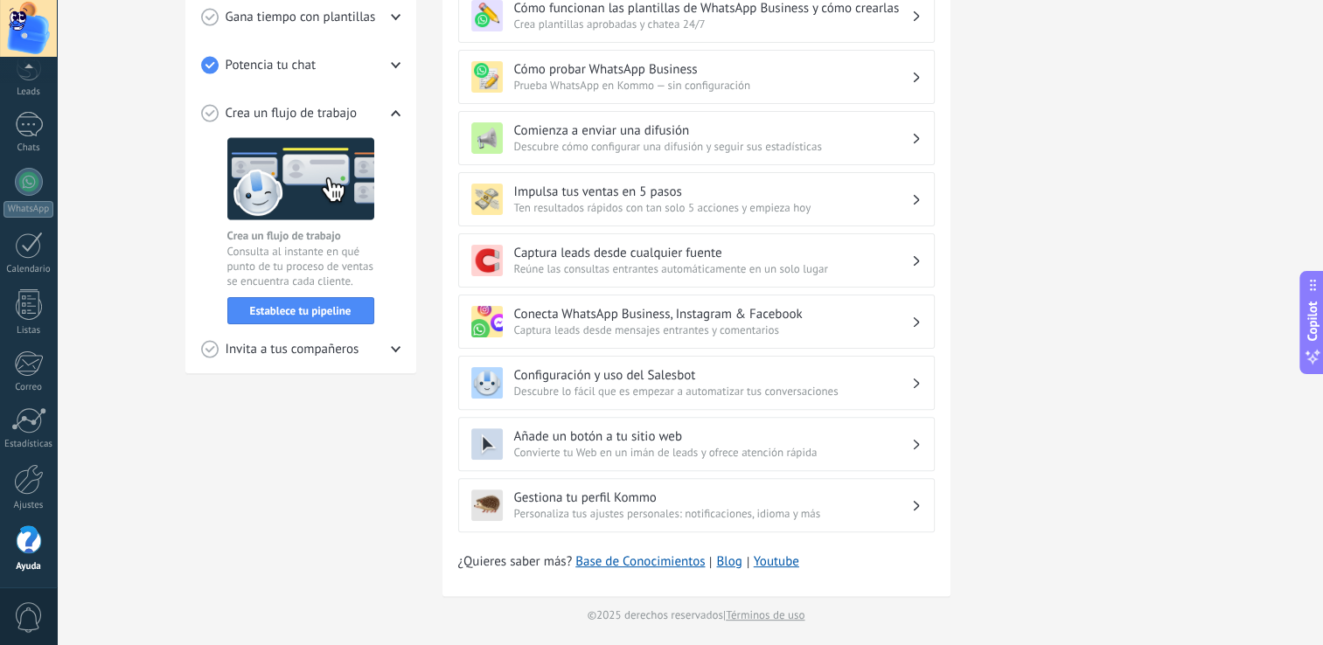
click at [331, 198] on img at bounding box center [300, 178] width 147 height 83
click at [330, 305] on span "Establece tu pipeline" at bounding box center [300, 311] width 101 height 12
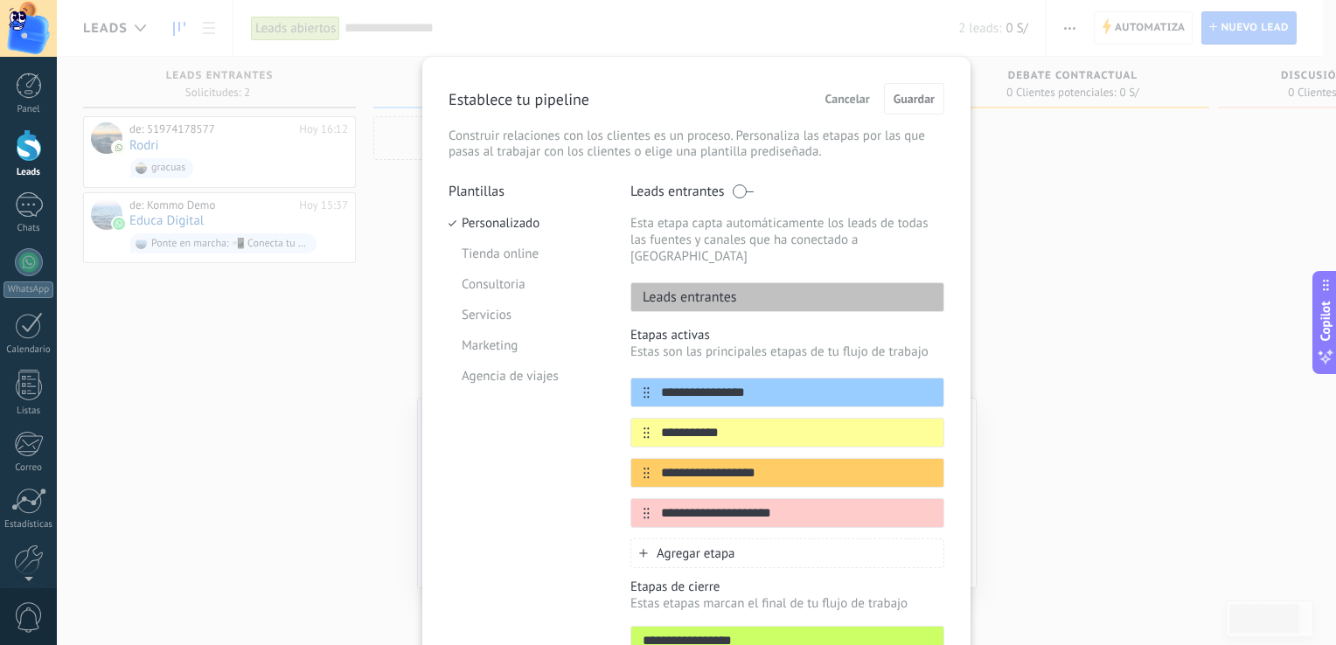
click at [697, 289] on p "Leads entrantes" at bounding box center [684, 297] width 106 height 17
click at [741, 284] on div "Leads entrantes" at bounding box center [787, 297] width 314 height 30
drag, startPoint x: 741, startPoint y: 284, endPoint x: 731, endPoint y: 283, distance: 9.7
click at [738, 284] on div "Leads entrantes" at bounding box center [787, 297] width 314 height 30
click at [731, 289] on p "Leads entrantes" at bounding box center [684, 297] width 106 height 17
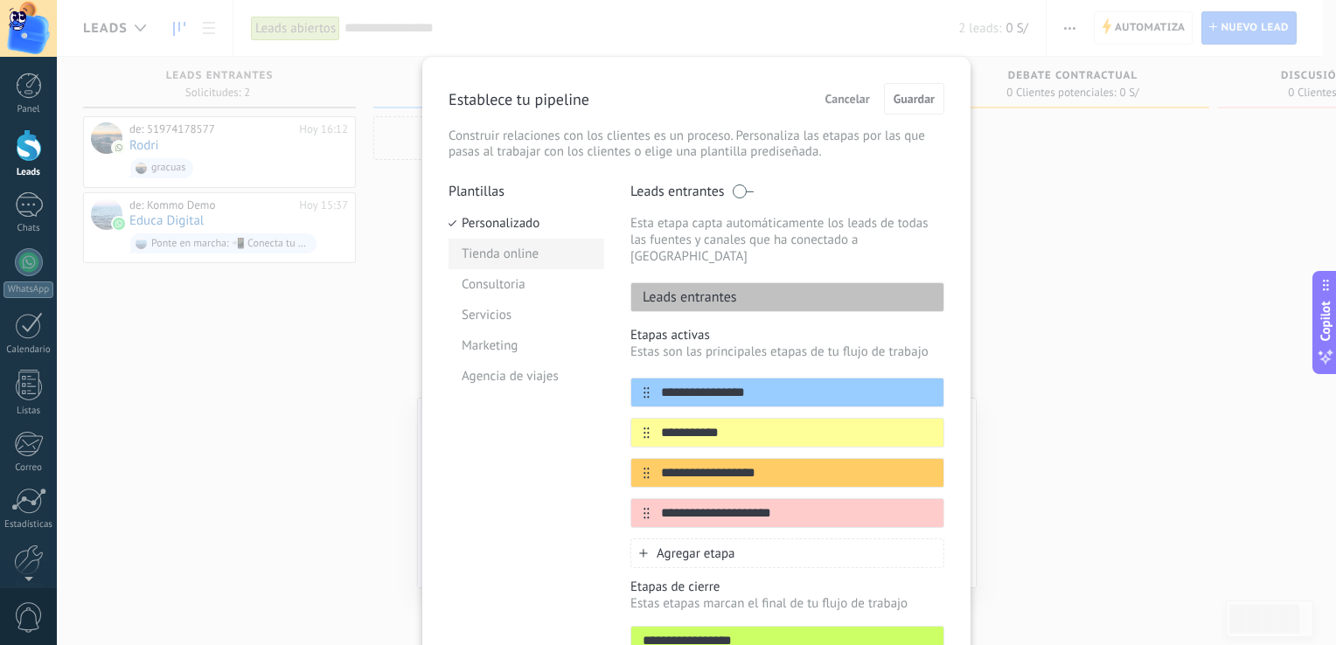
click at [493, 247] on li "Tienda online" at bounding box center [527, 254] width 156 height 31
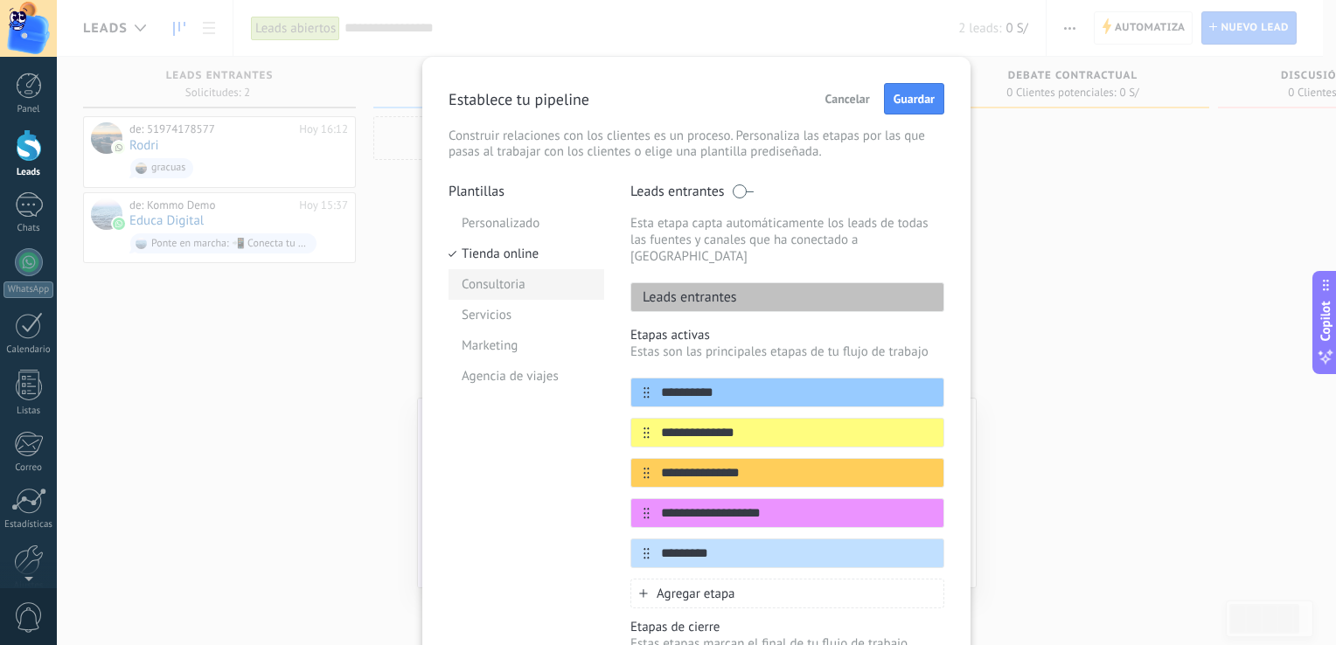
click at [502, 274] on li "Consultoria" at bounding box center [527, 284] width 156 height 31
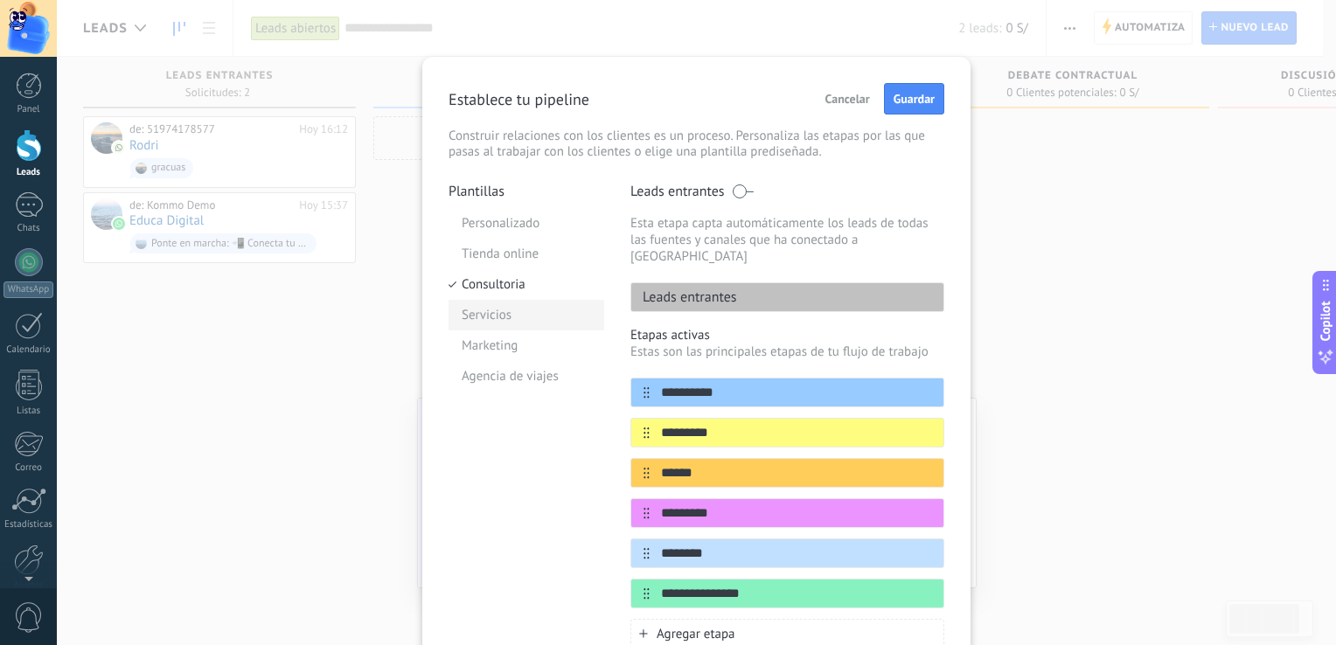
click at [506, 309] on li "Servicios" at bounding box center [527, 315] width 156 height 31
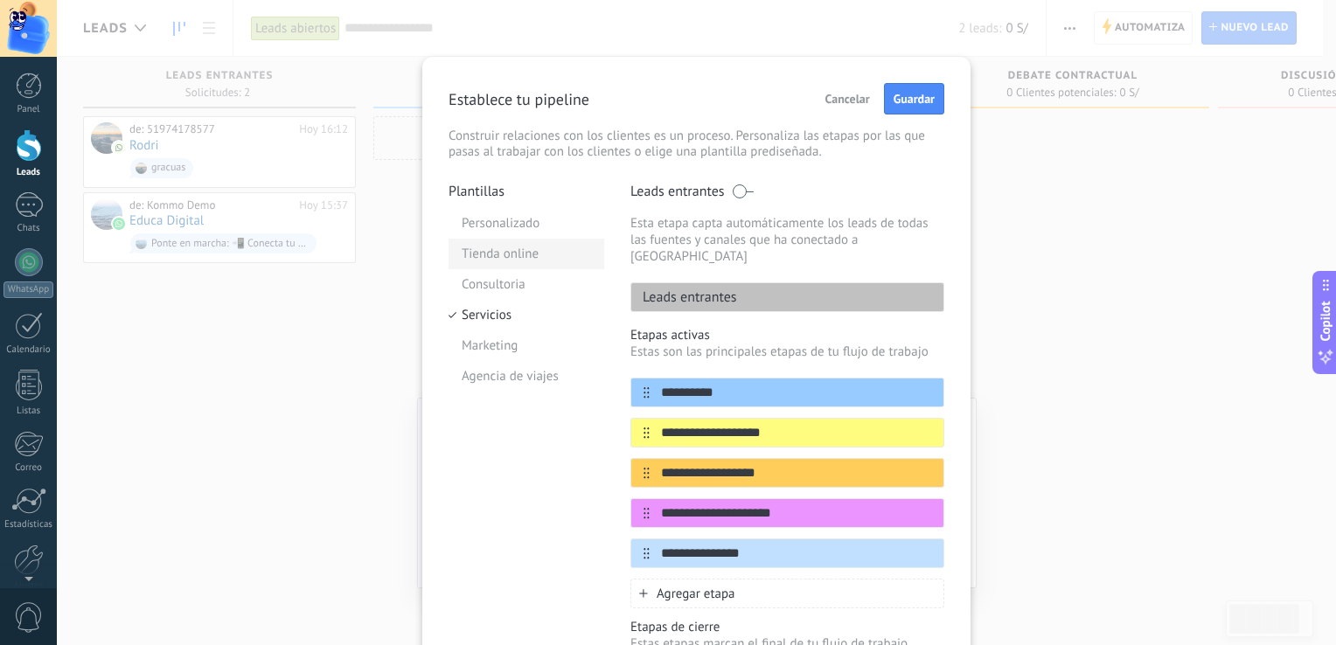
click at [496, 259] on li "Tienda online" at bounding box center [527, 254] width 156 height 31
click at [922, 97] on span "Guardar" at bounding box center [914, 99] width 41 height 12
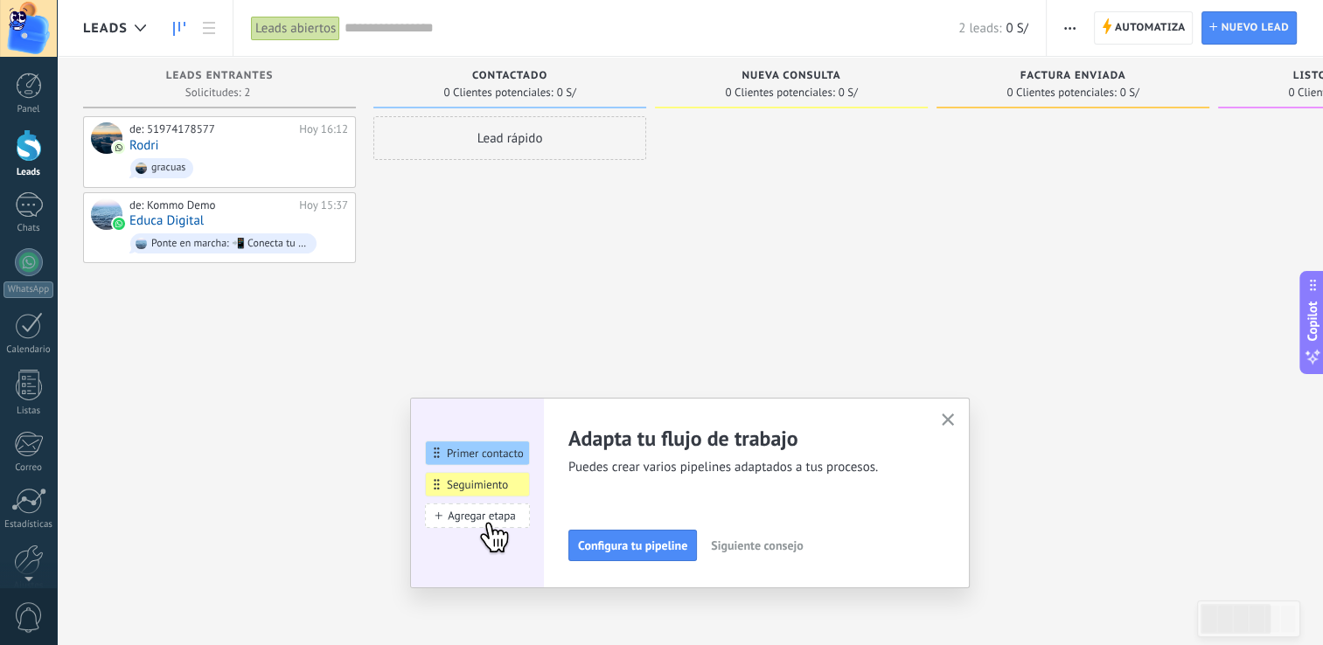
click at [748, 533] on button "Siguiente consejo" at bounding box center [757, 546] width 108 height 26
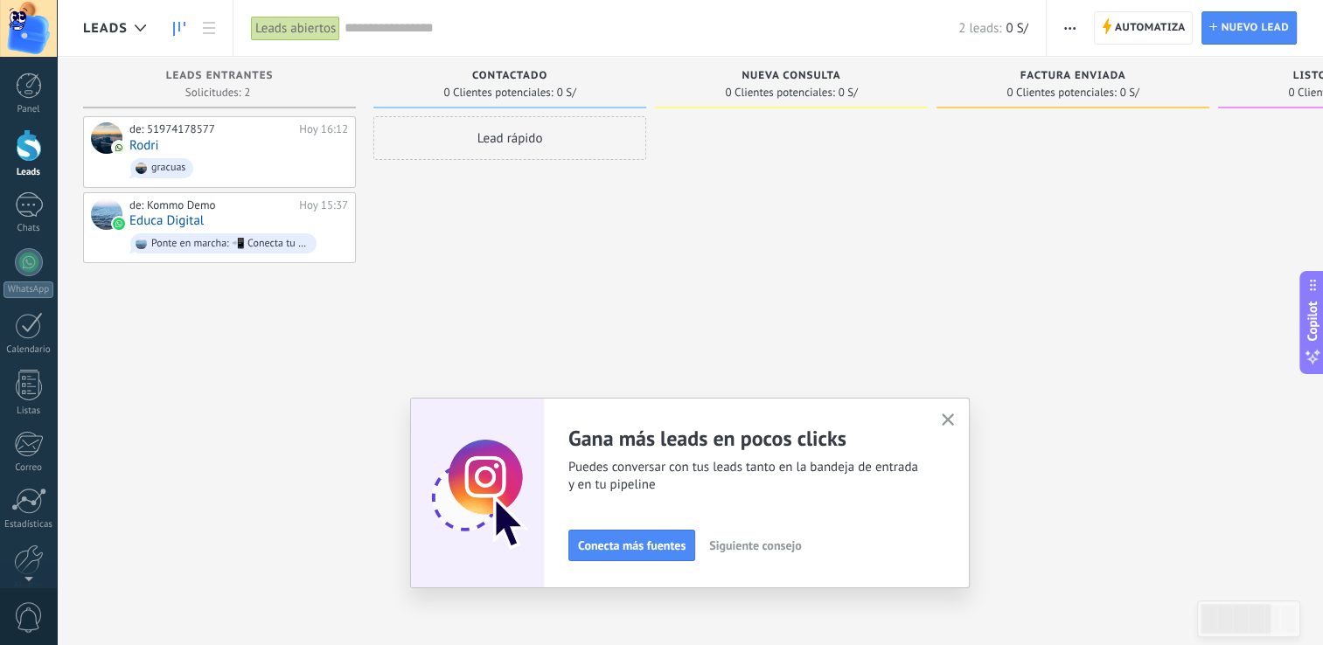
click at [741, 546] on span "Siguiente consejo" at bounding box center [755, 546] width 92 height 12
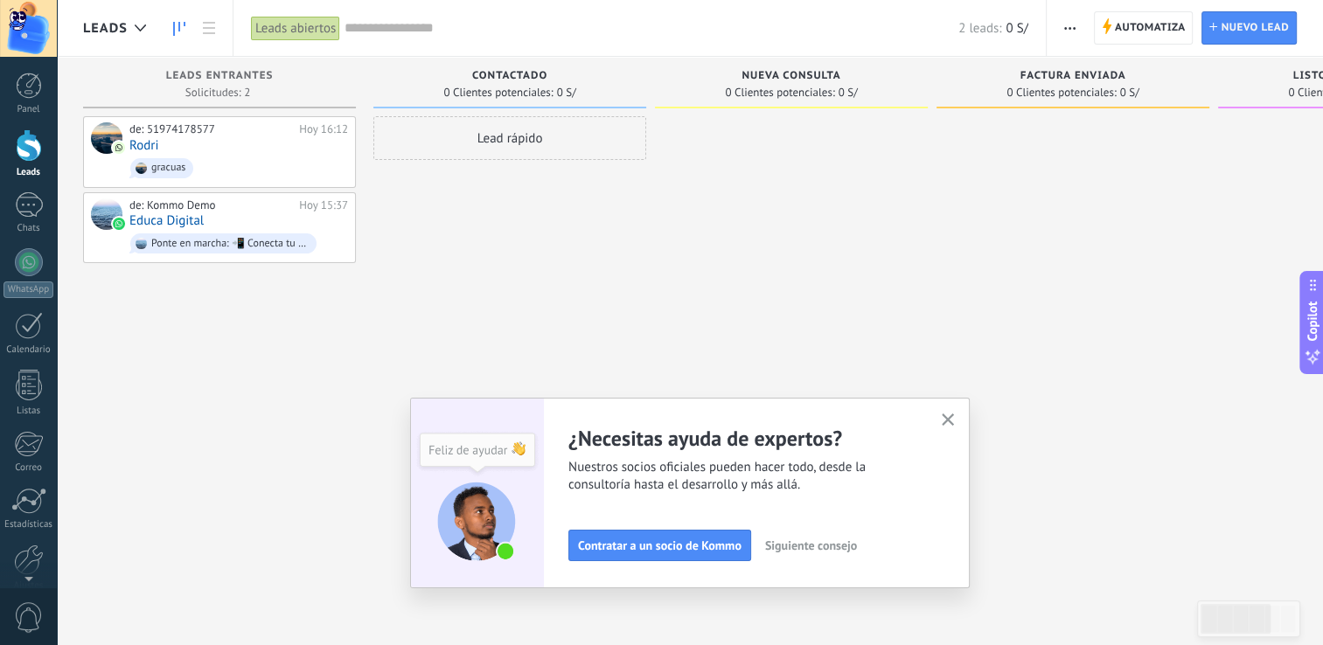
click at [781, 550] on span "Siguiente consejo" at bounding box center [811, 546] width 92 height 12
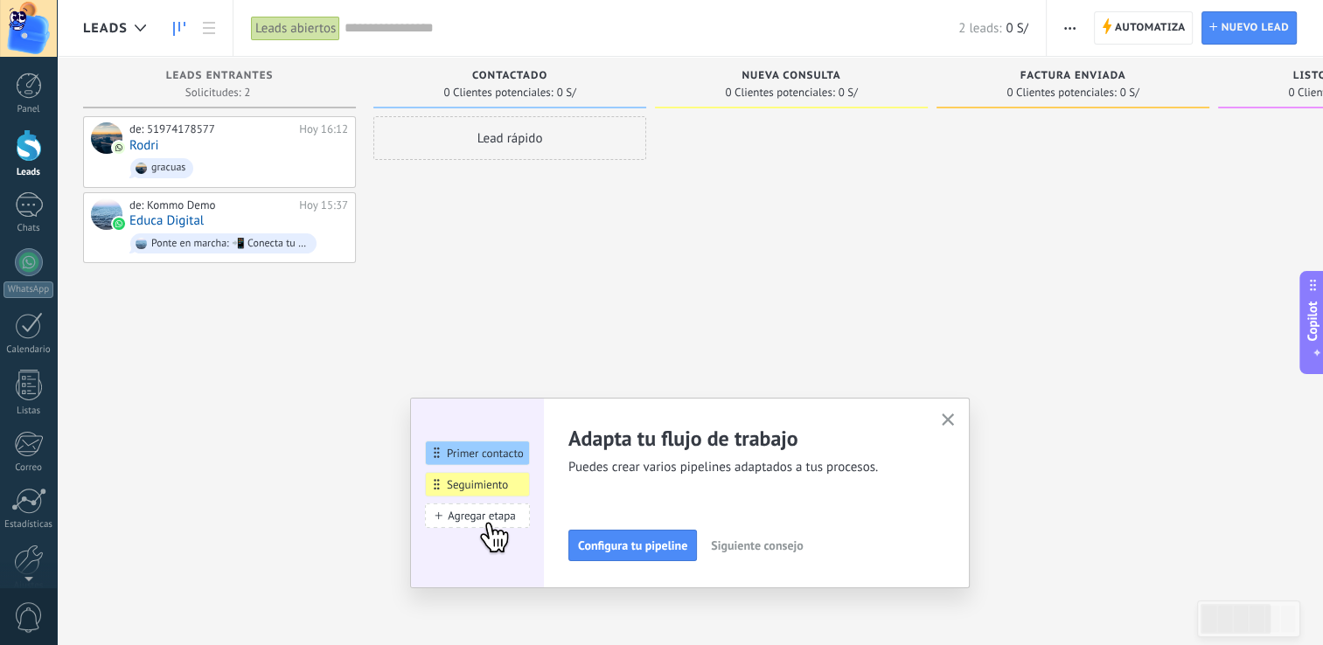
click at [519, 291] on div "Lead rápido" at bounding box center [509, 324] width 273 height 417
click at [955, 425] on icon "button" at bounding box center [948, 420] width 13 height 13
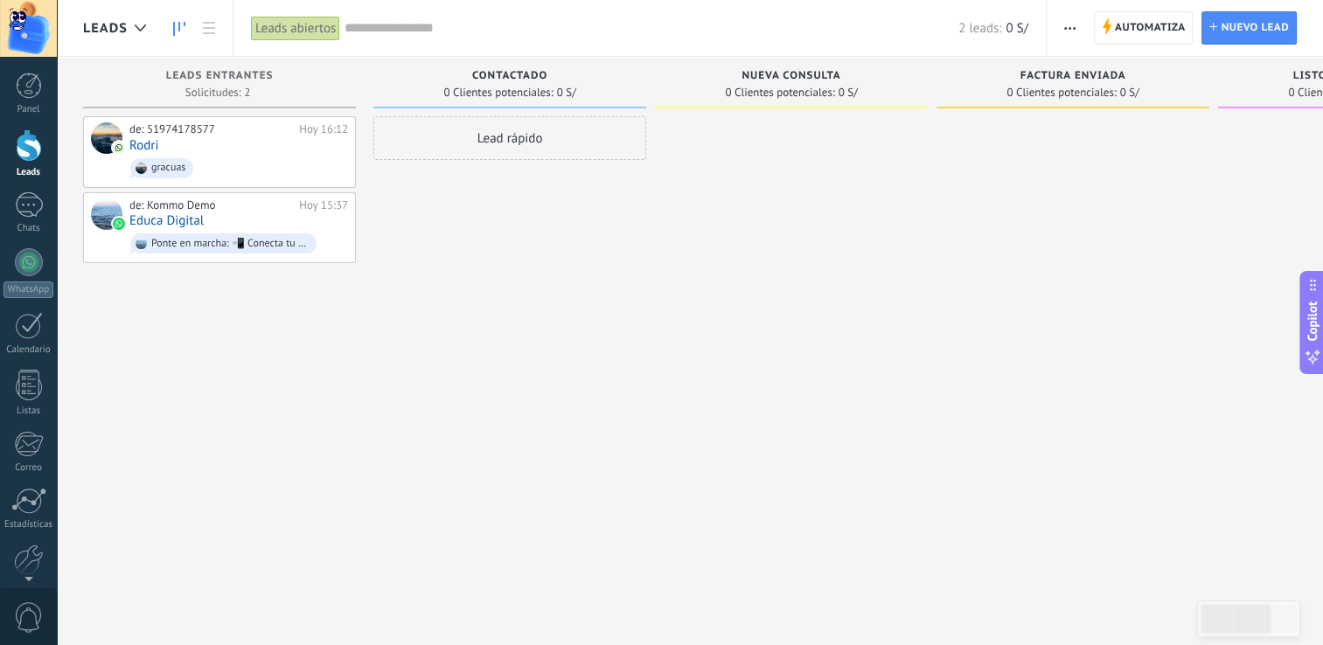
click at [968, 395] on div at bounding box center [1072, 324] width 273 height 417
click at [1232, 26] on span "Nuevo lead" at bounding box center [1255, 27] width 68 height 31
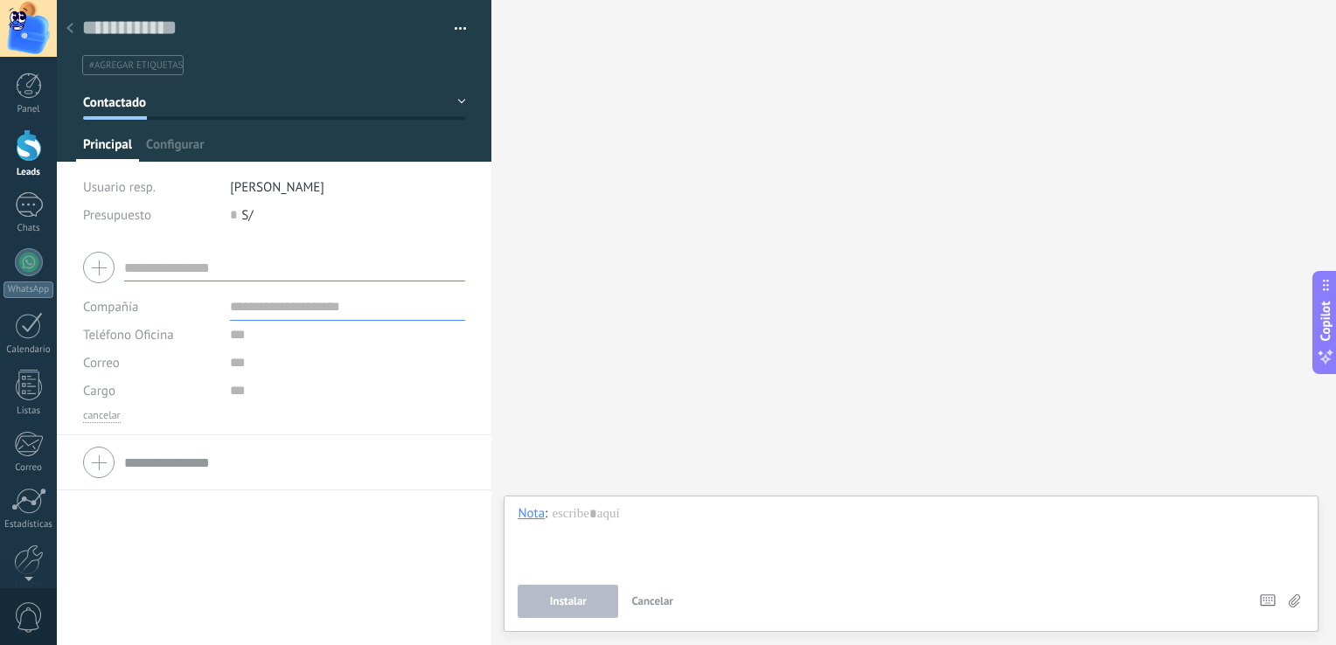
click at [68, 25] on icon at bounding box center [69, 28] width 7 height 10
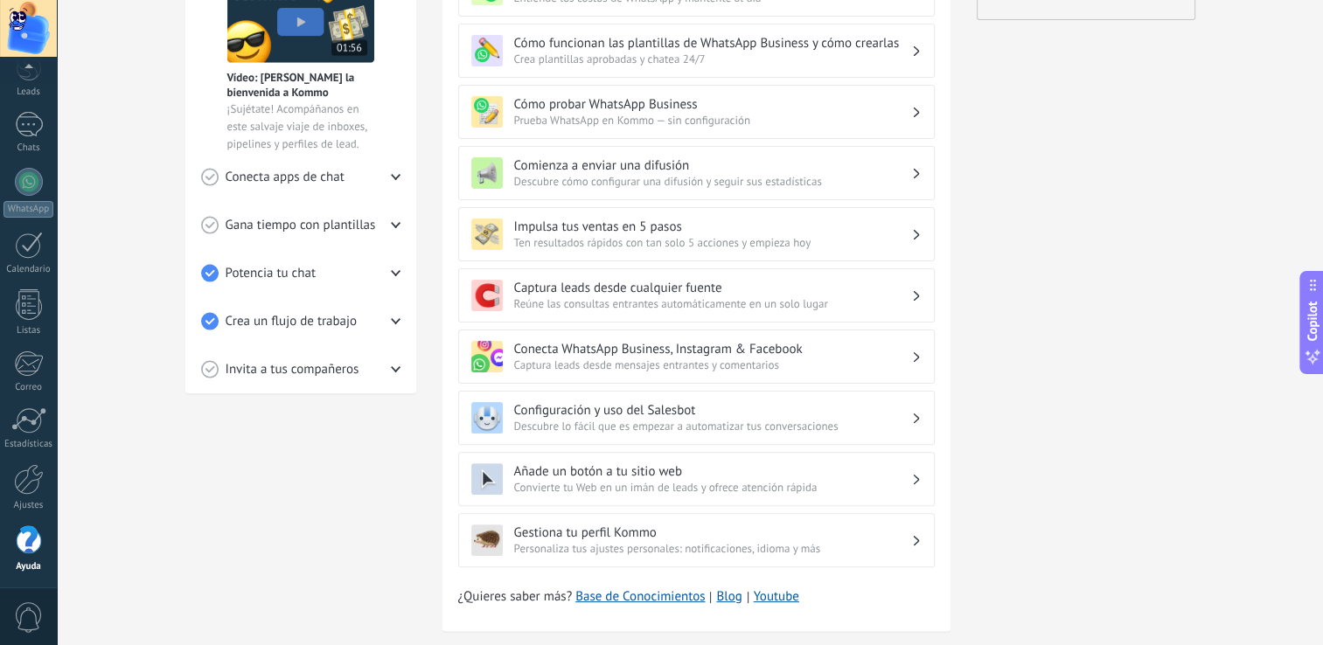
scroll to position [262, 0]
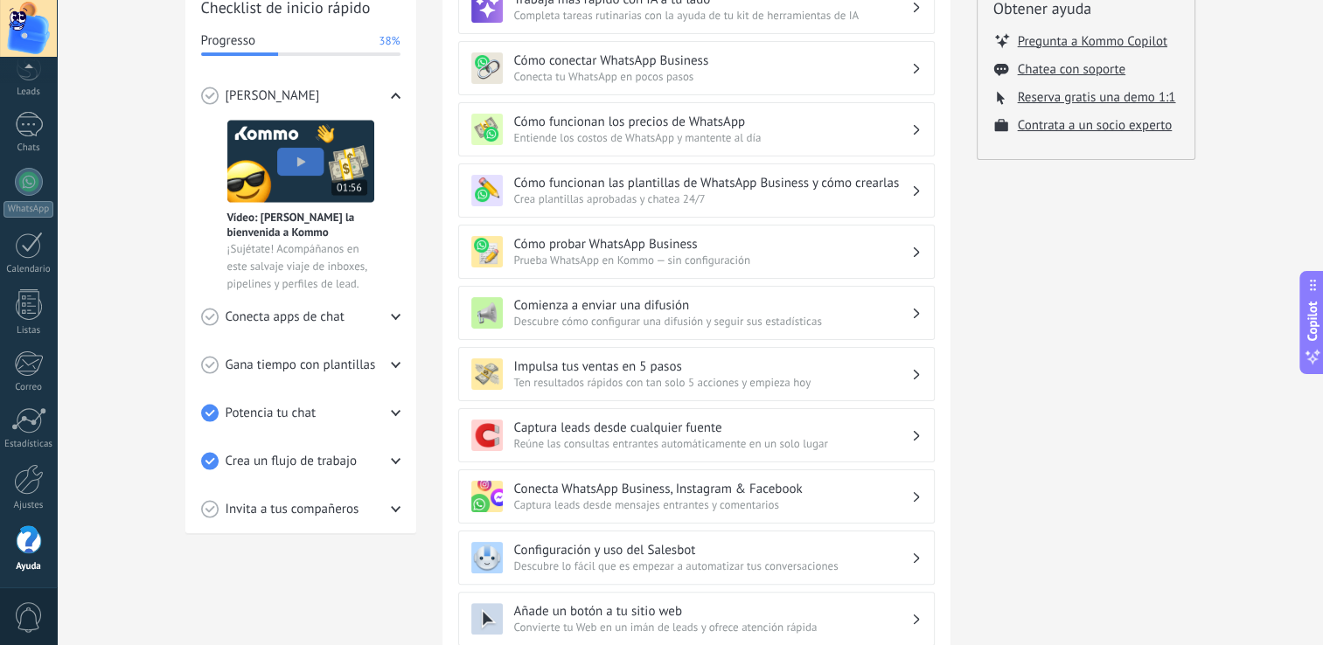
click at [325, 453] on span "Crea un flujo de trabajo" at bounding box center [292, 461] width 132 height 17
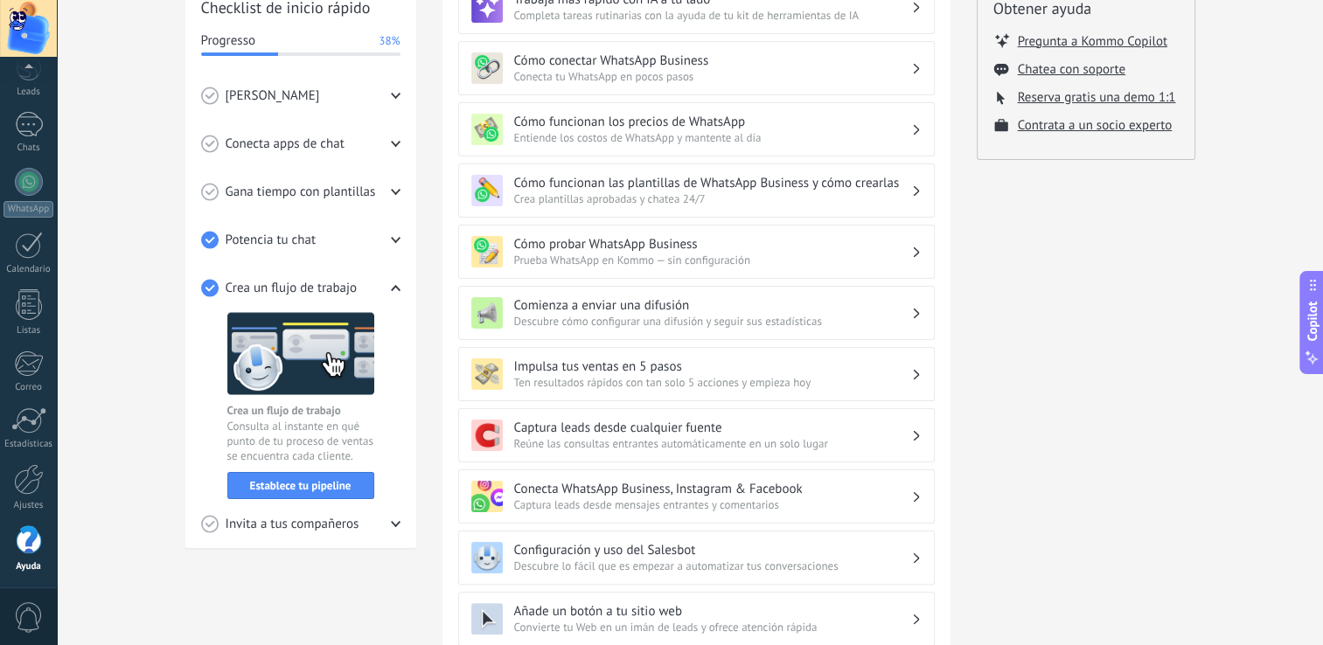
click at [342, 280] on span "Crea un flujo de trabajo" at bounding box center [292, 288] width 132 height 17
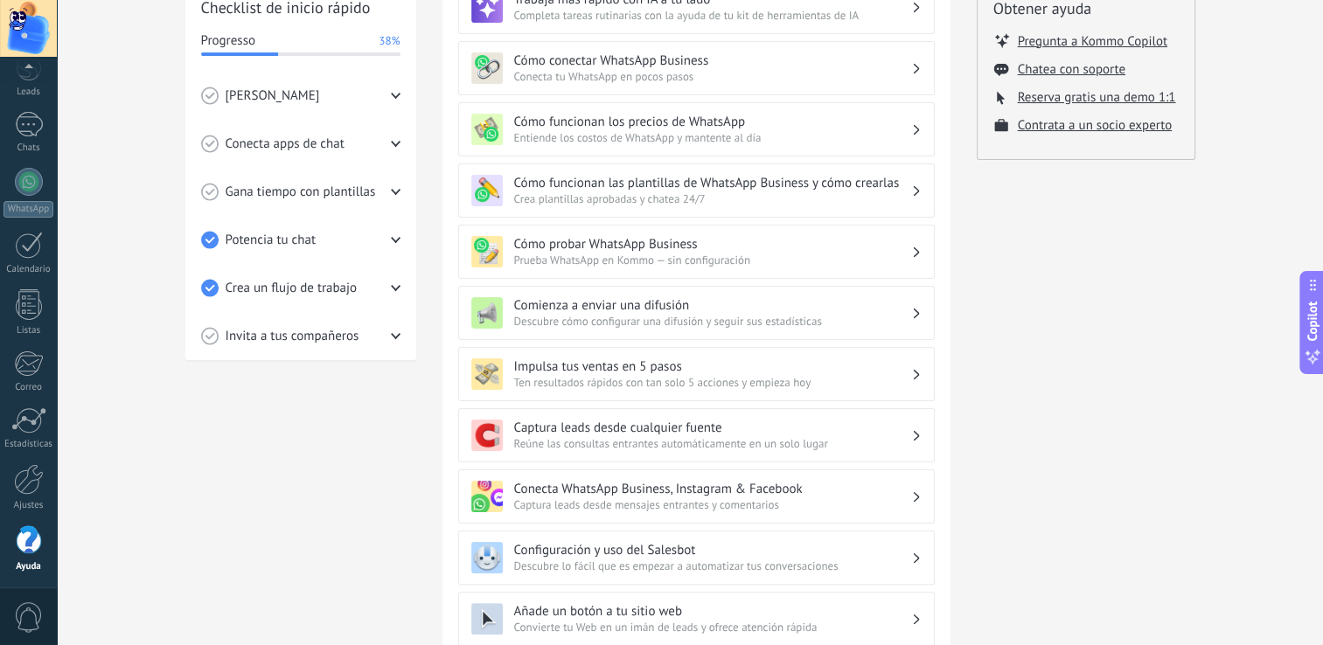
click at [366, 334] on div "Invita a tus compañeros" at bounding box center [300, 336] width 199 height 48
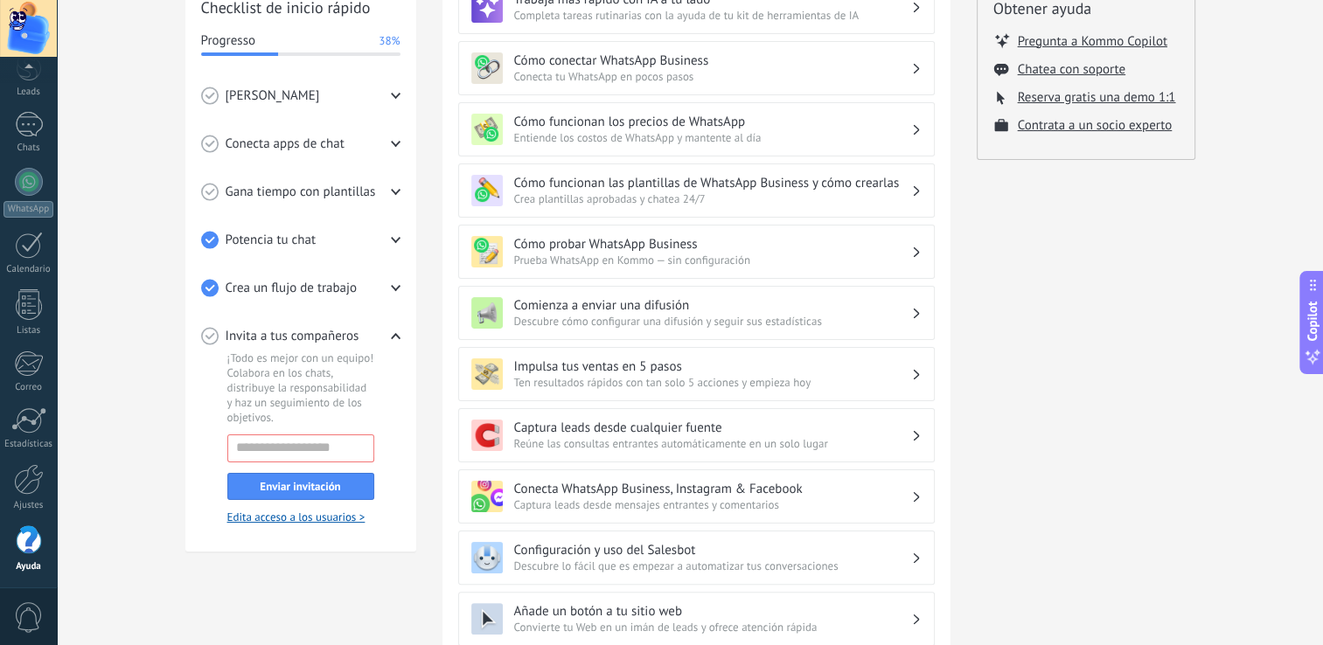
click at [382, 331] on div "Invita a tus compañeros" at bounding box center [300, 336] width 199 height 48
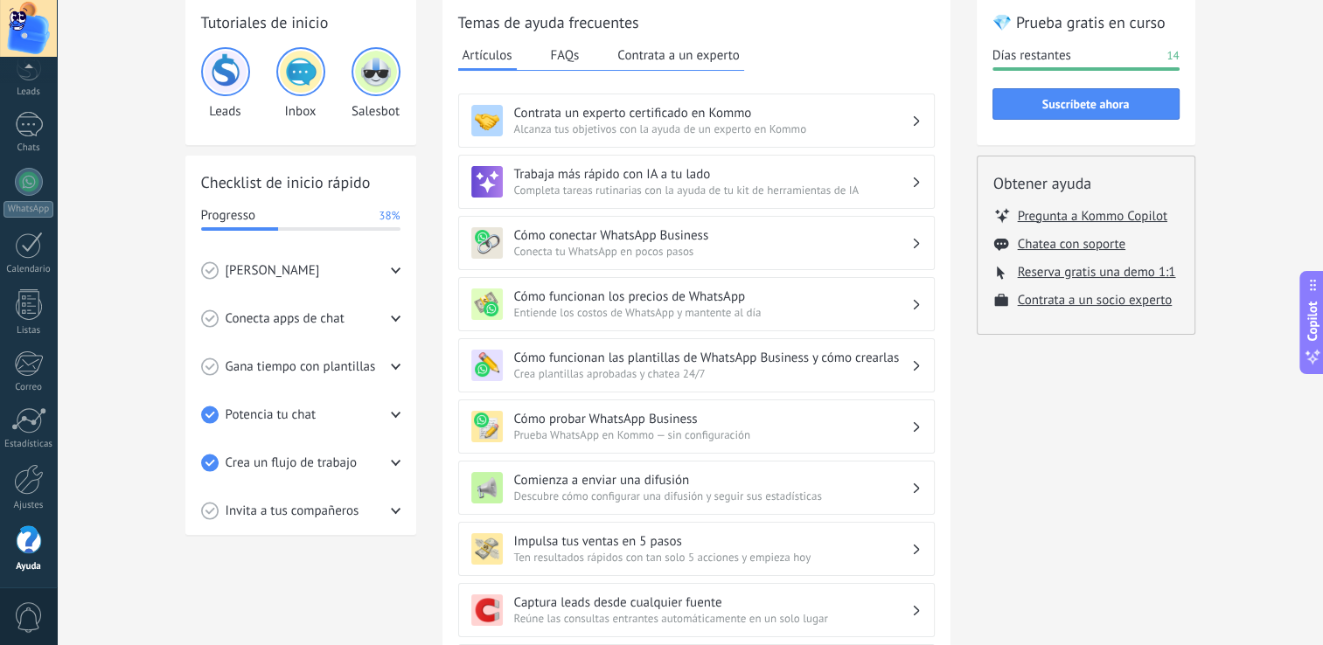
scroll to position [0, 0]
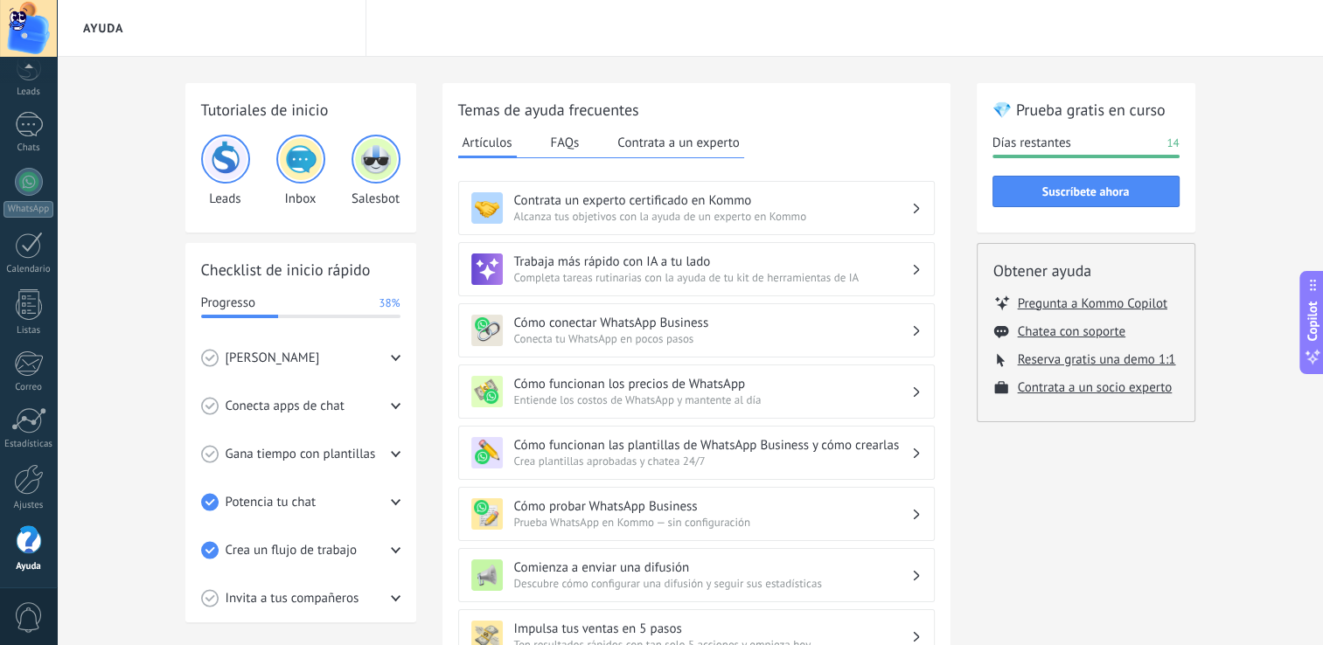
click at [634, 141] on button "Contrata a un experto" at bounding box center [678, 142] width 130 height 26
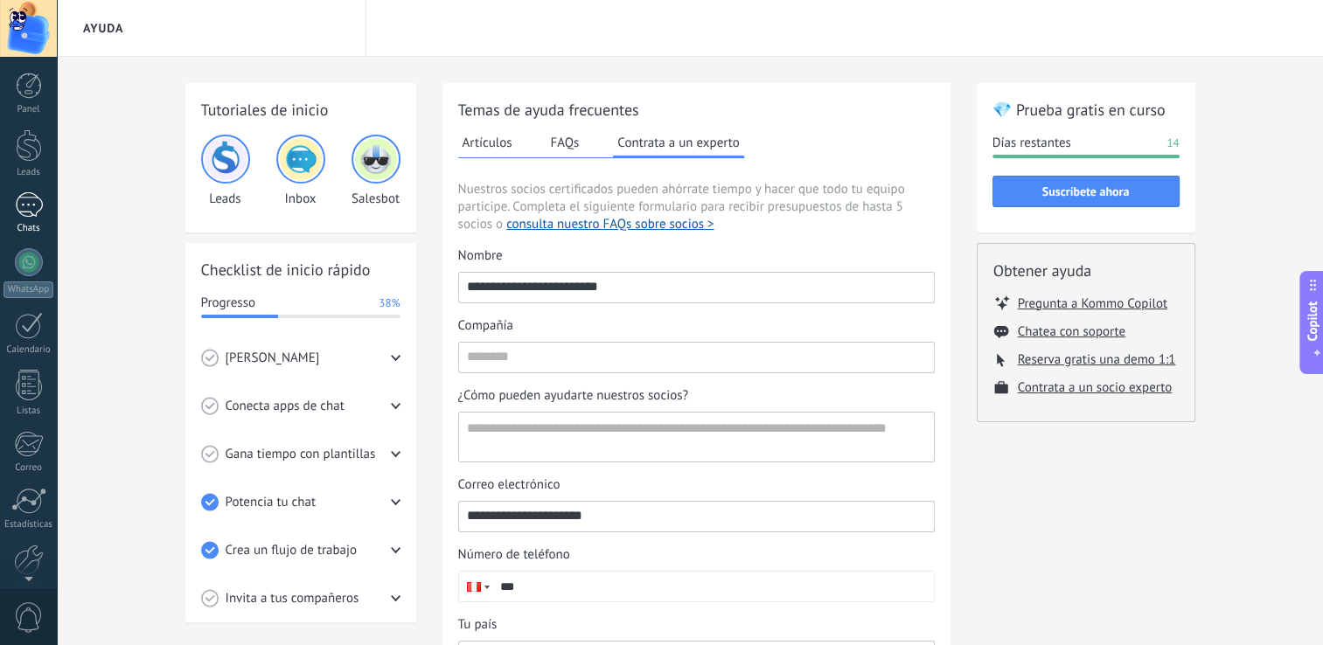
click at [22, 204] on div "1" at bounding box center [29, 204] width 28 height 25
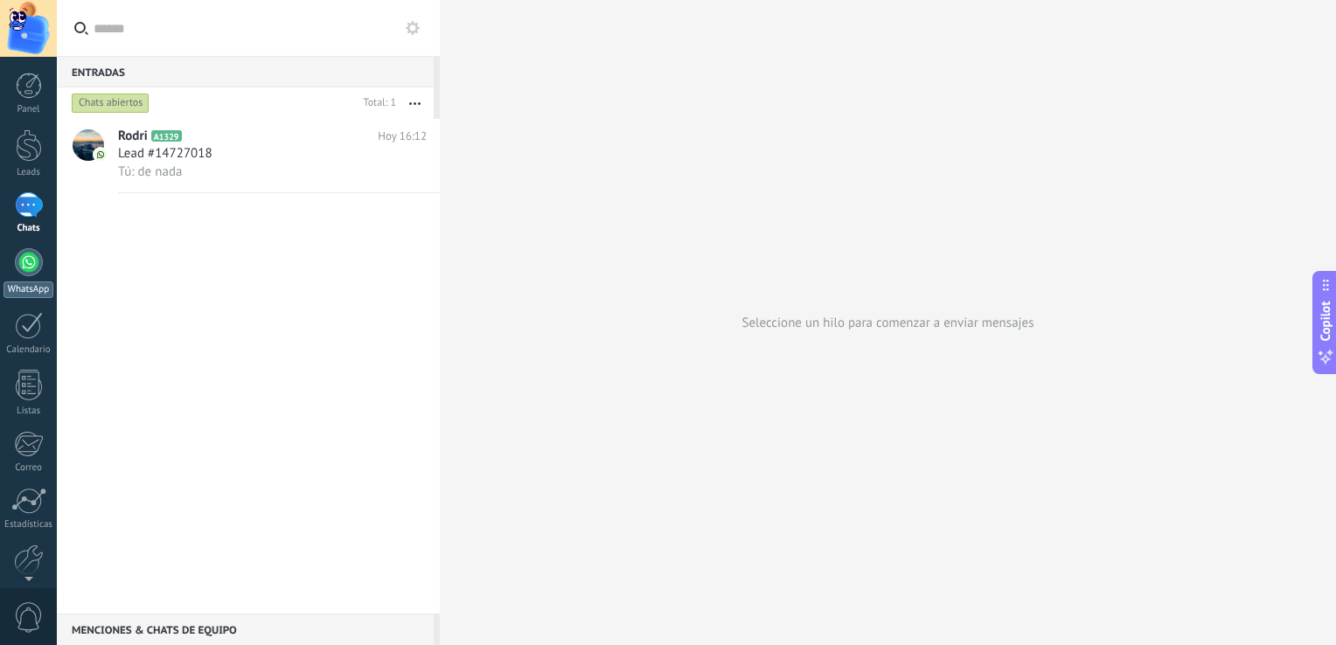
click at [22, 271] on div at bounding box center [29, 262] width 28 height 28
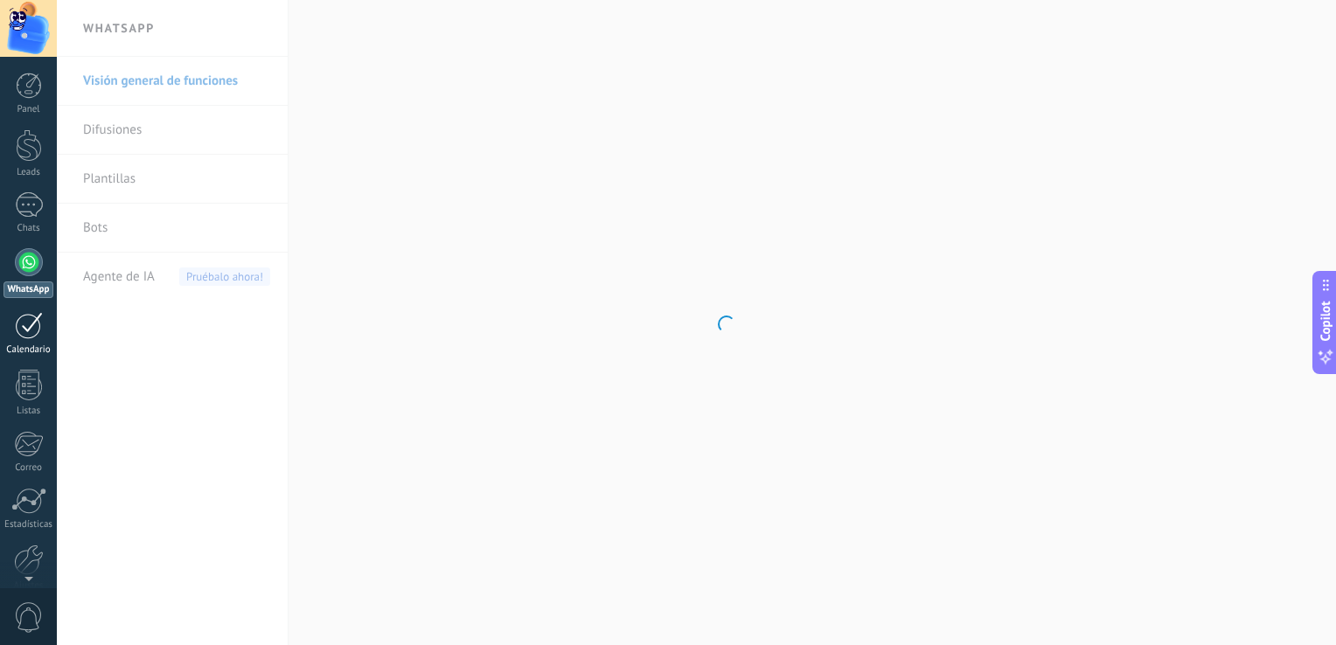
click at [31, 336] on div at bounding box center [29, 325] width 28 height 27
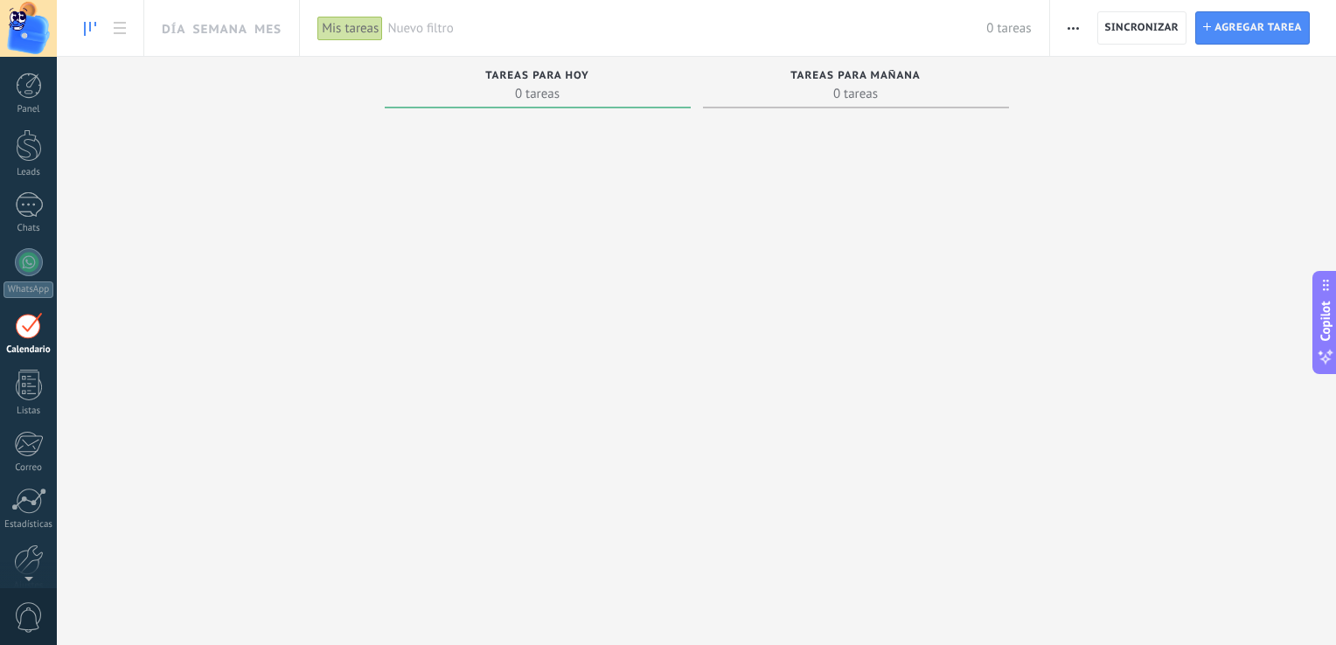
click at [39, 615] on span "0" at bounding box center [29, 617] width 30 height 31
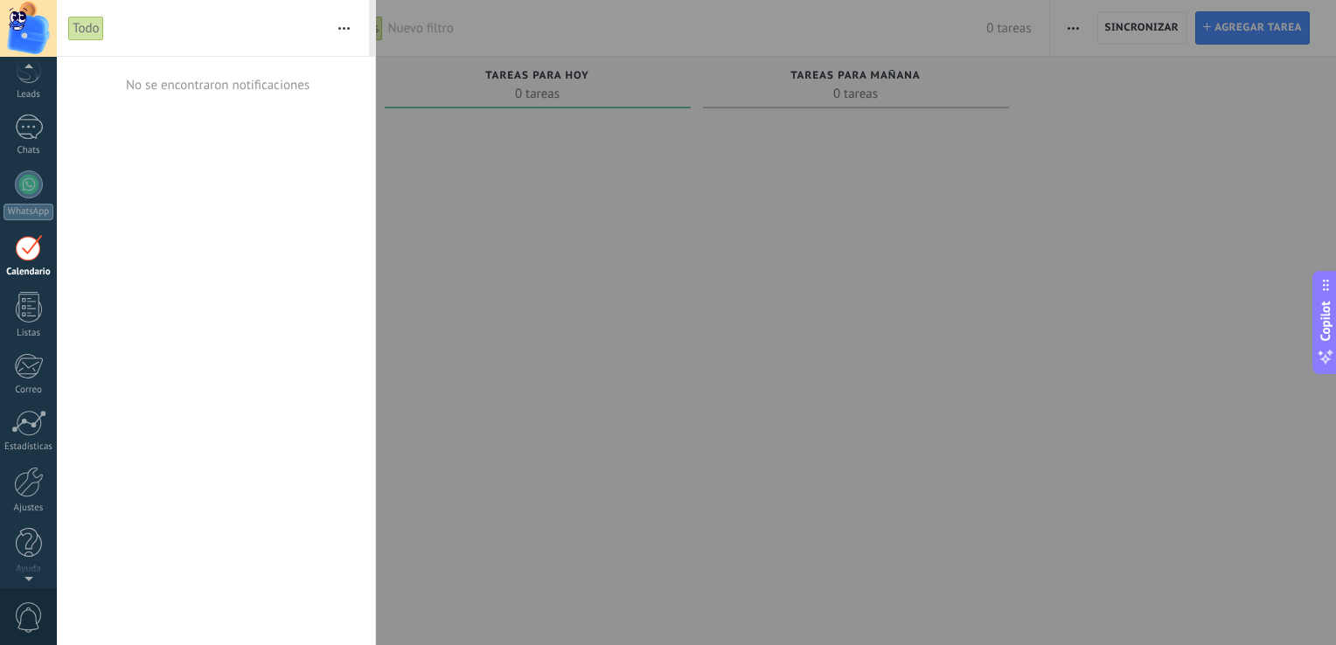
click at [34, 574] on div at bounding box center [28, 575] width 57 height 26
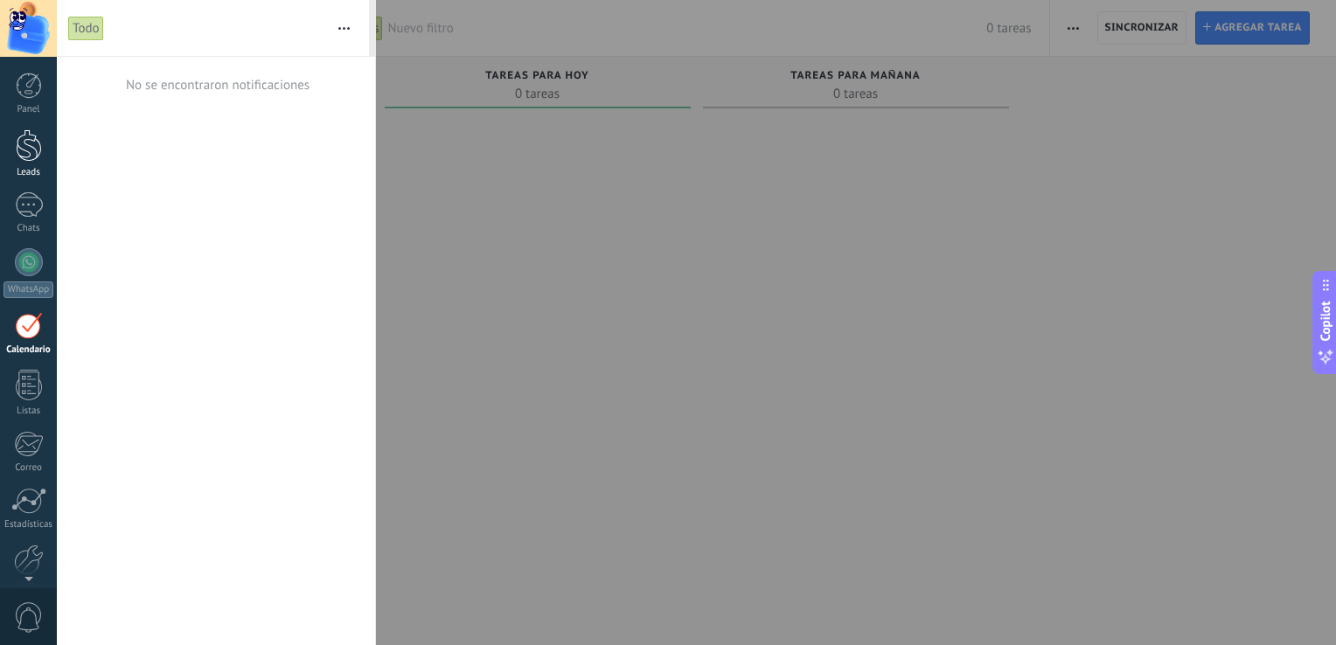
click at [32, 165] on link "Leads" at bounding box center [28, 153] width 57 height 49
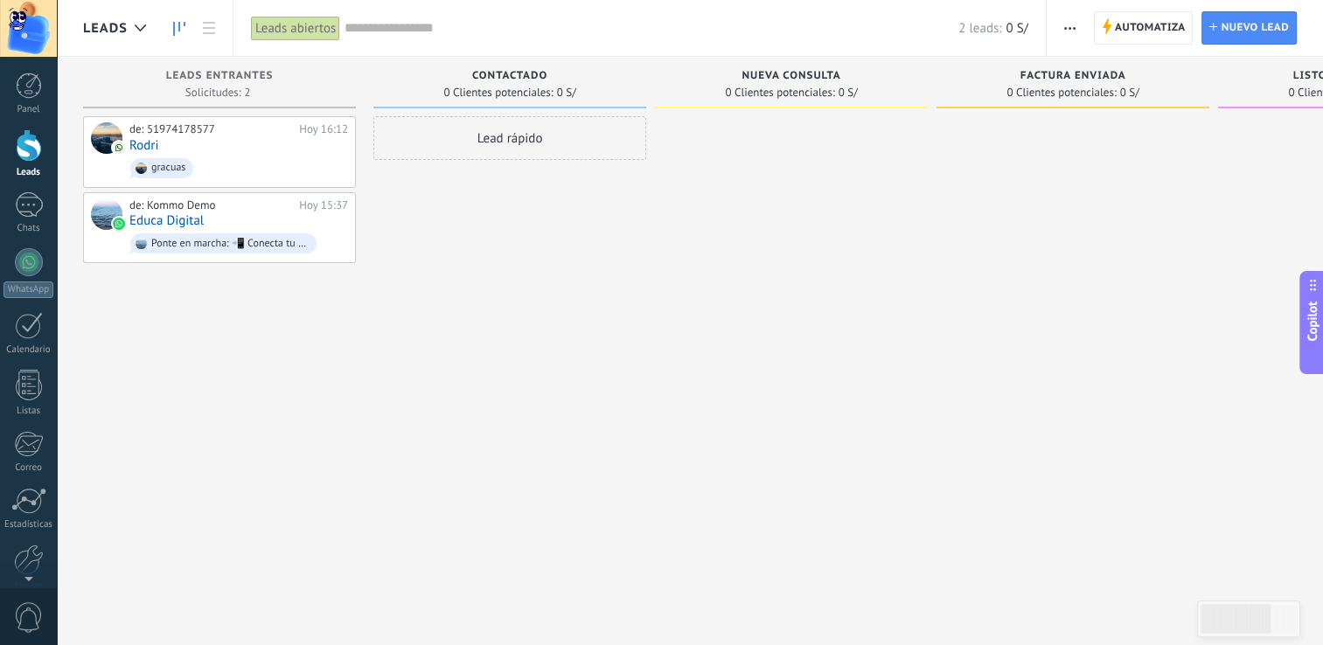
click at [522, 142] on div "Lead rápido" at bounding box center [509, 138] width 273 height 44
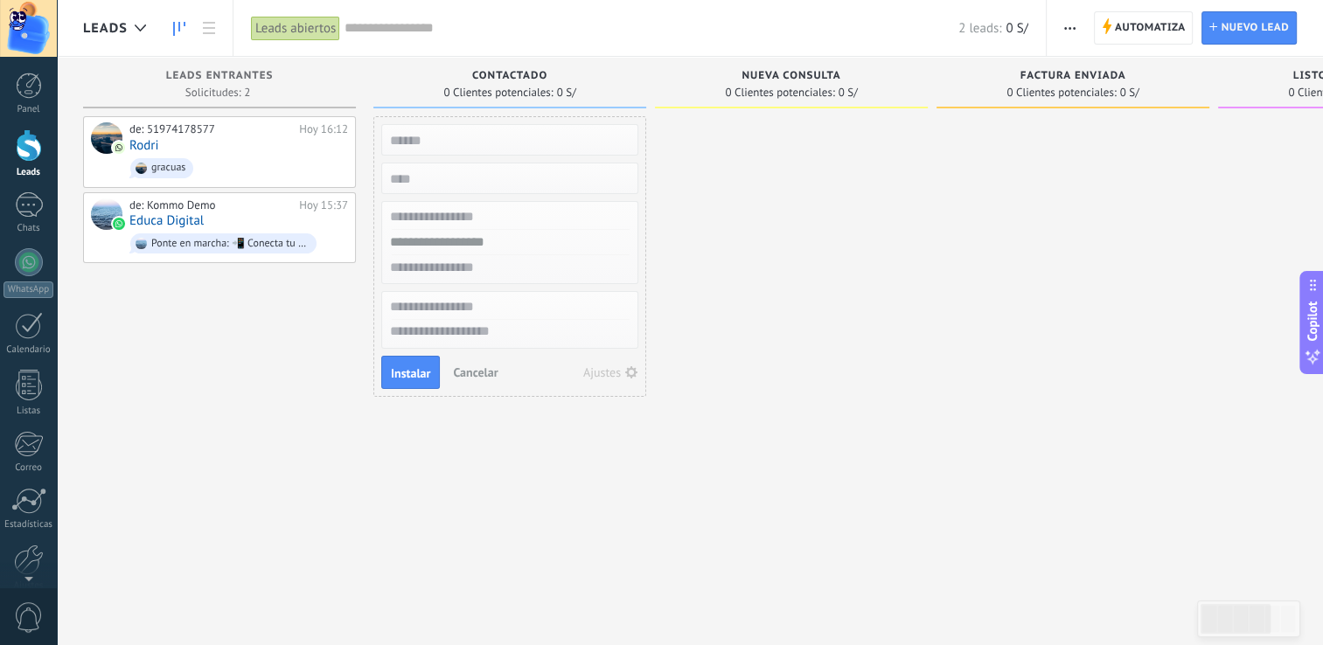
click at [707, 233] on div at bounding box center [791, 324] width 273 height 417
click at [479, 366] on span "Cancelar" at bounding box center [475, 373] width 45 height 16
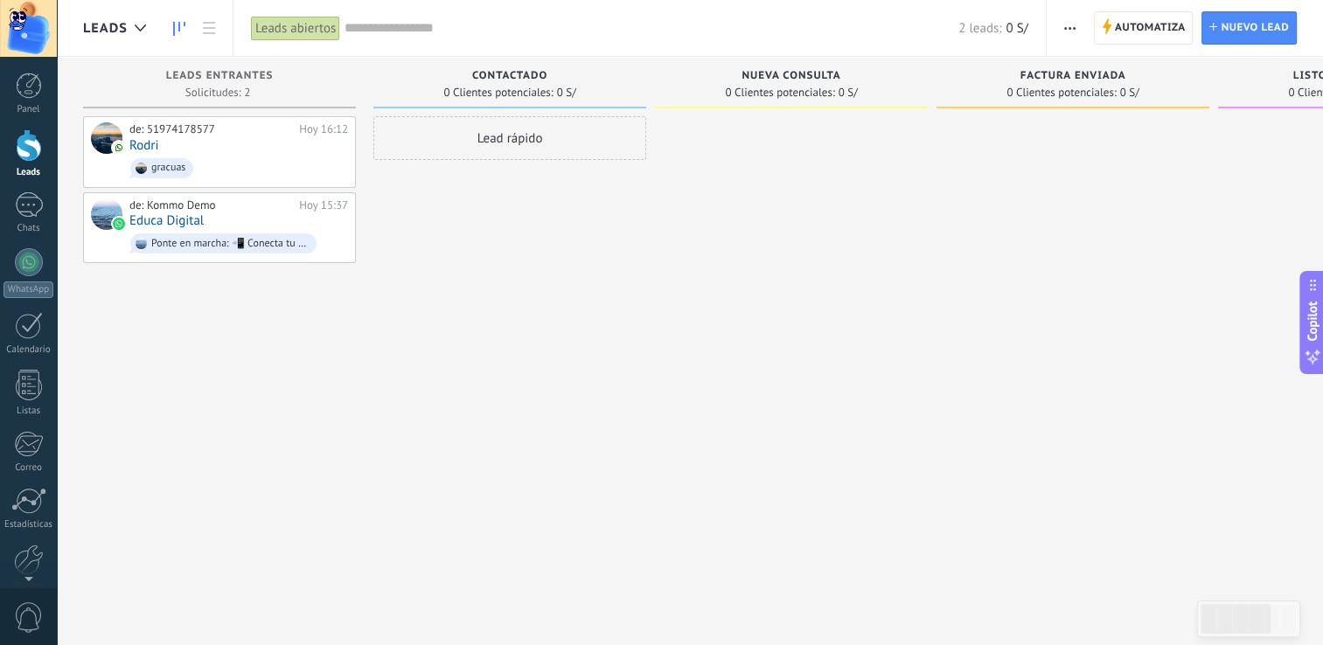
click at [828, 75] on span "Nueva consulta" at bounding box center [790, 76] width 99 height 12
click at [703, 77] on div "Nueva consulta" at bounding box center [791, 77] width 255 height 15
drag, startPoint x: 1013, startPoint y: 88, endPoint x: 995, endPoint y: 89, distance: 17.5
click at [995, 89] on div "0 Clientes potenciales: 0 S/" at bounding box center [1072, 92] width 255 height 15
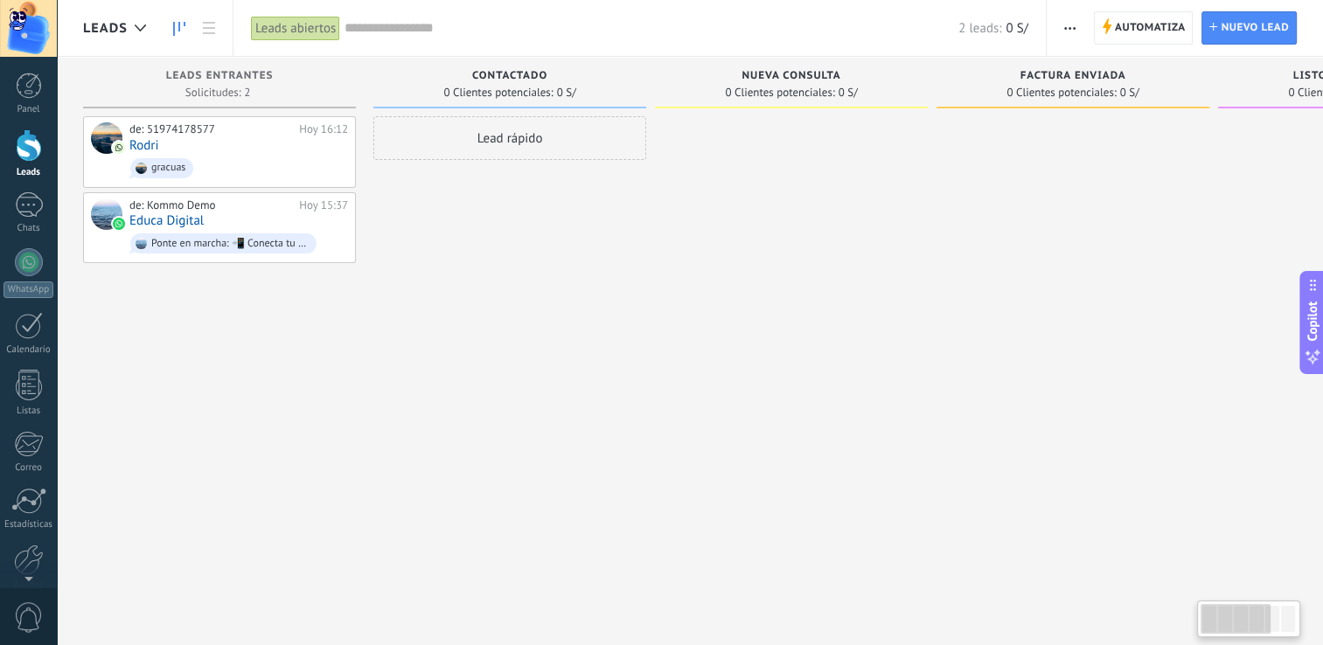
drag, startPoint x: 959, startPoint y: 83, endPoint x: 1098, endPoint y: 111, distance: 141.8
click at [1098, 111] on div "Factura enviada 0 Clientes potenciales: 0 S/" at bounding box center [1072, 86] width 273 height 59
drag, startPoint x: 1102, startPoint y: 341, endPoint x: 1055, endPoint y: 194, distance: 154.3
click at [1102, 340] on div at bounding box center [1072, 324] width 273 height 417
click at [147, 29] on div at bounding box center [140, 28] width 29 height 34
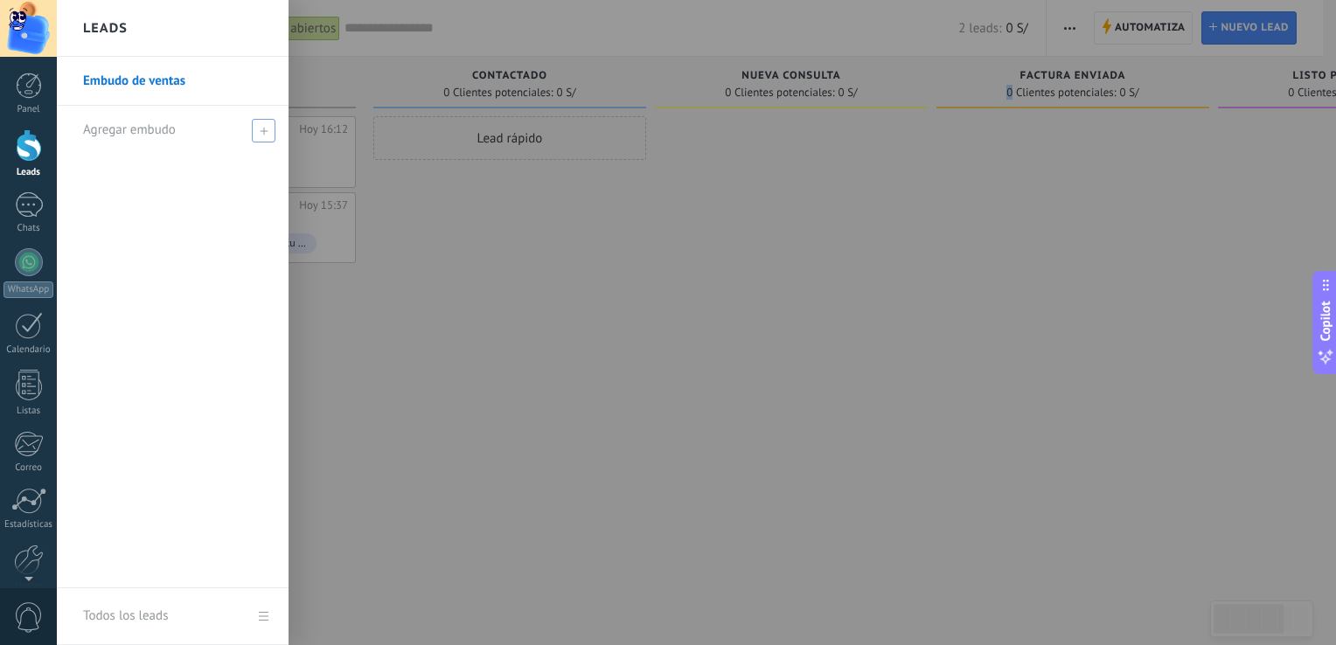
click at [178, 129] on div "Agregar embudo" at bounding box center [177, 130] width 188 height 48
type input "******"
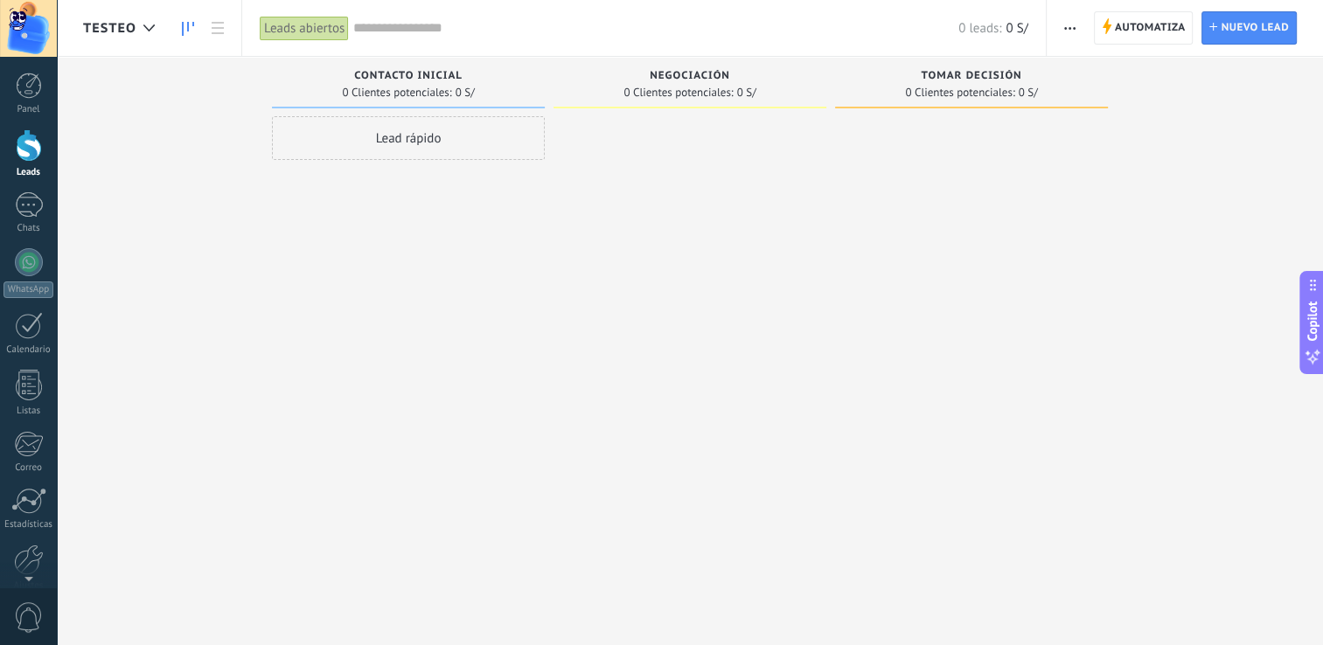
click at [470, 148] on div "Lead rápido" at bounding box center [408, 138] width 273 height 44
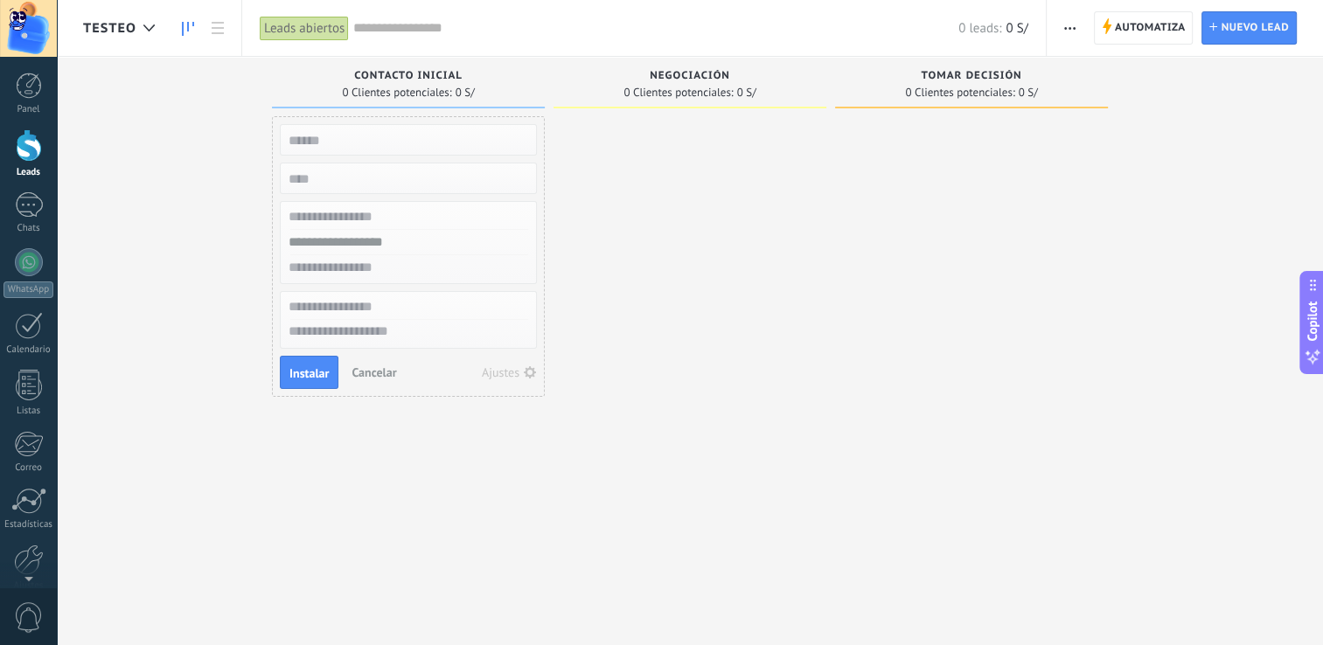
click at [650, 338] on div at bounding box center [689, 324] width 273 height 417
click at [660, 310] on div at bounding box center [689, 324] width 273 height 417
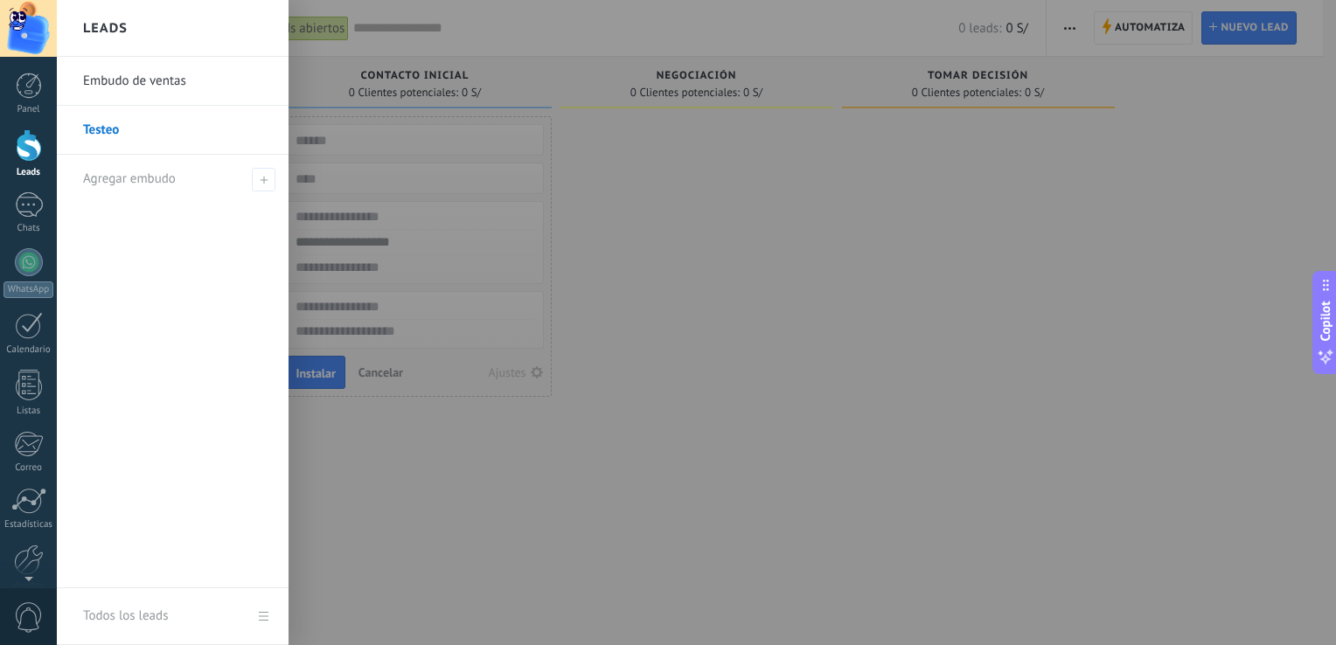
click at [22, 146] on div at bounding box center [29, 145] width 26 height 32
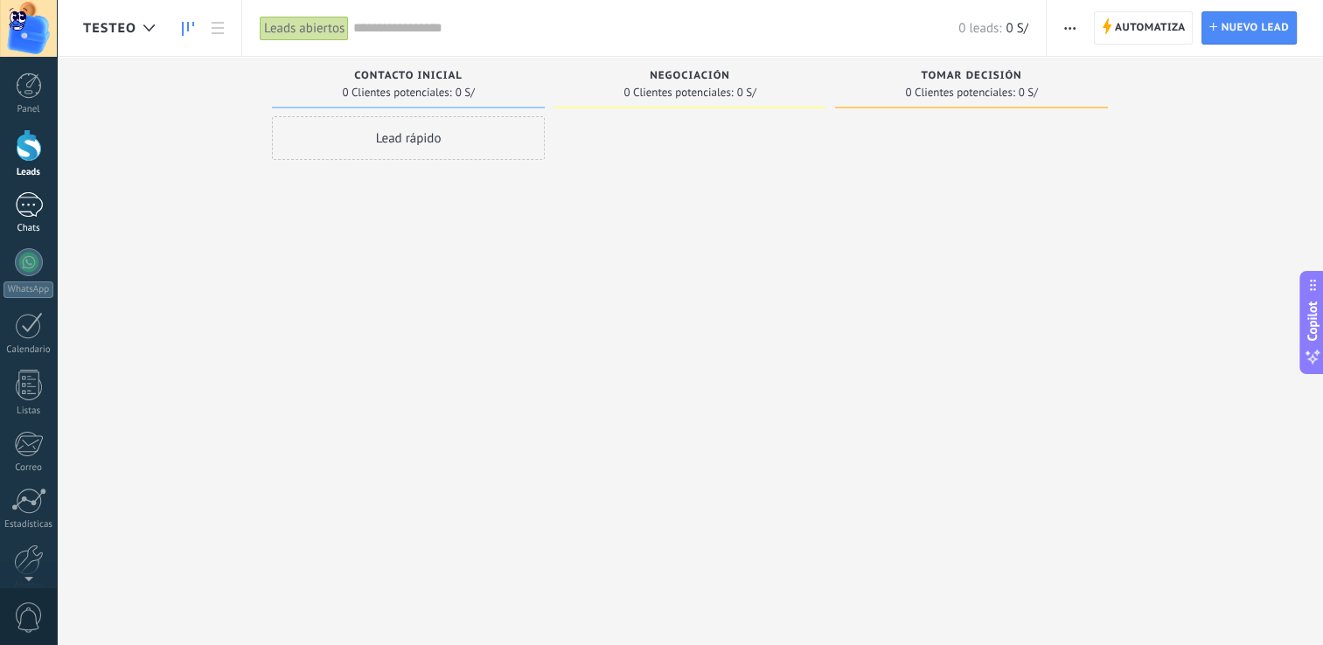
click at [36, 215] on div "1" at bounding box center [29, 204] width 28 height 25
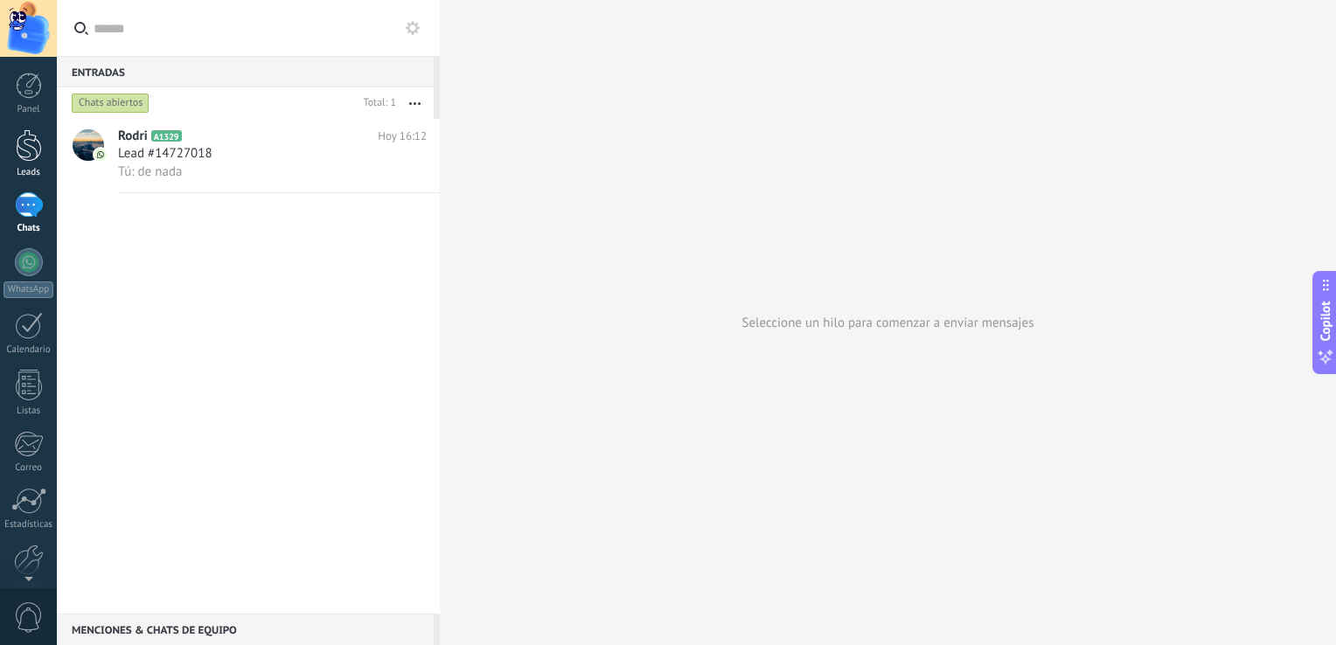
click at [17, 143] on div at bounding box center [29, 145] width 26 height 32
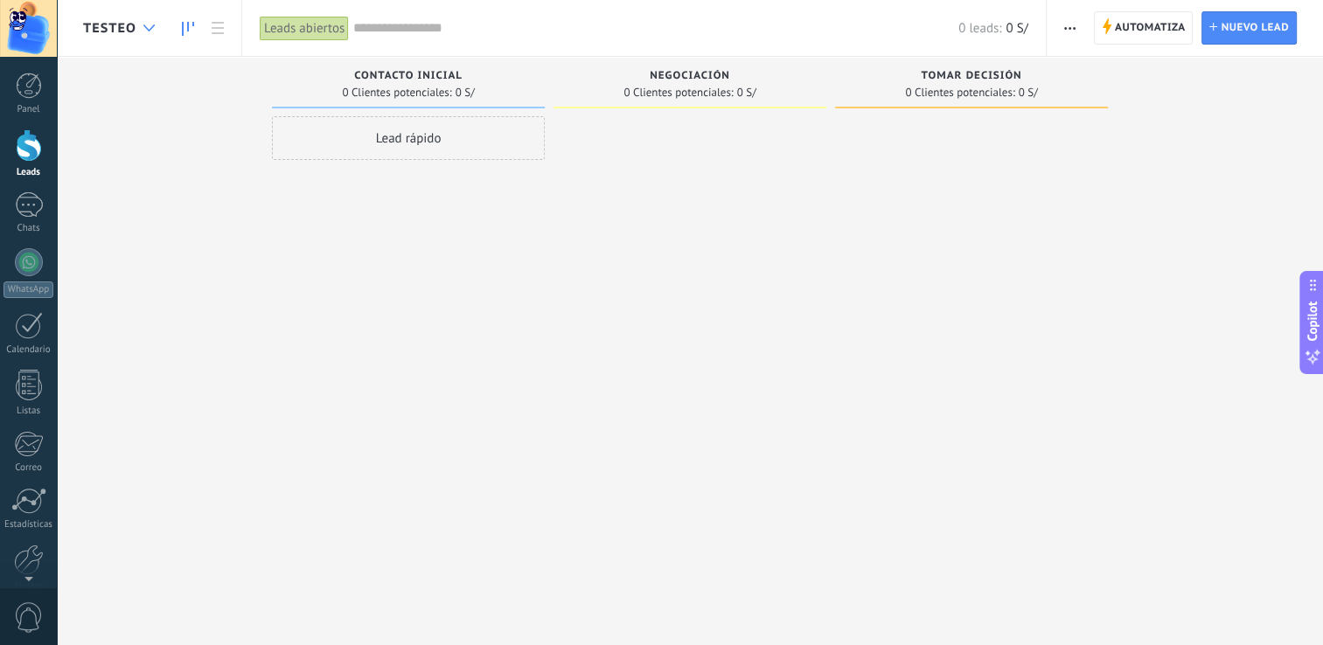
click at [147, 20] on div at bounding box center [149, 28] width 29 height 34
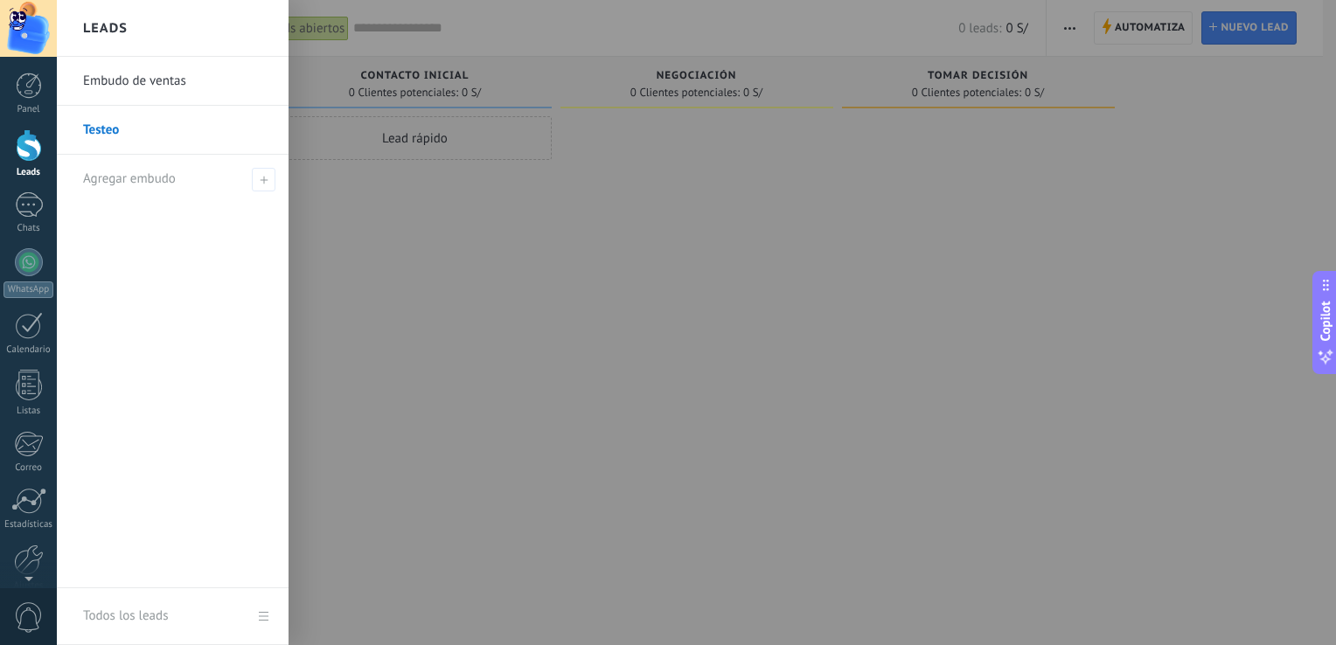
click at [164, 86] on link "Embudo de ventas" at bounding box center [177, 81] width 188 height 49
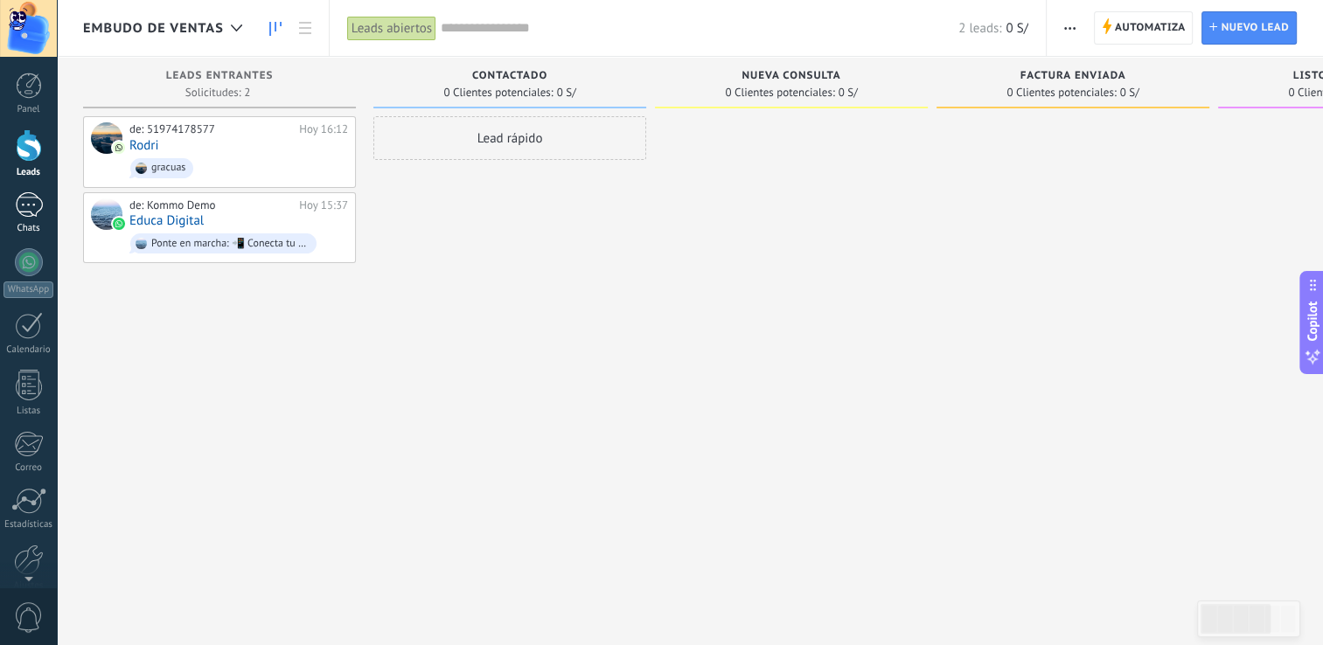
click at [31, 208] on div "1" at bounding box center [29, 204] width 28 height 25
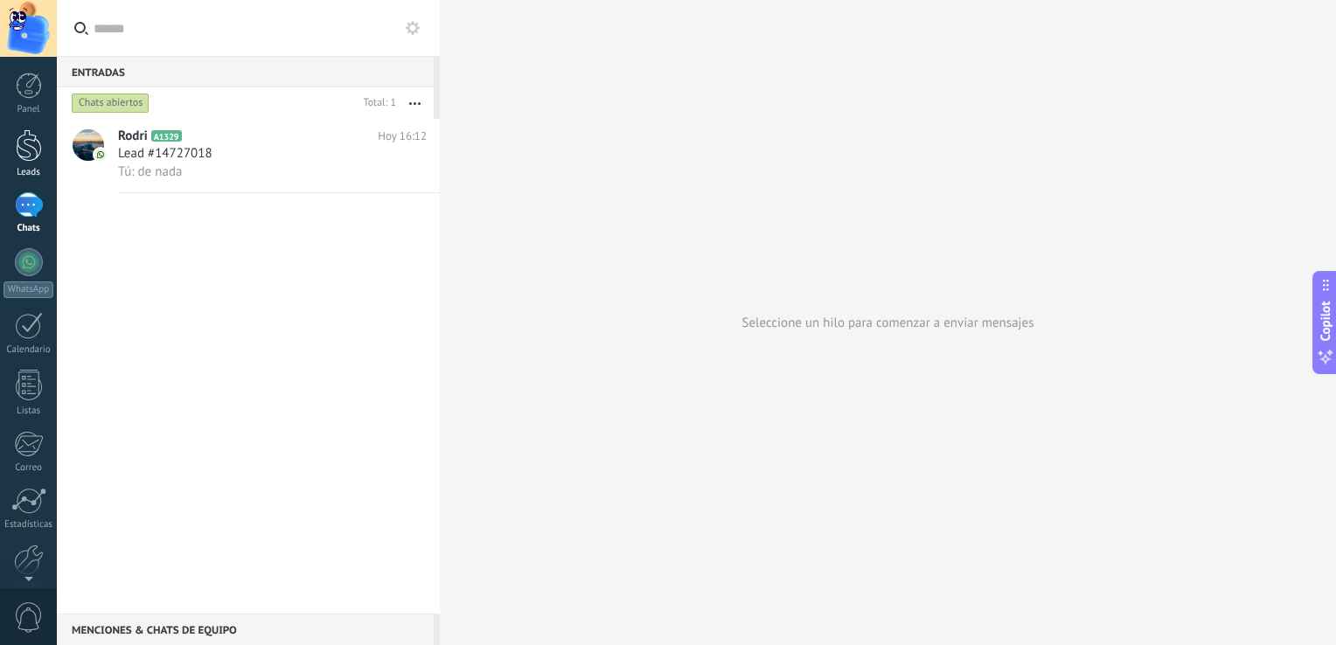
click at [24, 165] on link "Leads" at bounding box center [28, 153] width 57 height 49
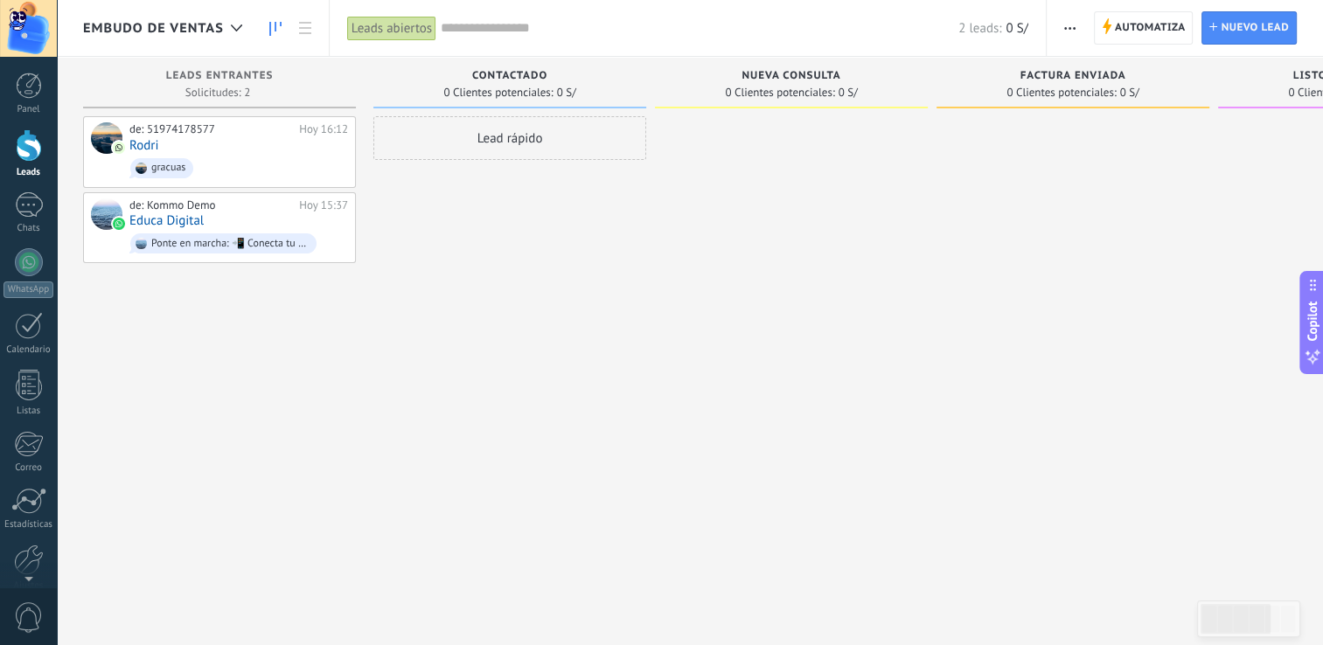
click at [466, 264] on div "Lead rápido" at bounding box center [509, 324] width 273 height 417
click at [1308, 310] on span "Copilot" at bounding box center [1312, 322] width 17 height 40
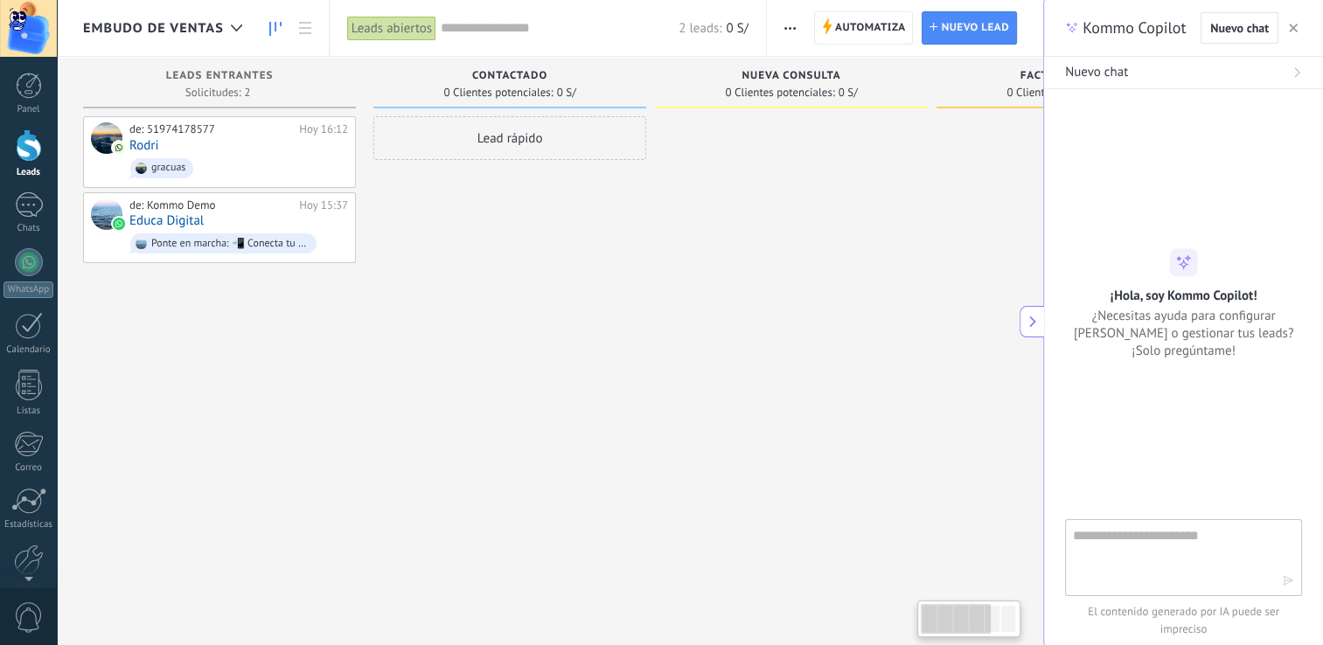
type textarea "**********"
click at [1159, 546] on textarea at bounding box center [1171, 557] width 197 height 63
type textarea "**********"
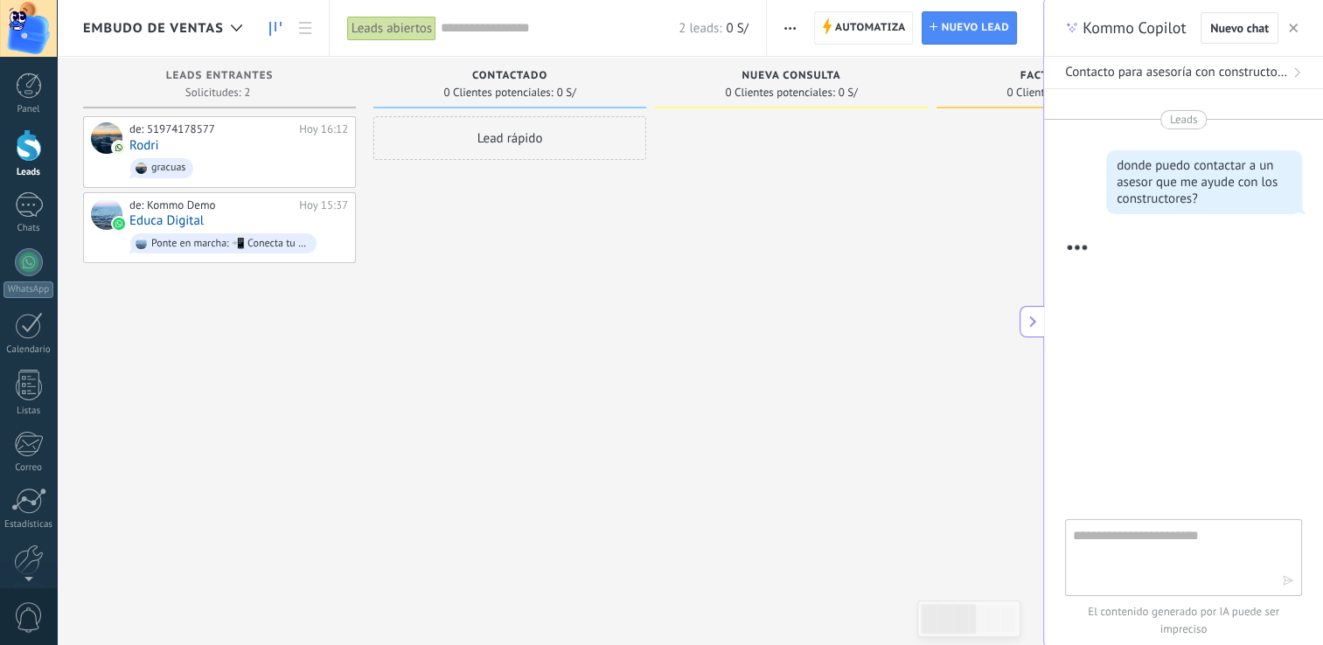
scroll to position [18, 0]
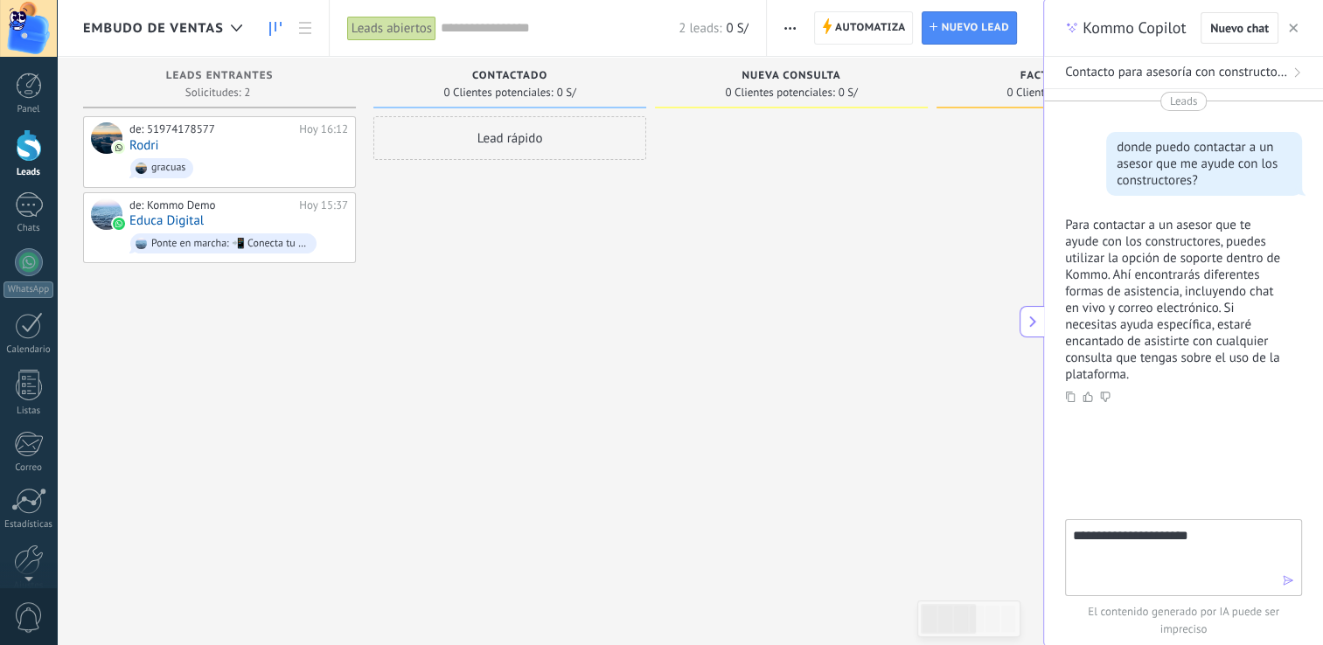
type textarea "**********"
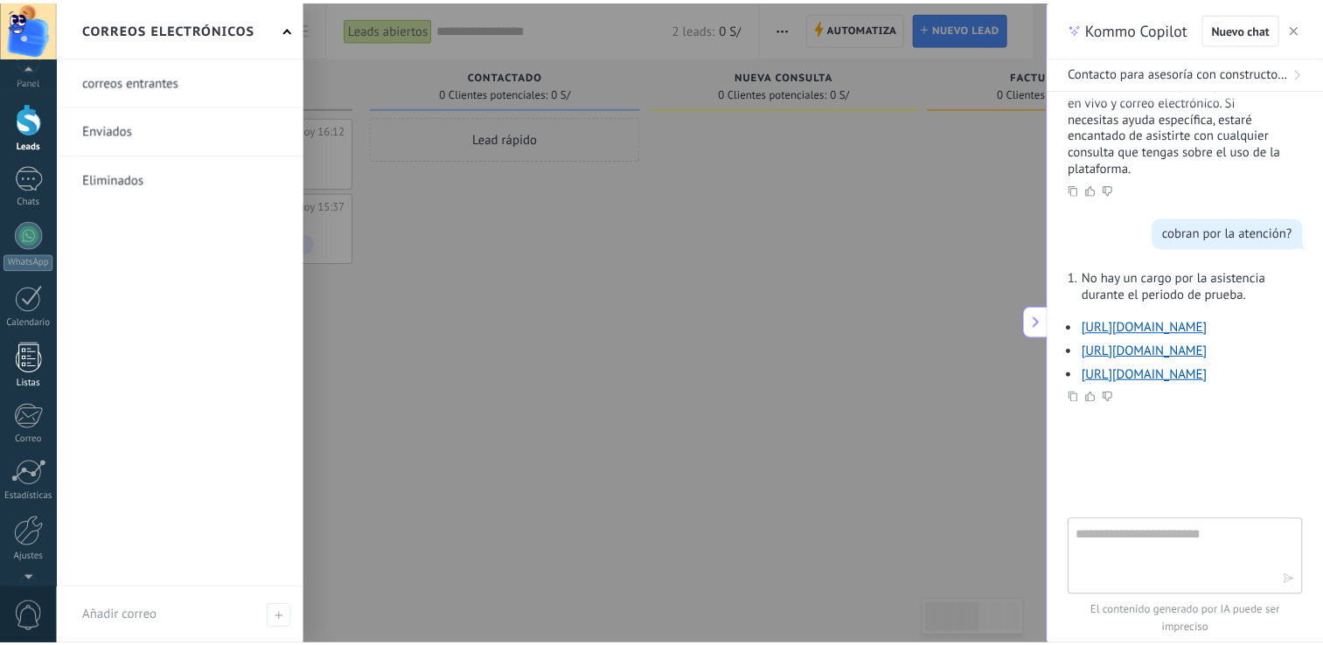
scroll to position [77, 0]
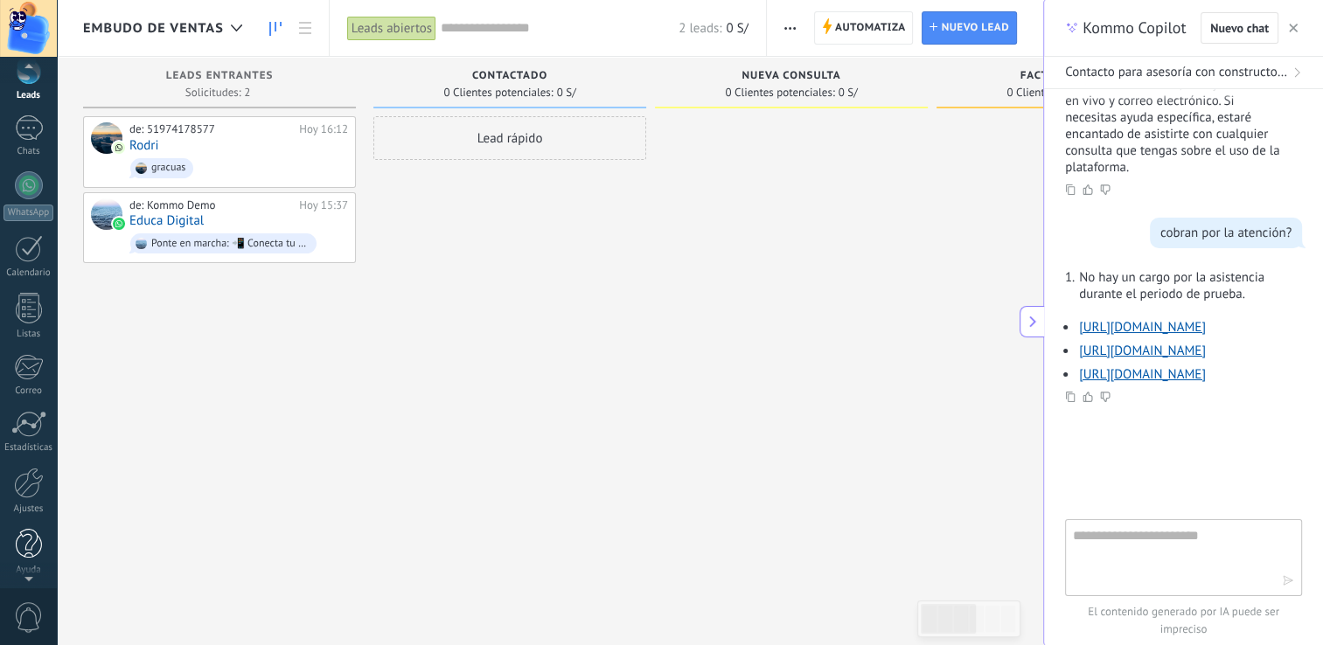
click at [33, 545] on div at bounding box center [29, 544] width 26 height 31
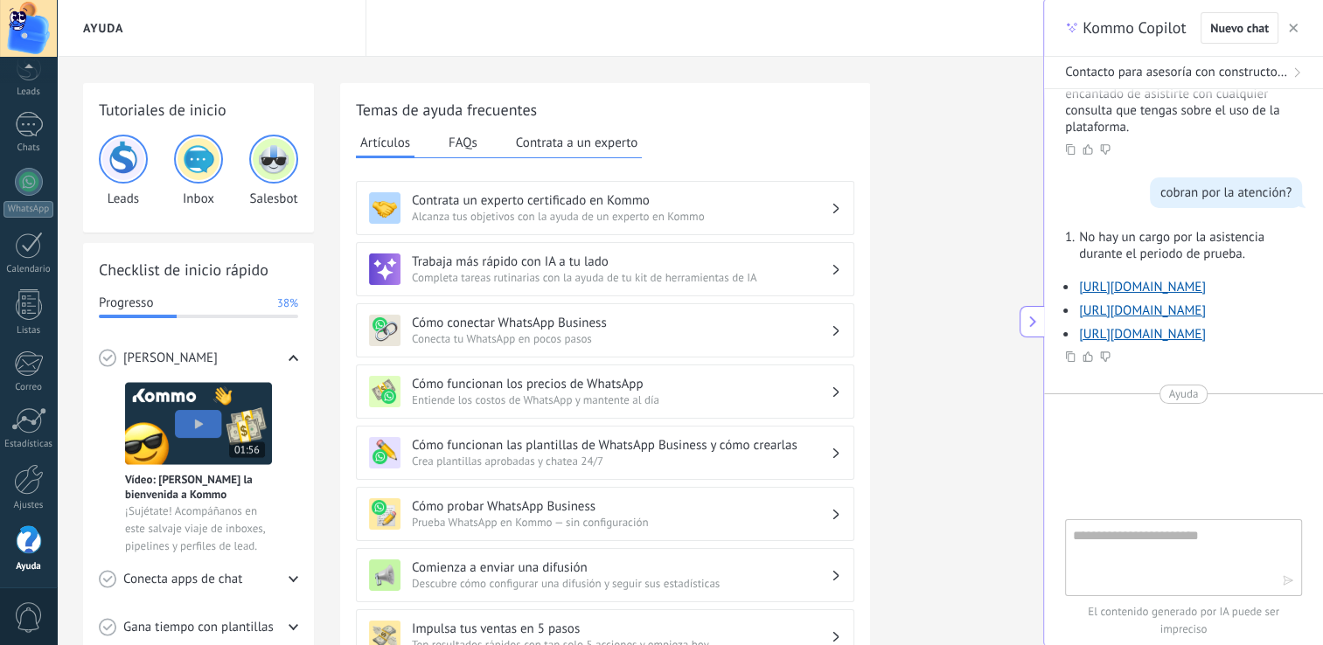
click at [563, 150] on button "Contrata a un experto" at bounding box center [577, 142] width 130 height 26
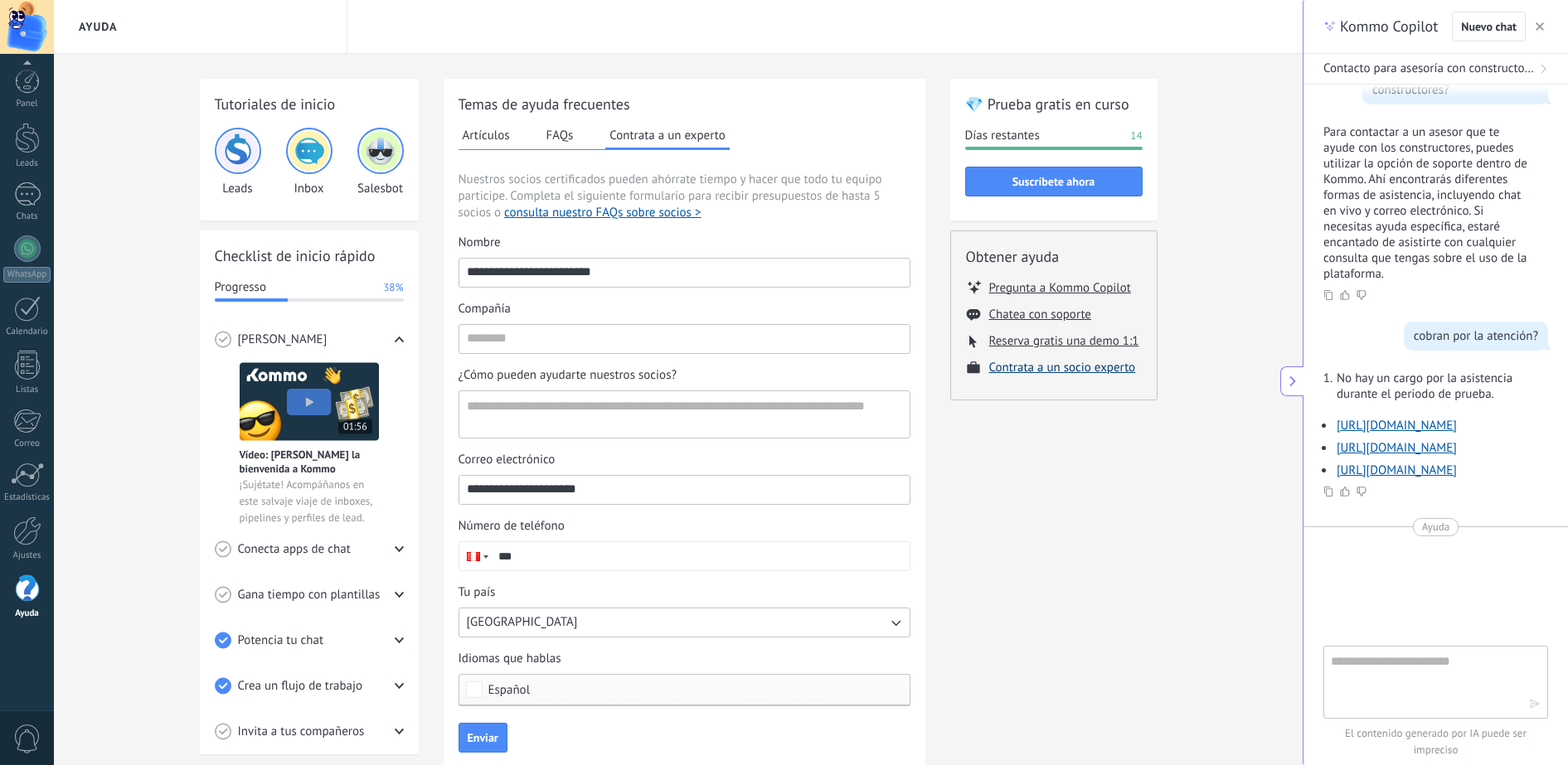
scroll to position [16, 0]
click at [1266, 610] on textarea at bounding box center [1423, 681] width 187 height 60
type textarea "**********"
click at [538, 346] on input "Compañía" at bounding box center [684, 338] width 450 height 27
type input "**********"
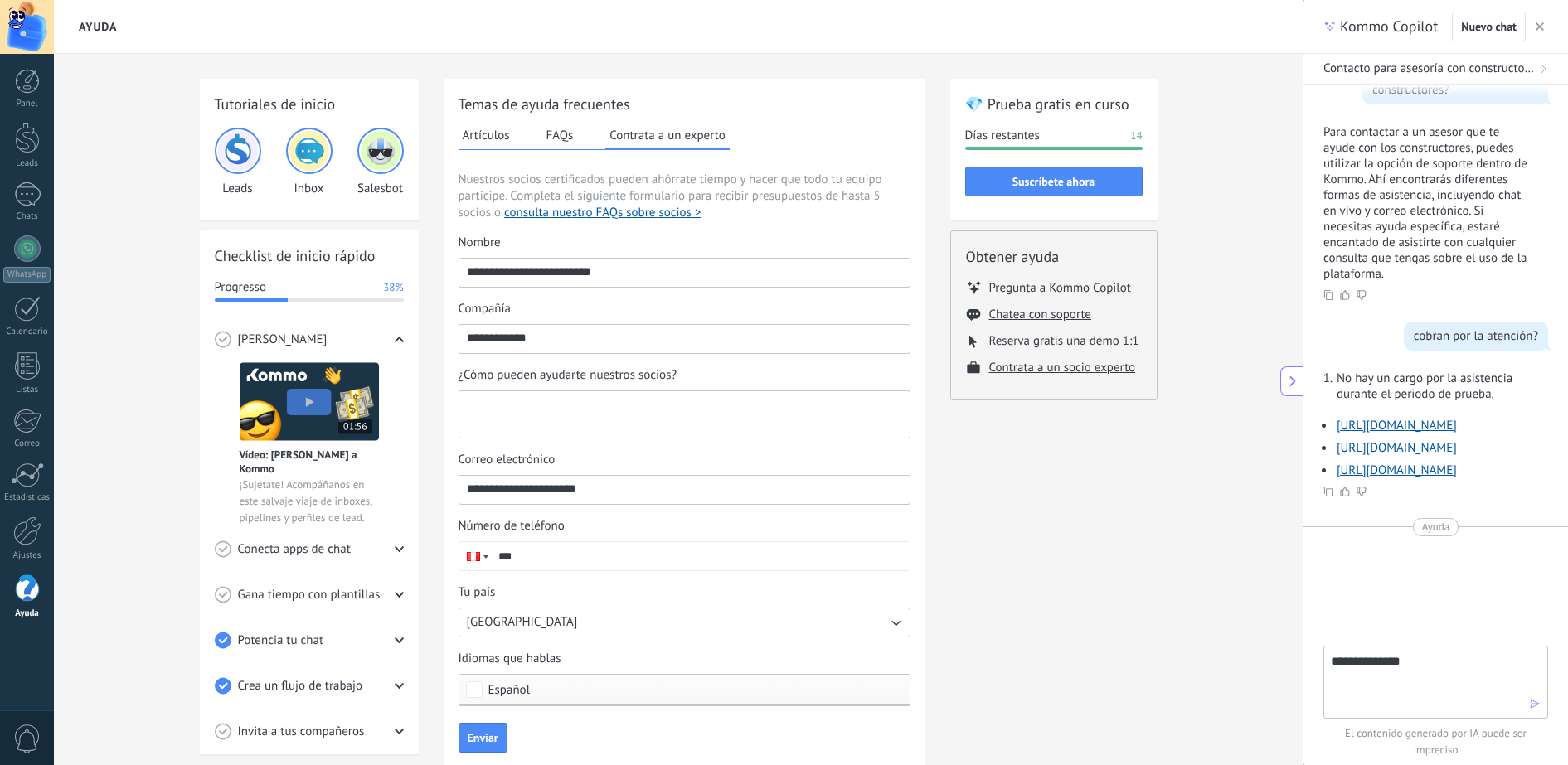
click at [630, 395] on textarea "¿Cómo pueden ayudarte nuestros socios?" at bounding box center [682, 414] width 447 height 46
type textarea "**********"
click at [636, 398] on textarea "¿Cómo pueden ayudarte nuestros socios?" at bounding box center [682, 414] width 447 height 46
click at [695, 379] on div "¿Cómo pueden ayudarte nuestros socios?" at bounding box center [684, 374] width 452 height 16
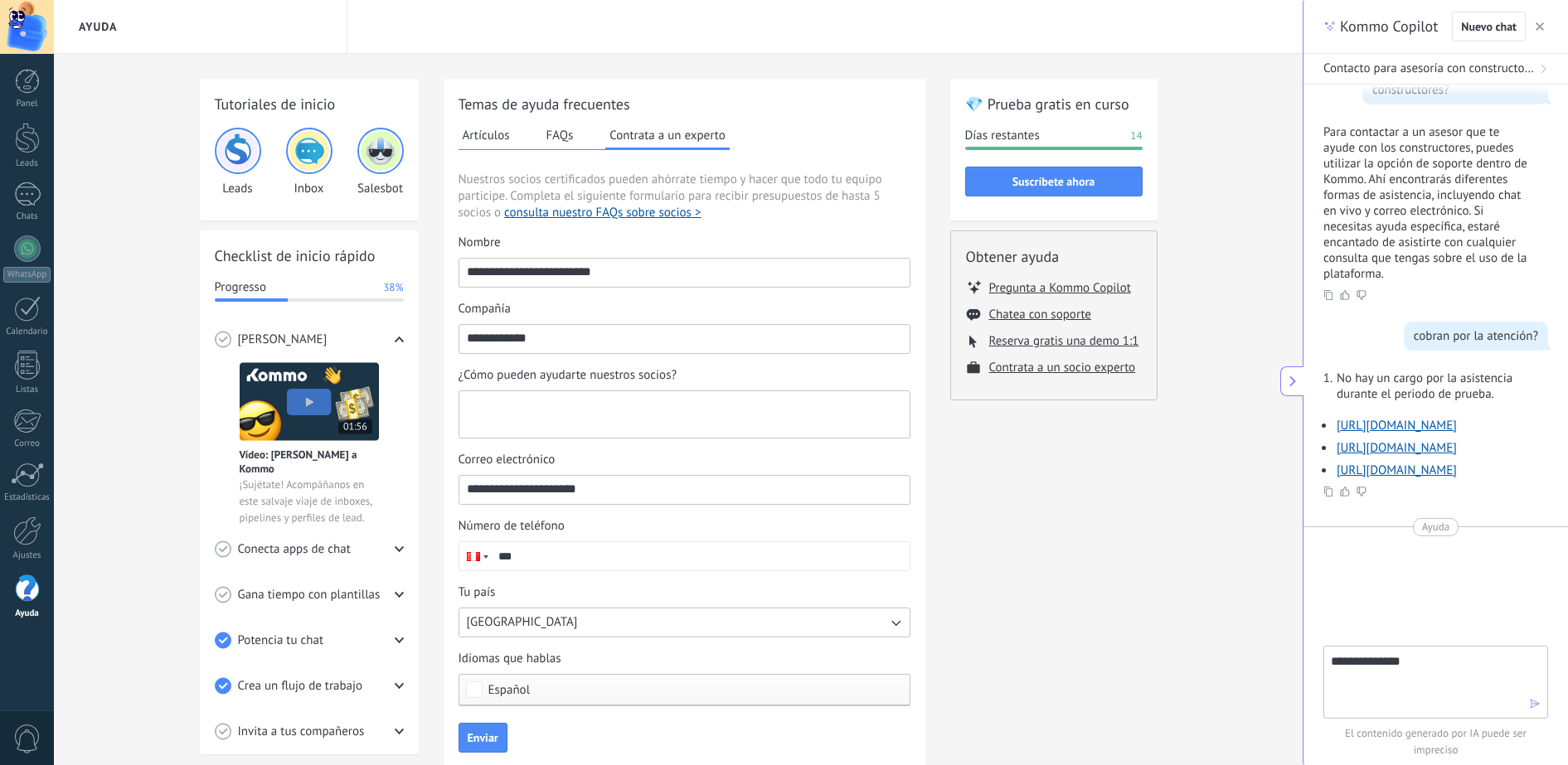
click at [695, 392] on textarea "¿Cómo pueden ayudarte nuestros socios?" at bounding box center [682, 414] width 447 height 46
click at [707, 373] on div "¿Cómo pueden ayudarte nuestros socios?" at bounding box center [684, 374] width 452 height 16
click at [707, 392] on textarea "¿Cómo pueden ayudarte nuestros socios?" at bounding box center [682, 414] width 447 height 46
click at [716, 369] on div "¿Cómo pueden ayudarte nuestros socios?" at bounding box center [684, 374] width 452 height 16
click at [716, 392] on textarea "¿Cómo pueden ayudarte nuestros socios?" at bounding box center [682, 414] width 447 height 46
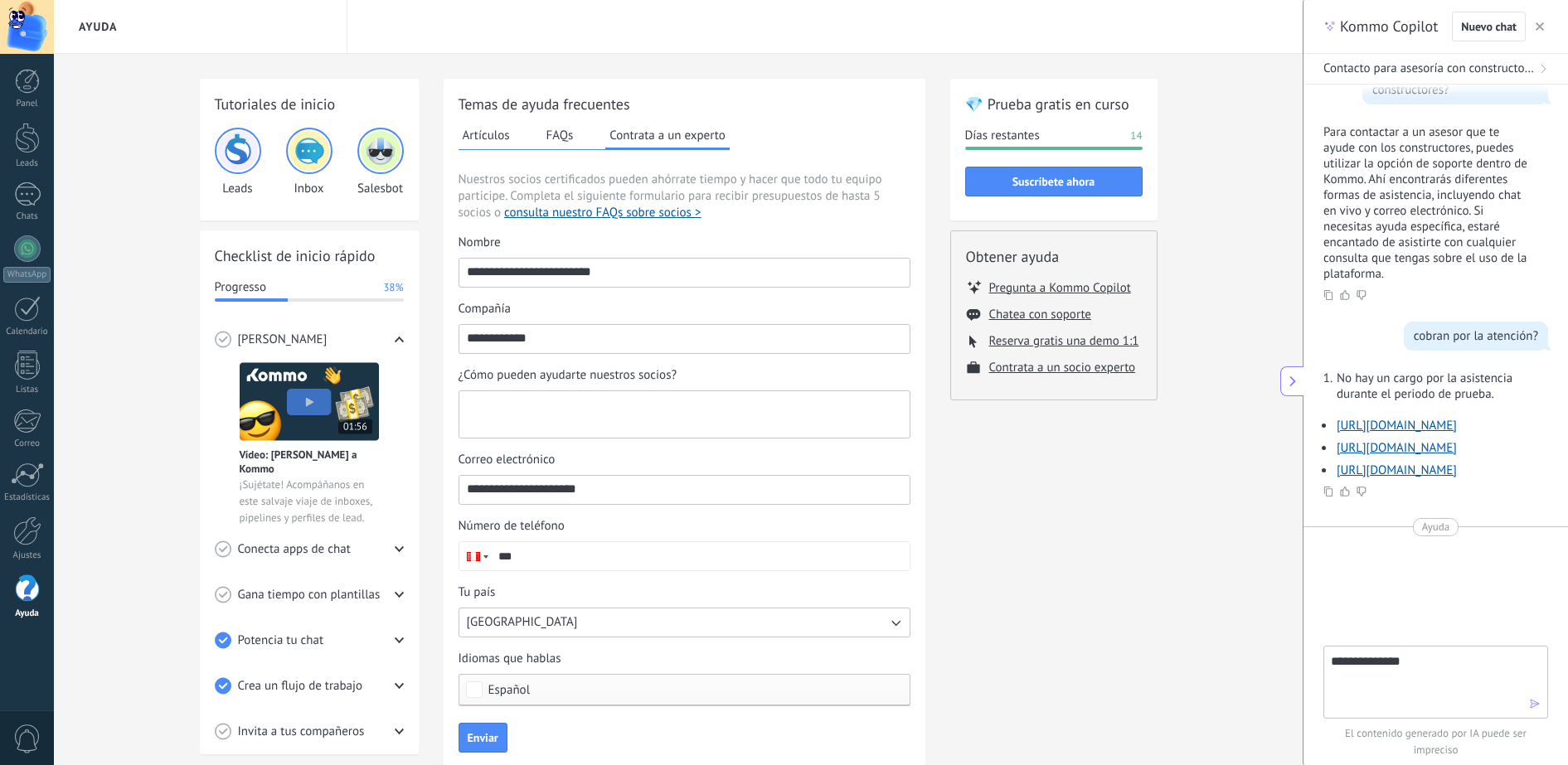
click at [665, 408] on textarea "¿Cómo pueden ayudarte nuestros socios?" at bounding box center [682, 414] width 447 height 46
click at [885, 418] on textarea "**********" at bounding box center [682, 414] width 447 height 46
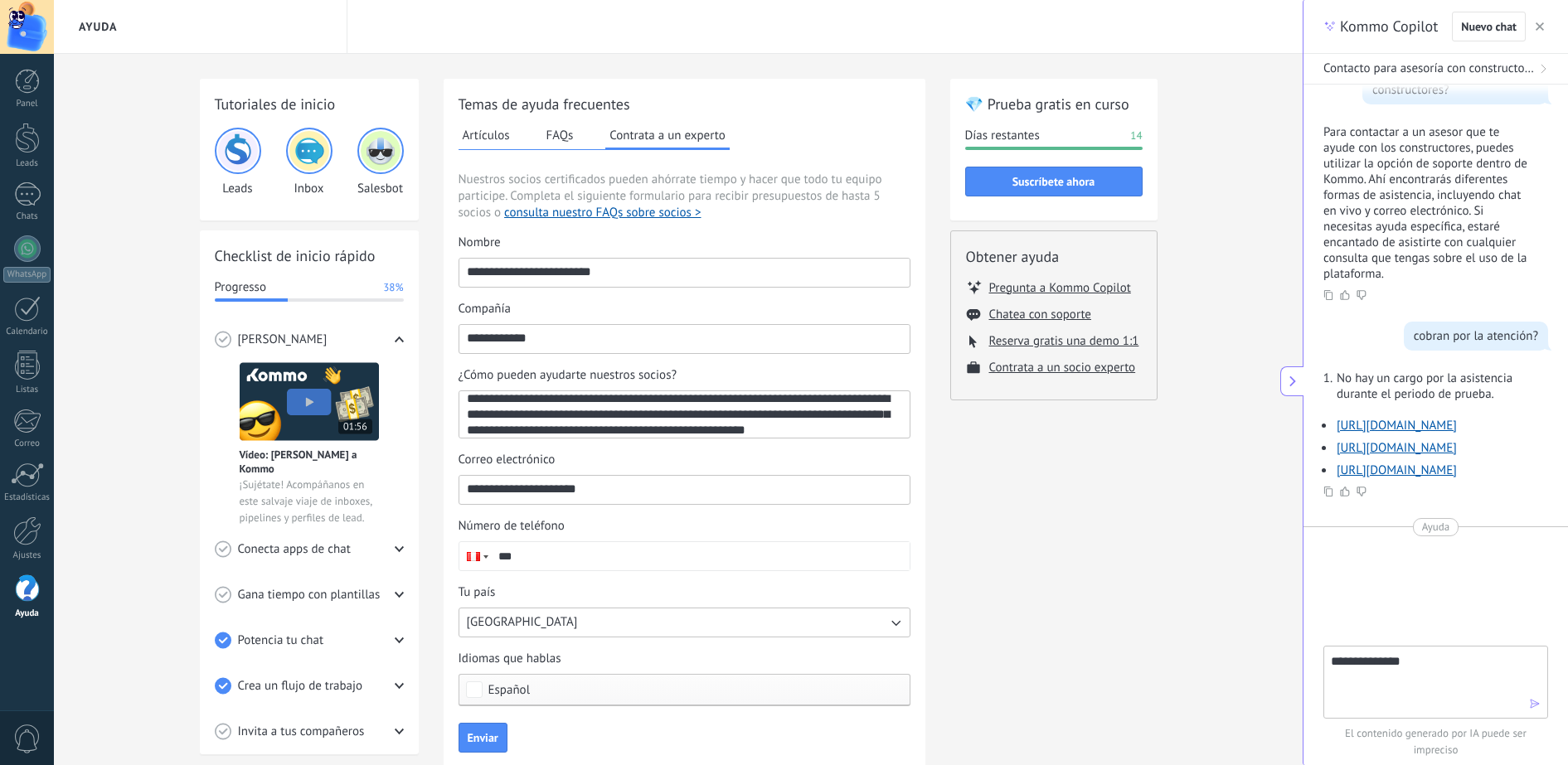
scroll to position [23, 0]
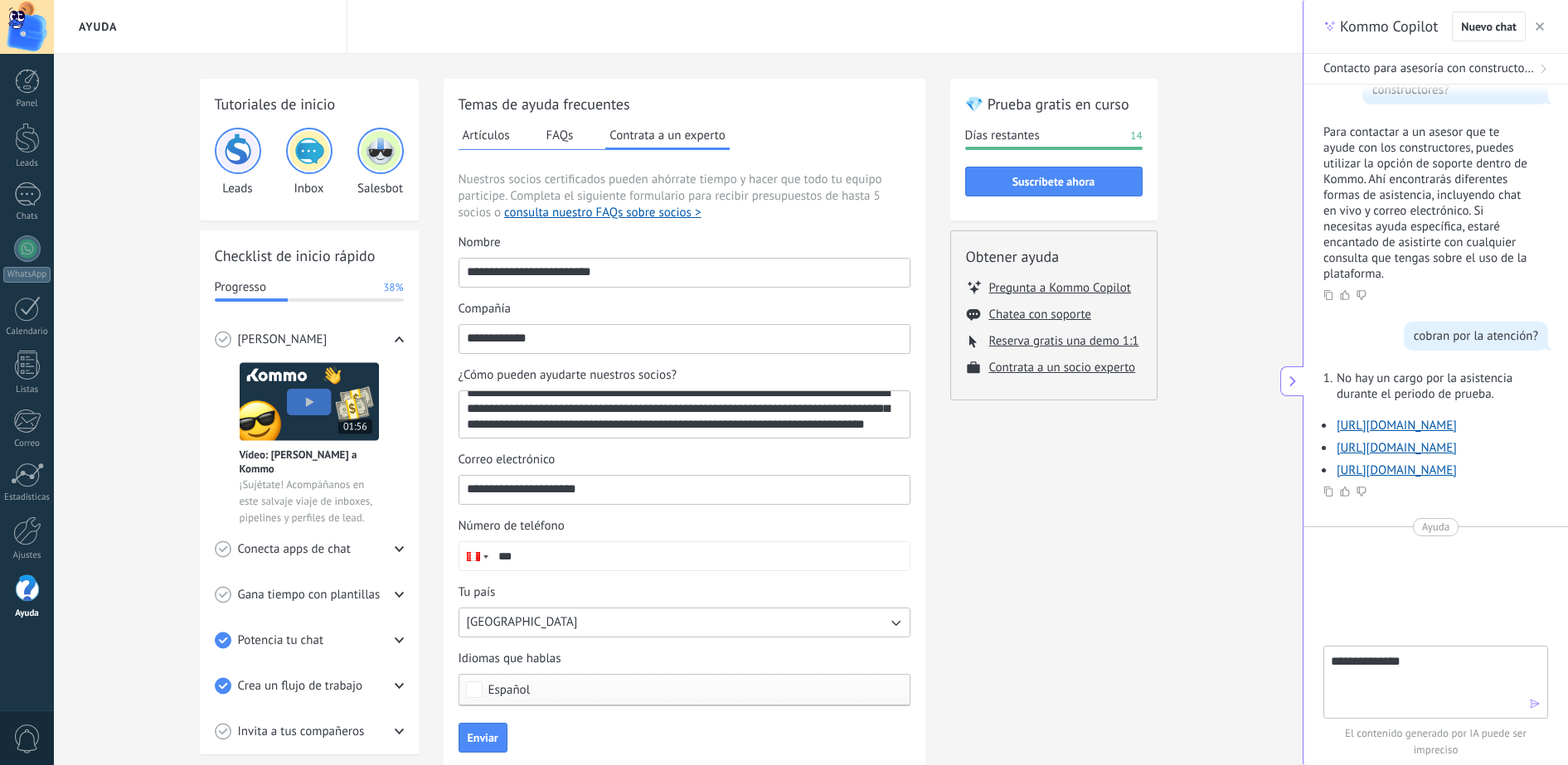
click at [789, 429] on textarea "**********" at bounding box center [682, 414] width 447 height 46
type textarea "**********"
click at [763, 453] on div "Correo electrónico" at bounding box center [684, 460] width 452 height 16
click at [763, 476] on input "**********" at bounding box center [684, 489] width 450 height 27
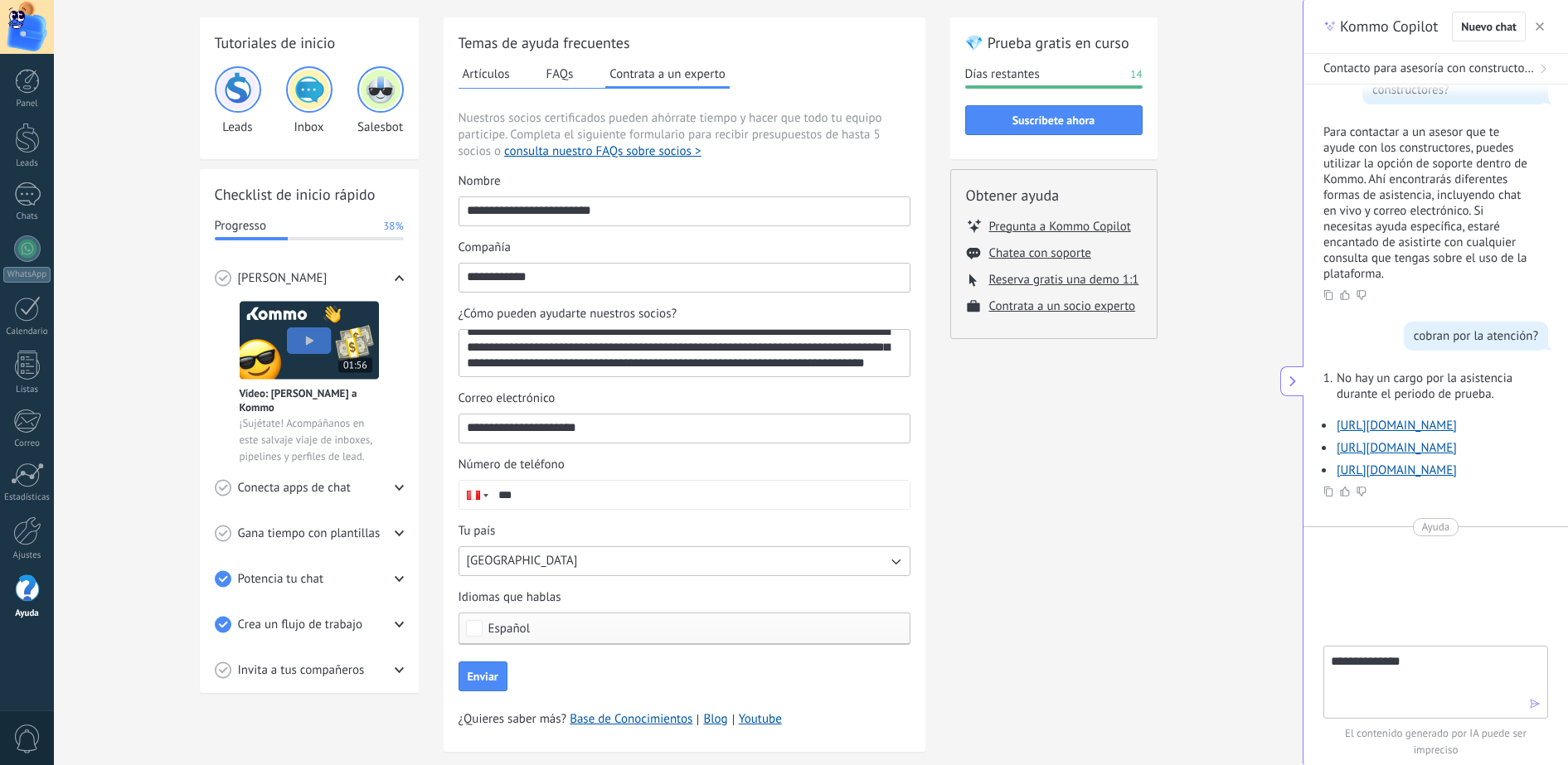
scroll to position [100, 0]
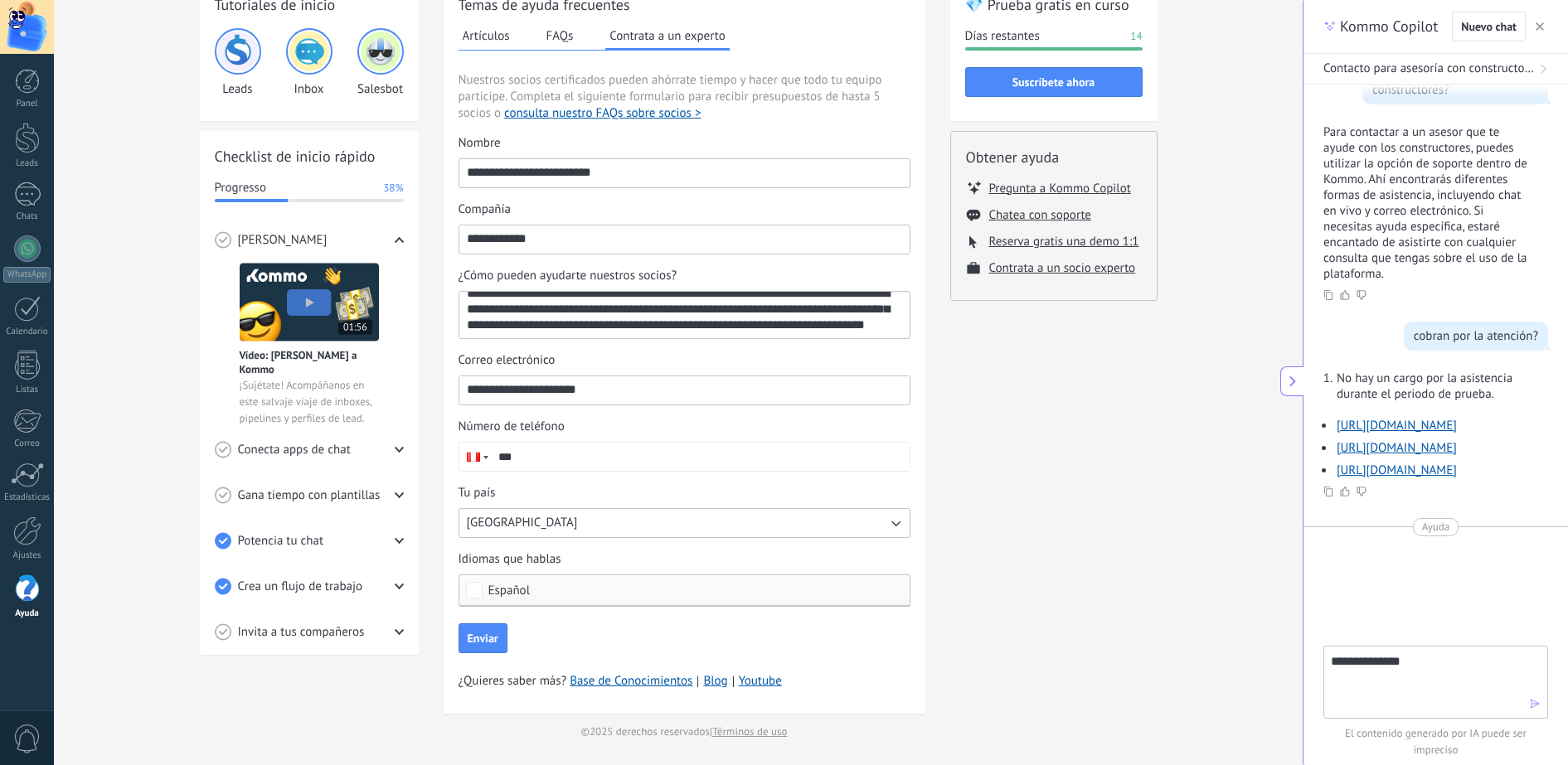
click at [568, 457] on input "***" at bounding box center [701, 457] width 419 height 28
type input "**********"
click at [596, 492] on div "Tu país" at bounding box center [684, 493] width 452 height 16
click at [596, 508] on button "[GEOGRAPHIC_DATA]" at bounding box center [684, 522] width 452 height 29
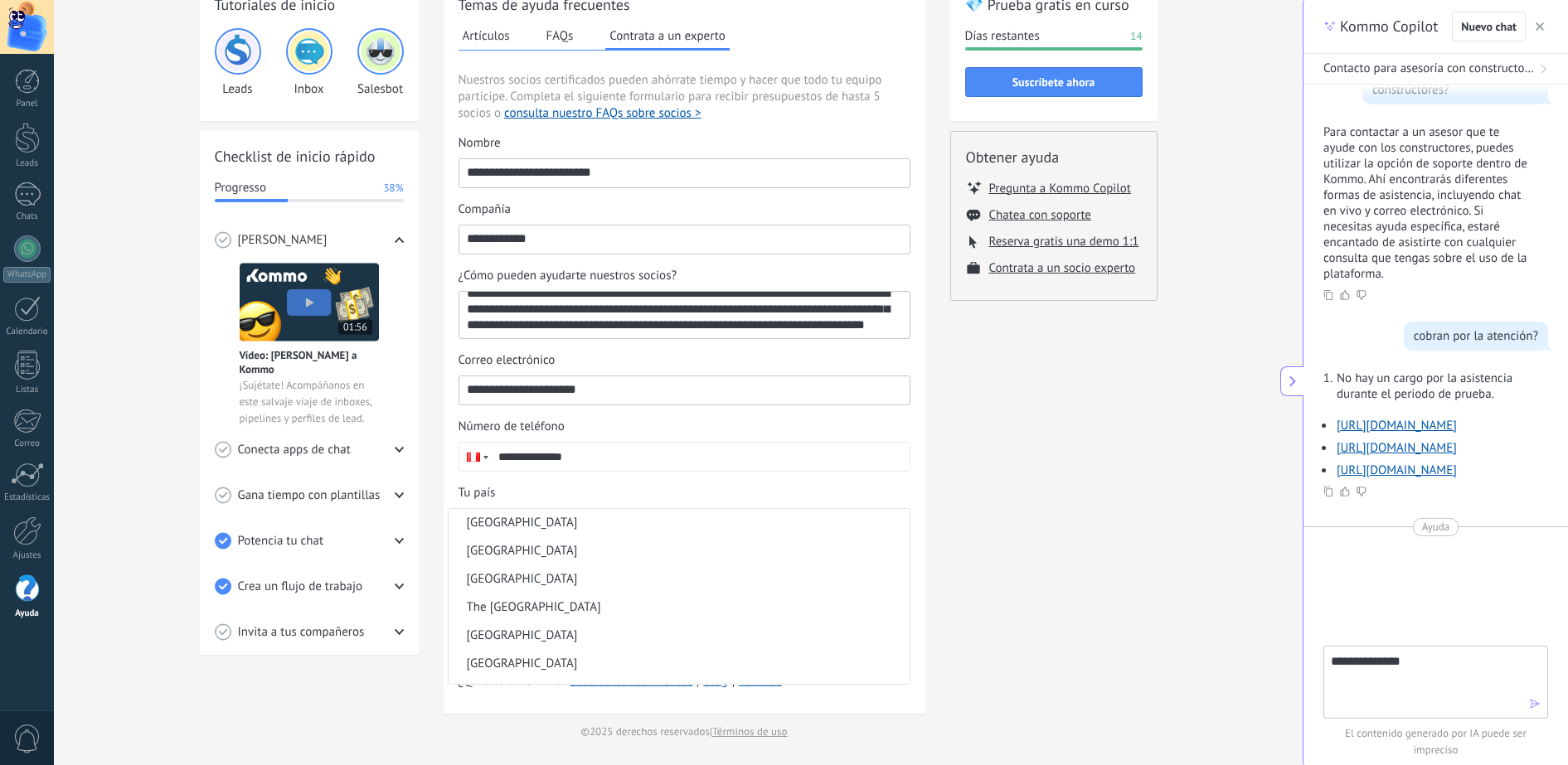
scroll to position [378, 0]
click at [595, 491] on div "Tu país" at bounding box center [684, 493] width 452 height 16
click at [595, 508] on button "[GEOGRAPHIC_DATA]" at bounding box center [684, 522] width 452 height 29
click at [1062, 500] on div "💎 Prueba gratis en curso Días restantes 14 Suscríbete ahora Obtener ayuda Pregu…" at bounding box center [1053, 359] width 208 height 761
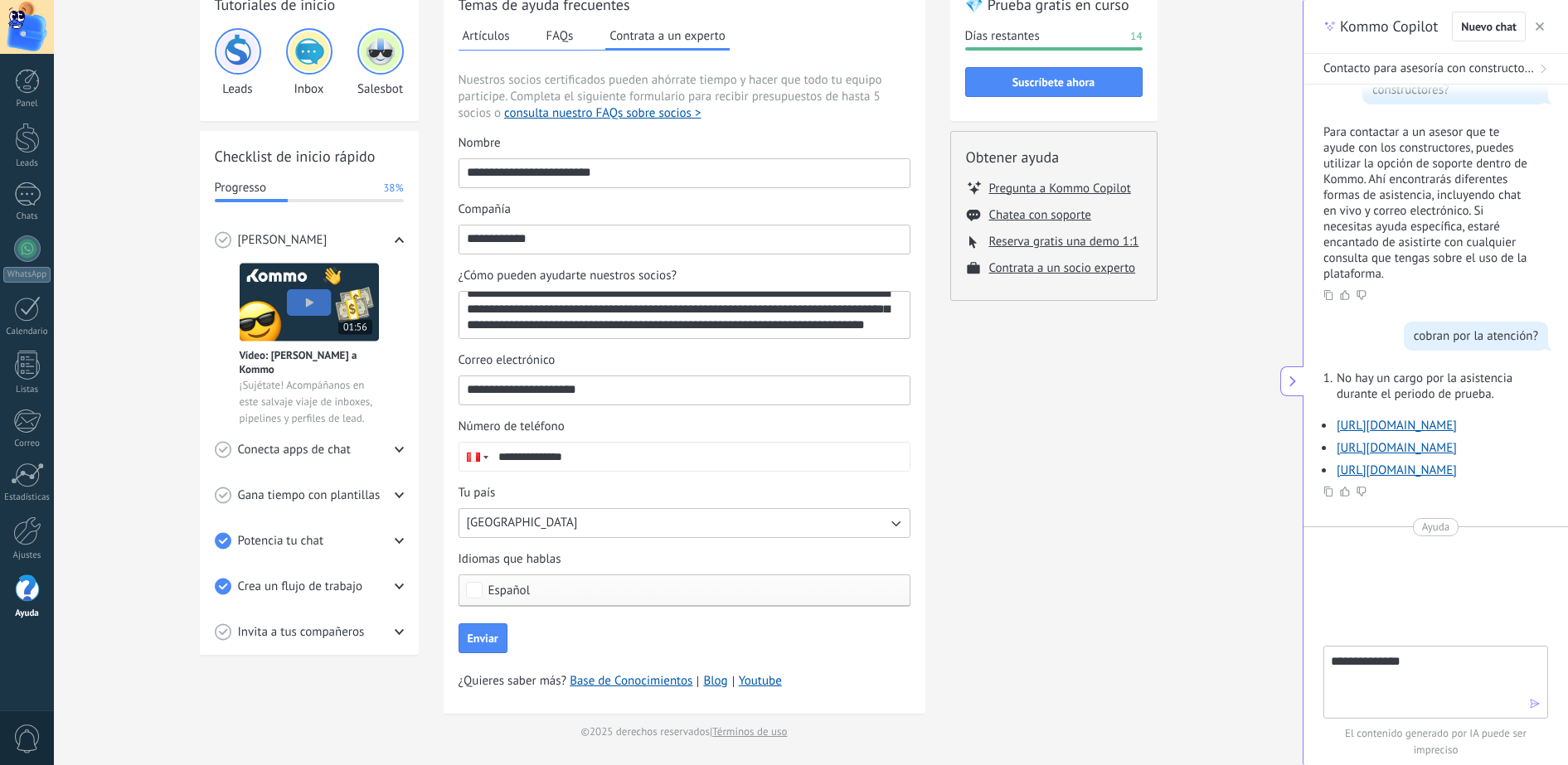
click at [512, 584] on span "Español" at bounding box center [509, 590] width 43 height 12
click at [520, 588] on div "Ninguno" at bounding box center [511, 591] width 46 height 16
click at [520, 588] on div "Seleccionar todo" at bounding box center [533, 591] width 89 height 16
click at [520, 588] on div "Ninguno" at bounding box center [511, 591] width 46 height 16
click at [520, 588] on div "Seleccionar todo" at bounding box center [533, 591] width 89 height 16
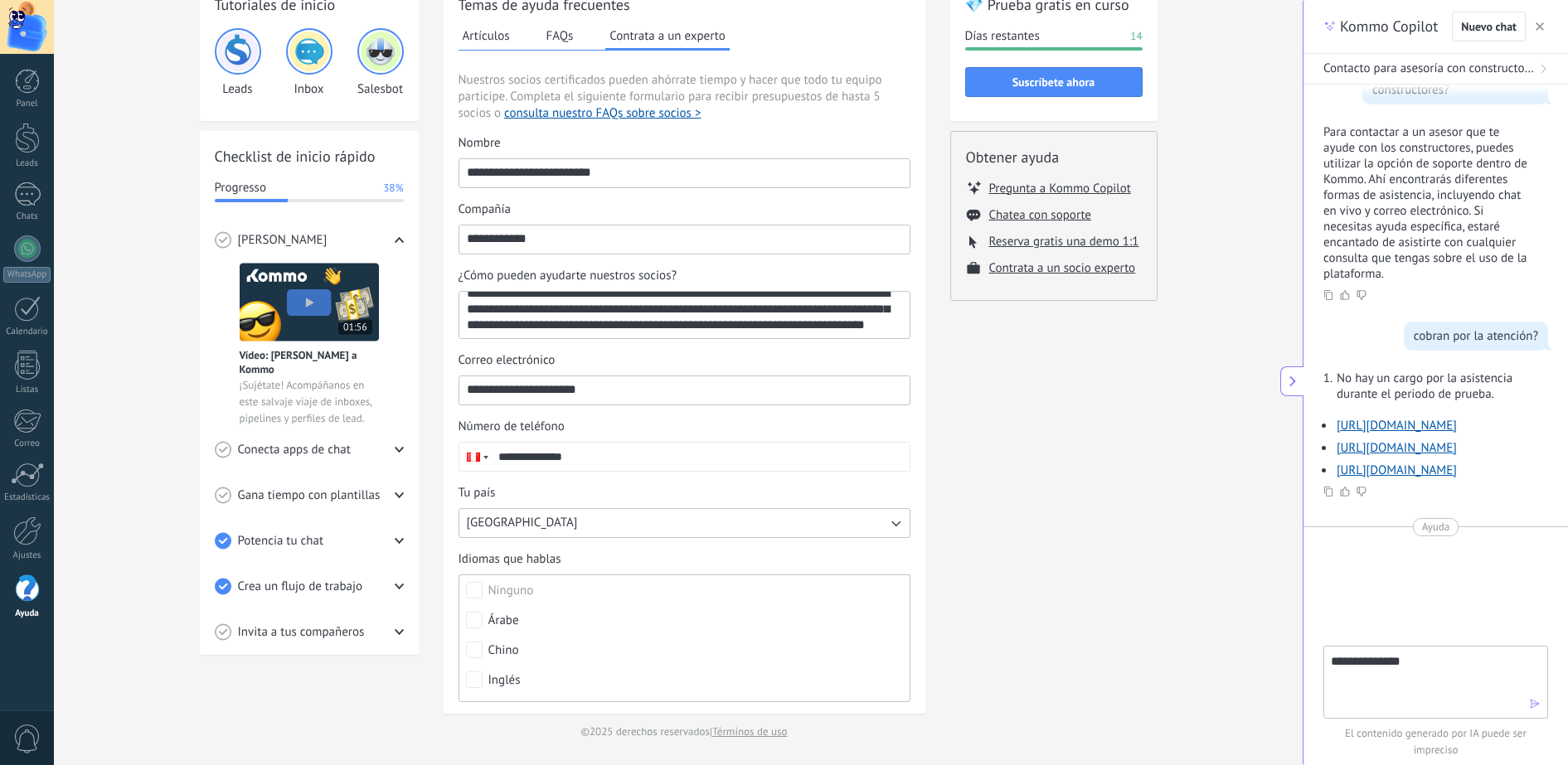
click at [1112, 567] on div "💎 Prueba gratis en curso Días restantes 14 Suscríbete ahora Obtener ayuda Pregu…" at bounding box center [1053, 359] width 208 height 761
click at [516, 592] on span "13 Seleccionados" at bounding box center [534, 590] width 92 height 12
click at [516, 671] on span "Español" at bounding box center [509, 673] width 43 height 16
click at [985, 566] on div "💎 Prueba gratis en curso Días restantes 14 Suscríbete ahora Obtener ayuda Pregu…" at bounding box center [1053, 359] width 208 height 761
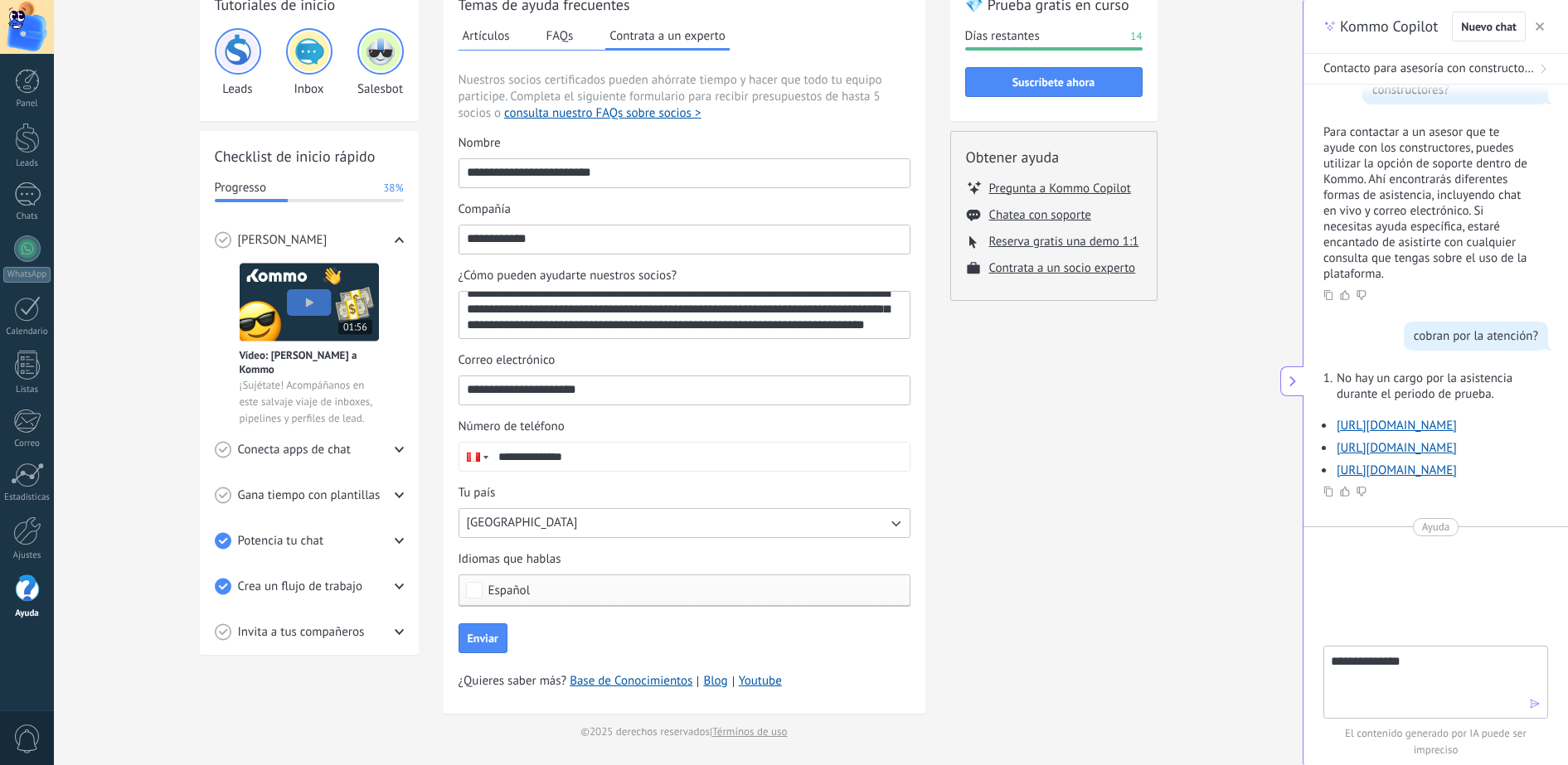
click at [1028, 544] on div "💎 Prueba gratis en curso Días restantes 14 Suscríbete ahora Obtener ayuda Pregu…" at bounding box center [1053, 359] width 208 height 761
click at [1024, 519] on div "💎 Prueba gratis en curso Días restantes 14 Suscríbete ahora Obtener ayuda Pregu…" at bounding box center [1053, 359] width 208 height 761
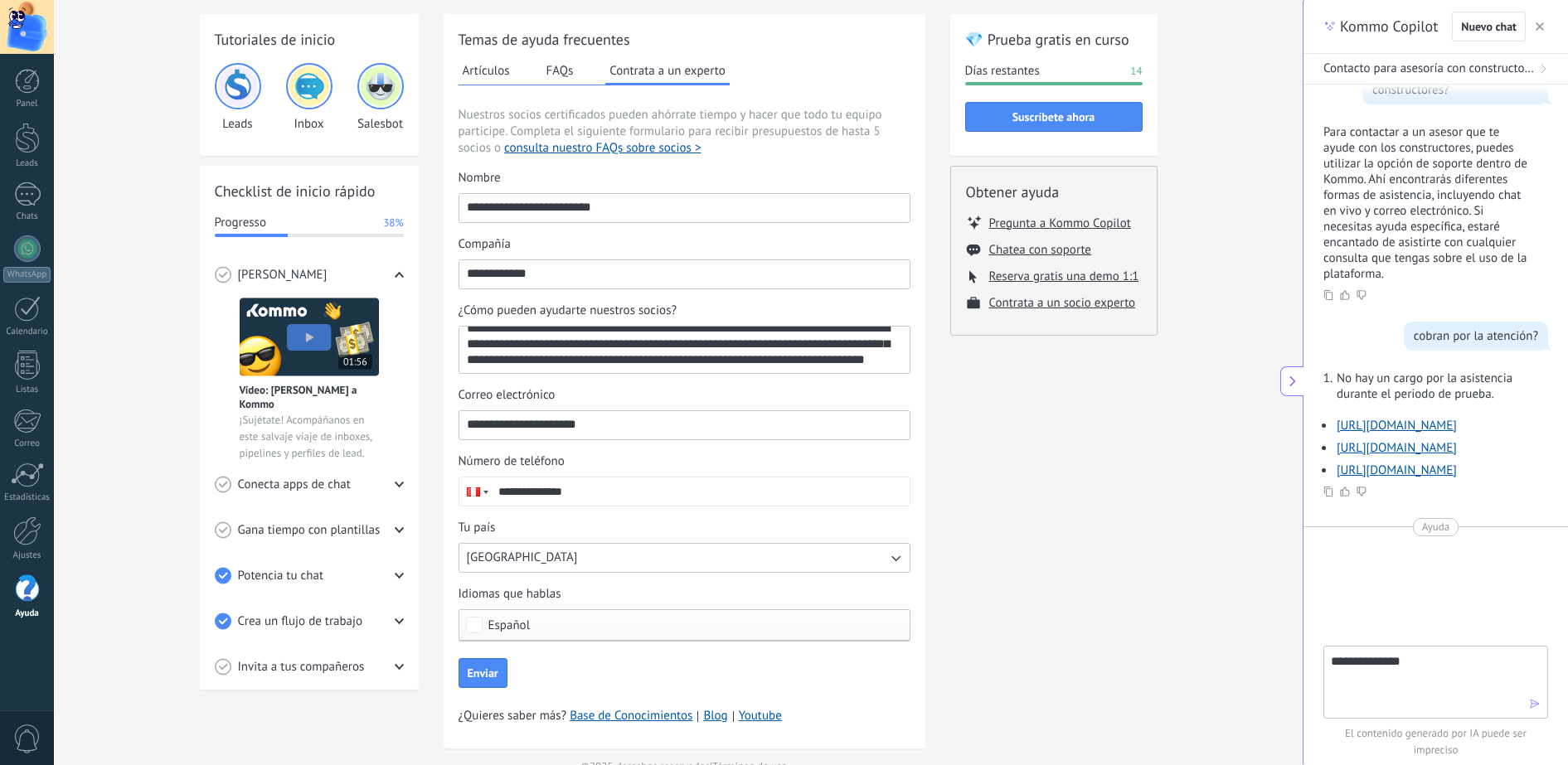
scroll to position [100, 0]
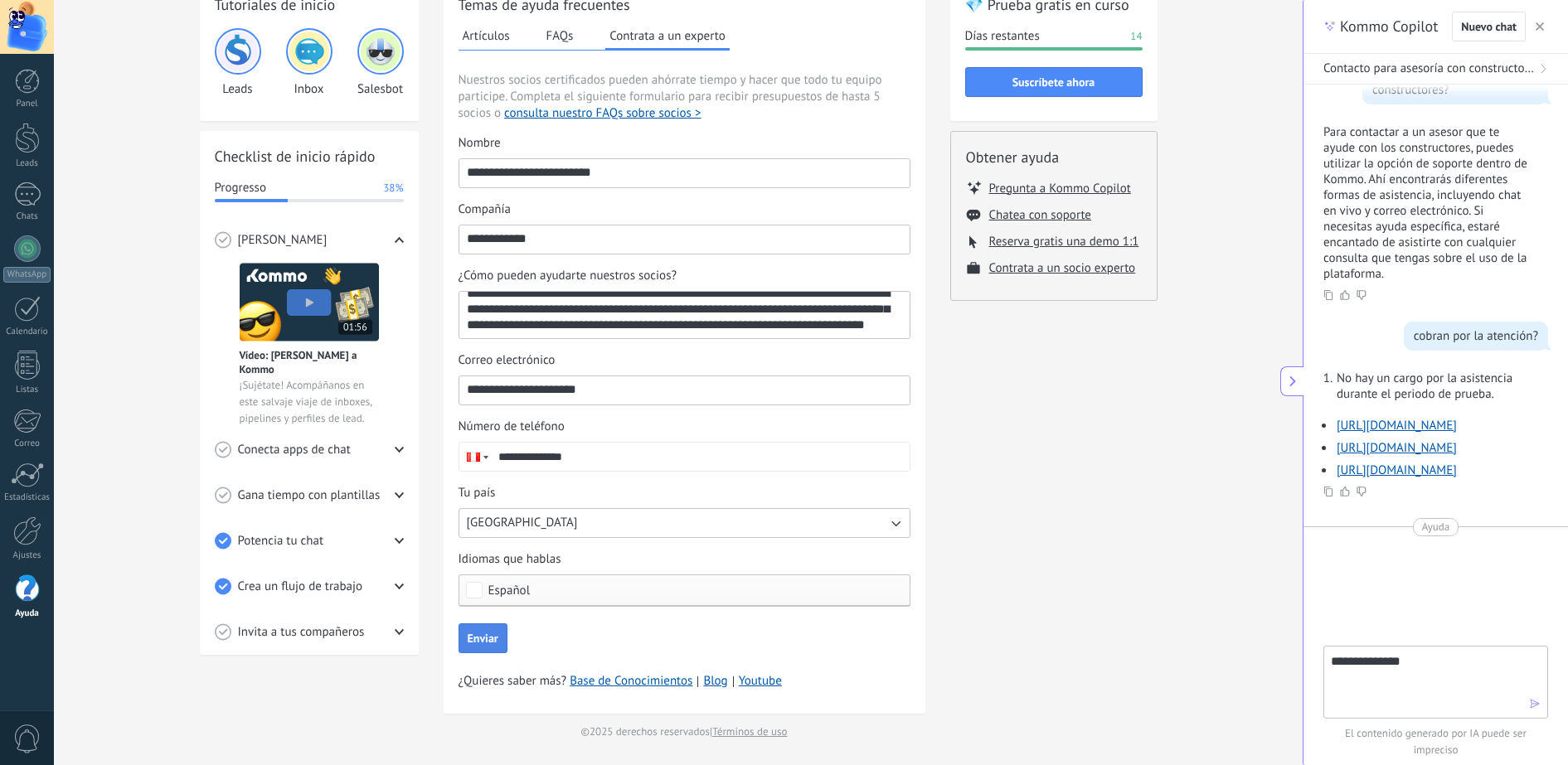
click at [476, 641] on span "Enviar" at bounding box center [483, 638] width 30 height 11
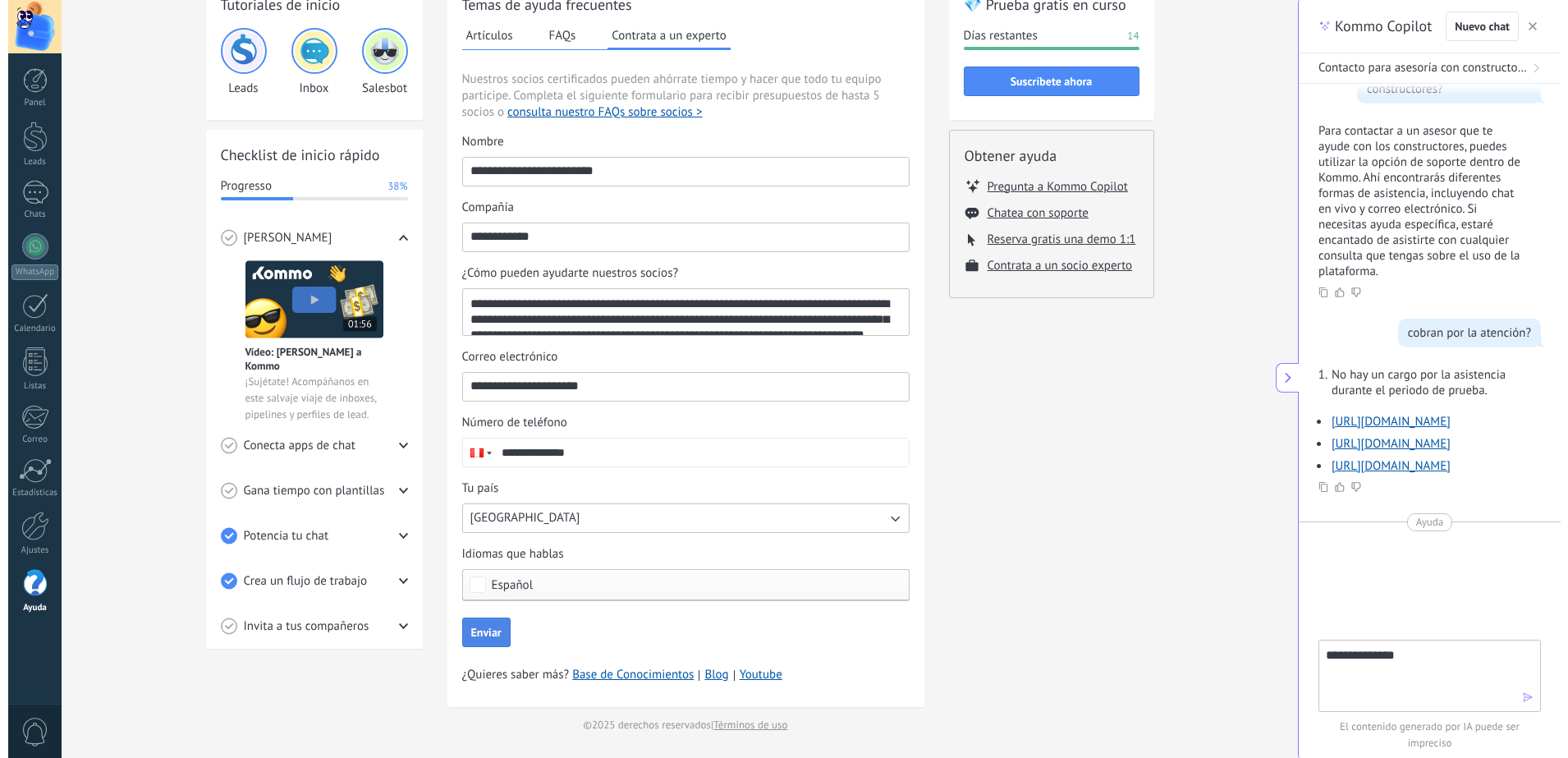
scroll to position [0, 0]
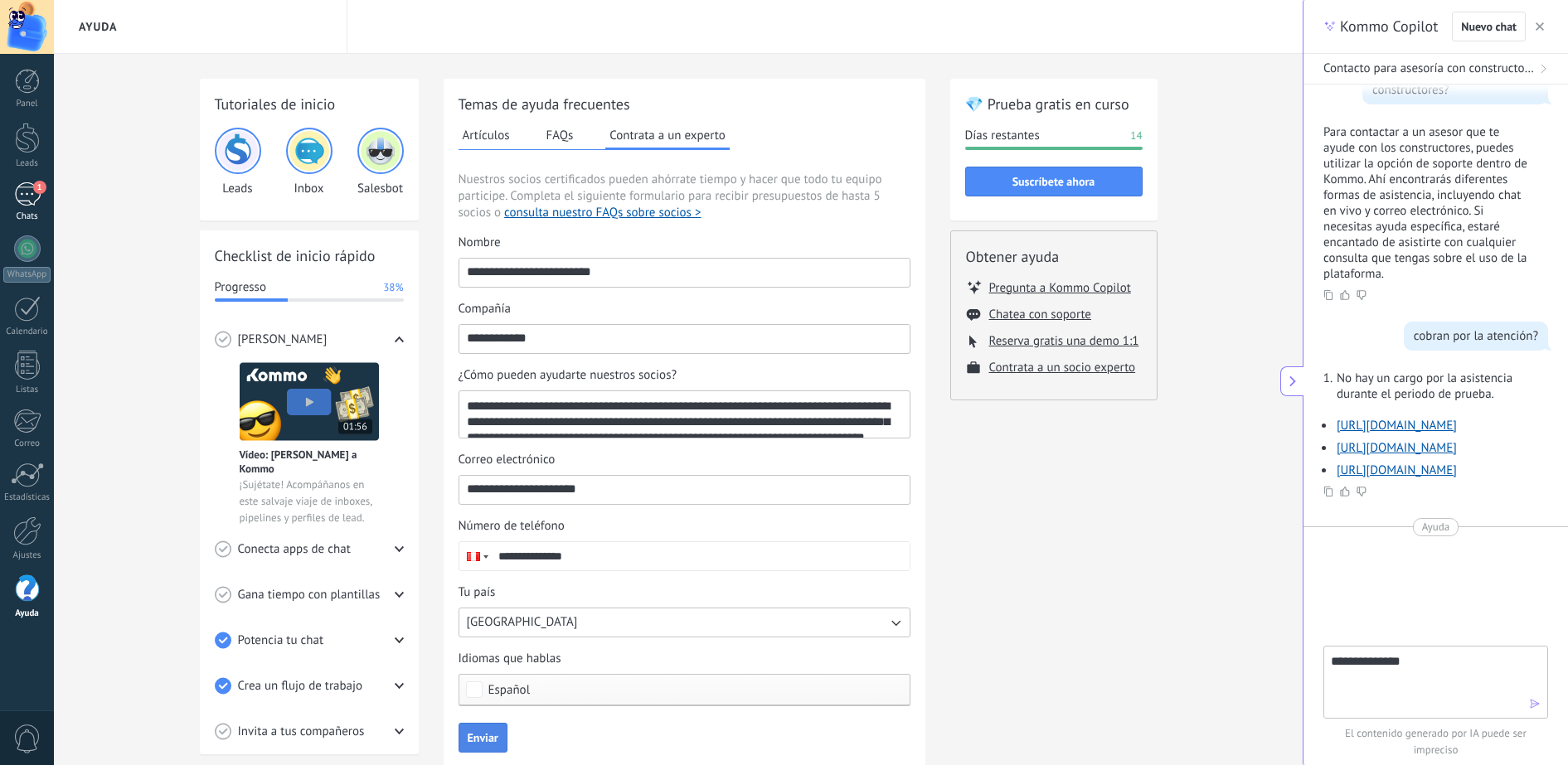
click at [29, 209] on link "1 Chats" at bounding box center [27, 202] width 54 height 40
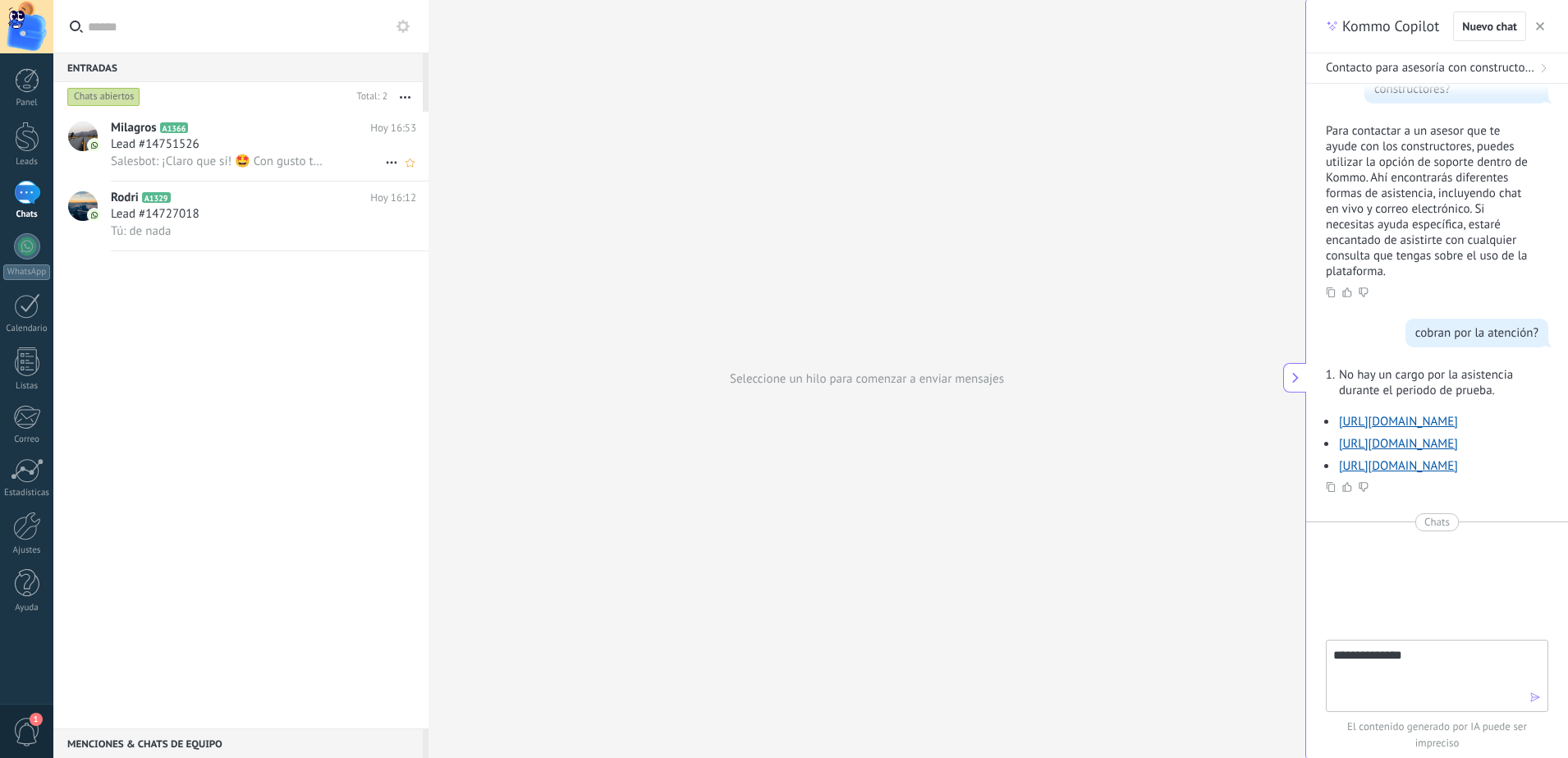
click at [230, 150] on div "Lead #14751526" at bounding box center [263, 144] width 305 height 16
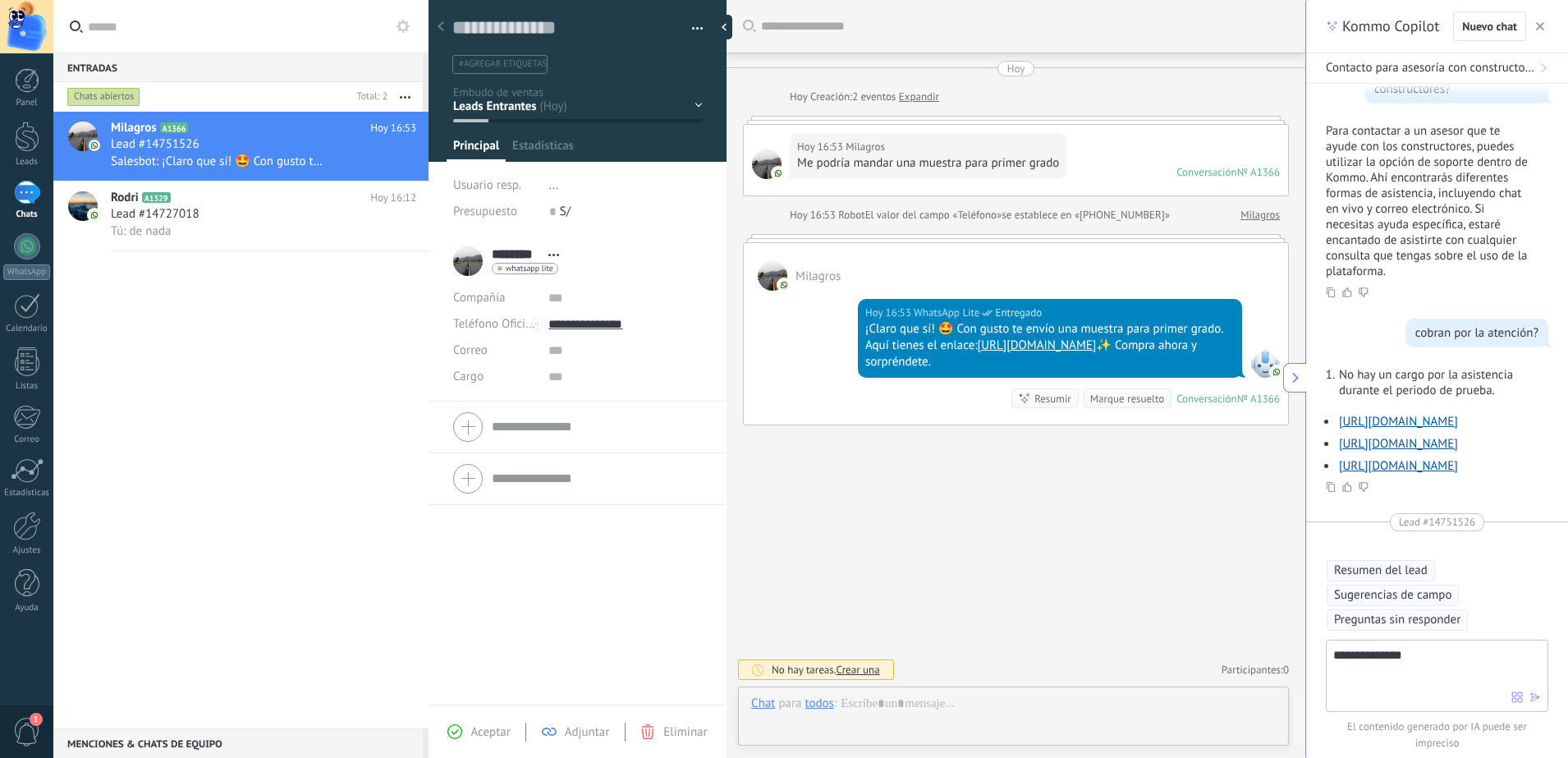
scroll to position [161, 0]
click at [1441, 649] on textarea "**********" at bounding box center [1422, 674] width 178 height 59
drag, startPoint x: 1436, startPoint y: 673, endPoint x: 1442, endPoint y: 661, distance: 13.4
click at [1442, 661] on textarea "**********" at bounding box center [1422, 674] width 178 height 59
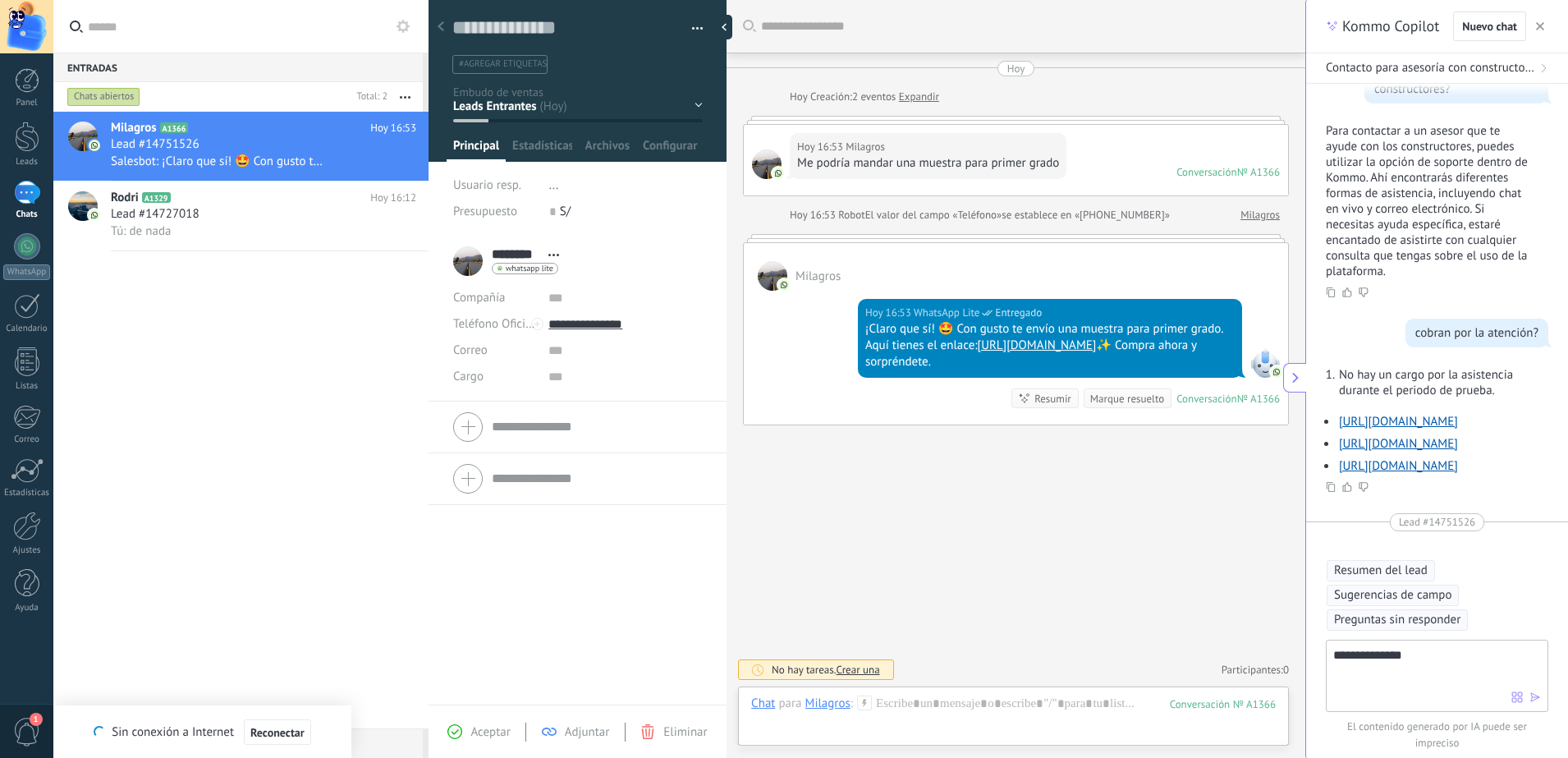
type textarea "*******"
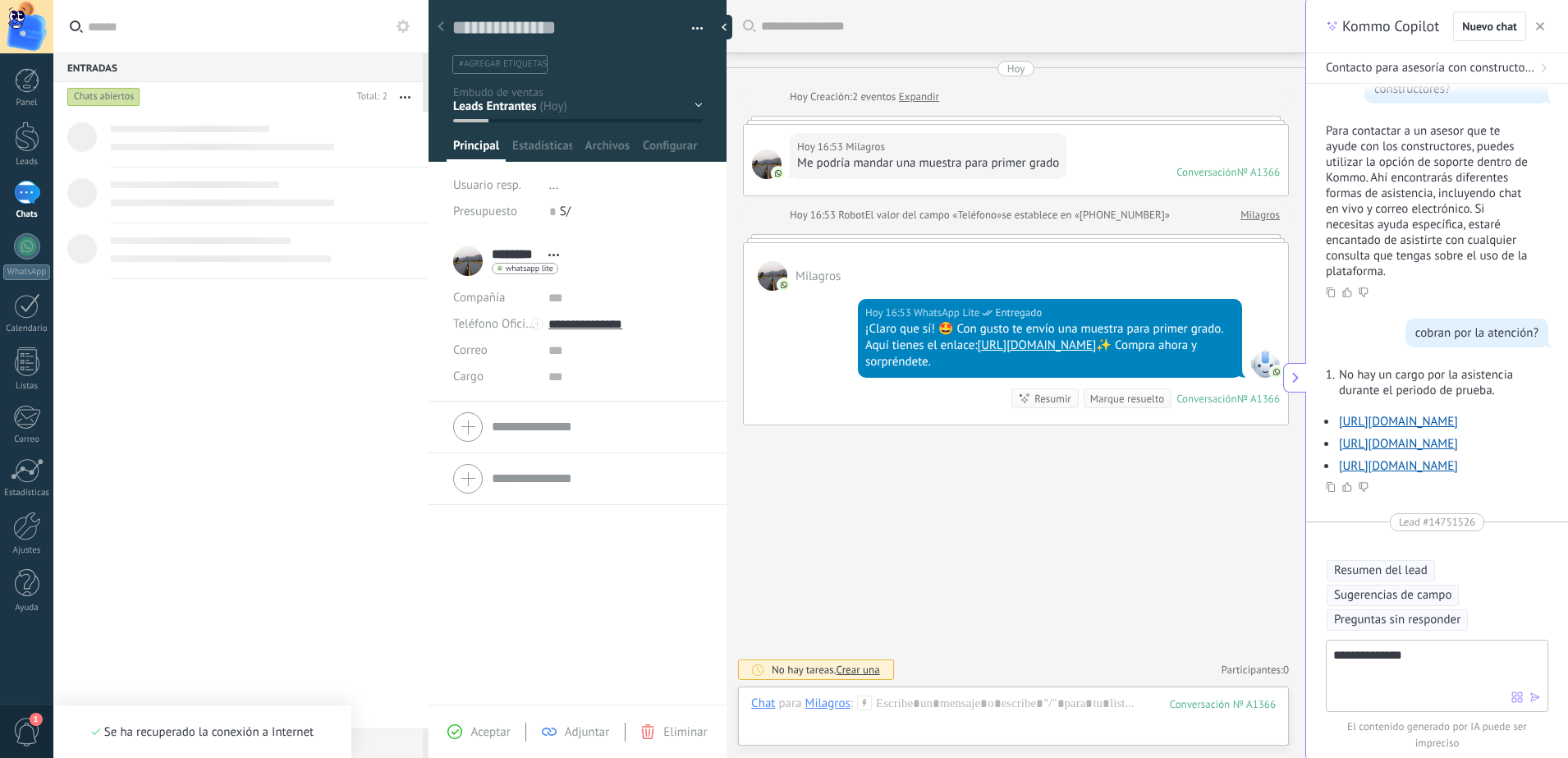
scroll to position [16, 0]
